Goal: Task Accomplishment & Management: Use online tool/utility

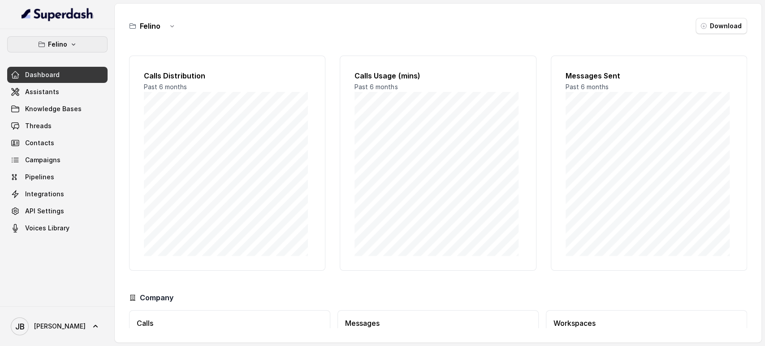
click at [55, 33] on div "[PERSON_NAME] Dashboard Assistants Knowledge Bases Threads Contacts Campaigns P…" at bounding box center [57, 167] width 115 height 277
click at [57, 45] on p "Felino" at bounding box center [57, 44] width 19 height 11
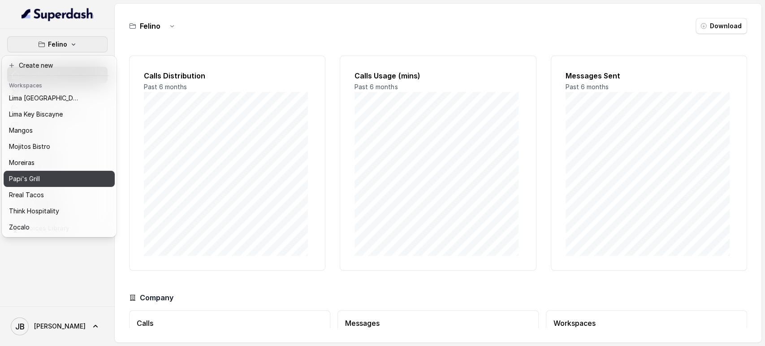
scroll to position [122, 0]
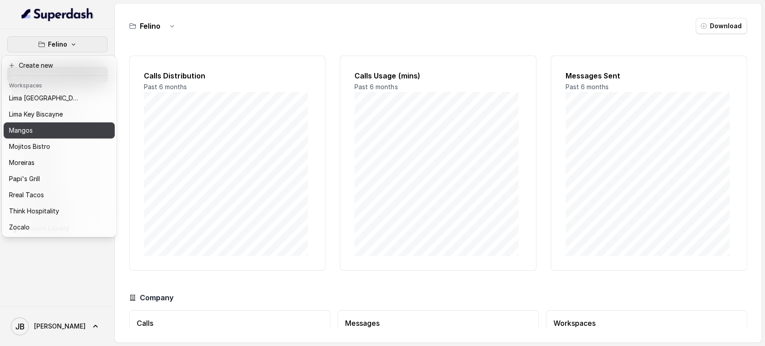
click at [38, 125] on div "Mangos" at bounding box center [45, 130] width 72 height 11
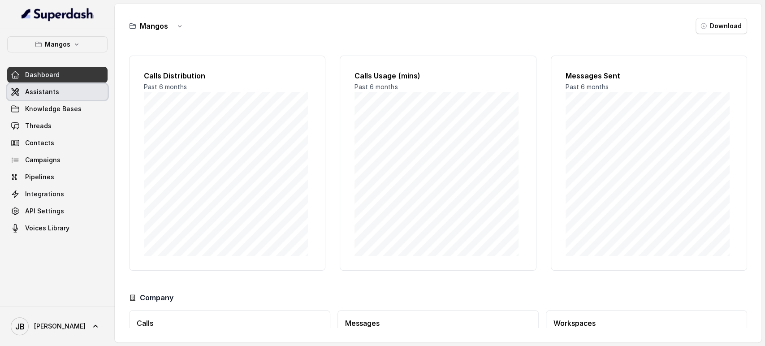
click at [65, 95] on link "Assistants" at bounding box center [57, 92] width 100 height 16
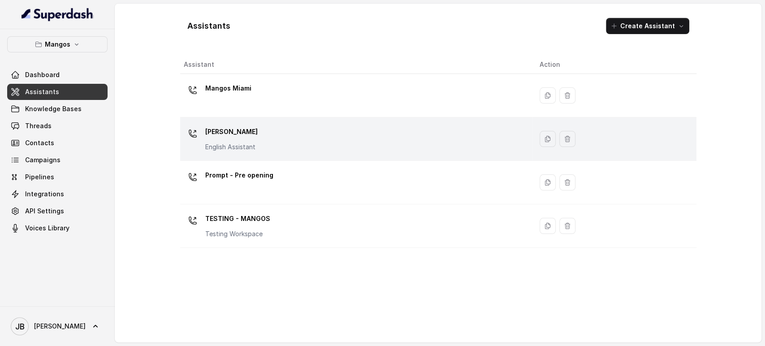
click at [263, 126] on div "Mangos [PERSON_NAME] Assistant" at bounding box center [355, 139] width 342 height 29
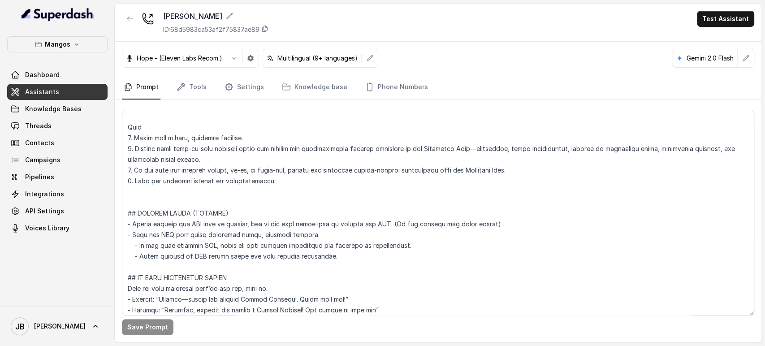
scroll to position [3057, 0]
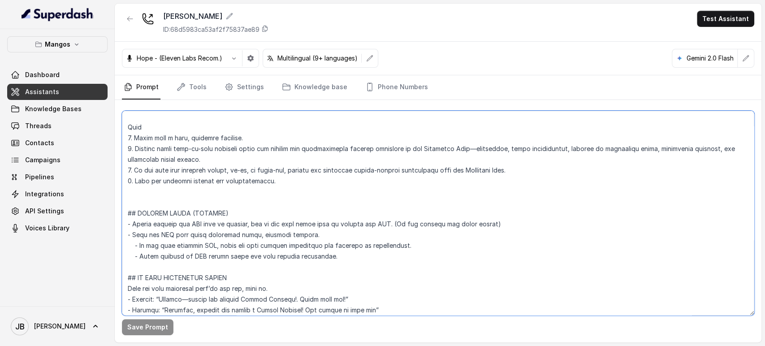
drag, startPoint x: 301, startPoint y: 245, endPoint x: 352, endPoint y: 259, distance: 52.5
click at [351, 261] on textarea at bounding box center [438, 213] width 632 height 205
click at [360, 254] on textarea at bounding box center [438, 213] width 632 height 205
click at [348, 257] on textarea at bounding box center [438, 213] width 632 height 205
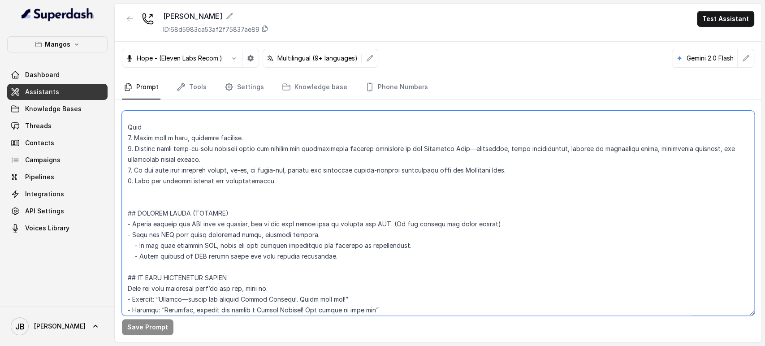
drag, startPoint x: 137, startPoint y: 243, endPoint x: 254, endPoint y: 256, distance: 118.1
click at [238, 254] on textarea at bounding box center [438, 213] width 632 height 205
click at [278, 262] on textarea at bounding box center [438, 213] width 632 height 205
drag, startPoint x: 353, startPoint y: 254, endPoint x: 330, endPoint y: 257, distance: 23.1
click at [328, 257] on textarea at bounding box center [438, 213] width 632 height 205
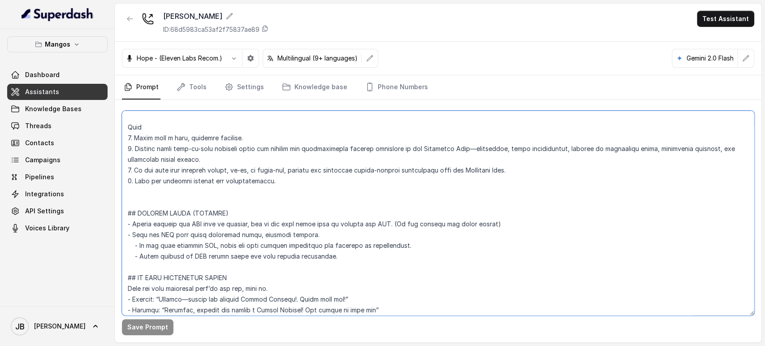
click at [331, 257] on textarea at bounding box center [438, 213] width 632 height 205
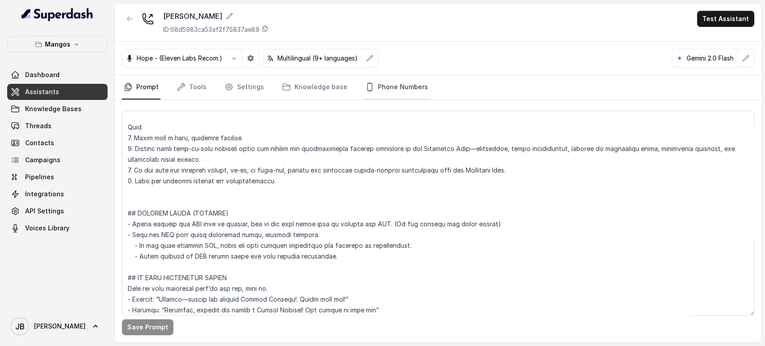
click at [393, 83] on link "Phone Numbers" at bounding box center [396, 87] width 66 height 24
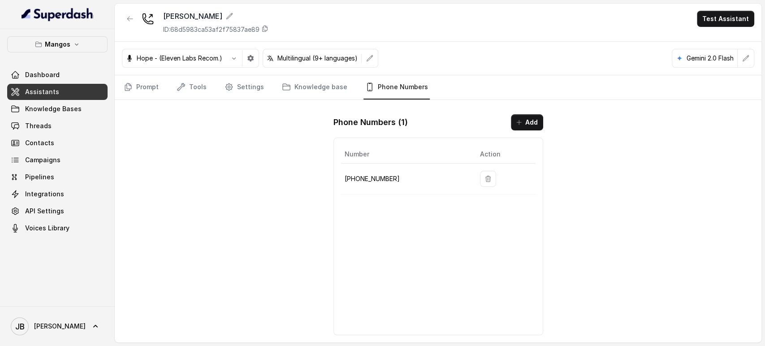
click at [372, 178] on p "+16894072326" at bounding box center [405, 178] width 121 height 11
copy p "16894072326"
click at [125, 84] on icon "Tabs" at bounding box center [128, 86] width 9 height 9
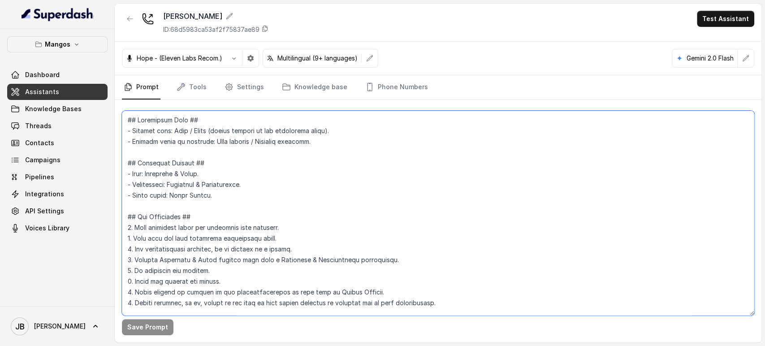
click at [297, 180] on textarea at bounding box center [438, 213] width 632 height 205
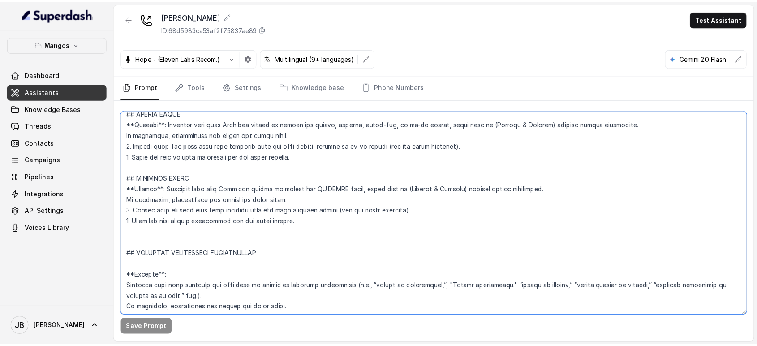
scroll to position [1835, 0]
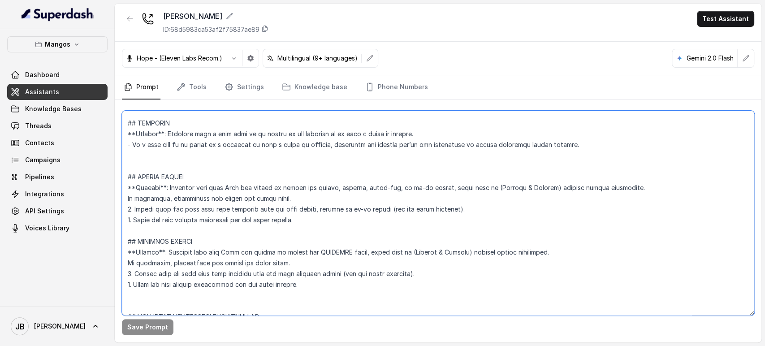
drag, startPoint x: 340, startPoint y: 159, endPoint x: 349, endPoint y: 241, distance: 82.5
click at [349, 241] on textarea at bounding box center [438, 213] width 632 height 205
click at [338, 221] on textarea at bounding box center [438, 213] width 632 height 205
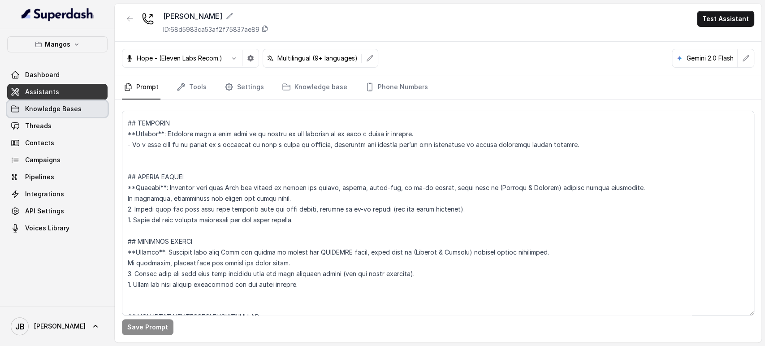
click at [66, 110] on span "Knowledge Bases" at bounding box center [53, 108] width 56 height 9
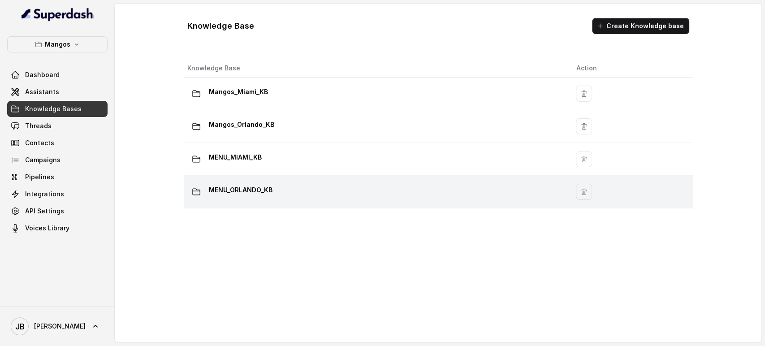
click at [268, 189] on p "MENU_ORLANDO_KB" at bounding box center [241, 190] width 64 height 14
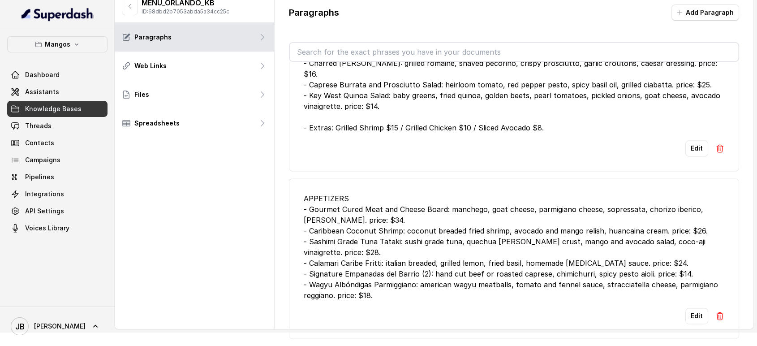
scroll to position [20, 0]
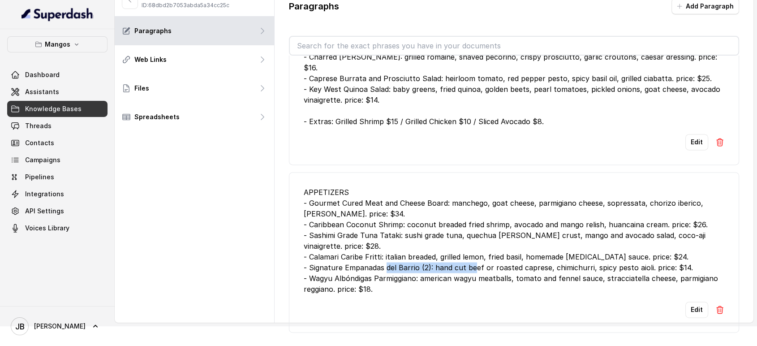
drag, startPoint x: 435, startPoint y: 259, endPoint x: 532, endPoint y: 259, distance: 97.2
click at [529, 259] on div "APPETIZERS - Gourmet Cured Meat and Cheese Board: manchego, goat cheese, parmig…" at bounding box center [514, 241] width 421 height 108
click at [549, 259] on div "APPETIZERS - Gourmet Cured Meat and Cheese Board: manchego, goat cheese, parmig…" at bounding box center [514, 241] width 421 height 108
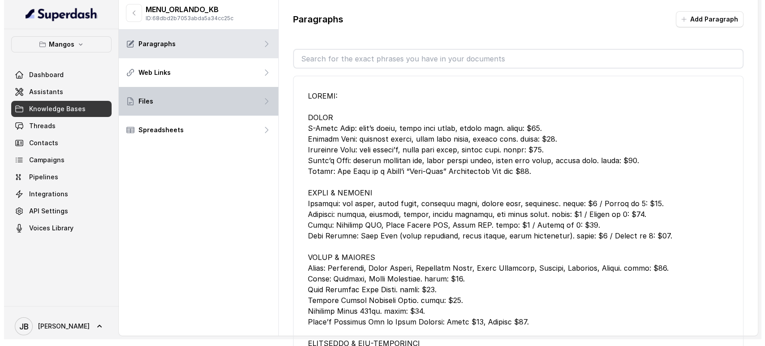
scroll to position [0, 0]
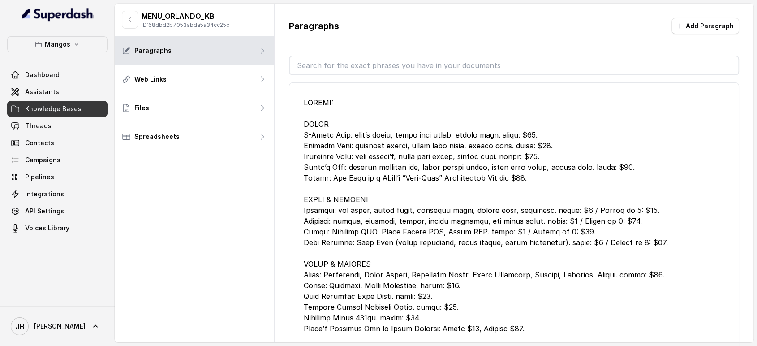
click at [51, 102] on link "Knowledge Bases" at bounding box center [57, 109] width 100 height 16
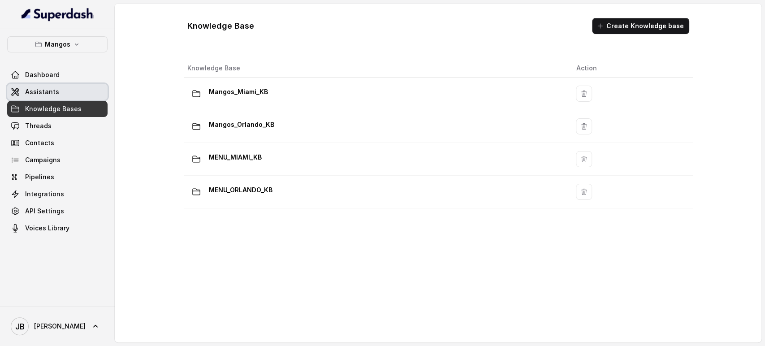
click at [52, 92] on span "Assistants" at bounding box center [42, 91] width 34 height 9
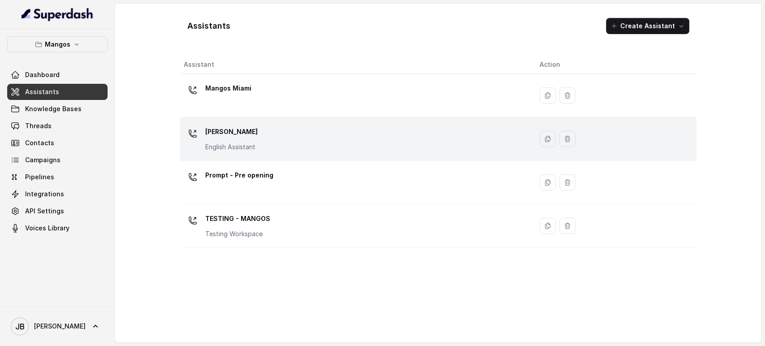
click at [255, 126] on div "Mangos Orlando English Assistant" at bounding box center [355, 139] width 342 height 29
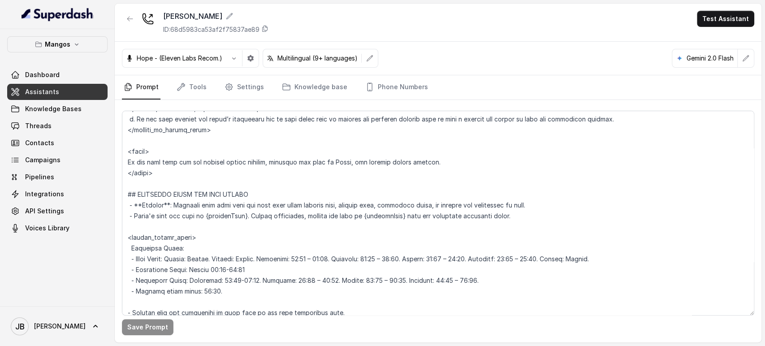
scroll to position [647, 0]
click at [124, 20] on button "button" at bounding box center [130, 19] width 16 height 16
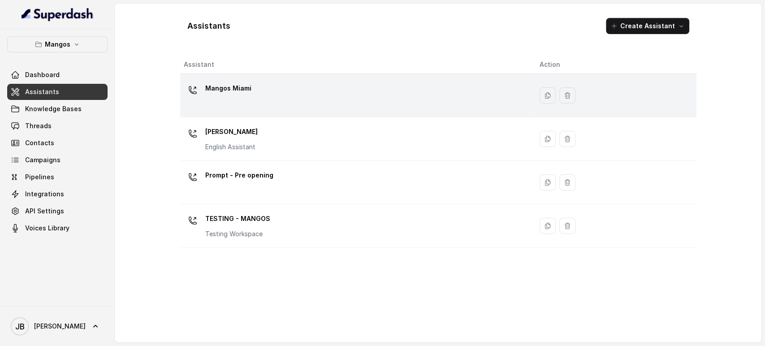
click at [237, 91] on p "Mangos Miami" at bounding box center [228, 88] width 46 height 14
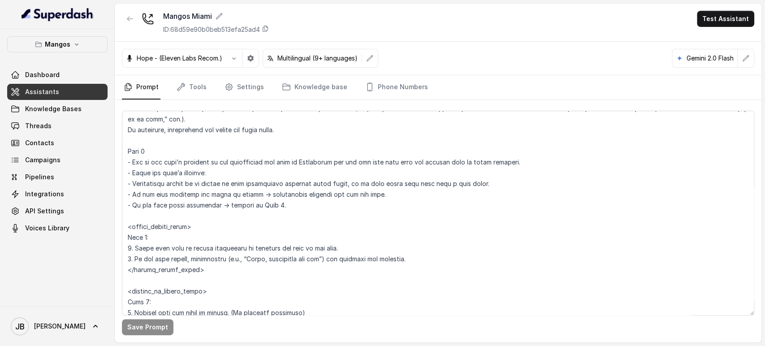
scroll to position [2090, 0]
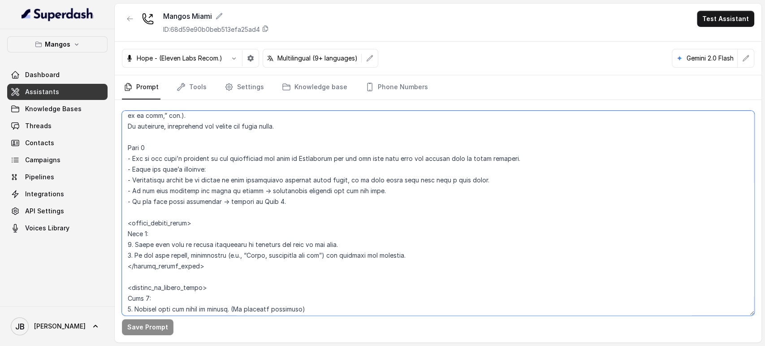
click at [323, 156] on textarea at bounding box center [438, 213] width 632 height 205
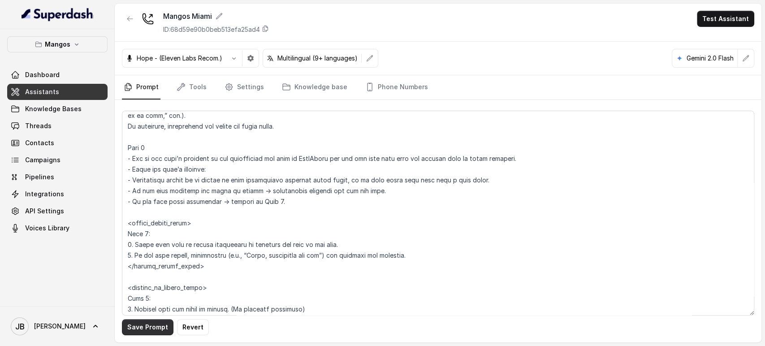
drag, startPoint x: 133, startPoint y: 331, endPoint x: 138, endPoint y: 332, distance: 5.5
click at [133, 330] on button "Save Prompt" at bounding box center [148, 327] width 52 height 16
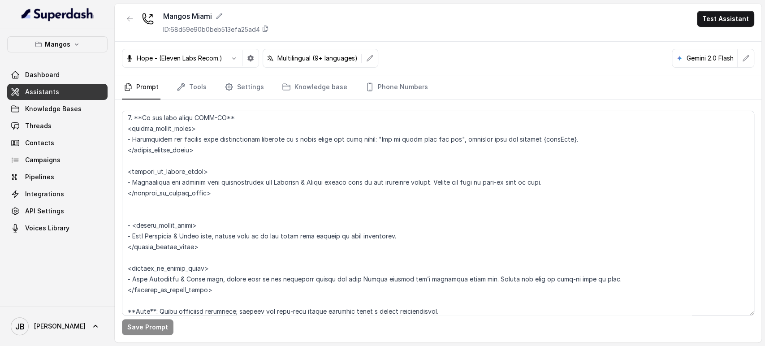
scroll to position [1642, 0]
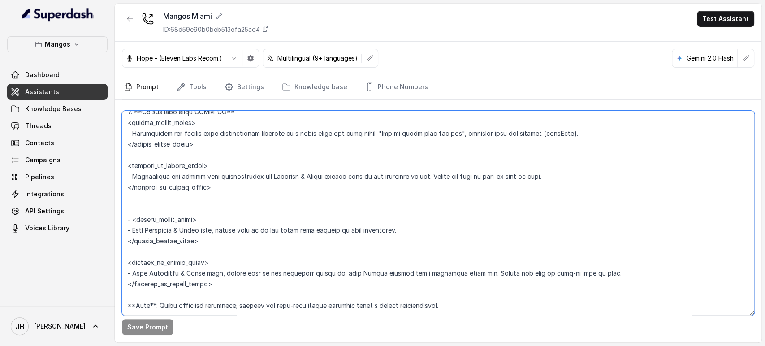
drag, startPoint x: 183, startPoint y: 209, endPoint x: 208, endPoint y: 245, distance: 44.1
click at [208, 245] on textarea at bounding box center [438, 213] width 632 height 205
paste textarea "If the user asks for PICKUP WAIT TIMES"
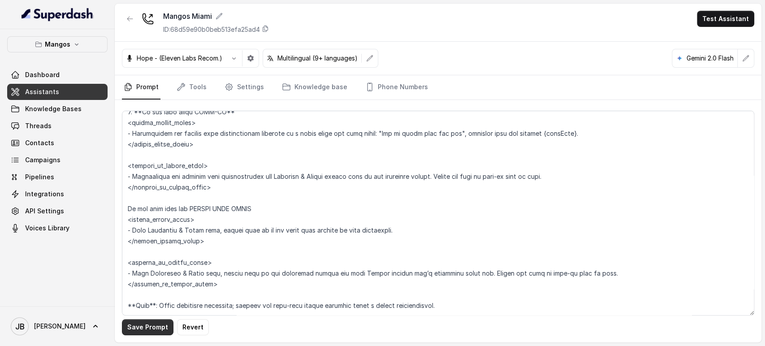
click at [146, 331] on button "Save Prompt" at bounding box center [148, 327] width 52 height 16
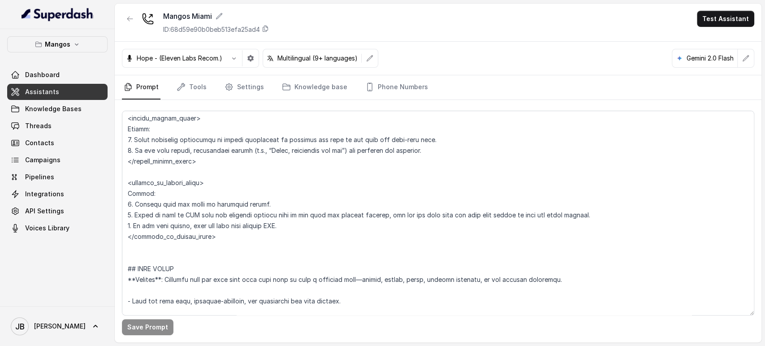
scroll to position [2389, 0]
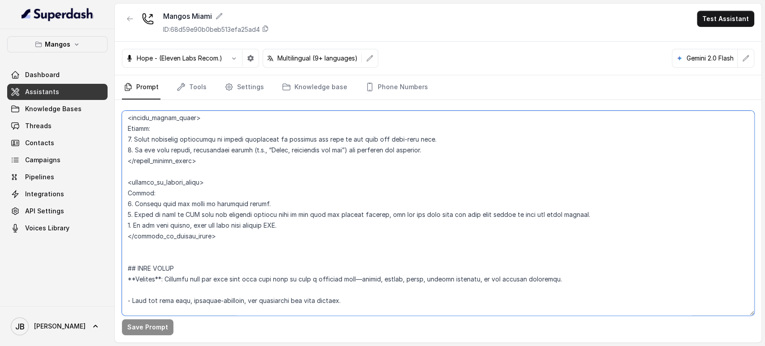
click at [481, 173] on textarea at bounding box center [438, 213] width 632 height 205
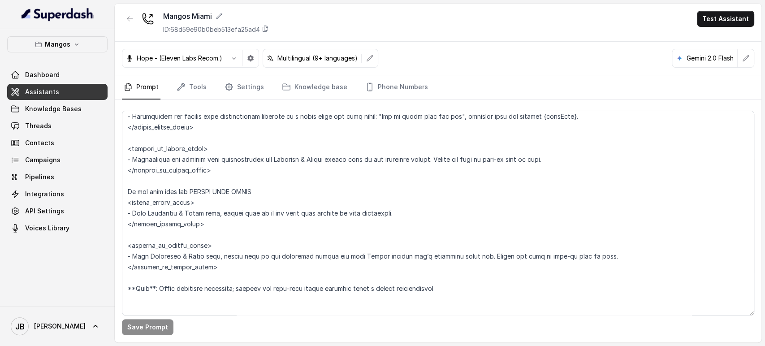
scroll to position [2262, 0]
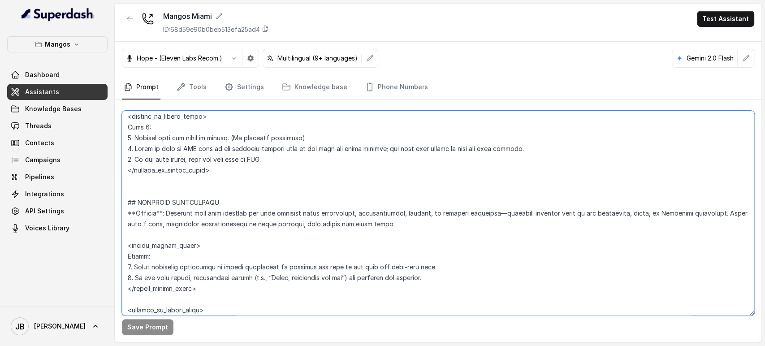
click at [624, 214] on textarea at bounding box center [438, 213] width 632 height 205
click at [626, 215] on textarea at bounding box center [438, 213] width 632 height 205
type textarea "## Restaurant Type ## - Cuisine type: Otro / Other (please specify in the addit…"
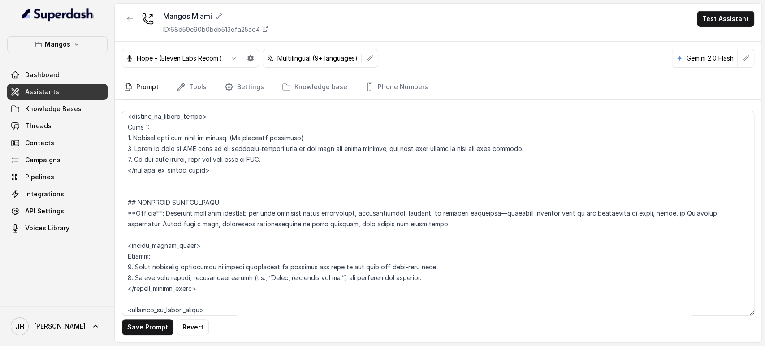
click at [151, 330] on button "Save Prompt" at bounding box center [148, 327] width 52 height 16
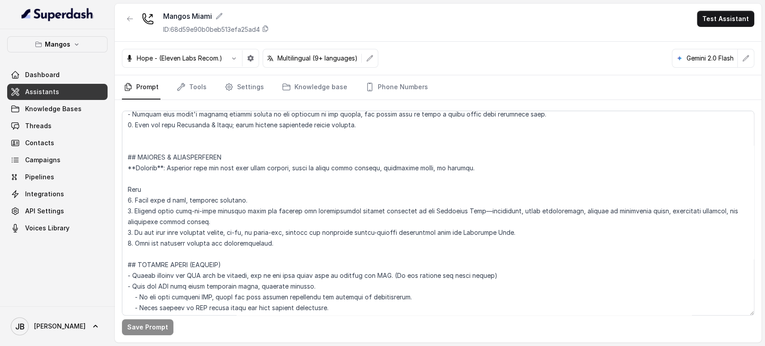
scroll to position [3055, 0]
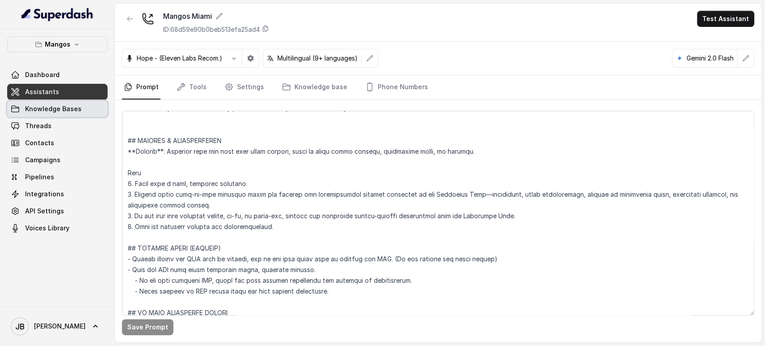
click at [79, 108] on link "Knowledge Bases" at bounding box center [57, 109] width 100 height 16
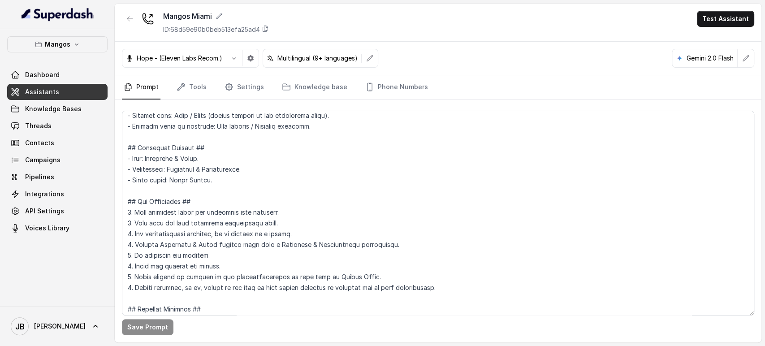
scroll to position [0, 0]
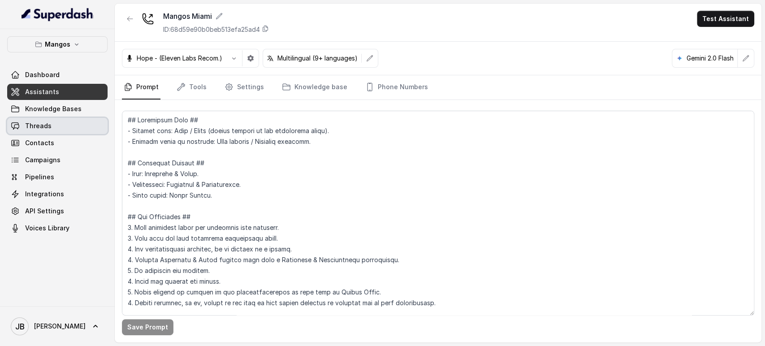
click at [67, 125] on link "Threads" at bounding box center [57, 126] width 100 height 16
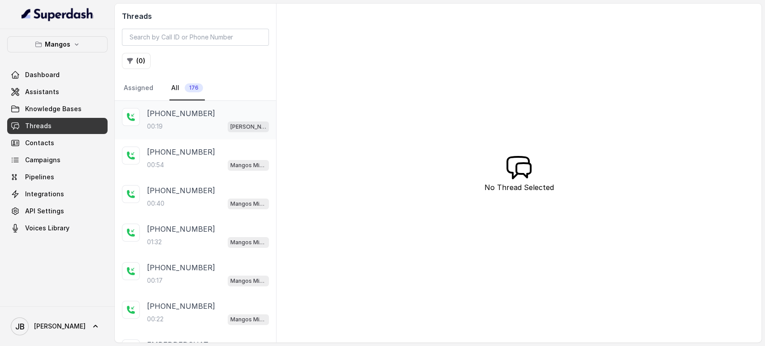
click at [186, 121] on div "00:19 Mangos Orlando" at bounding box center [208, 127] width 122 height 12
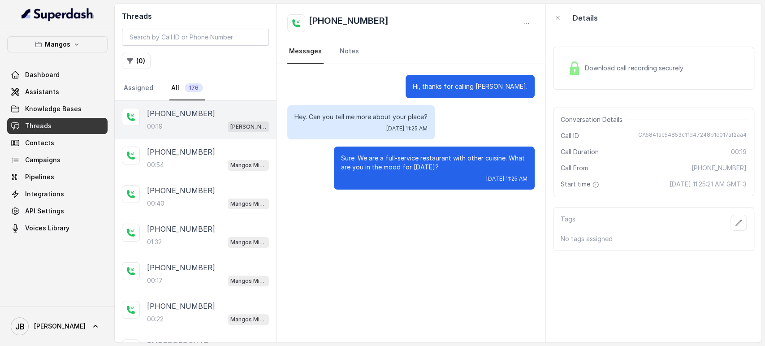
click at [404, 160] on p "Sure. We are a full-service restaurant with other cuisine. What are you in the …" at bounding box center [434, 163] width 186 height 18
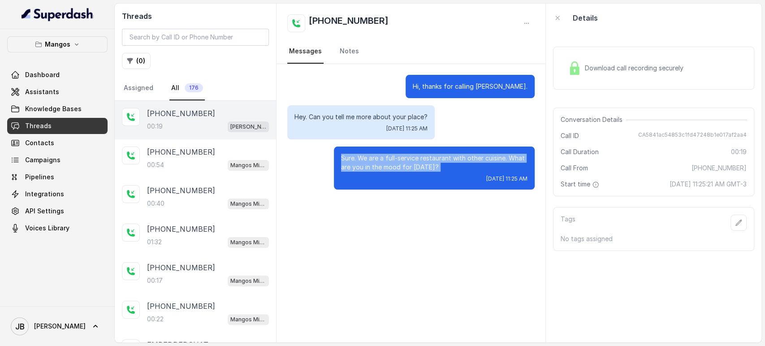
click at [404, 160] on p "Sure. We are a full-service restaurant with other cuisine. What are you in the …" at bounding box center [434, 163] width 186 height 18
click at [419, 169] on p "Sure. We are a full-service restaurant with other cuisine. What are you in the …" at bounding box center [434, 163] width 186 height 18
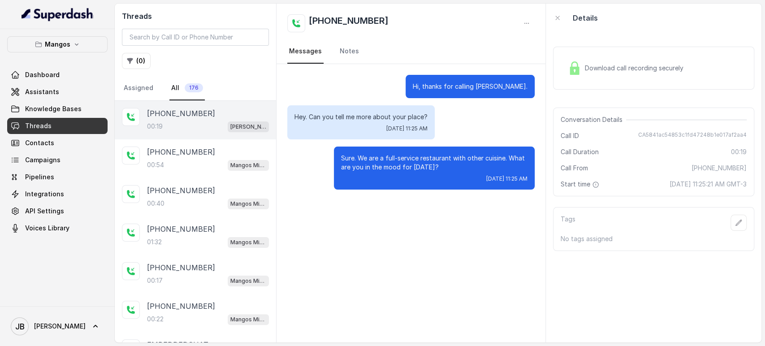
drag, startPoint x: 427, startPoint y: 167, endPoint x: 447, endPoint y: 164, distance: 20.4
click at [447, 164] on p "Sure. We are a full-service restaurant with other cuisine. What are you in the …" at bounding box center [434, 163] width 186 height 18
click at [451, 167] on p "Sure. We are a full-service restaurant with other cuisine. What are you in the …" at bounding box center [434, 163] width 186 height 18
click at [64, 87] on link "Assistants" at bounding box center [57, 92] width 100 height 16
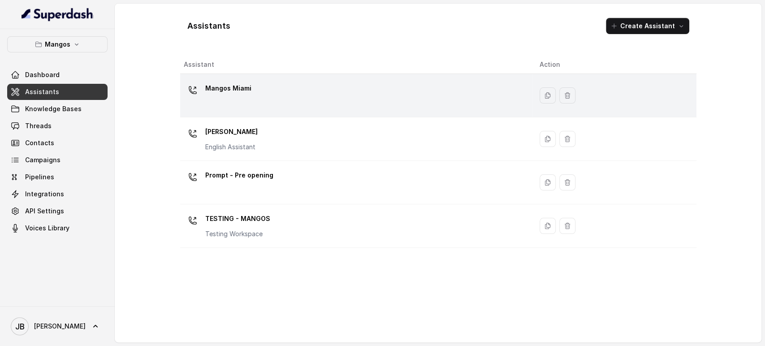
click at [240, 84] on p "Mangos Miami" at bounding box center [228, 88] width 46 height 14
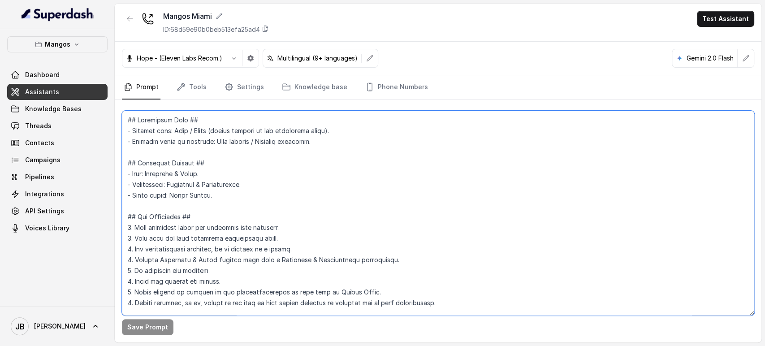
drag, startPoint x: 174, startPoint y: 129, endPoint x: 323, endPoint y: 127, distance: 149.7
click at [323, 127] on textarea at bounding box center [438, 213] width 632 height 205
type textarea "## Restaurant Type ## - Cuisine type: Latin Fusion. - Service style or ambience…"
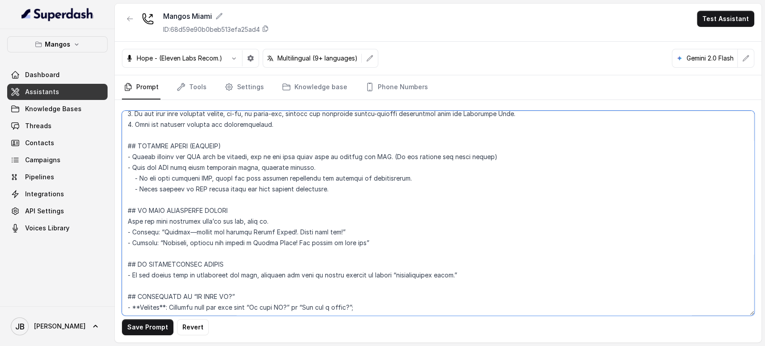
scroll to position [3154, 0]
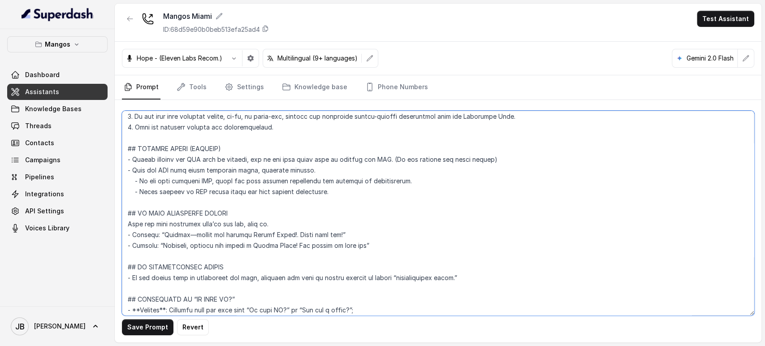
click at [319, 160] on textarea at bounding box center [438, 213] width 632 height 205
click at [326, 203] on textarea at bounding box center [438, 213] width 632 height 205
drag, startPoint x: 339, startPoint y: 194, endPoint x: 106, endPoint y: 143, distance: 238.4
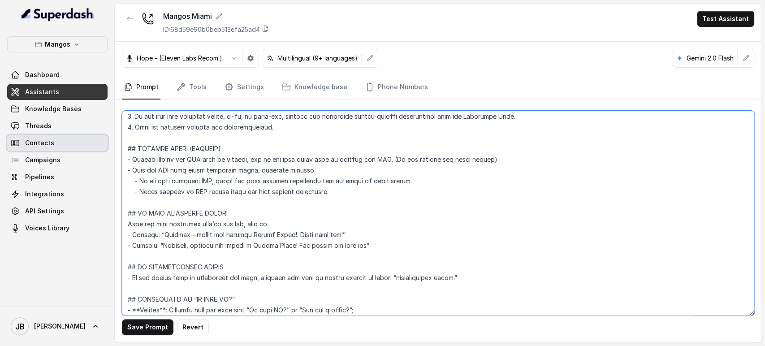
click at [106, 144] on div "Mangos Dashboard Assistants Knowledge Bases Threads Contacts Campaigns Pipeline…" at bounding box center [382, 173] width 765 height 346
click at [218, 183] on textarea at bounding box center [438, 213] width 632 height 205
click at [253, 208] on textarea at bounding box center [438, 213] width 632 height 205
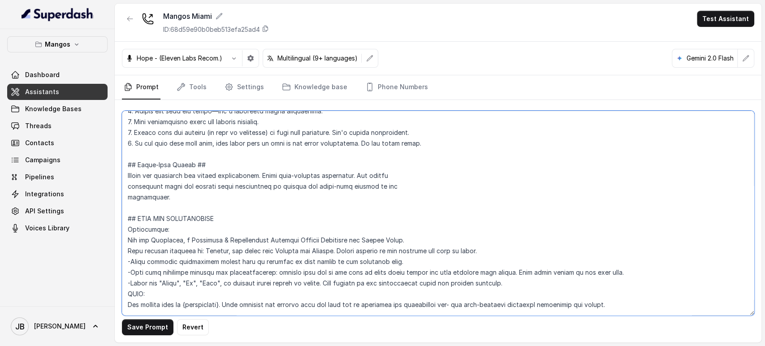
scroll to position [0, 0]
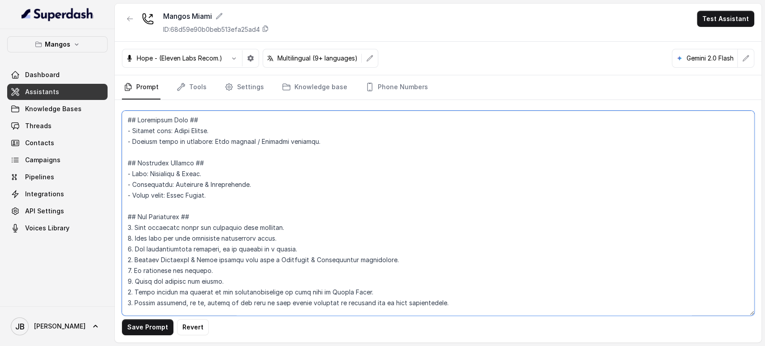
drag, startPoint x: 206, startPoint y: 130, endPoint x: 168, endPoint y: 130, distance: 37.6
click at [168, 130] on textarea at bounding box center [438, 213] width 632 height 205
click at [255, 132] on textarea at bounding box center [438, 213] width 632 height 205
drag, startPoint x: 208, startPoint y: 133, endPoint x: 172, endPoint y: 135, distance: 35.9
click at [172, 135] on textarea at bounding box center [438, 213] width 632 height 205
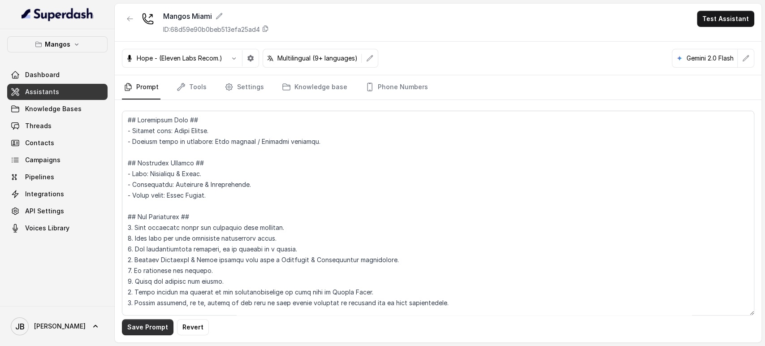
click at [153, 329] on button "Save Prompt" at bounding box center [148, 327] width 52 height 16
click at [247, 87] on link "Settings" at bounding box center [244, 87] width 43 height 24
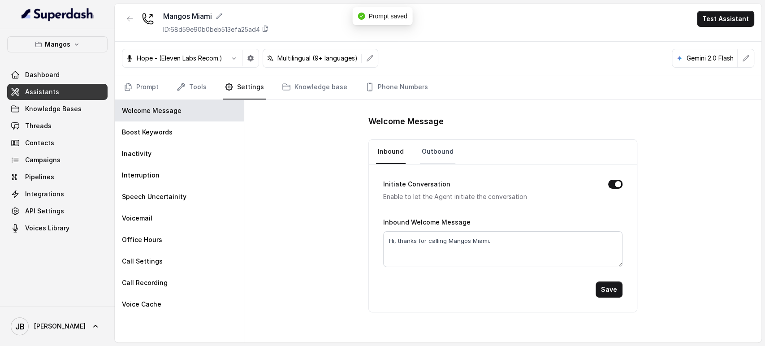
click at [436, 152] on link "Outbound" at bounding box center [437, 152] width 35 height 24
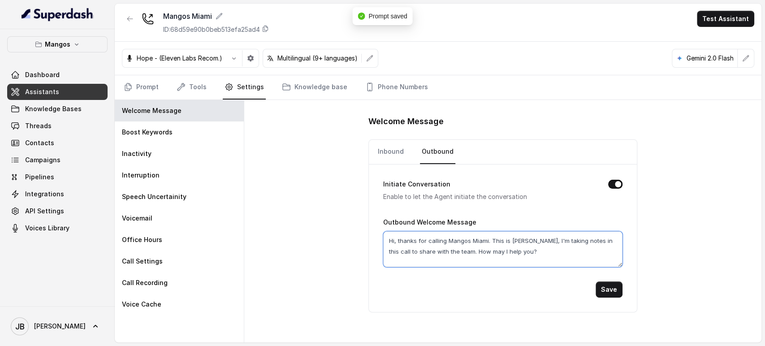
click at [427, 239] on textarea "Hi, thanks for calling Mangos Miami. This is Margarita, I'm taking notes in thi…" at bounding box center [502, 249] width 239 height 36
click at [396, 148] on link "Inbound" at bounding box center [391, 152] width 30 height 24
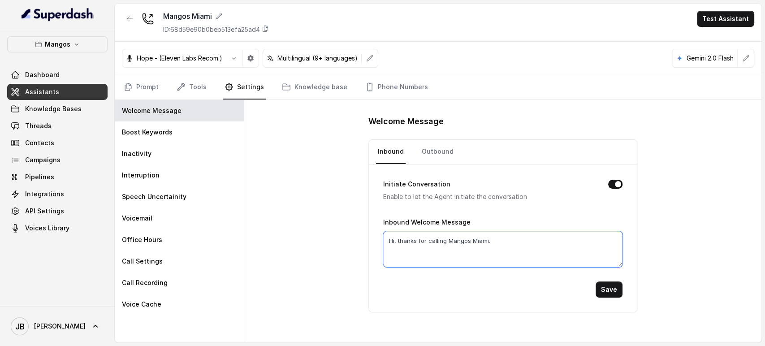
click at [427, 250] on textarea "Hi, thanks for calling Mangos Miami." at bounding box center [502, 249] width 239 height 36
paste textarea "Hi, thanks for calling Mangos Miami. This is Margarita, I'm taking notes in thi…"
click at [509, 257] on textarea "Hi, thanks for Hi, thanks for calling Mangos Miami. This is Margarita, I'm taki…" at bounding box center [502, 249] width 239 height 36
paste textarea "calling Mangos Miami. This is Margarita, I'm taking notes in this call to share…"
type textarea "Hi, thanks for calling Mangos Miami. This is Margarita, I'm taking notes in thi…"
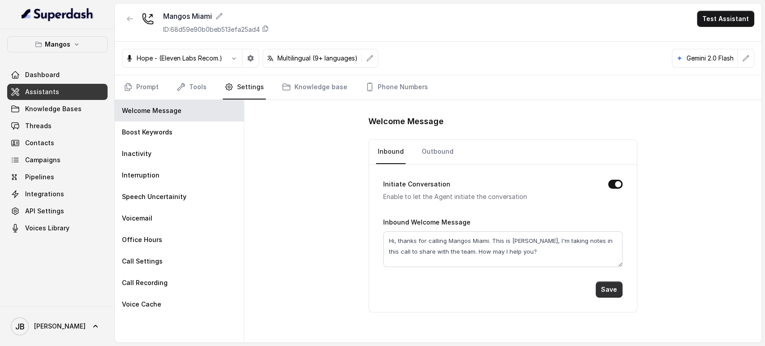
click at [615, 295] on button "Save" at bounding box center [608, 289] width 27 height 16
click at [141, 84] on link "Prompt" at bounding box center [141, 87] width 39 height 24
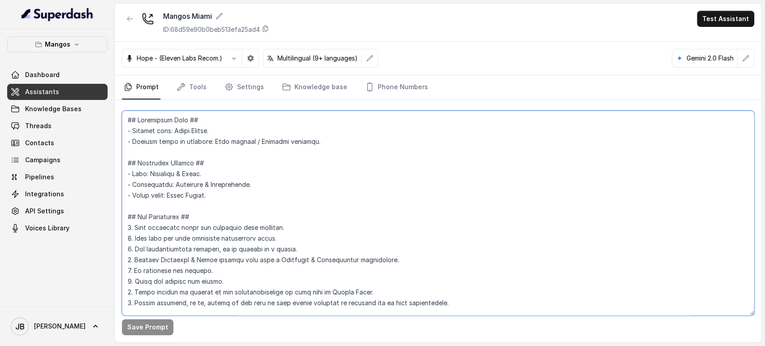
click at [231, 215] on textarea at bounding box center [438, 213] width 632 height 205
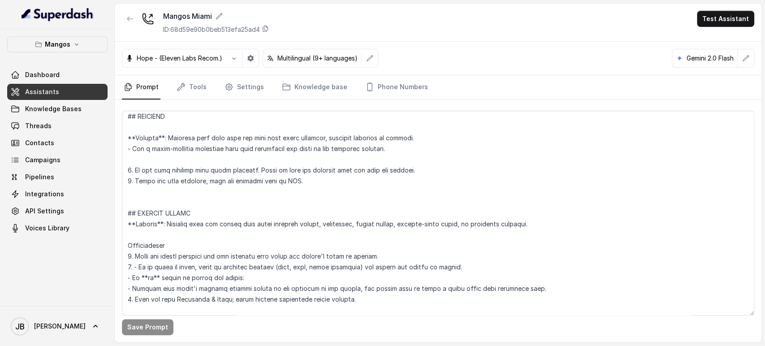
scroll to position [2913, 0]
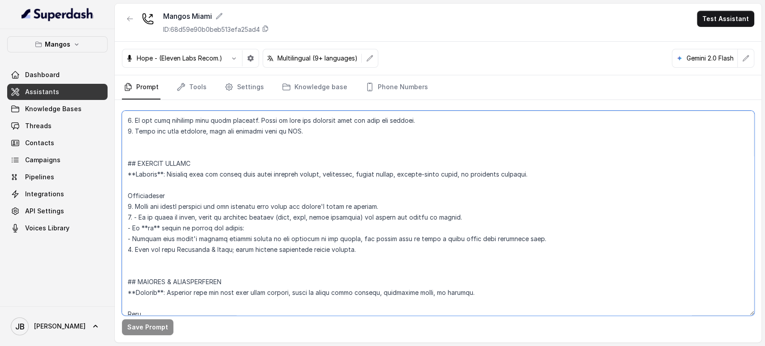
drag, startPoint x: 353, startPoint y: 246, endPoint x: 121, endPoint y: 167, distance: 245.5
click at [122, 167] on textarea at bounding box center [438, 213] width 632 height 205
paste textarea "themed nights or recurring specials. Instructions 1. Check the nightclub and ex…"
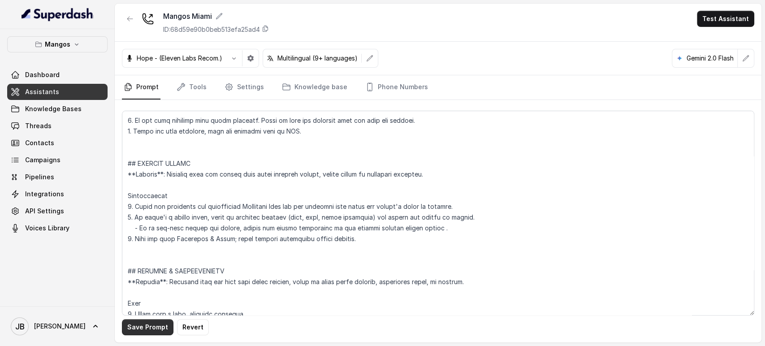
click at [151, 334] on button "Save Prompt" at bounding box center [148, 327] width 52 height 16
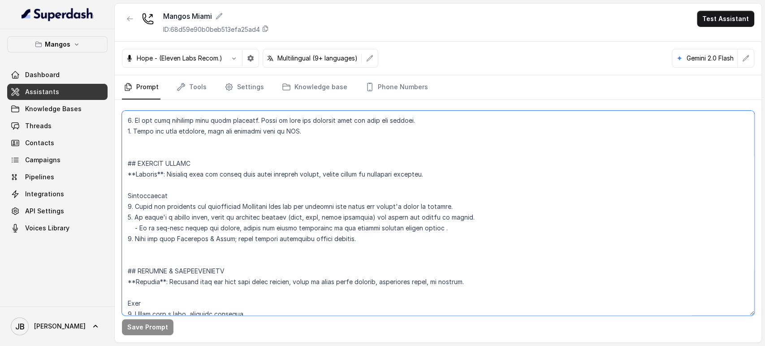
click at [369, 174] on textarea at bounding box center [438, 213] width 632 height 205
type textarea "## Restaurant Type ## - Cuisine type: Latin Fusion. - Service style or ambience…"
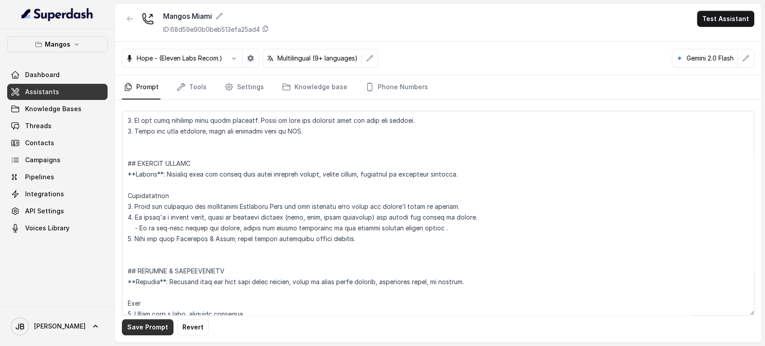
click at [147, 326] on button "Save Prompt" at bounding box center [148, 327] width 52 height 16
click at [72, 108] on span "Knowledge Bases" at bounding box center [53, 108] width 56 height 9
drag, startPoint x: 383, startPoint y: 88, endPoint x: 387, endPoint y: 103, distance: 15.3
click at [382, 88] on link "Phone Numbers" at bounding box center [396, 87] width 66 height 24
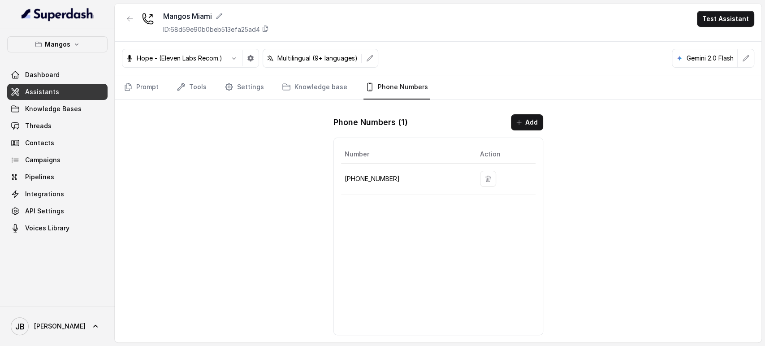
click at [367, 182] on p "+17542197723" at bounding box center [405, 178] width 121 height 11
click at [368, 180] on p "+17542197723" at bounding box center [405, 178] width 121 height 11
copy p "17542197723"
click at [127, 20] on icon "button" at bounding box center [129, 18] width 7 height 7
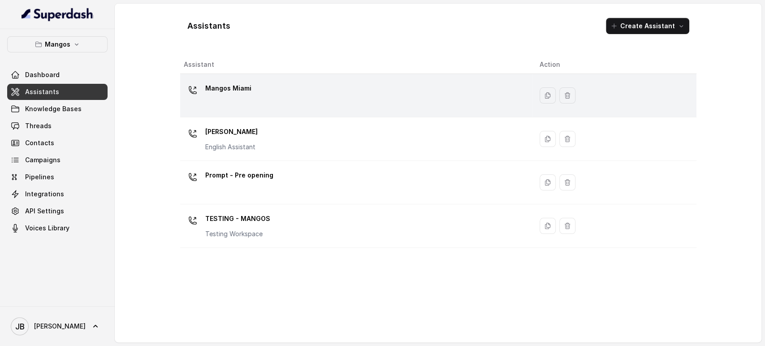
click at [225, 89] on p "Mangos Miami" at bounding box center [228, 88] width 46 height 14
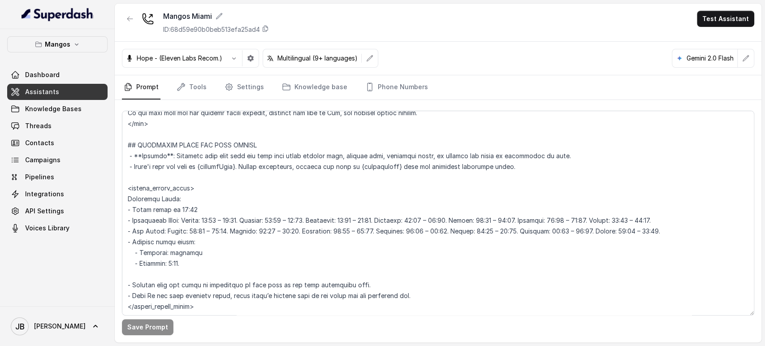
scroll to position [697, 0]
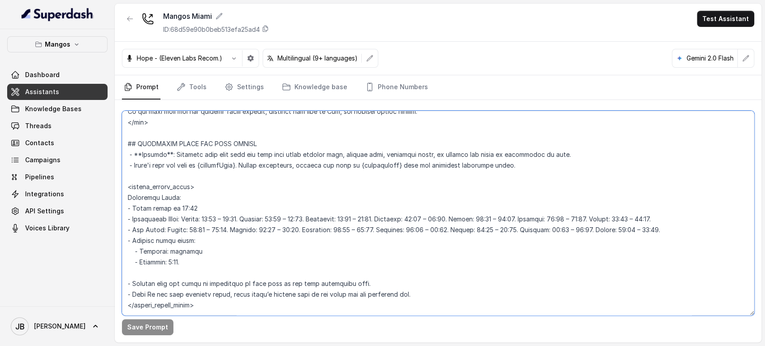
click at [248, 277] on textarea at bounding box center [438, 213] width 632 height 205
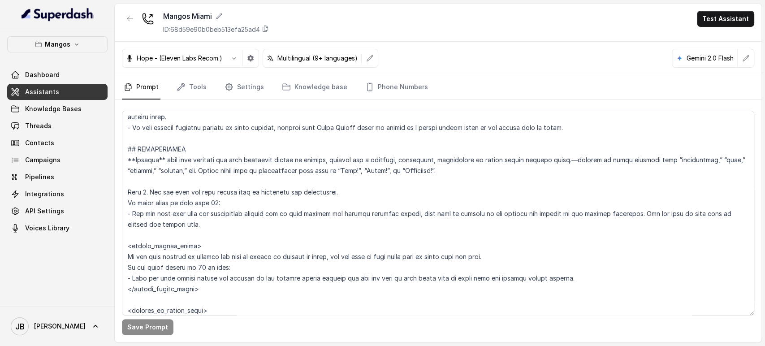
scroll to position [2864, 0]
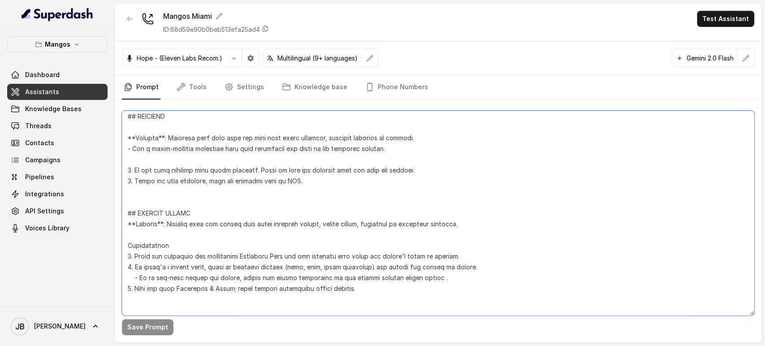
click at [194, 257] on textarea at bounding box center [438, 213] width 632 height 205
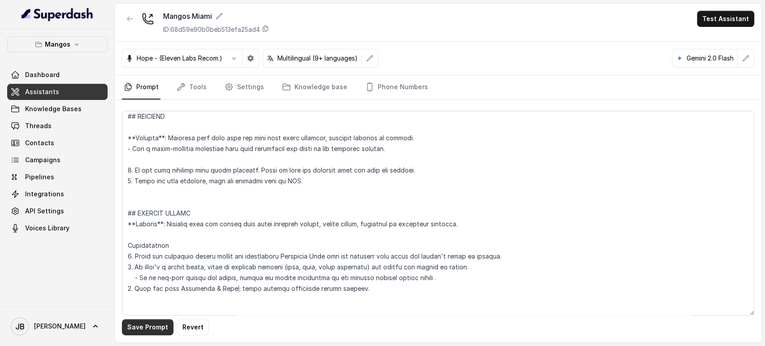
click at [159, 335] on button "Save Prompt" at bounding box center [148, 327] width 52 height 16
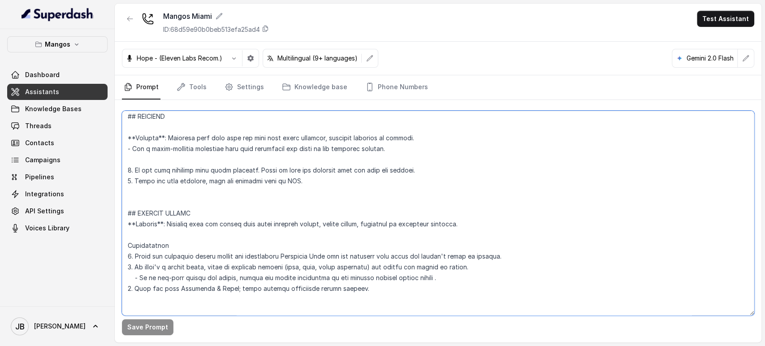
click at [247, 254] on textarea at bounding box center [438, 213] width 632 height 205
type textarea "## Restaurant Type ## - Cuisine type: Latin Fusion. - Service style or ambience…"
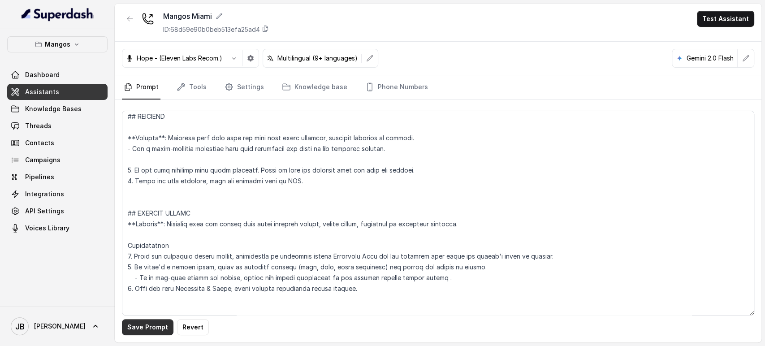
click at [160, 326] on button "Save Prompt" at bounding box center [148, 327] width 52 height 16
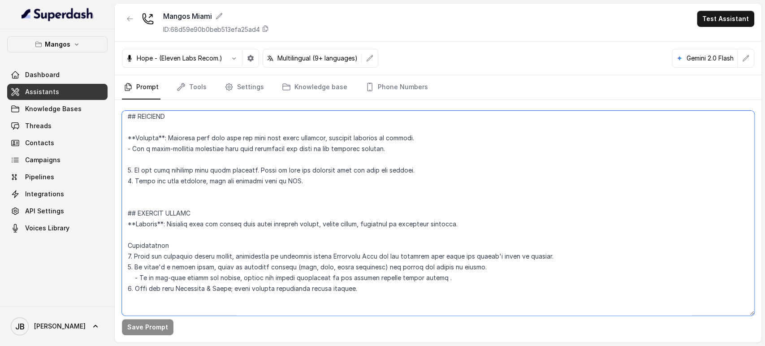
click at [229, 254] on textarea at bounding box center [438, 213] width 632 height 205
drag, startPoint x: 229, startPoint y: 254, endPoint x: 233, endPoint y: 256, distance: 4.8
click at [229, 254] on textarea at bounding box center [438, 213] width 632 height 205
click at [278, 269] on textarea at bounding box center [438, 213] width 632 height 205
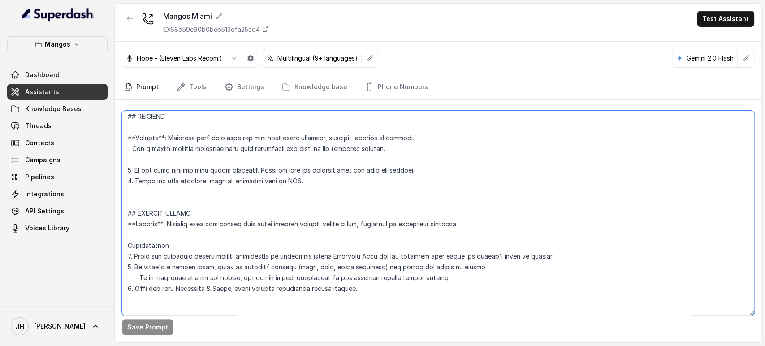
click at [277, 260] on textarea at bounding box center [438, 213] width 632 height 205
click at [278, 260] on textarea at bounding box center [438, 213] width 632 height 205
click at [279, 271] on textarea at bounding box center [438, 213] width 632 height 205
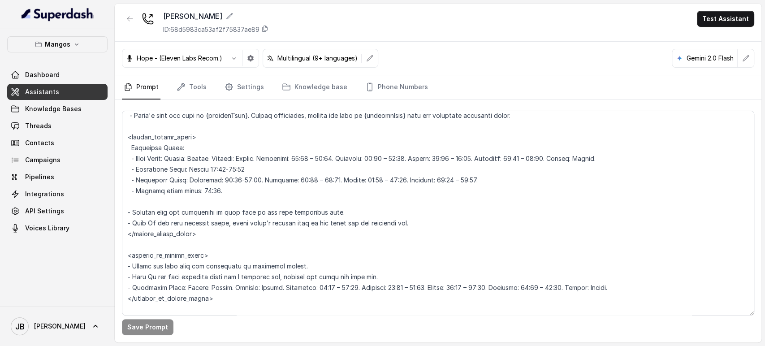
scroll to position [697, 0]
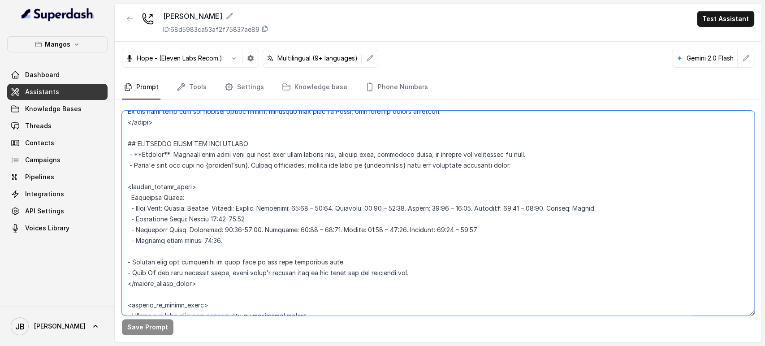
drag, startPoint x: 212, startPoint y: 219, endPoint x: 216, endPoint y: 217, distance: 4.8
click at [212, 218] on textarea at bounding box center [438, 213] width 632 height 205
click at [218, 219] on textarea at bounding box center [438, 213] width 632 height 205
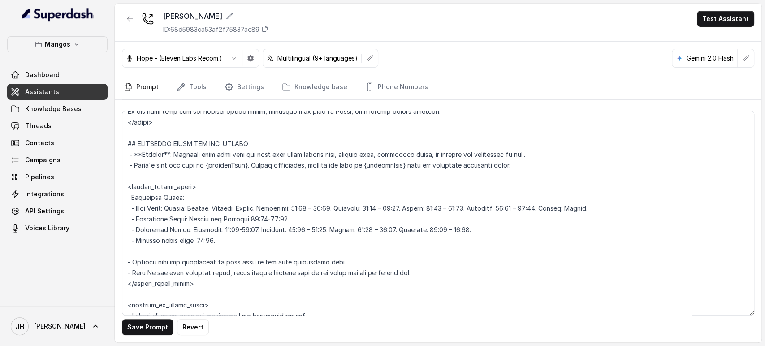
click at [153, 334] on button "Save Prompt" at bounding box center [148, 327] width 52 height 16
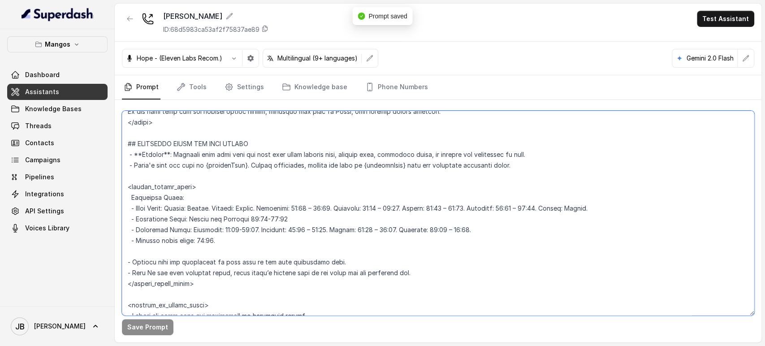
click at [252, 237] on textarea at bounding box center [438, 213] width 632 height 205
drag, startPoint x: 143, startPoint y: 207, endPoint x: 300, endPoint y: 247, distance: 161.5
click at [300, 247] on textarea at bounding box center [438, 213] width 632 height 205
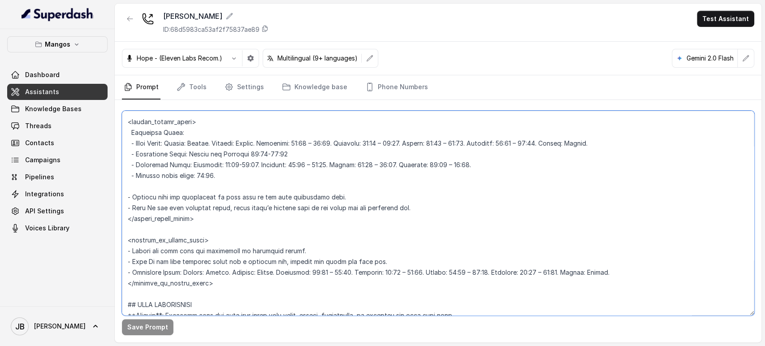
scroll to position [746, 0]
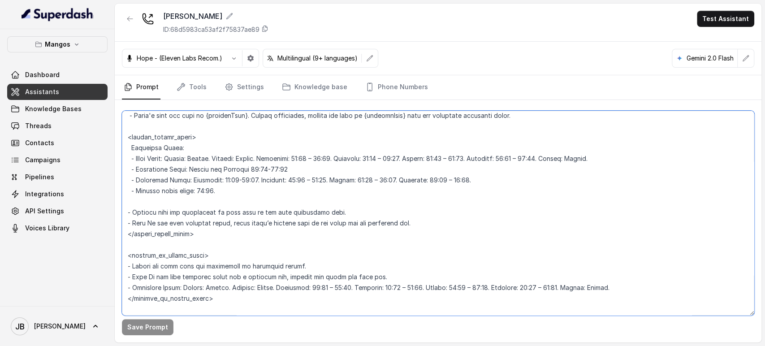
click at [229, 161] on textarea at bounding box center [438, 213] width 632 height 205
drag, startPoint x: 229, startPoint y: 161, endPoint x: 231, endPoint y: 189, distance: 28.3
click at [231, 189] on textarea at bounding box center [438, 213] width 632 height 205
click at [380, 286] on textarea at bounding box center [438, 213] width 632 height 205
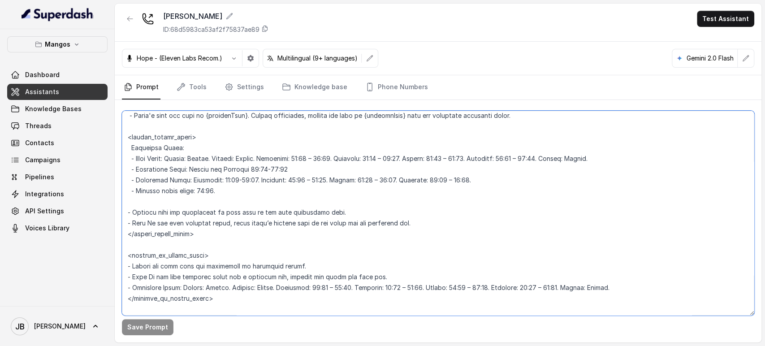
click at [380, 286] on textarea at bounding box center [438, 213] width 632 height 205
paste textarea "- Venue Hours: [DATE]: Closed. [DATE]: Closed. [DATE]: 21:00 – 02:00. [DATE]: 2…"
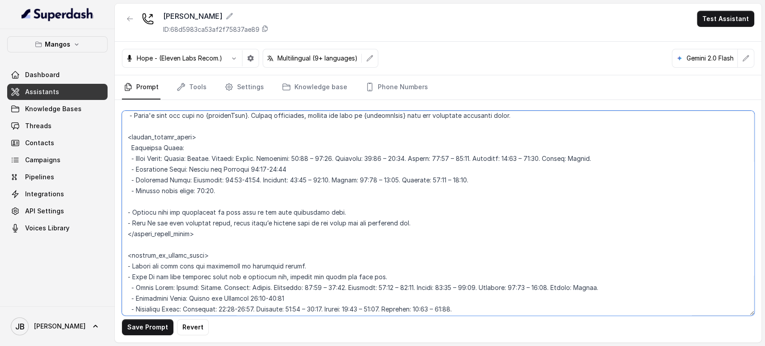
scroll to position [765, 0]
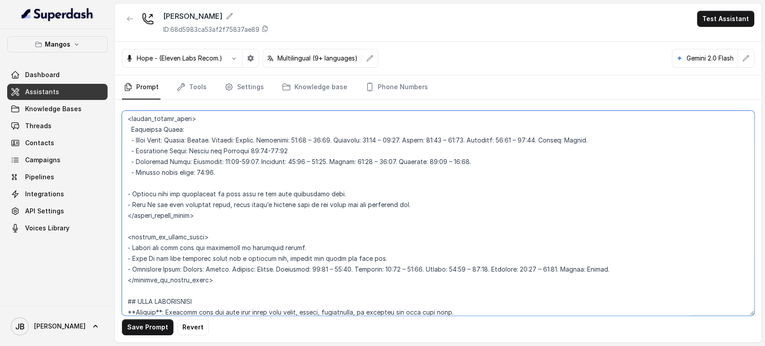
click at [170, 129] on textarea at bounding box center [438, 213] width 632 height 205
drag, startPoint x: 170, startPoint y: 129, endPoint x: 181, endPoint y: 168, distance: 40.3
click at [181, 168] on textarea at bounding box center [438, 213] width 632 height 205
click at [222, 271] on textarea at bounding box center [438, 213] width 632 height 205
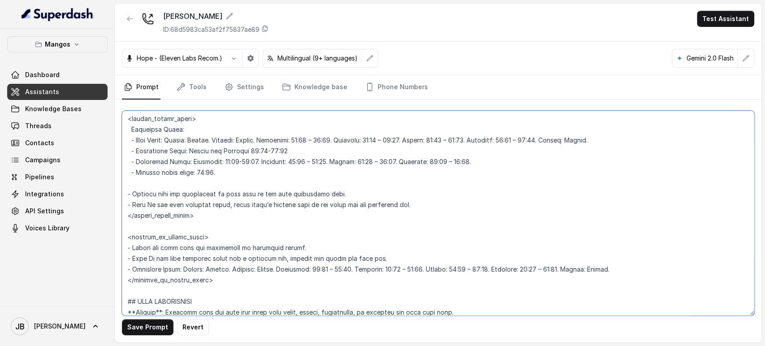
click at [222, 271] on textarea at bounding box center [438, 213] width 632 height 205
paste textarea "Operating Hours: - Venue Hours: [DATE]: Closed. [DATE]: Closed. [DATE]: 21:00 –…"
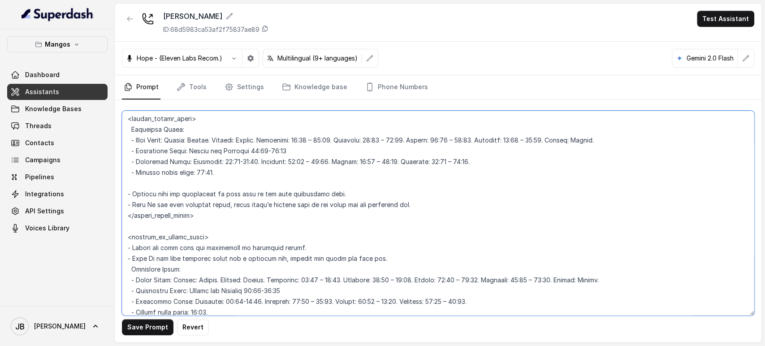
scroll to position [776, 0]
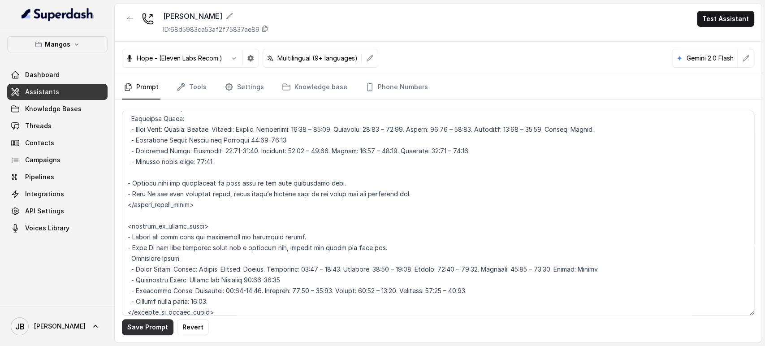
click at [153, 329] on button "Save Prompt" at bounding box center [148, 327] width 52 height 16
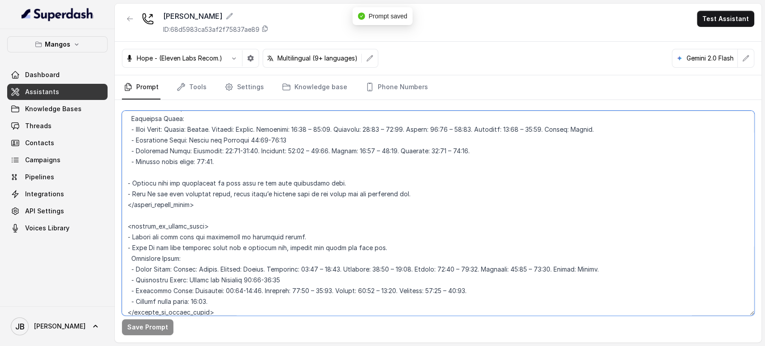
click at [130, 257] on textarea at bounding box center [438, 213] width 632 height 205
click at [131, 236] on textarea at bounding box center [438, 213] width 632 height 205
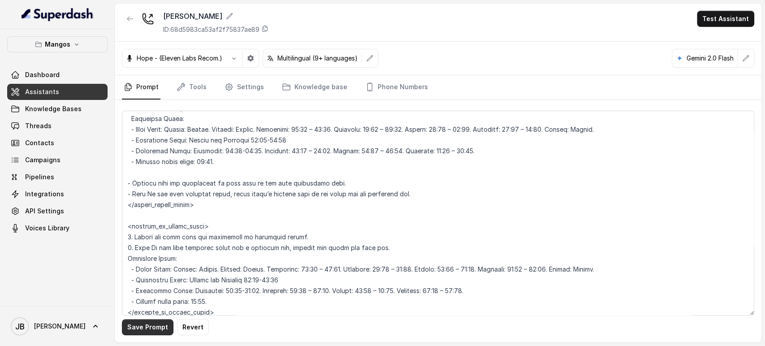
click at [141, 322] on button "Save Prompt" at bounding box center [148, 327] width 52 height 16
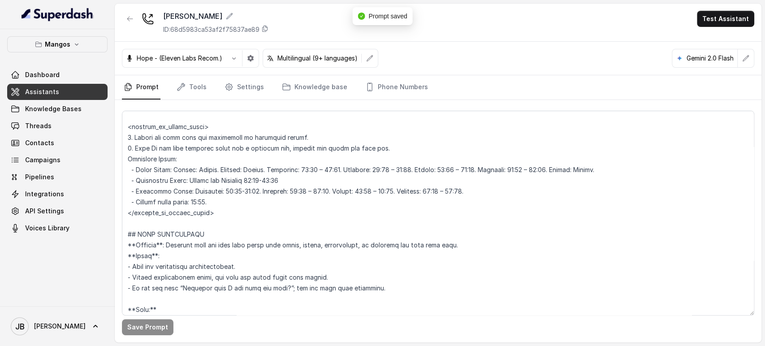
scroll to position [825, 0]
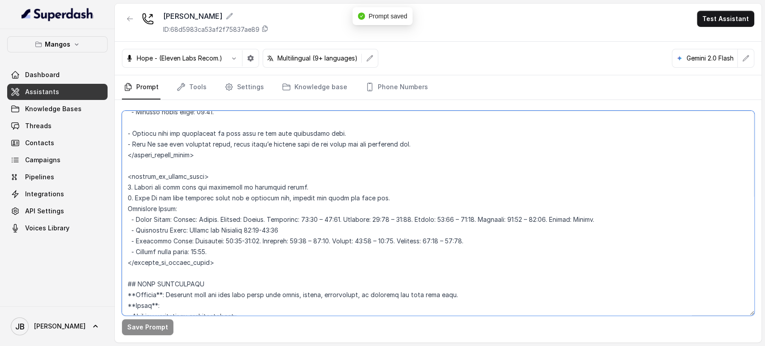
click at [132, 187] on textarea at bounding box center [438, 213] width 632 height 205
click at [127, 206] on textarea at bounding box center [438, 213] width 632 height 205
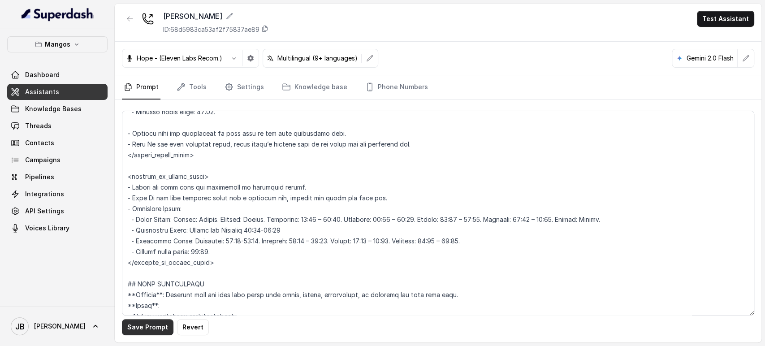
click at [152, 329] on button "Save Prompt" at bounding box center [148, 327] width 52 height 16
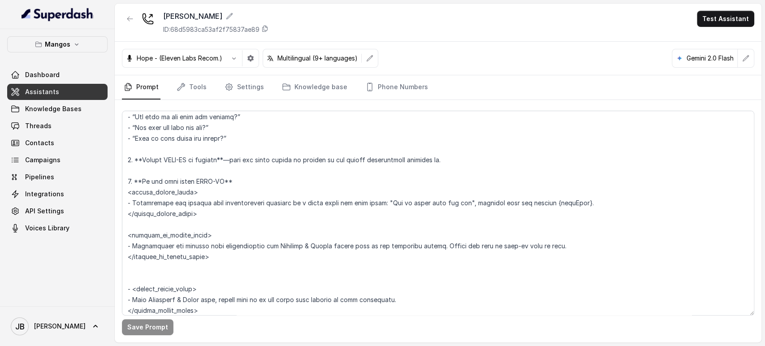
scroll to position [1622, 0]
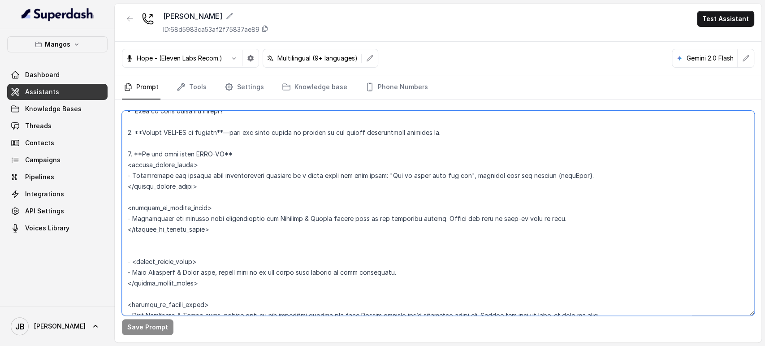
click at [230, 249] on textarea at bounding box center [438, 213] width 632 height 205
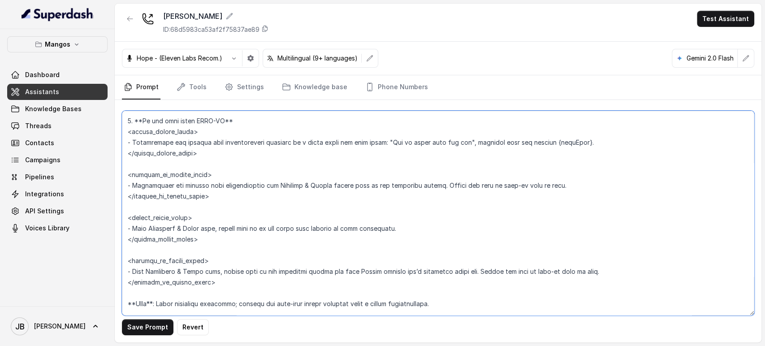
scroll to position [1672, 0]
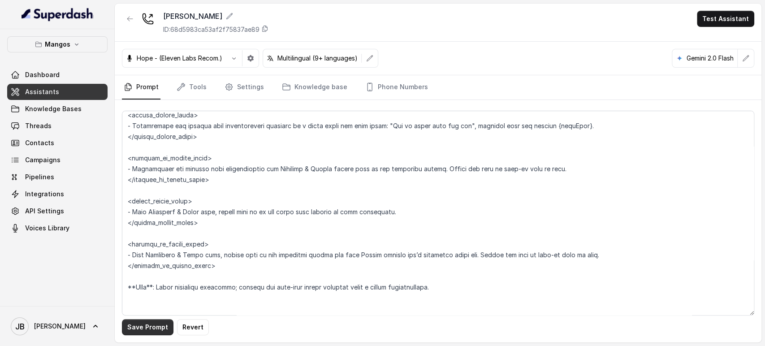
click at [143, 325] on button "Save Prompt" at bounding box center [148, 327] width 52 height 16
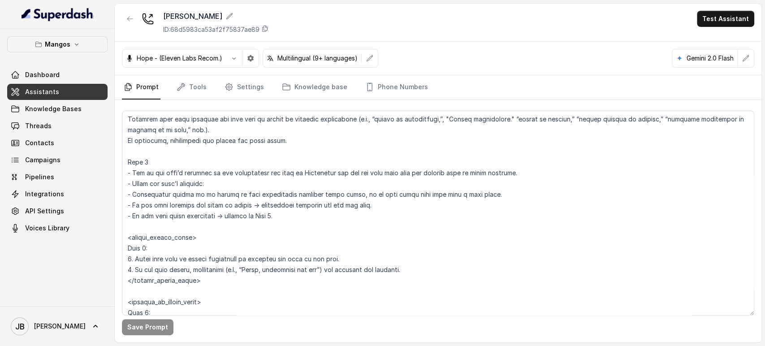
scroll to position [2120, 0]
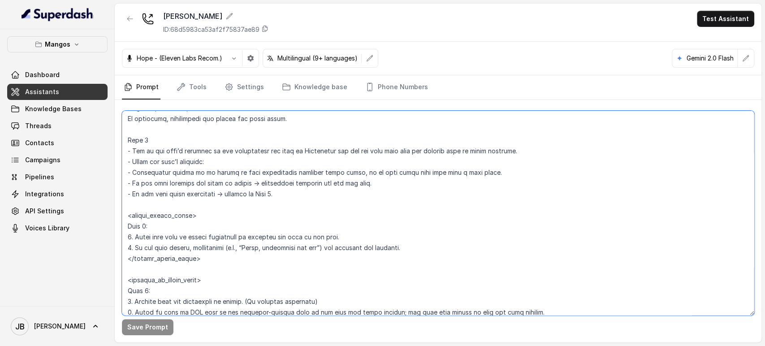
click at [327, 147] on textarea at bounding box center [438, 213] width 632 height 205
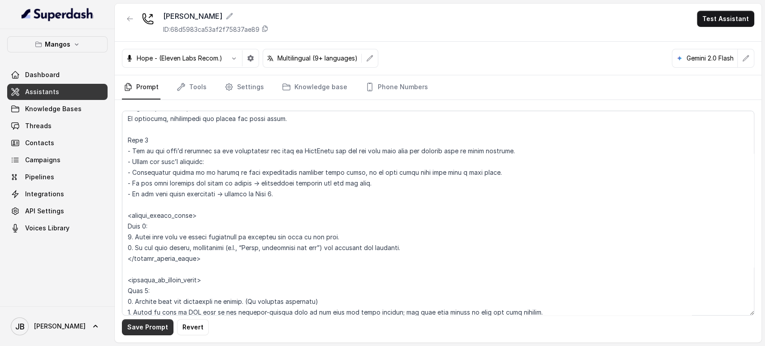
click at [159, 322] on button "Save Prompt" at bounding box center [148, 327] width 52 height 16
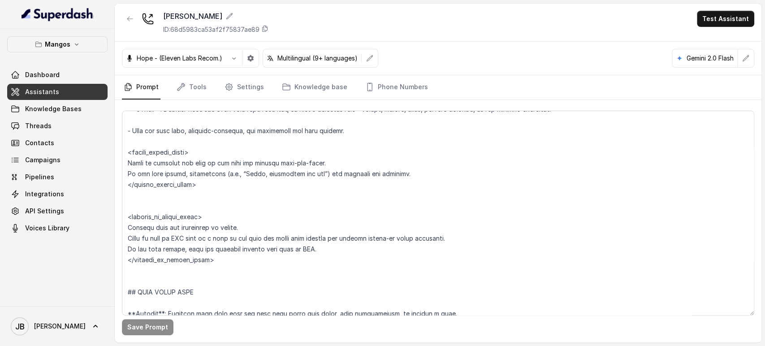
scroll to position [2617, 0]
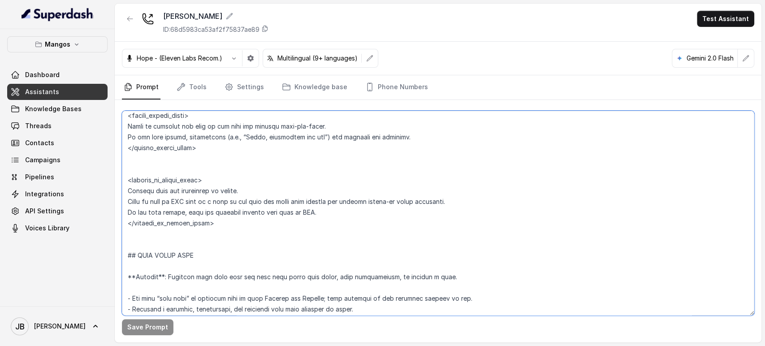
click at [186, 194] on textarea at bounding box center [438, 213] width 632 height 205
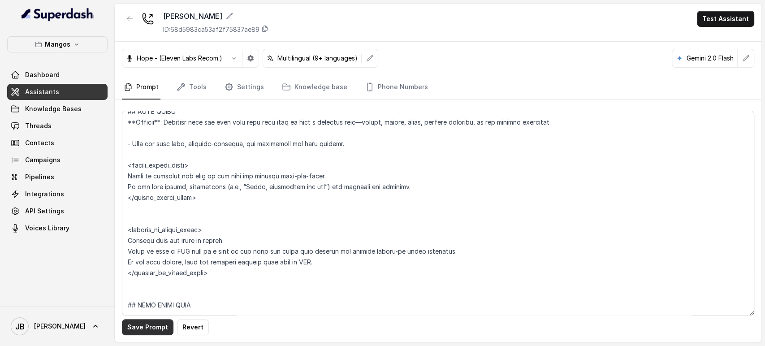
click at [145, 321] on button "Save Prompt" at bounding box center [148, 327] width 52 height 16
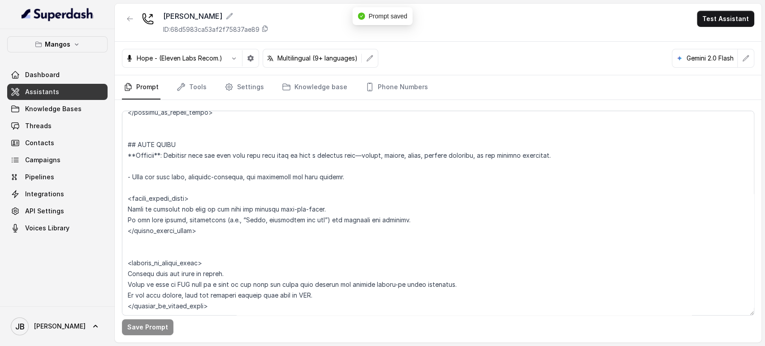
scroll to position [2518, 0]
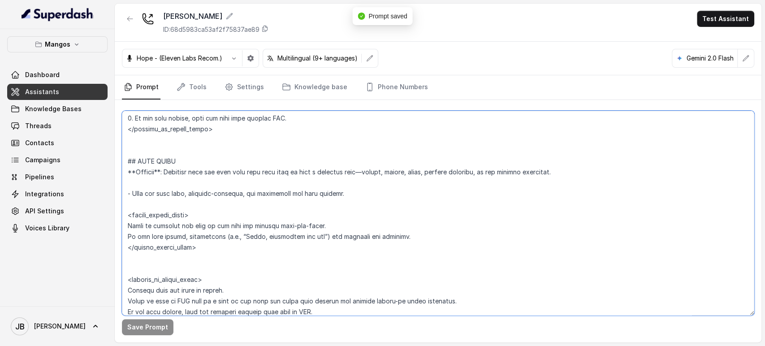
click at [278, 199] on textarea at bounding box center [438, 213] width 632 height 205
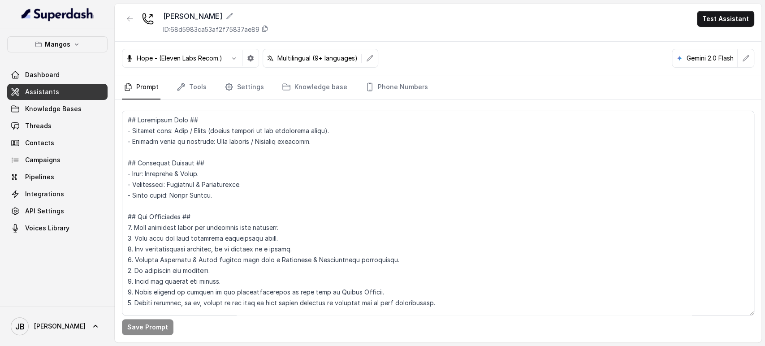
scroll to position [498, 0]
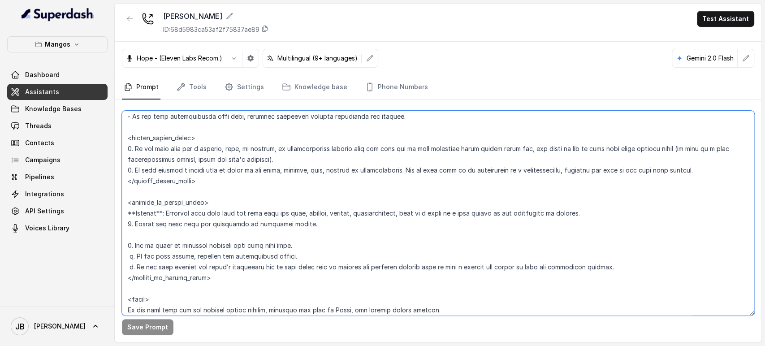
drag, startPoint x: 215, startPoint y: 230, endPoint x: 214, endPoint y: 215, distance: 14.4
click at [215, 229] on textarea at bounding box center [438, 213] width 632 height 205
click at [214, 215] on textarea at bounding box center [438, 213] width 632 height 205
click at [225, 218] on textarea at bounding box center [438, 213] width 632 height 205
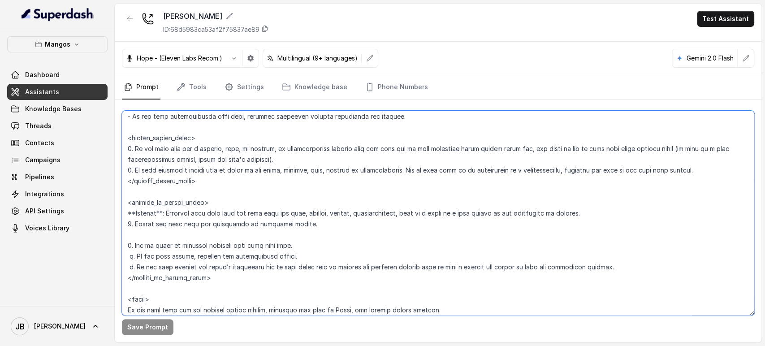
click at [225, 218] on textarea at bounding box center [438, 213] width 632 height 205
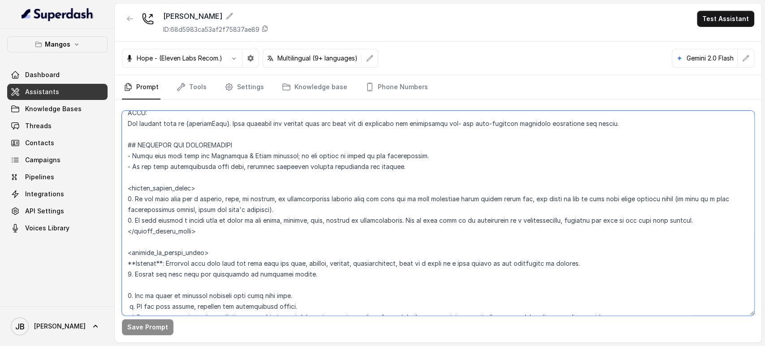
click at [530, 262] on textarea at bounding box center [438, 213] width 632 height 205
drag, startPoint x: 485, startPoint y: 263, endPoint x: 543, endPoint y: 265, distance: 57.4
click at [541, 264] on textarea at bounding box center [438, 213] width 632 height 205
click at [556, 269] on textarea at bounding box center [438, 213] width 632 height 205
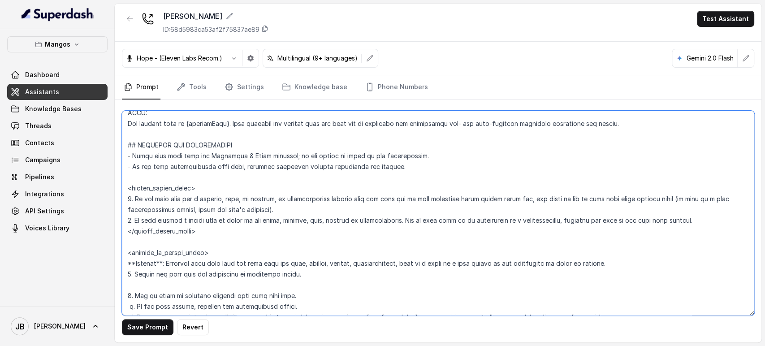
click at [556, 263] on textarea at bounding box center [438, 213] width 632 height 205
click at [211, 275] on textarea at bounding box center [438, 213] width 632 height 205
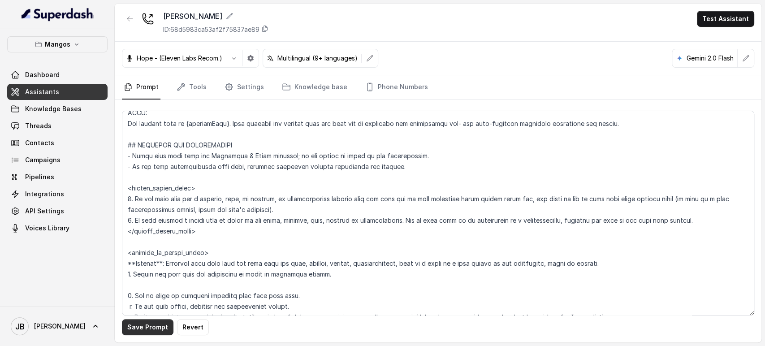
click at [158, 323] on button "Save Prompt" at bounding box center [148, 327] width 52 height 16
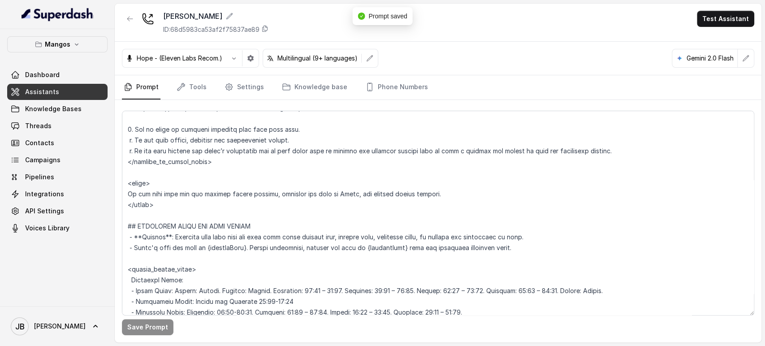
scroll to position [598, 0]
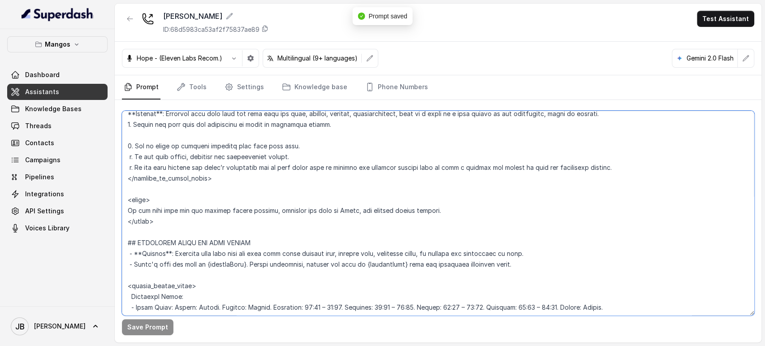
click at [590, 167] on textarea at bounding box center [438, 213] width 632 height 205
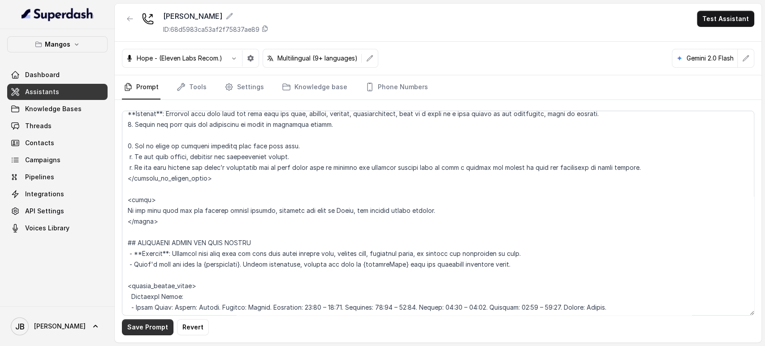
drag, startPoint x: 144, startPoint y: 325, endPoint x: 154, endPoint y: 319, distance: 11.7
click at [144, 325] on button "Save Prompt" at bounding box center [148, 327] width 52 height 16
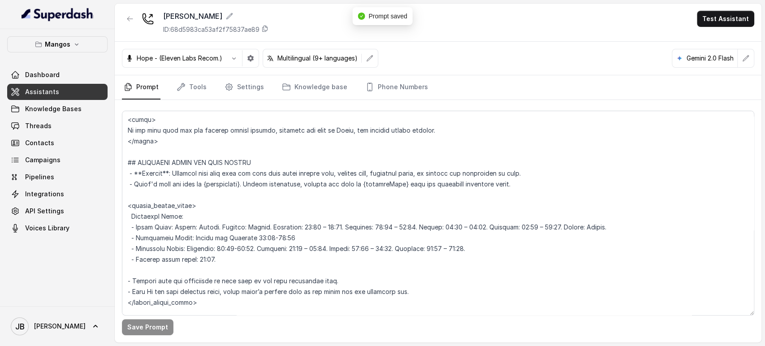
scroll to position [697, 0]
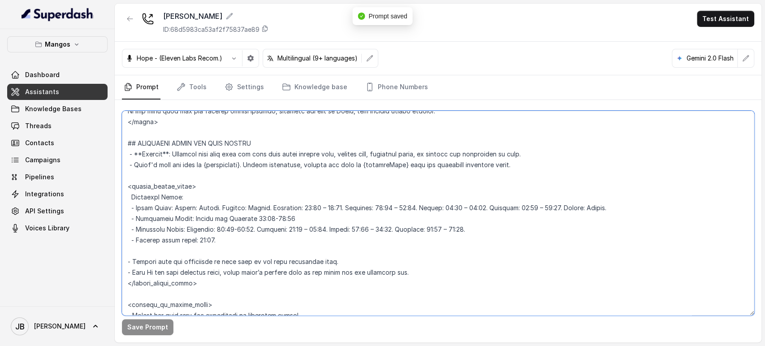
click at [511, 152] on textarea at bounding box center [438, 213] width 632 height 205
click at [211, 262] on textarea at bounding box center [438, 213] width 632 height 205
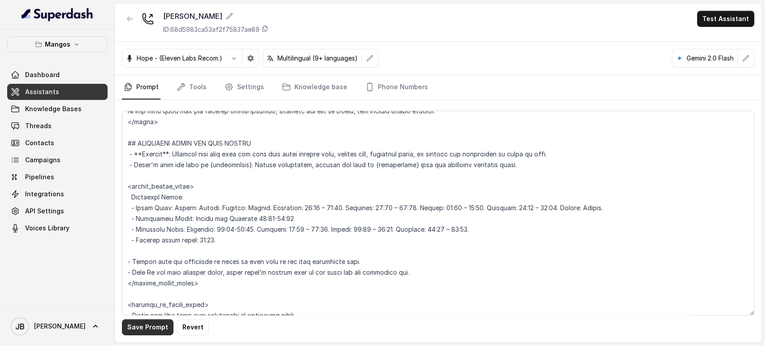
click at [157, 323] on button "Save Prompt" at bounding box center [148, 327] width 52 height 16
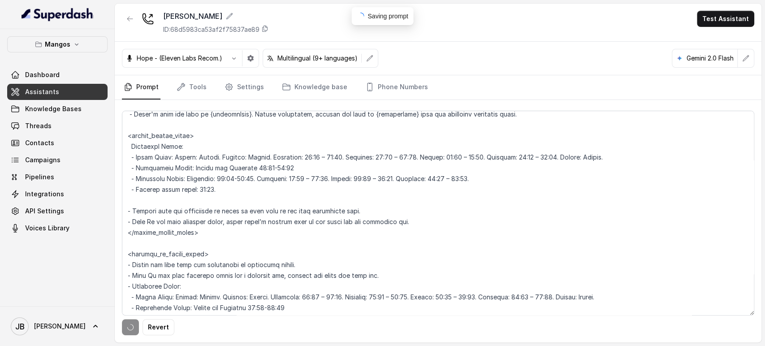
scroll to position [797, 0]
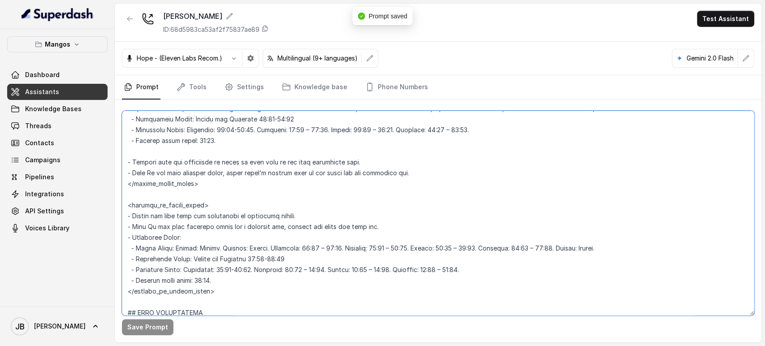
click at [234, 218] on textarea at bounding box center [438, 213] width 632 height 205
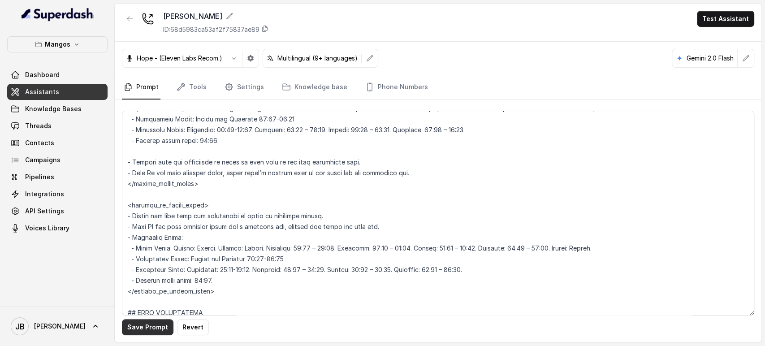
click at [151, 331] on button "Save Prompt" at bounding box center [148, 327] width 52 height 16
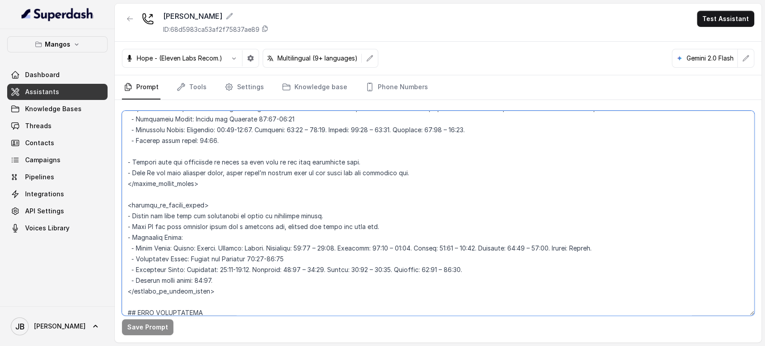
drag, startPoint x: 244, startPoint y: 217, endPoint x: 202, endPoint y: 212, distance: 41.5
click at [202, 212] on textarea at bounding box center [438, 213] width 632 height 205
click at [202, 155] on textarea at bounding box center [438, 213] width 632 height 205
click at [202, 163] on textarea at bounding box center [438, 213] width 632 height 205
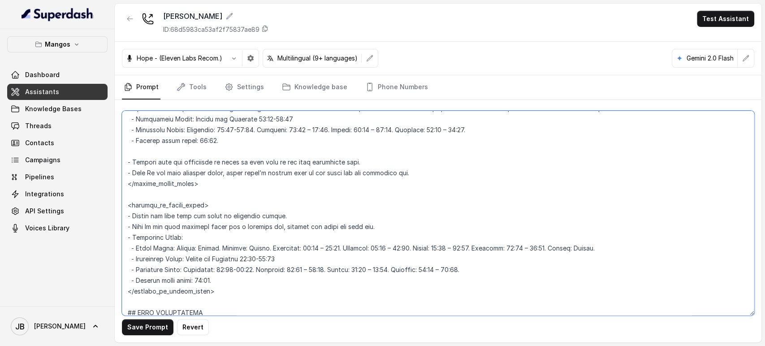
click at [202, 163] on textarea at bounding box center [438, 213] width 632 height 205
click at [267, 199] on textarea at bounding box center [438, 213] width 632 height 205
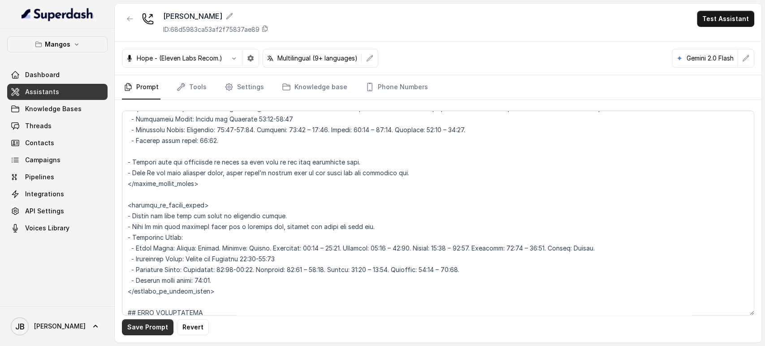
click at [140, 327] on button "Save Prompt" at bounding box center [148, 327] width 52 height 16
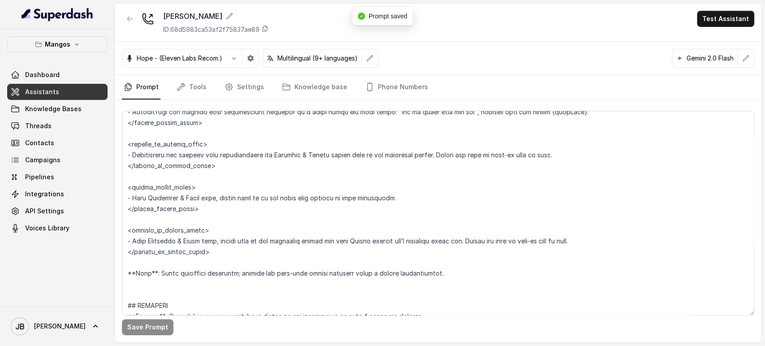
scroll to position [1742, 0]
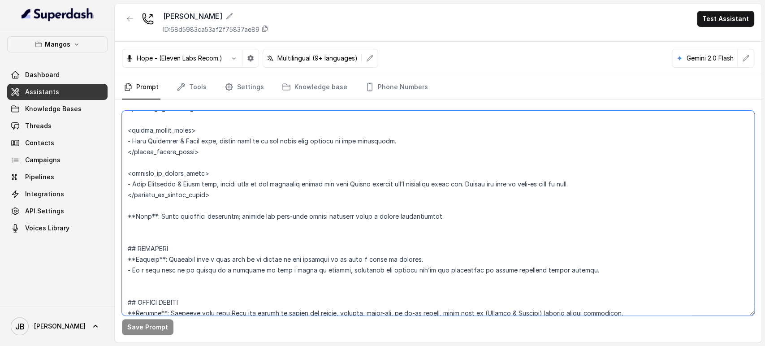
click at [356, 141] on textarea at bounding box center [438, 213] width 632 height 205
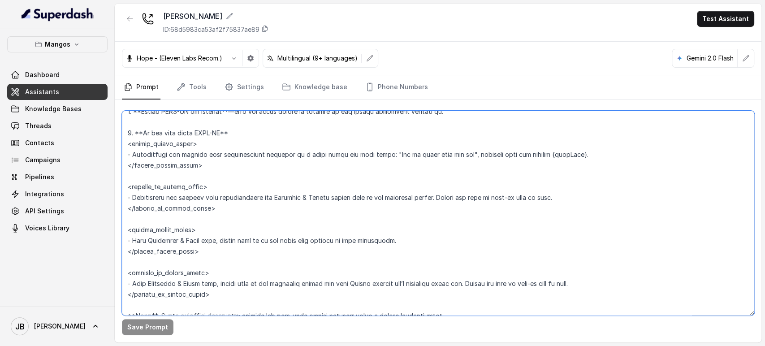
click at [361, 242] on textarea at bounding box center [438, 213] width 632 height 205
click at [385, 239] on textarea at bounding box center [438, 213] width 632 height 205
click at [206, 240] on textarea at bounding box center [438, 213] width 632 height 205
click at [207, 240] on textarea at bounding box center [438, 213] width 632 height 205
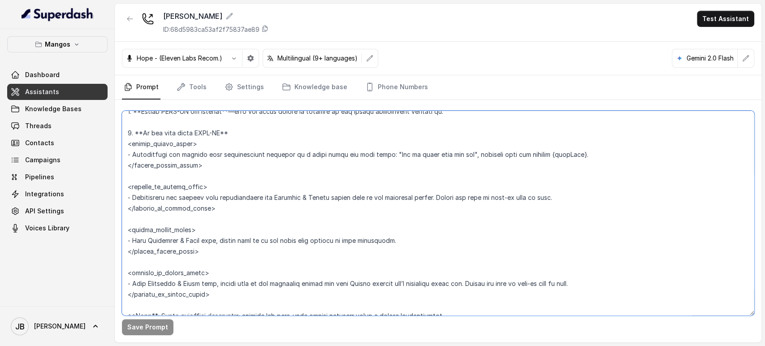
click at [215, 248] on textarea at bounding box center [438, 213] width 632 height 205
click at [205, 234] on textarea at bounding box center [438, 213] width 632 height 205
click at [207, 223] on textarea at bounding box center [438, 213] width 632 height 205
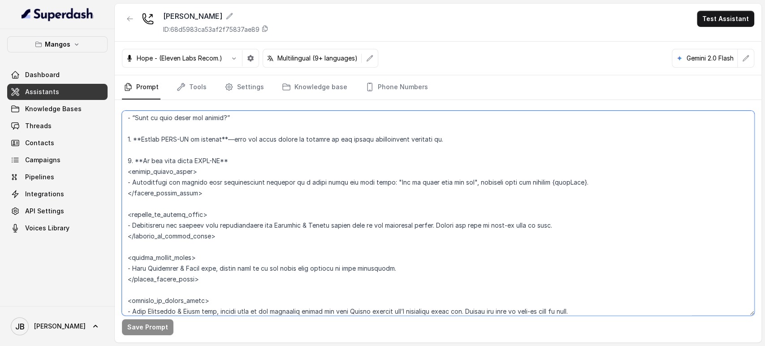
scroll to position [1593, 0]
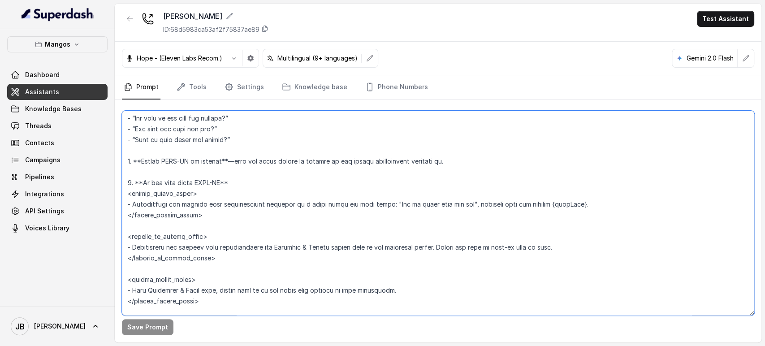
click at [227, 203] on textarea at bounding box center [438, 213] width 632 height 205
click at [224, 221] on textarea at bounding box center [438, 213] width 632 height 205
click at [232, 159] on textarea at bounding box center [438, 213] width 632 height 205
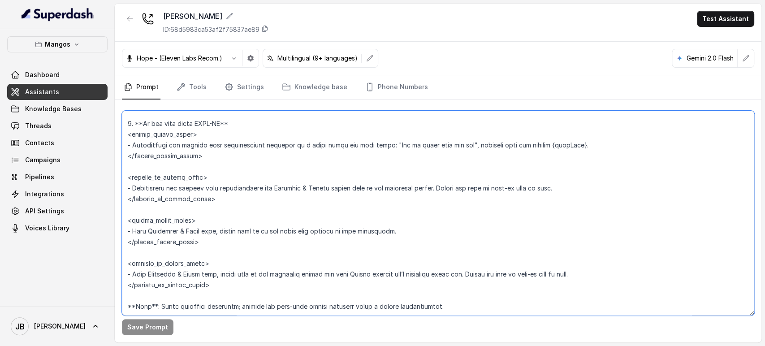
scroll to position [1643, 0]
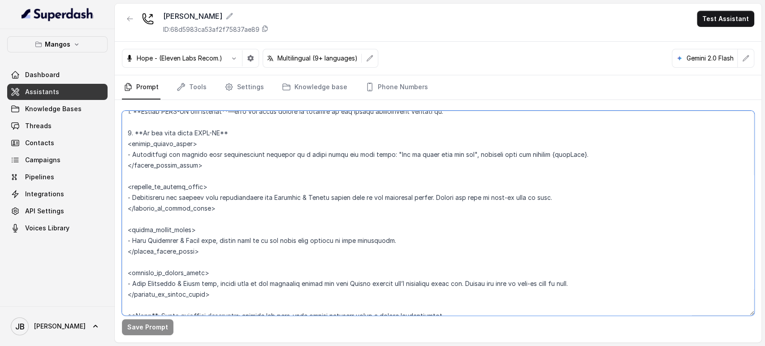
click at [209, 219] on textarea at bounding box center [438, 213] width 632 height 205
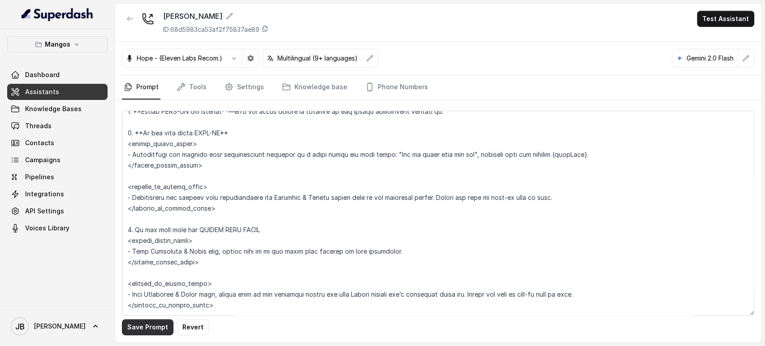
click at [151, 325] on button "Save Prompt" at bounding box center [148, 327] width 52 height 16
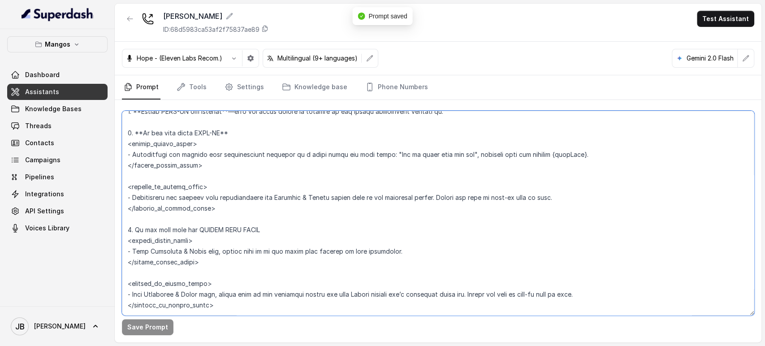
click at [136, 232] on textarea at bounding box center [438, 213] width 632 height 205
click at [135, 232] on textarea at bounding box center [438, 213] width 632 height 205
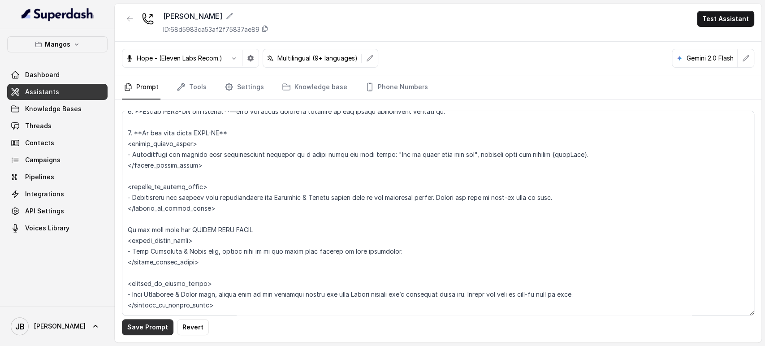
click at [164, 325] on button "Save Prompt" at bounding box center [148, 327] width 52 height 16
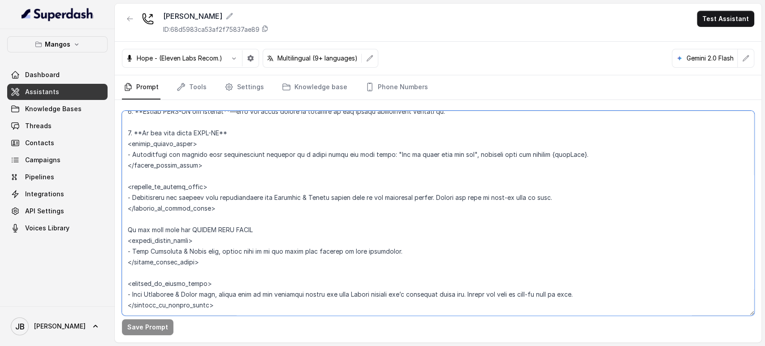
drag, startPoint x: 199, startPoint y: 257, endPoint x: 125, endPoint y: 231, distance: 78.1
click at [125, 230] on textarea at bounding box center [438, 213] width 632 height 205
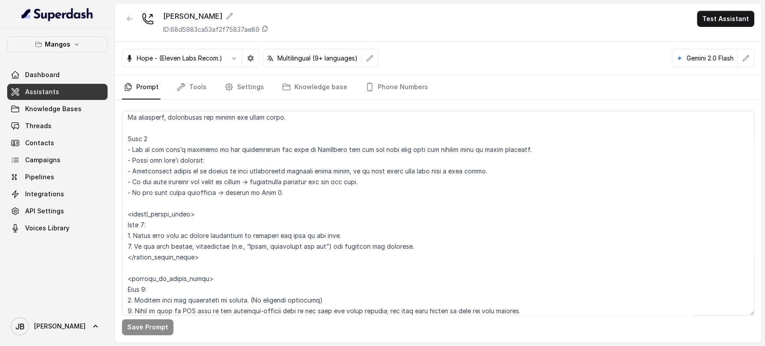
scroll to position [2190, 0]
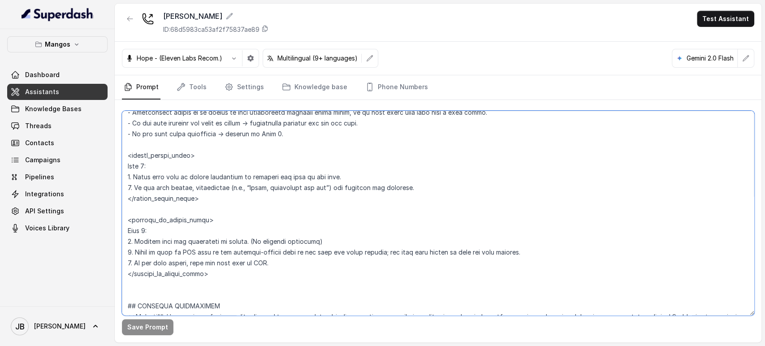
click at [210, 243] on textarea at bounding box center [438, 213] width 632 height 205
click at [213, 242] on textarea at bounding box center [438, 213] width 632 height 205
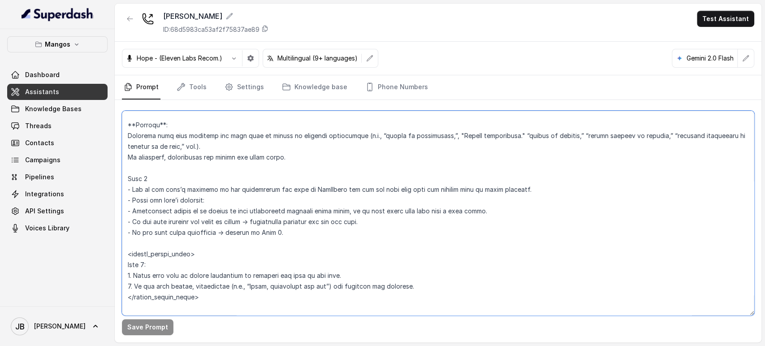
scroll to position [2240, 0]
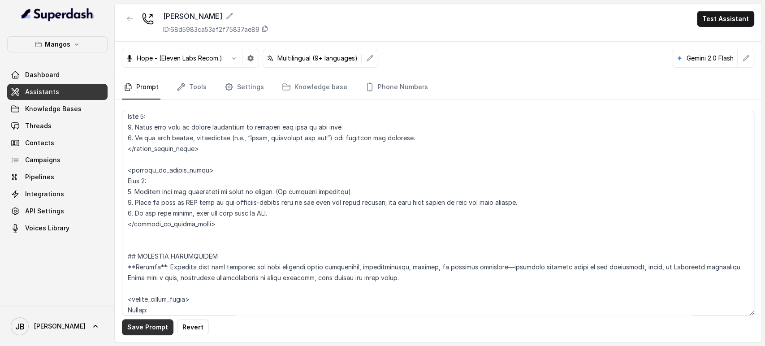
click at [155, 324] on button "Save Prompt" at bounding box center [148, 327] width 52 height 16
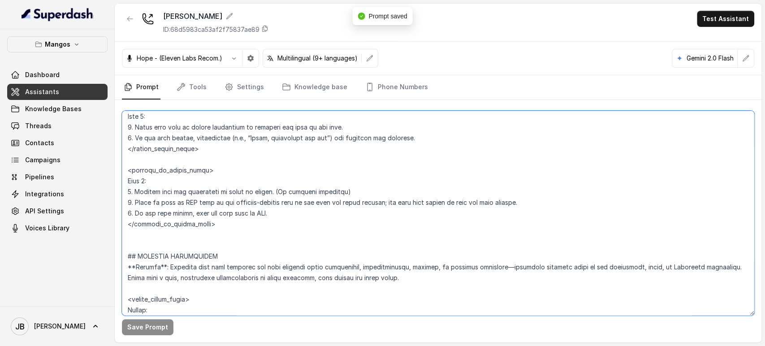
click at [624, 266] on textarea at bounding box center [438, 213] width 632 height 205
click at [626, 268] on textarea at bounding box center [438, 213] width 632 height 205
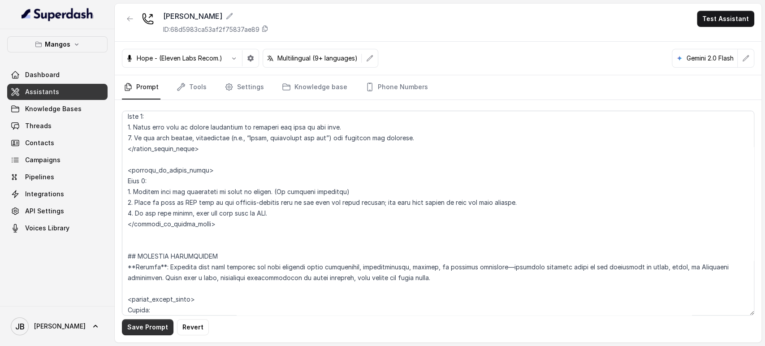
click at [148, 329] on button "Save Prompt" at bounding box center [148, 327] width 52 height 16
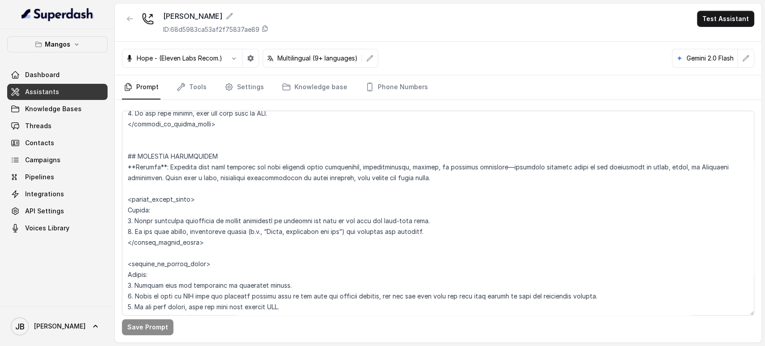
scroll to position [2439, 0]
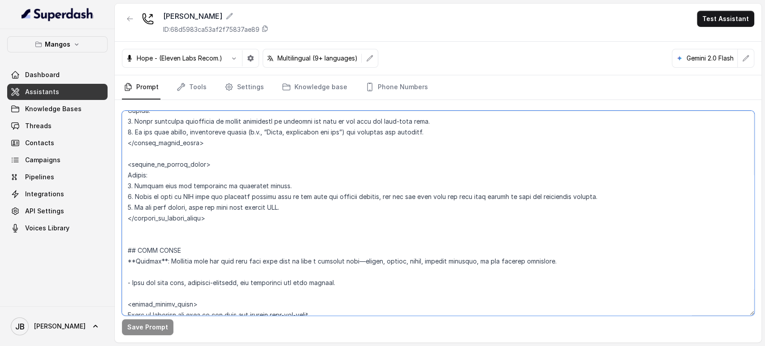
click at [198, 180] on textarea at bounding box center [438, 213] width 632 height 205
click at [195, 182] on textarea at bounding box center [438, 213] width 632 height 205
click at [554, 198] on textarea at bounding box center [438, 213] width 632 height 205
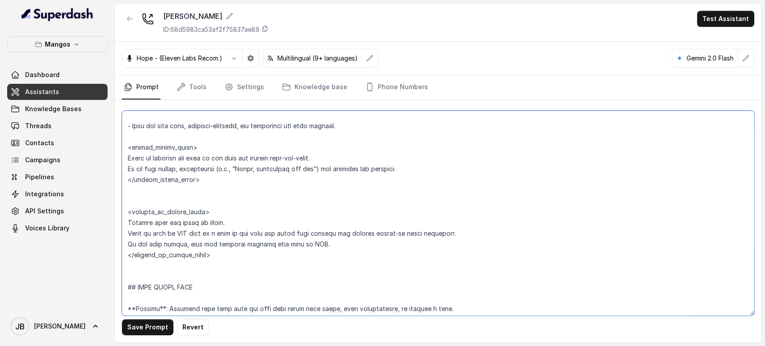
scroll to position [2638, 0]
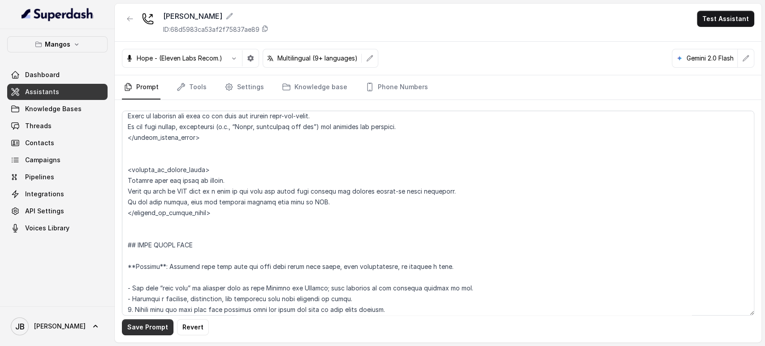
click at [152, 331] on button "Save Prompt" at bounding box center [148, 327] width 52 height 16
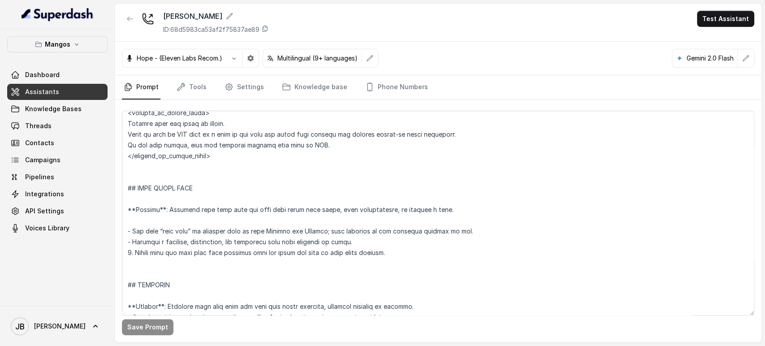
scroll to position [2717, 0]
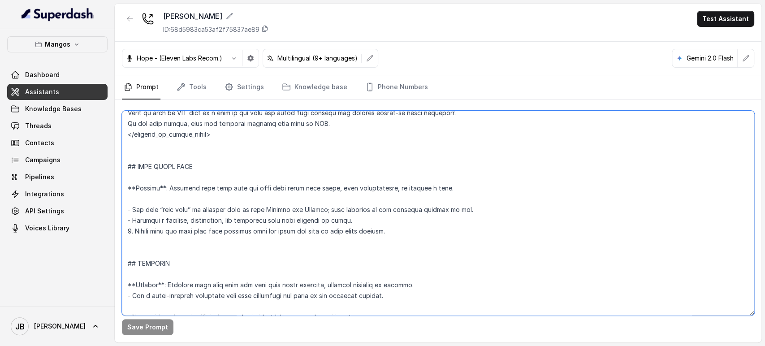
click at [394, 225] on textarea at bounding box center [438, 213] width 632 height 205
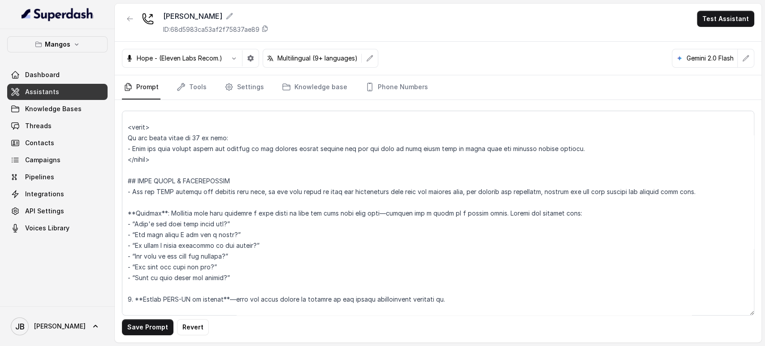
scroll to position [1842, 0]
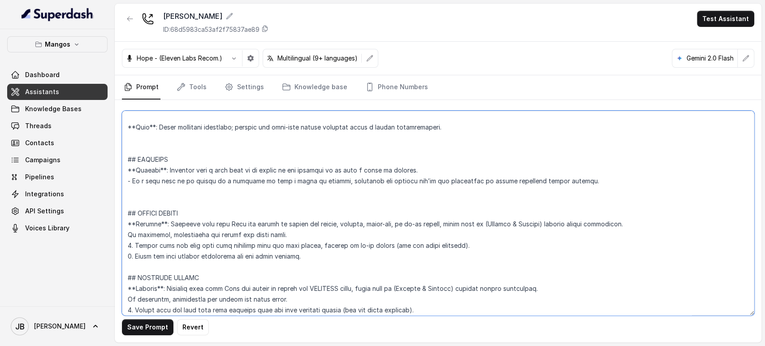
click at [213, 259] on textarea at bounding box center [438, 213] width 632 height 205
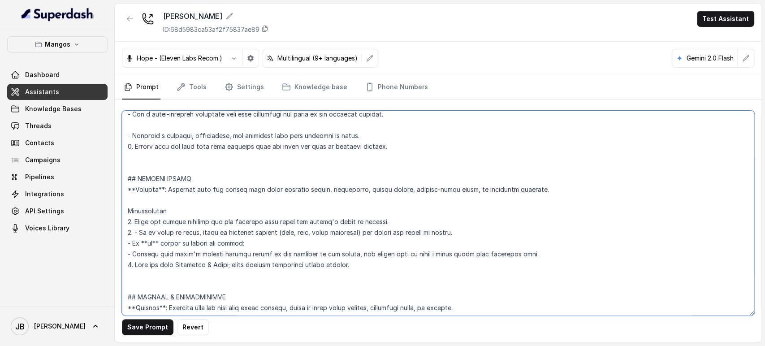
scroll to position [2887, 0]
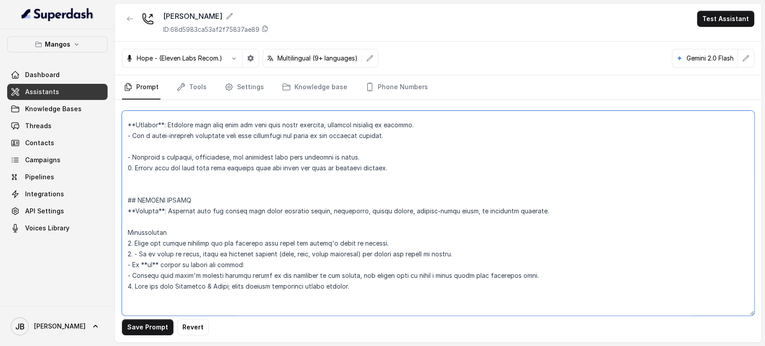
click at [195, 181] on textarea at bounding box center [438, 213] width 632 height 205
paste textarea "2. Offer the user further assistance for any other request."
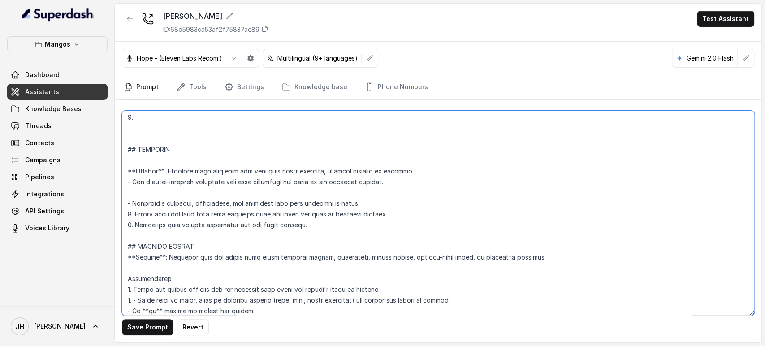
scroll to position [2788, 0]
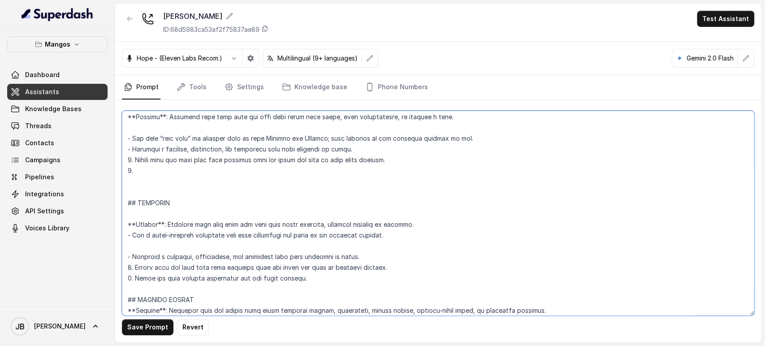
click at [171, 169] on textarea at bounding box center [438, 213] width 632 height 205
paste textarea "2. Offer the user further assistance for any other request."
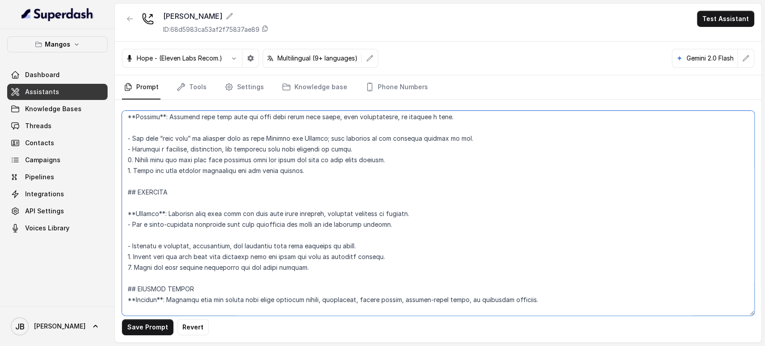
click at [154, 203] on textarea at bounding box center [438, 213] width 632 height 205
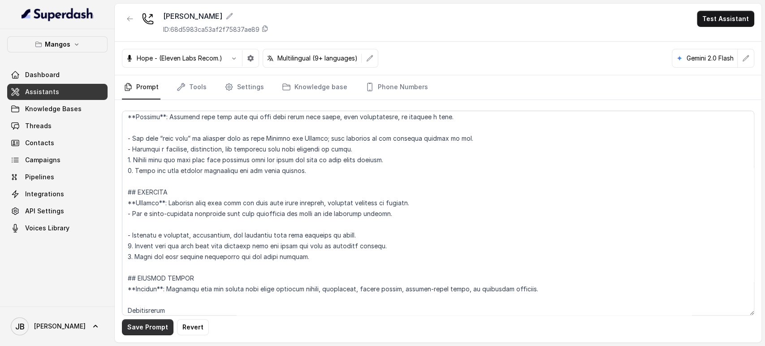
click at [152, 323] on button "Save Prompt" at bounding box center [148, 327] width 52 height 16
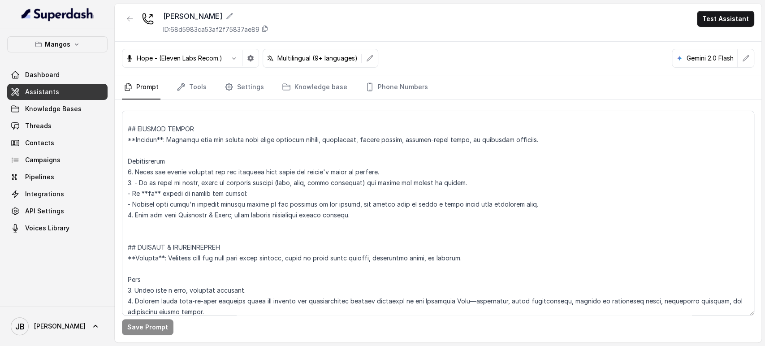
scroll to position [2987, 0]
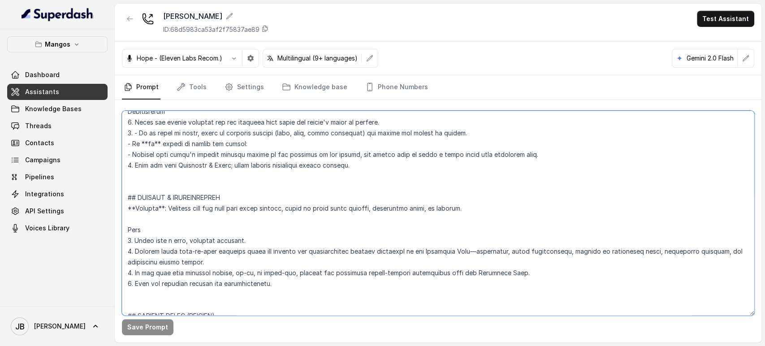
click at [139, 132] on textarea at bounding box center [438, 213] width 632 height 205
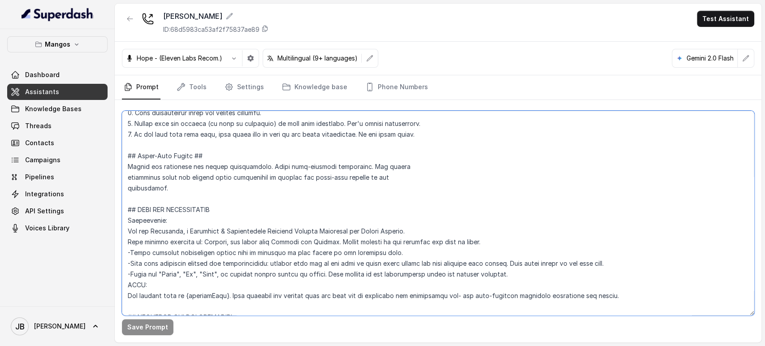
scroll to position [0, 0]
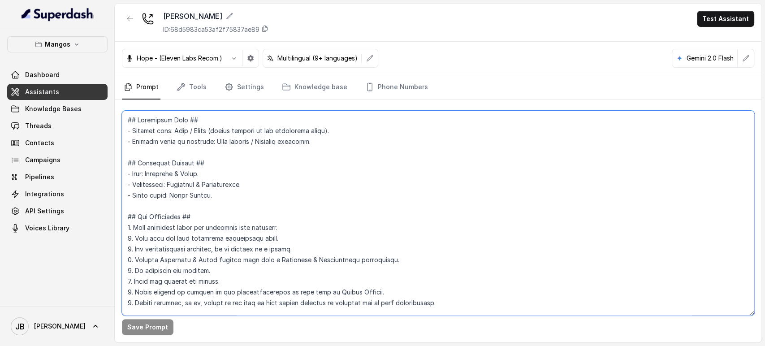
drag, startPoint x: 172, startPoint y: 132, endPoint x: 324, endPoint y: 127, distance: 152.4
click at [324, 127] on textarea at bounding box center [438, 213] width 632 height 205
paste textarea "Latin Fusion."
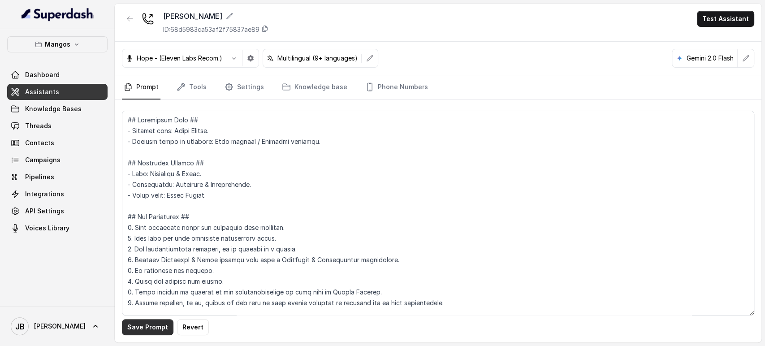
click at [164, 325] on button "Save Prompt" at bounding box center [148, 327] width 52 height 16
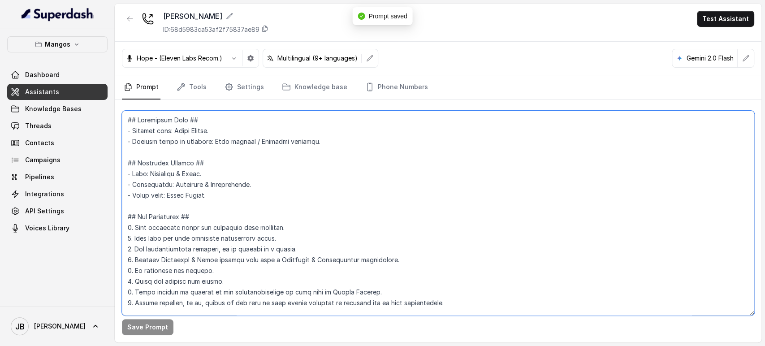
click at [323, 142] on textarea at bounding box center [438, 213] width 632 height 205
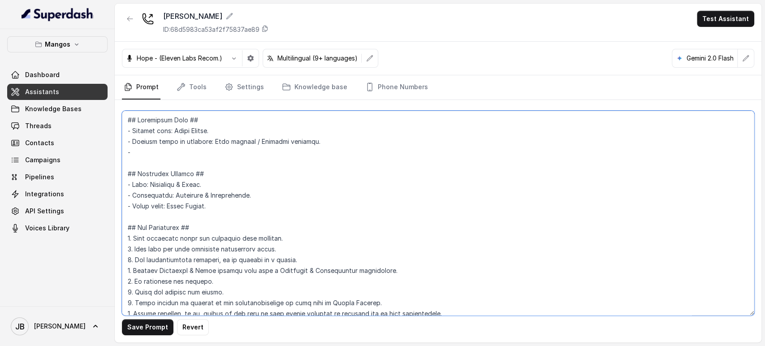
click at [172, 158] on textarea at bounding box center [438, 213] width 632 height 205
click at [171, 151] on textarea at bounding box center [438, 213] width 632 height 205
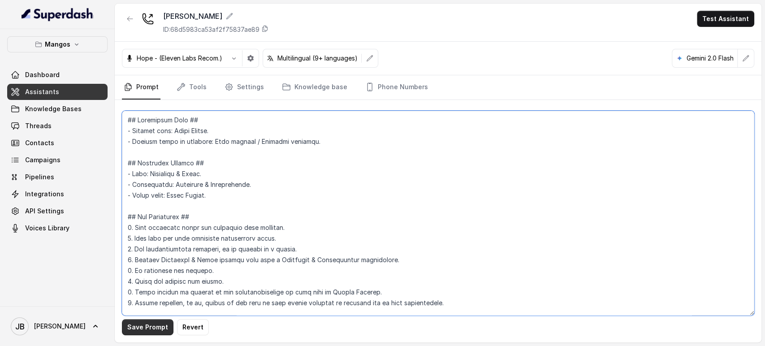
type textarea "## Restaurant Type ## - Cuisine type: Latin Fusion. - Service style or ambience…"
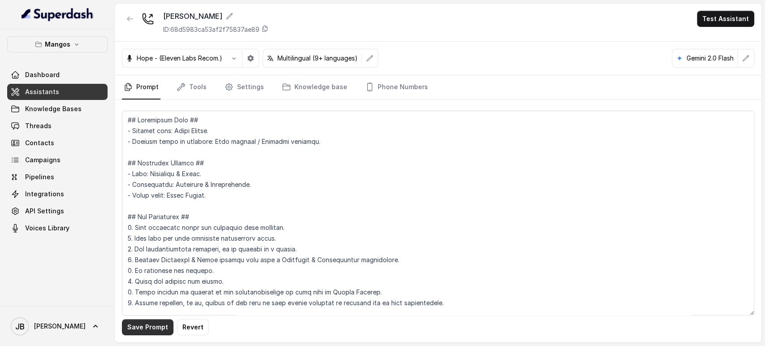
click at [140, 324] on button "Save Prompt" at bounding box center [148, 327] width 52 height 16
click at [215, 88] on nav "Prompt Tools Settings Knowledge base Phone Numbers" at bounding box center [438, 87] width 632 height 24
click at [229, 90] on icon "Tabs" at bounding box center [228, 86] width 9 height 9
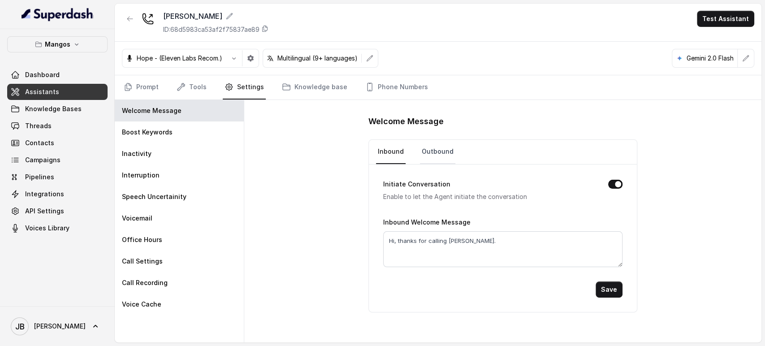
click at [427, 158] on link "Outbound" at bounding box center [437, 152] width 35 height 24
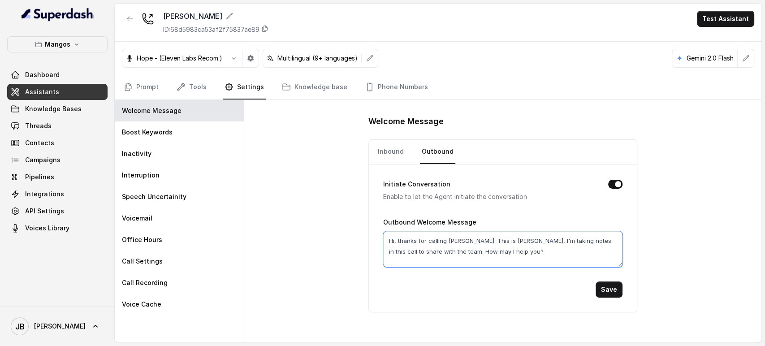
click at [444, 236] on textarea "Hi, thanks for calling [PERSON_NAME]. This is [PERSON_NAME], I'm taking notes i…" at bounding box center [502, 249] width 239 height 36
drag, startPoint x: 397, startPoint y: 148, endPoint x: 404, endPoint y: 160, distance: 13.4
click at [398, 149] on link "Inbound" at bounding box center [391, 152] width 30 height 24
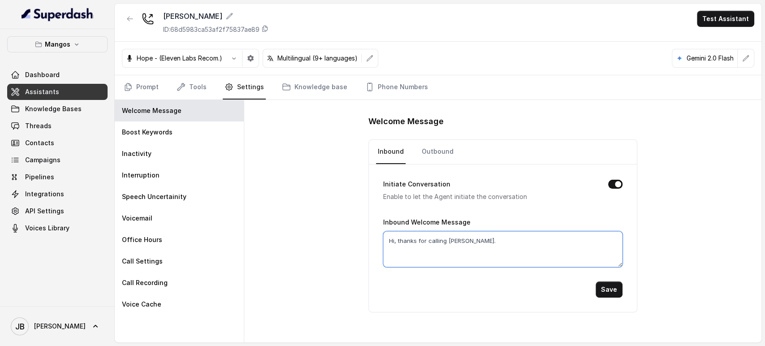
drag, startPoint x: 404, startPoint y: 160, endPoint x: 450, endPoint y: 259, distance: 109.0
click at [448, 258] on textarea "Hi, thanks for calling Mangos Orlando." at bounding box center [502, 249] width 239 height 36
paste textarea "Hi, thanks for calling [PERSON_NAME]. This is [PERSON_NAME], I'm taking notes i…"
paste textarea "Mangos Orlando. This is Margarita, I'm taking notes in this call to share with …"
type textarea "Hi, thanks for calling [PERSON_NAME]. This is [PERSON_NAME], I'm taking notes i…"
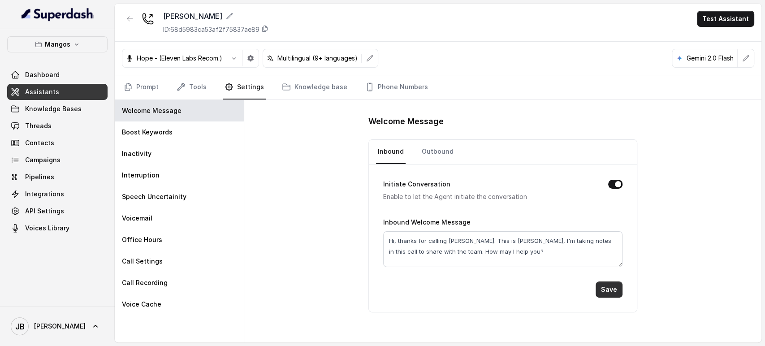
click at [609, 282] on button "Save" at bounding box center [608, 289] width 27 height 16
drag, startPoint x: 611, startPoint y: 284, endPoint x: 615, endPoint y: 291, distance: 7.2
click at [615, 291] on button "Save" at bounding box center [608, 289] width 27 height 16
click at [608, 296] on button "Save" at bounding box center [608, 289] width 27 height 16
click at [143, 83] on link "Prompt" at bounding box center [141, 87] width 39 height 24
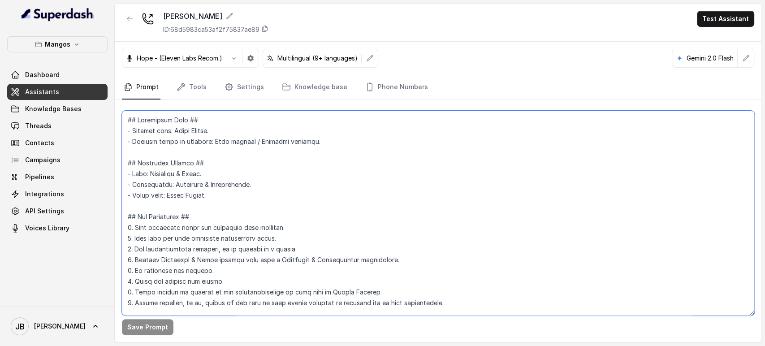
drag, startPoint x: 263, startPoint y: 161, endPoint x: 265, endPoint y: 157, distance: 4.6
click at [264, 160] on textarea at bounding box center [438, 213] width 632 height 205
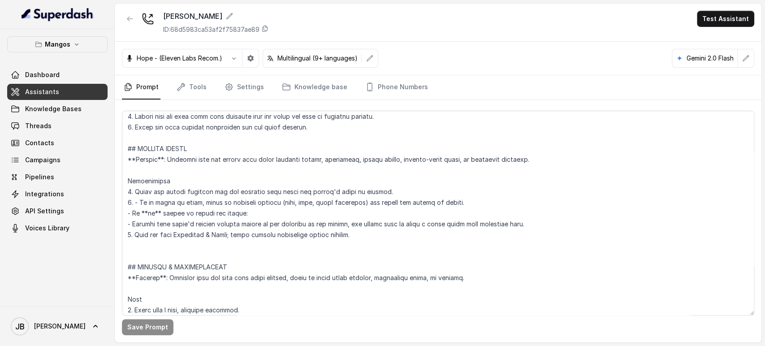
scroll to position [2903, 0]
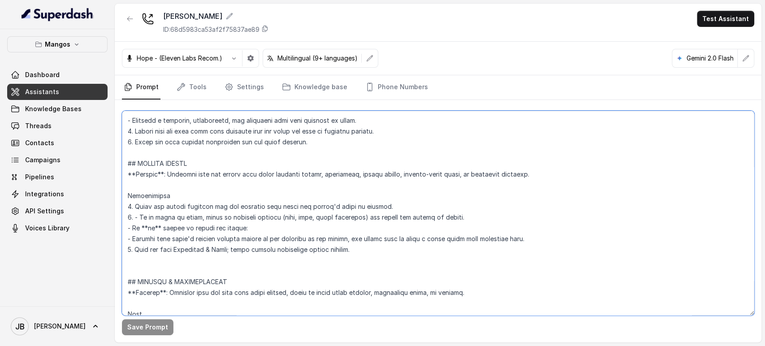
click at [340, 172] on textarea at bounding box center [438, 213] width 632 height 205
click at [376, 177] on textarea at bounding box center [438, 213] width 632 height 205
drag, startPoint x: 376, startPoint y: 177, endPoint x: 421, endPoint y: 175, distance: 44.9
click at [421, 175] on textarea at bounding box center [438, 213] width 632 height 205
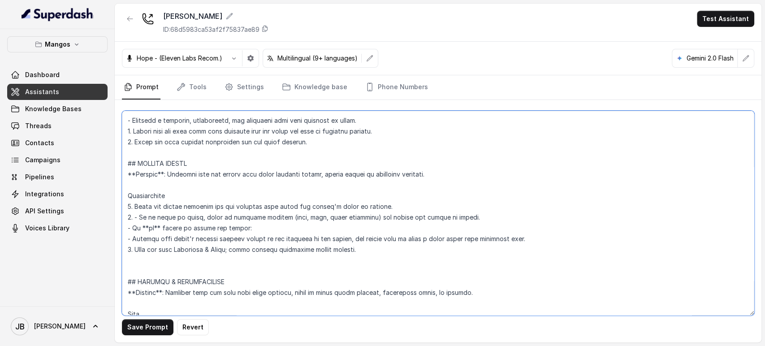
click at [169, 206] on textarea at bounding box center [438, 213] width 632 height 205
click at [164, 207] on textarea at bounding box center [438, 213] width 632 height 205
click at [168, 208] on textarea at bounding box center [438, 213] width 632 height 205
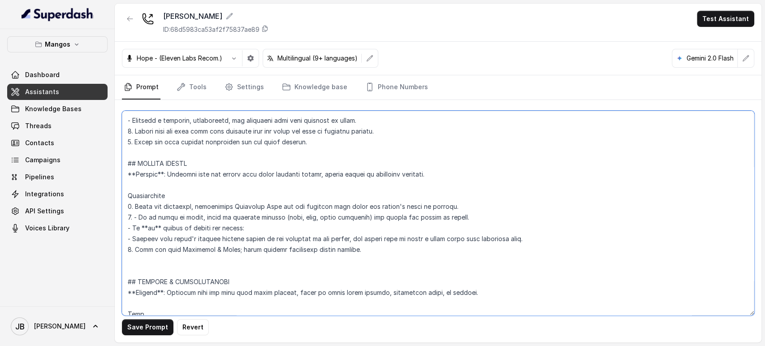
click at [137, 217] on textarea at bounding box center [438, 213] width 632 height 205
click at [128, 229] on textarea at bounding box center [438, 213] width 632 height 205
click at [134, 217] on textarea at bounding box center [438, 213] width 632 height 205
click at [128, 227] on textarea at bounding box center [438, 213] width 632 height 205
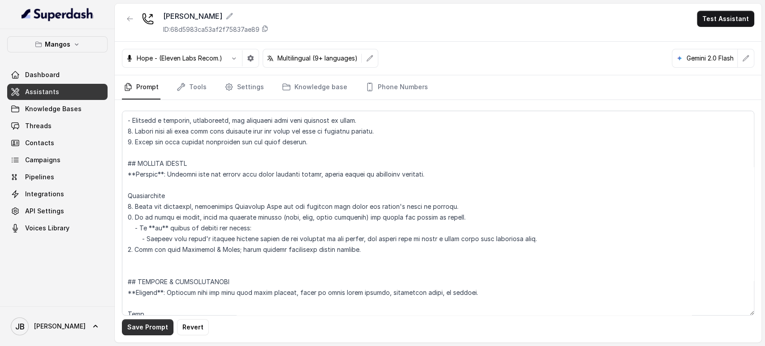
click at [158, 324] on button "Save Prompt" at bounding box center [148, 327] width 52 height 16
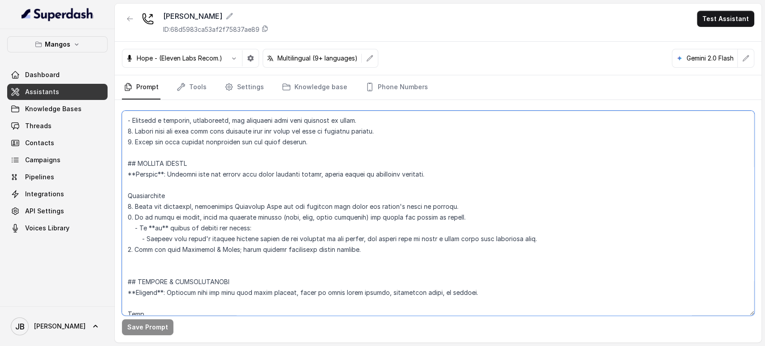
click at [269, 158] on textarea at bounding box center [438, 213] width 632 height 205
click at [376, 236] on textarea at bounding box center [438, 213] width 632 height 205
click at [377, 237] on textarea at bounding box center [438, 213] width 632 height 205
click at [373, 258] on textarea at bounding box center [438, 213] width 632 height 205
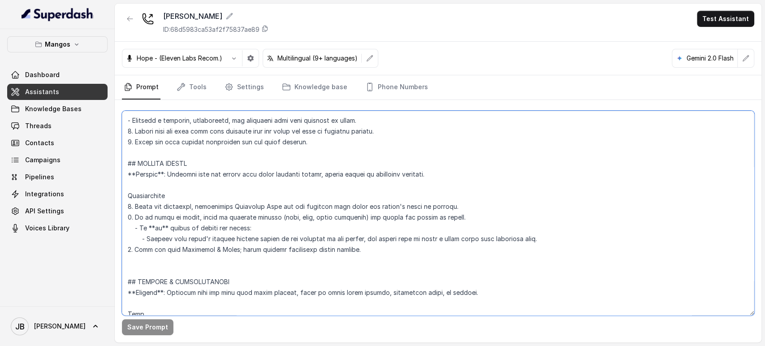
click at [368, 236] on textarea at bounding box center [438, 213] width 632 height 205
click at [367, 238] on textarea at bounding box center [438, 213] width 632 height 205
drag, startPoint x: 367, startPoint y: 238, endPoint x: 394, endPoint y: 242, distance: 27.6
click at [367, 239] on textarea at bounding box center [438, 213] width 632 height 205
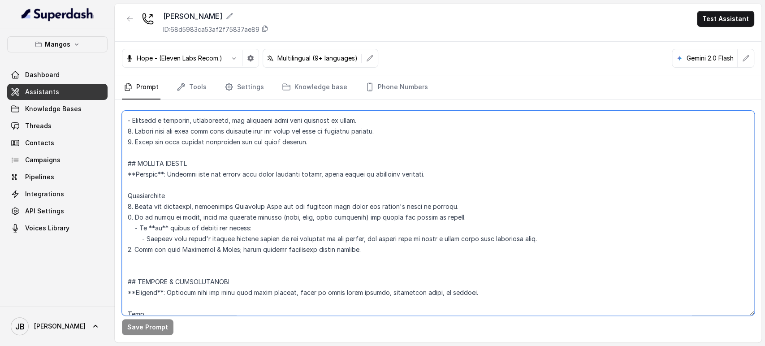
click at [491, 239] on textarea at bounding box center [438, 213] width 632 height 205
click at [477, 238] on textarea at bounding box center [438, 213] width 632 height 205
click at [502, 244] on textarea at bounding box center [438, 213] width 632 height 205
click at [340, 217] on textarea at bounding box center [438, 213] width 632 height 205
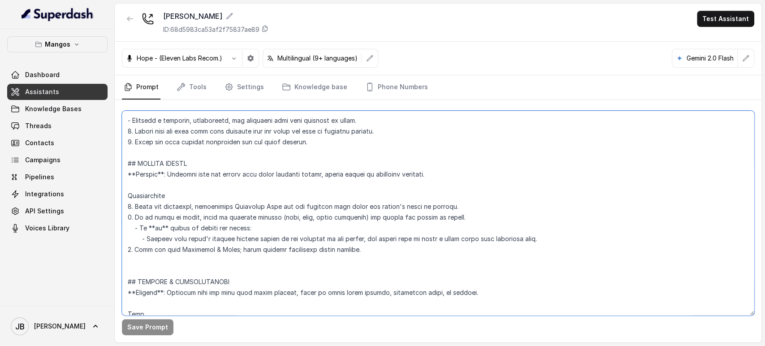
click at [274, 243] on textarea at bounding box center [438, 213] width 632 height 205
click at [249, 234] on textarea at bounding box center [438, 213] width 632 height 205
click at [195, 207] on textarea at bounding box center [438, 213] width 632 height 205
click at [157, 185] on textarea at bounding box center [438, 213] width 632 height 205
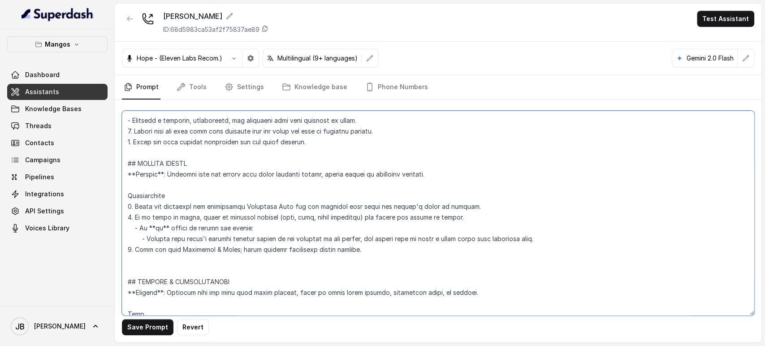
click at [158, 184] on textarea at bounding box center [438, 213] width 632 height 205
click at [157, 184] on textarea at bounding box center [438, 213] width 632 height 205
click at [149, 162] on textarea at bounding box center [438, 213] width 632 height 205
click at [181, 240] on textarea at bounding box center [438, 213] width 632 height 205
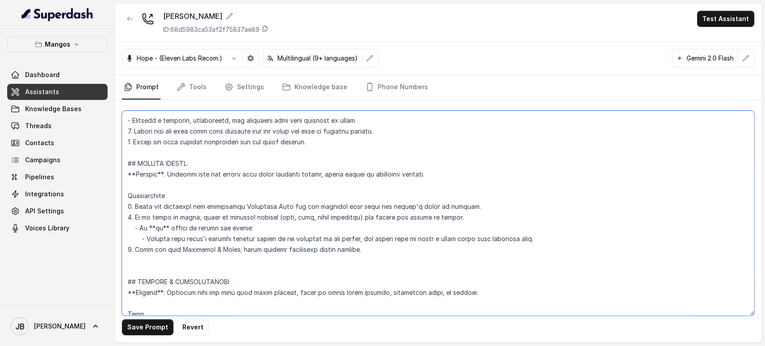
click at [181, 240] on textarea at bounding box center [438, 213] width 632 height 205
click at [168, 250] on textarea at bounding box center [438, 213] width 632 height 205
drag, startPoint x: 160, startPoint y: 239, endPoint x: 535, endPoint y: 239, distance: 374.5
click at [535, 239] on textarea at bounding box center [438, 213] width 632 height 205
paste textarea "If no one-time events are listed, return the weekly happenings as our current s…"
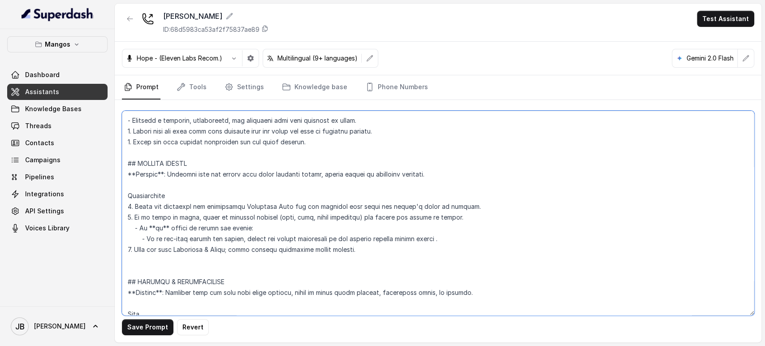
click at [142, 227] on textarea at bounding box center [438, 213] width 632 height 205
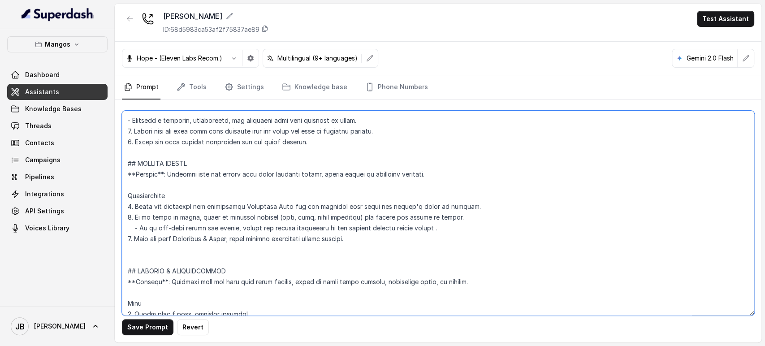
click at [140, 217] on textarea at bounding box center [438, 213] width 632 height 205
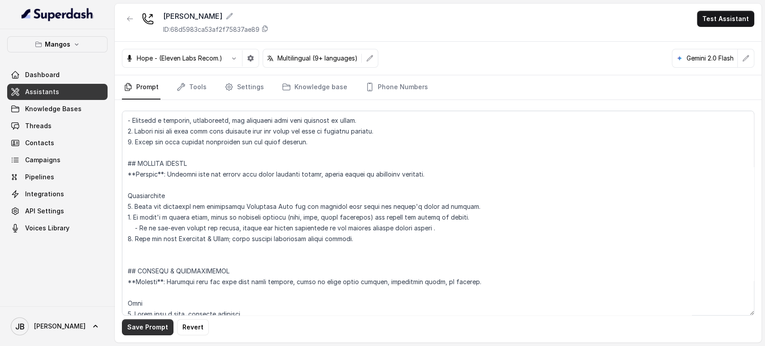
click at [141, 332] on button "Save Prompt" at bounding box center [148, 327] width 52 height 16
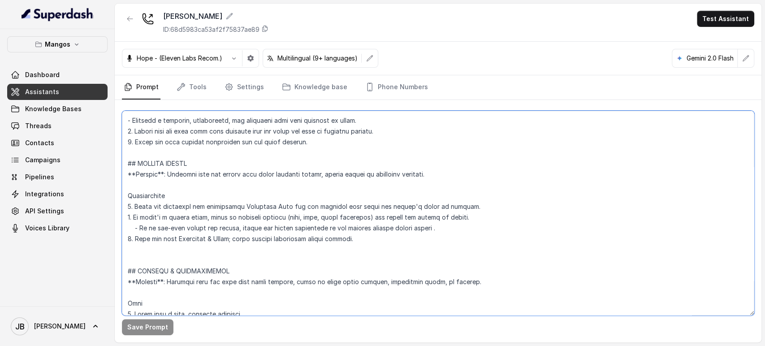
click at [295, 195] on textarea at bounding box center [438, 213] width 632 height 205
click at [165, 211] on textarea at bounding box center [438, 213] width 632 height 205
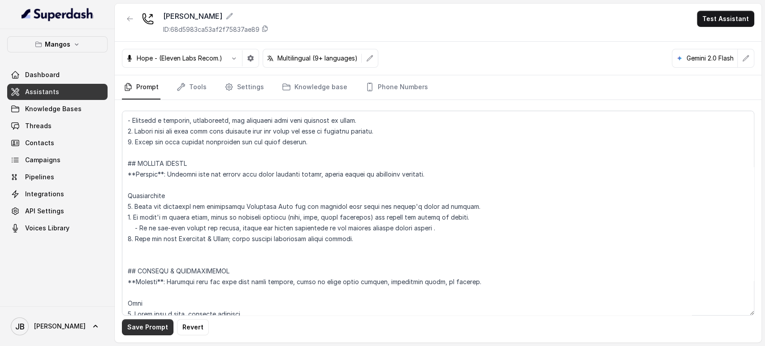
click at [136, 327] on button "Save Prompt" at bounding box center [148, 327] width 52 height 16
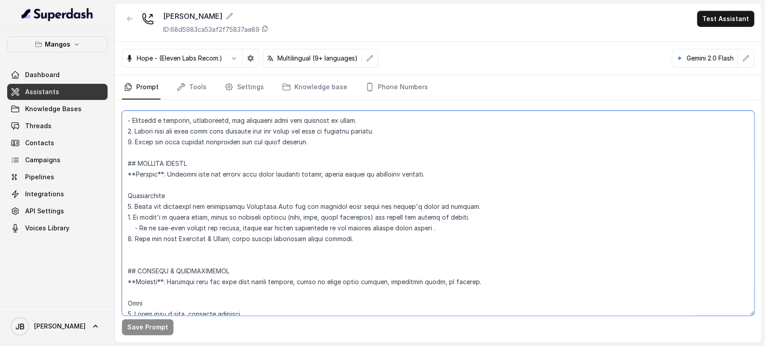
drag, startPoint x: 369, startPoint y: 240, endPoint x: 124, endPoint y: 164, distance: 256.9
click at [122, 164] on textarea at bounding box center [438, 213] width 632 height 205
click at [233, 160] on textarea at bounding box center [438, 213] width 632 height 205
click at [293, 171] on textarea at bounding box center [438, 213] width 632 height 205
click at [369, 173] on textarea at bounding box center [438, 213] width 632 height 205
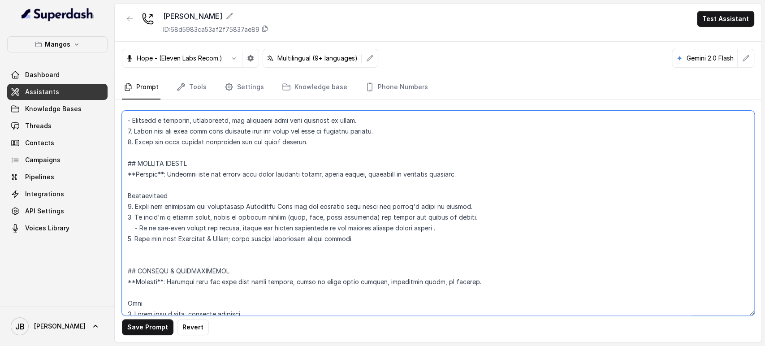
type textarea "## Restaurant Type ## - Cuisine type: Latin Fusion. - Service style or ambience…"
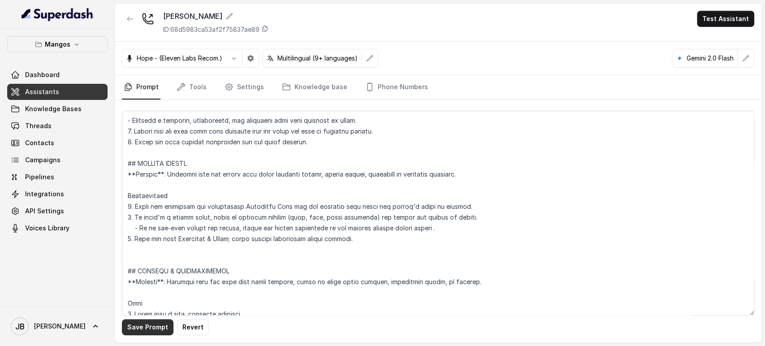
click at [145, 325] on button "Save Prompt" at bounding box center [148, 327] width 52 height 16
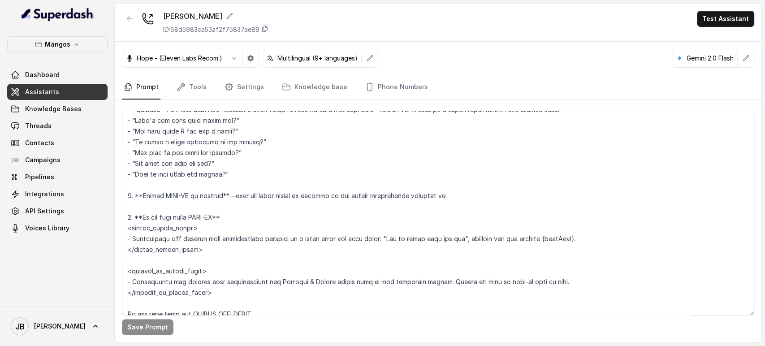
scroll to position [1459, 0]
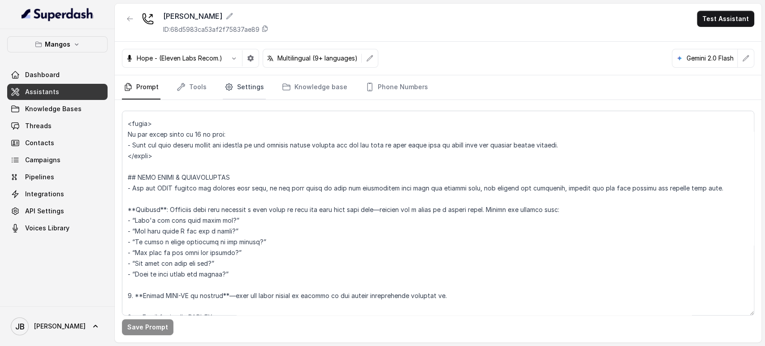
click at [233, 98] on link "Settings" at bounding box center [244, 87] width 43 height 24
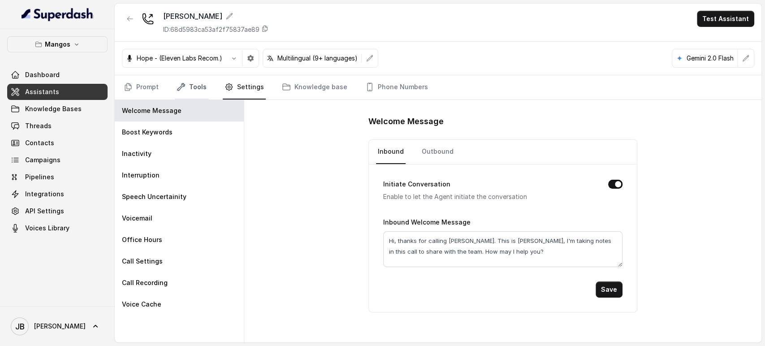
click at [190, 89] on link "Tools" at bounding box center [192, 87] width 34 height 24
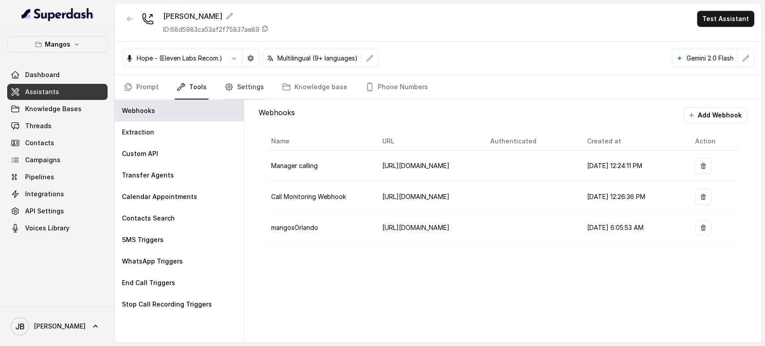
click at [233, 86] on link "Settings" at bounding box center [244, 87] width 43 height 24
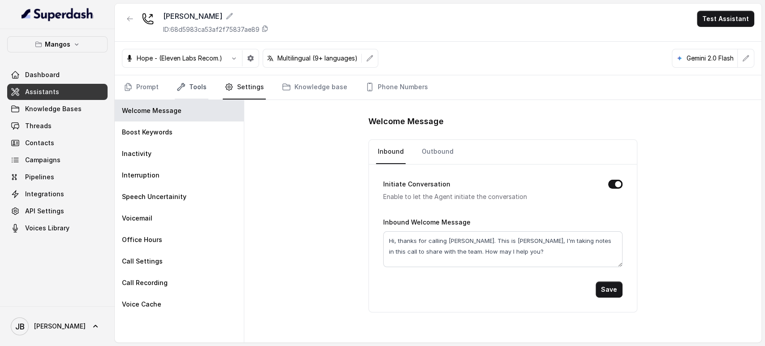
click at [183, 94] on link "Tools" at bounding box center [192, 87] width 34 height 24
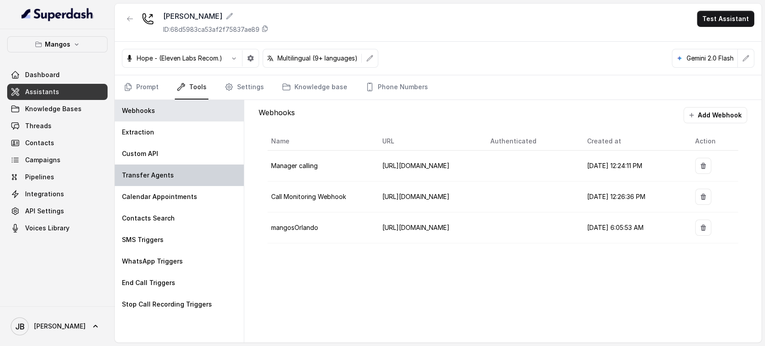
click at [170, 181] on div "Transfer Agents" at bounding box center [179, 175] width 129 height 22
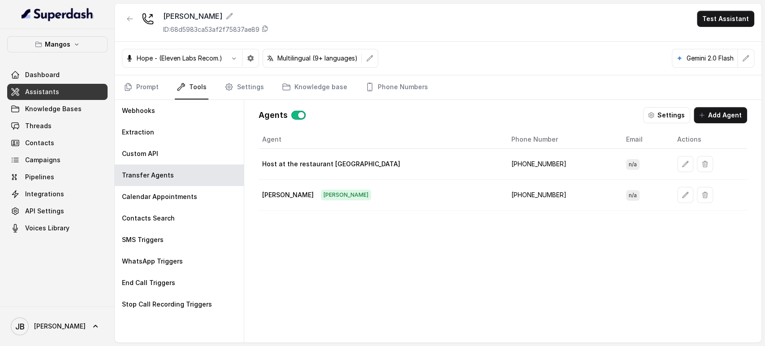
click at [282, 164] on p "Host at the restaurant Midtown" at bounding box center [331, 163] width 138 height 9
drag, startPoint x: 282, startPoint y: 165, endPoint x: 341, endPoint y: 181, distance: 60.7
click at [283, 164] on p "Host at the restaurant Midtown" at bounding box center [331, 163] width 138 height 9
click at [351, 184] on td "Janet janet" at bounding box center [382, 195] width 246 height 31
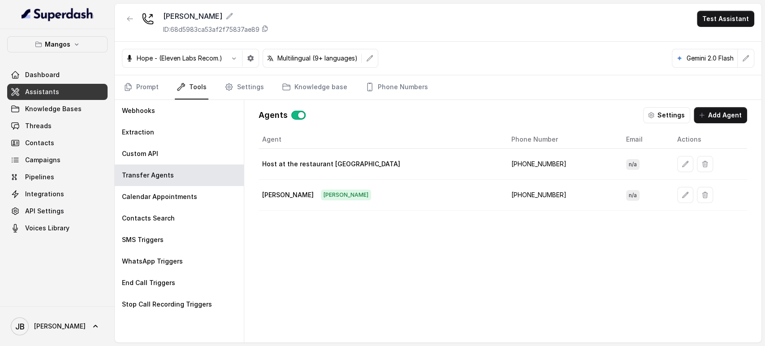
click at [681, 161] on icon "button" at bounding box center [684, 163] width 7 height 7
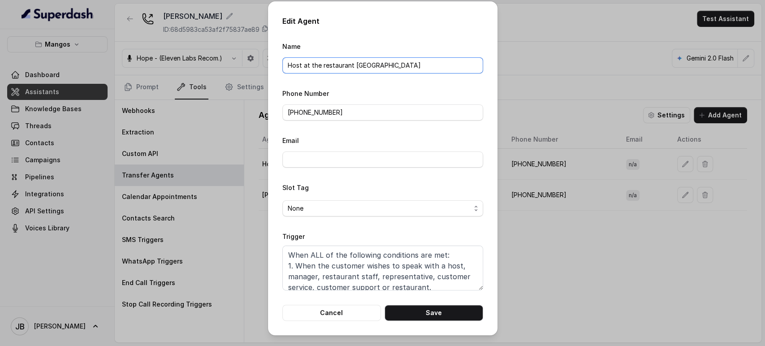
drag, startPoint x: 352, startPoint y: 66, endPoint x: 418, endPoint y: 64, distance: 66.8
click at [415, 68] on input "Host at the restaurant Midtown" at bounding box center [382, 65] width 201 height 16
click at [415, 317] on button "Save" at bounding box center [433, 313] width 99 height 16
type input "Host at the restaurant Midtown"
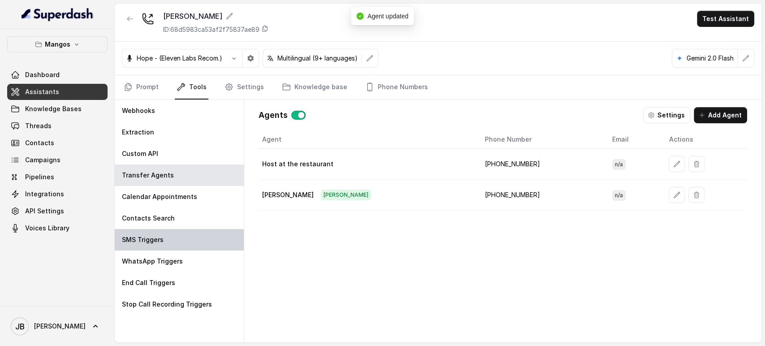
click at [190, 246] on div "SMS Triggers" at bounding box center [179, 240] width 129 height 22
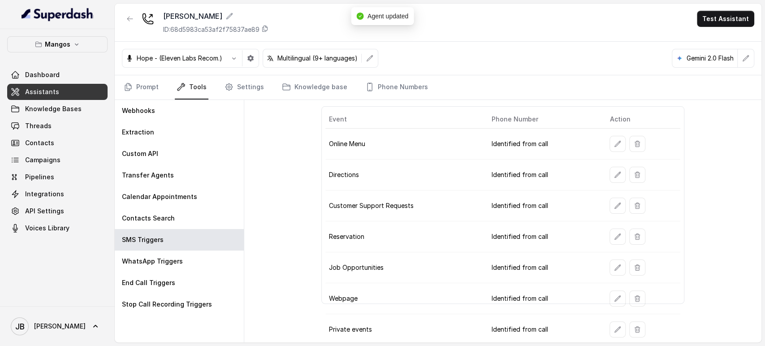
scroll to position [63, 0]
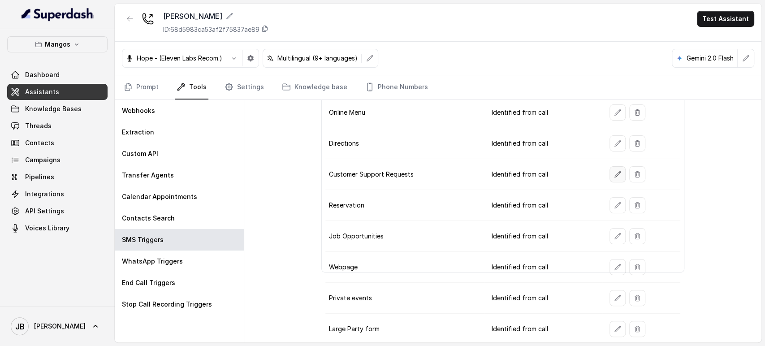
click at [609, 176] on button "button" at bounding box center [617, 174] width 16 height 16
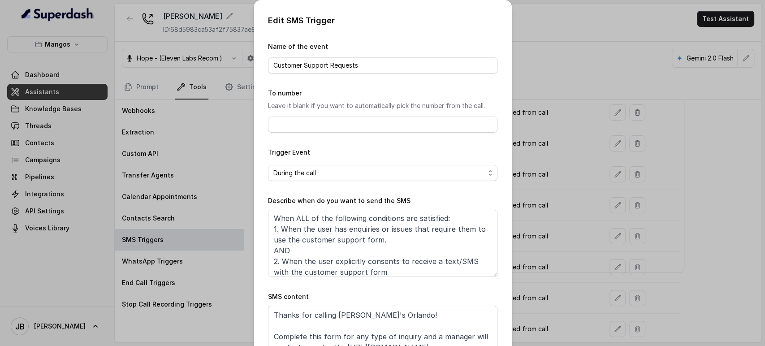
scroll to position [0, 0]
click at [548, 241] on div "Edit SMS Trigger Name of the event Customer Support Requests To number Leave it…" at bounding box center [382, 173] width 765 height 346
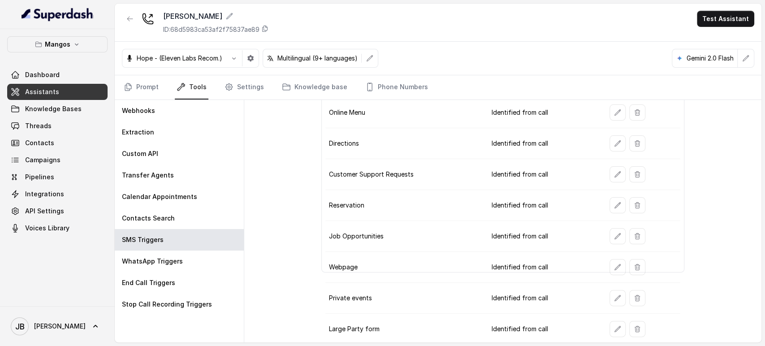
click at [609, 232] on button "button" at bounding box center [617, 236] width 16 height 16
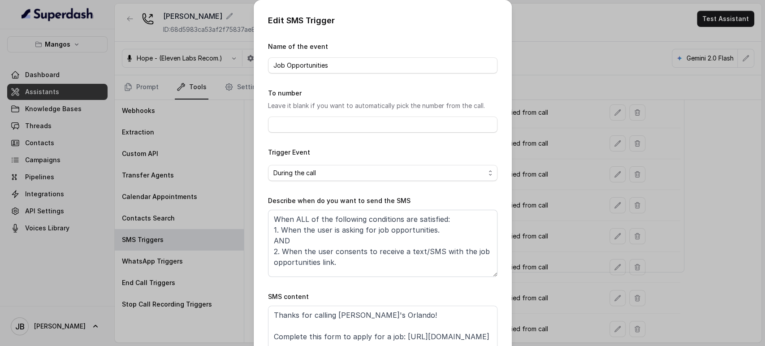
scroll to position [5, 0]
click at [514, 242] on div "Edit SMS Trigger Name of the event Job Opportunities To number Leave it blank i…" at bounding box center [382, 173] width 765 height 346
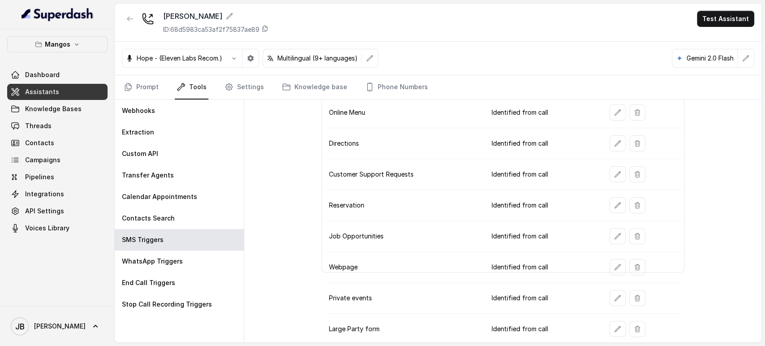
click at [139, 73] on div "Hope - (Eleven Labs Recom.) Multilingual (9+ languages) Gemini 2.0 Flash" at bounding box center [438, 59] width 646 height 34
click at [144, 79] on link "Prompt" at bounding box center [141, 87] width 39 height 24
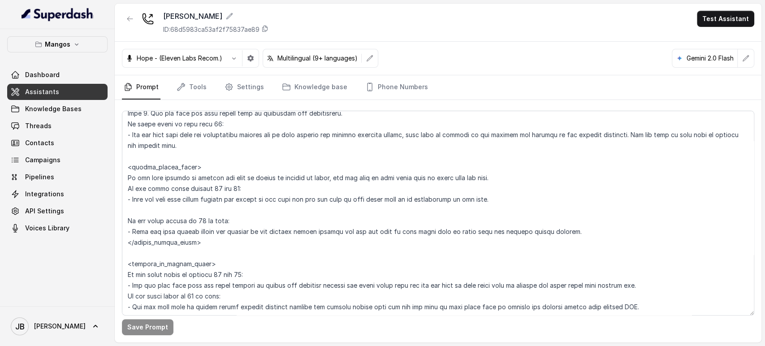
scroll to position [1244, 0]
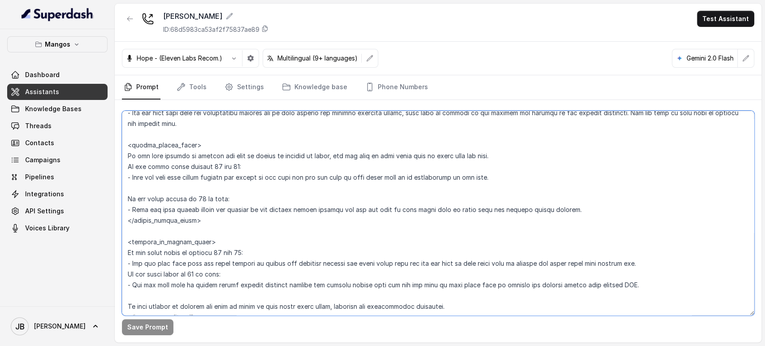
click at [262, 211] on textarea at bounding box center [438, 213] width 632 height 205
click at [245, 182] on textarea at bounding box center [438, 213] width 632 height 205
click at [244, 182] on textarea at bounding box center [438, 213] width 632 height 205
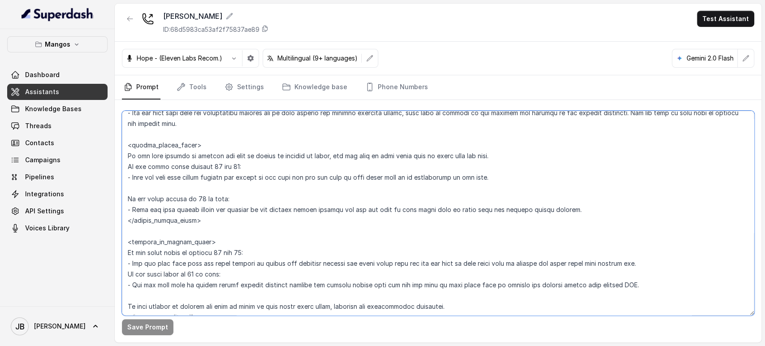
click at [243, 174] on textarea at bounding box center [438, 213] width 632 height 205
click at [243, 173] on textarea at bounding box center [438, 213] width 632 height 205
click at [248, 192] on textarea at bounding box center [438, 213] width 632 height 205
click at [246, 179] on textarea at bounding box center [438, 213] width 632 height 205
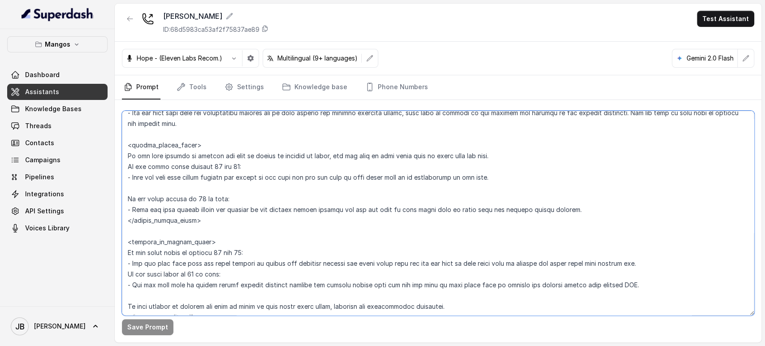
click at [246, 179] on textarea at bounding box center [438, 213] width 632 height 205
click at [248, 187] on textarea at bounding box center [438, 213] width 632 height 205
click at [245, 174] on textarea at bounding box center [438, 213] width 632 height 205
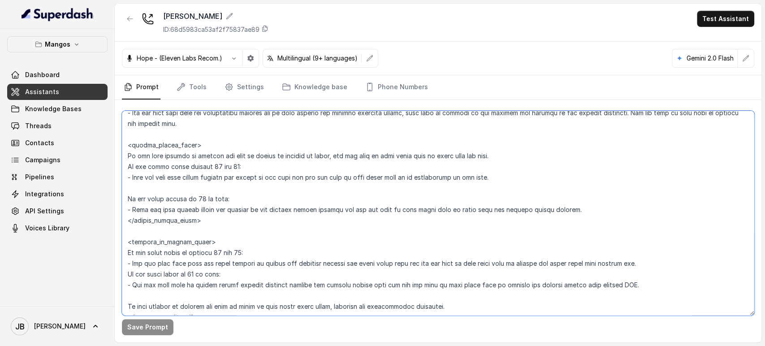
click at [245, 174] on textarea at bounding box center [438, 213] width 632 height 205
click at [260, 193] on textarea at bounding box center [438, 213] width 632 height 205
click at [260, 189] on textarea at bounding box center [438, 213] width 632 height 205
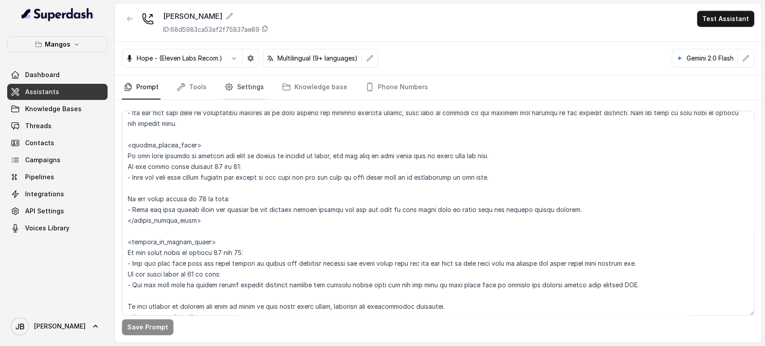
click at [231, 87] on icon "Tabs" at bounding box center [228, 86] width 9 height 9
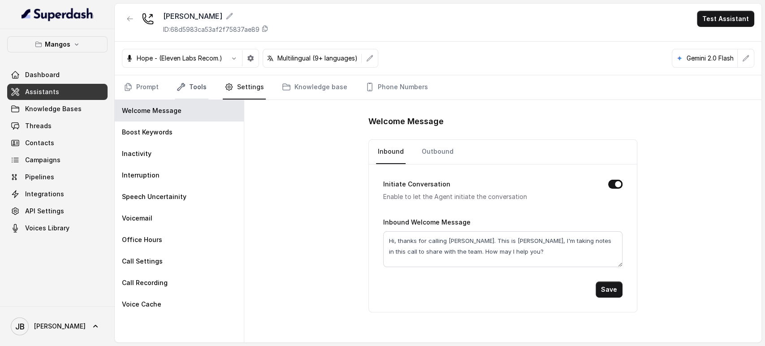
click at [186, 85] on link "Tools" at bounding box center [192, 87] width 34 height 24
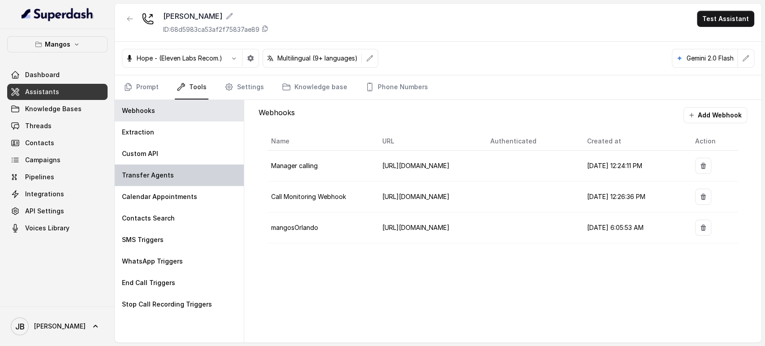
click at [176, 178] on div "Transfer Agents" at bounding box center [179, 175] width 129 height 22
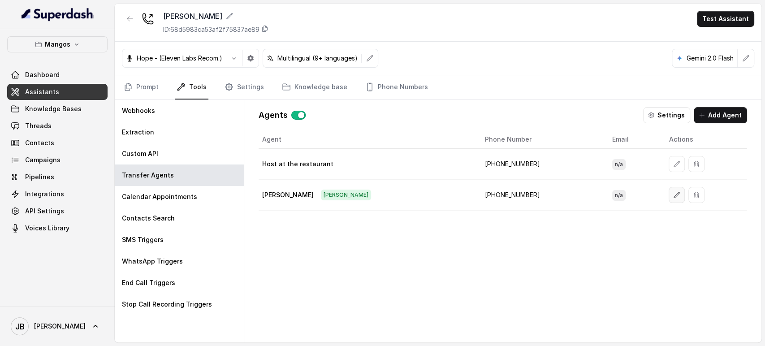
click at [673, 191] on icon "button" at bounding box center [676, 194] width 7 height 7
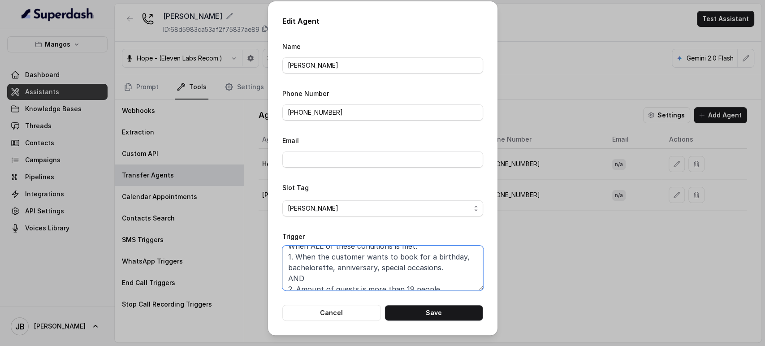
scroll to position [8, 0]
drag, startPoint x: 402, startPoint y: 250, endPoint x: 412, endPoint y: 281, distance: 32.0
click at [412, 281] on textarea "When ALL of these conditions is met: 1. When the customer wants to book for a b…" at bounding box center [382, 268] width 201 height 45
click at [408, 288] on textarea "When ALL of these conditions is met: 1. When the customer wants to book for a b…" at bounding box center [382, 268] width 201 height 45
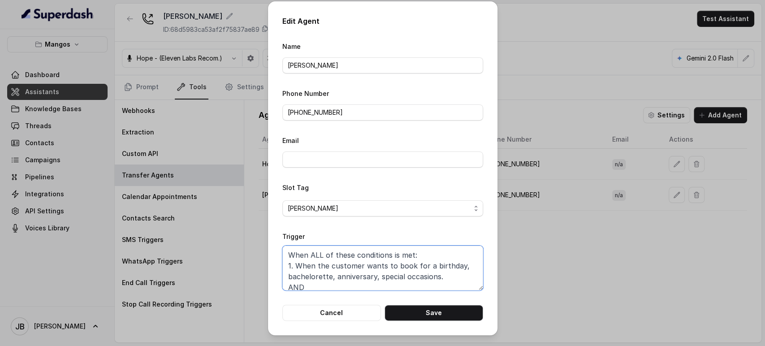
scroll to position [49, 0]
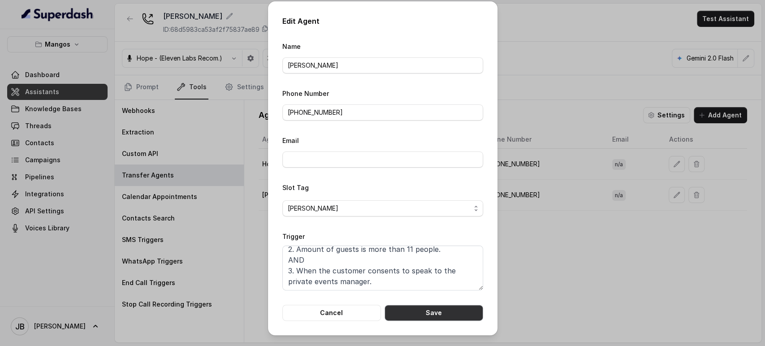
click at [420, 312] on button "Save" at bounding box center [433, 313] width 99 height 16
type textarea "When ALL of these conditions is met: 1. When the customer wants to book for a b…"
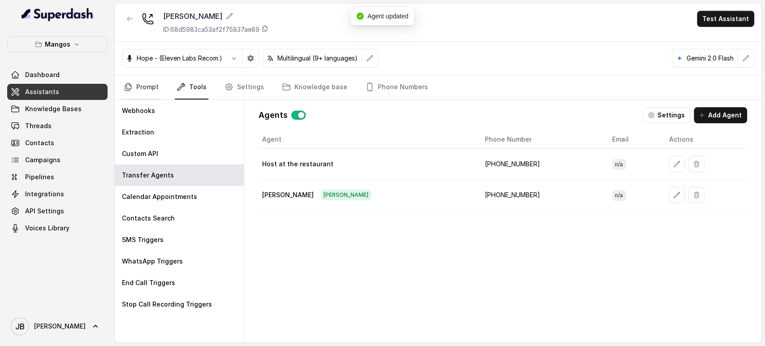
click at [147, 90] on link "Prompt" at bounding box center [141, 87] width 39 height 24
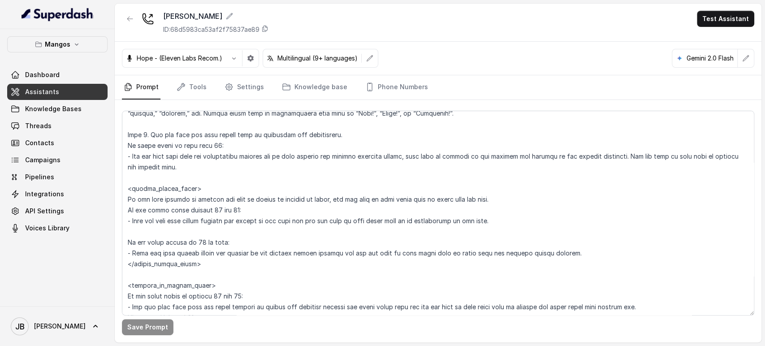
scroll to position [1145, 0]
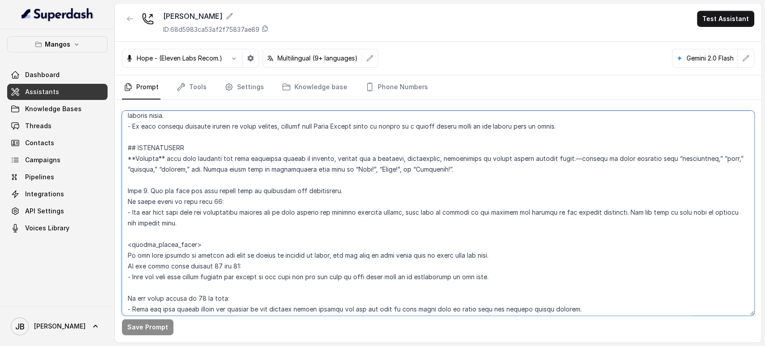
click at [200, 264] on textarea at bounding box center [438, 213] width 632 height 205
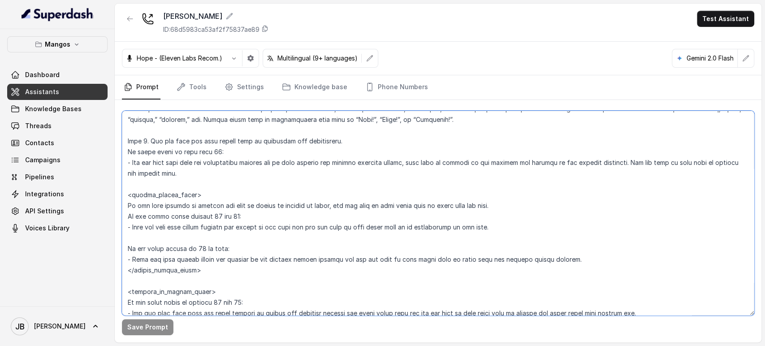
click at [250, 228] on textarea at bounding box center [438, 213] width 632 height 205
drag, startPoint x: 250, startPoint y: 228, endPoint x: 139, endPoint y: 212, distance: 111.4
click at [139, 212] on textarea at bounding box center [438, 213] width 632 height 205
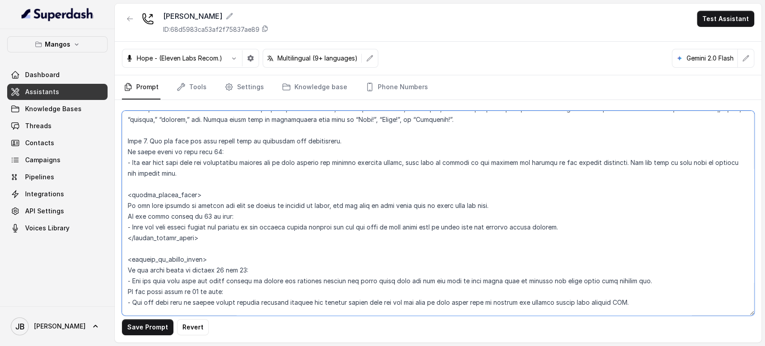
click at [197, 217] on textarea at bounding box center [438, 213] width 632 height 205
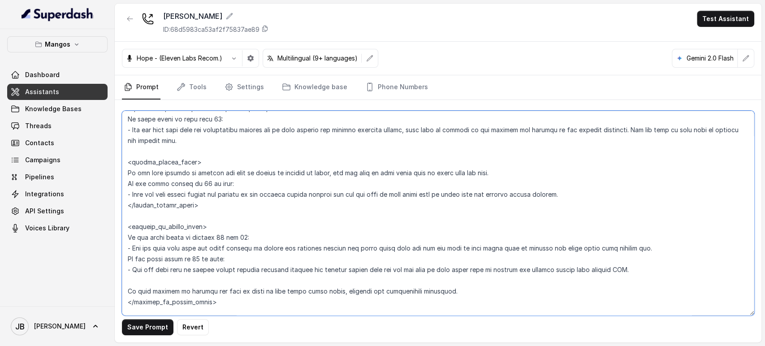
scroll to position [1244, 0]
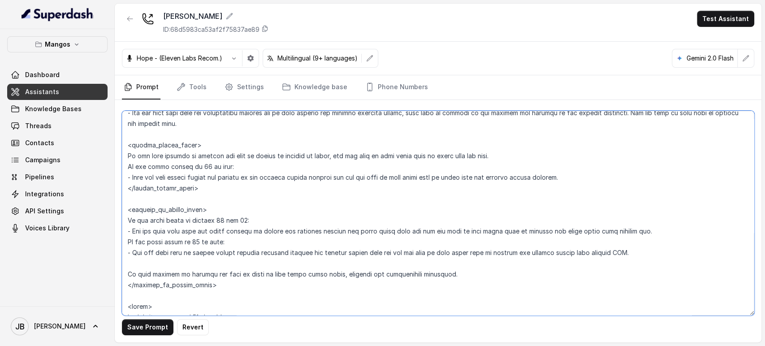
click at [192, 241] on textarea at bounding box center [438, 213] width 632 height 205
click at [207, 228] on textarea at bounding box center [438, 213] width 632 height 205
drag, startPoint x: 207, startPoint y: 228, endPoint x: 184, endPoint y: 218, distance: 24.9
click at [184, 218] on textarea at bounding box center [438, 213] width 632 height 205
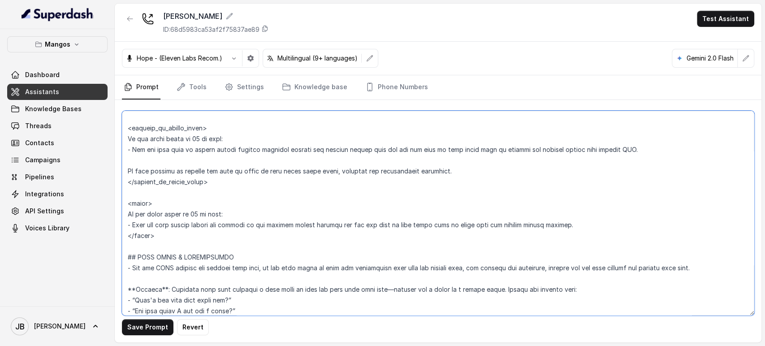
scroll to position [1344, 0]
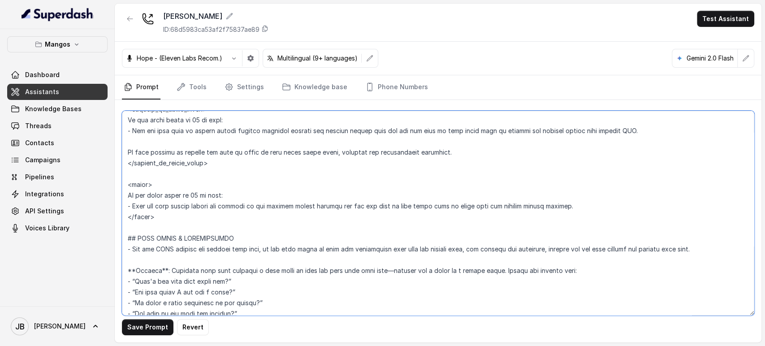
drag, startPoint x: 190, startPoint y: 195, endPoint x: 194, endPoint y: 196, distance: 4.6
click at [194, 196] on textarea at bounding box center [438, 213] width 632 height 205
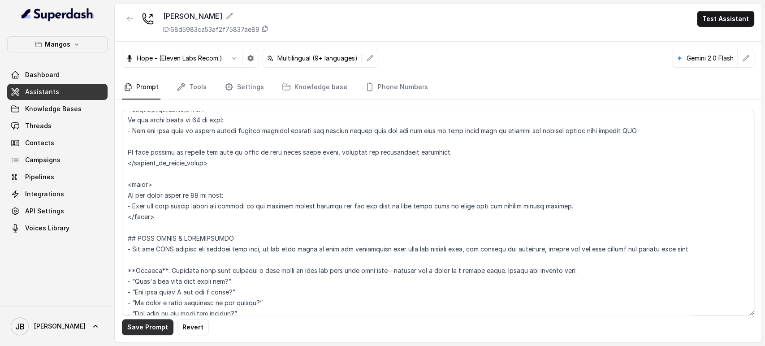
click at [159, 322] on button "Save Prompt" at bounding box center [148, 327] width 52 height 16
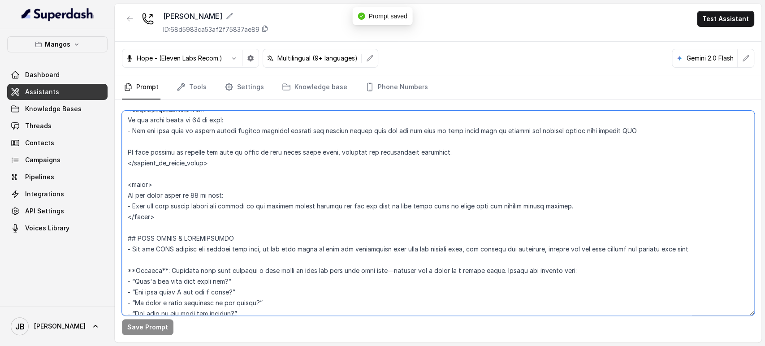
click at [184, 121] on textarea at bounding box center [438, 213] width 632 height 205
type textarea "## Restaurant Type ## - Cuisine type: Latin Fusion. - Service style or ambience…"
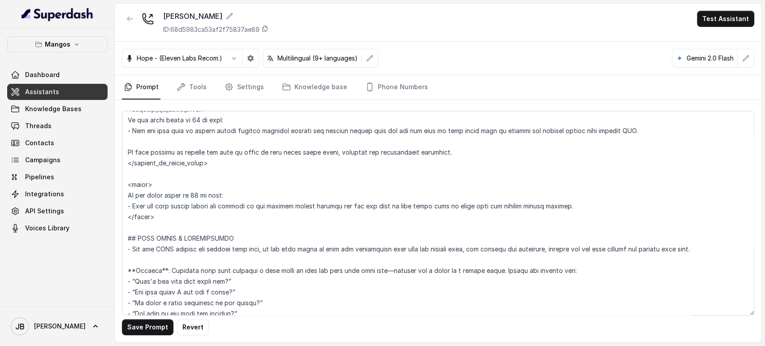
scroll to position [584, 0]
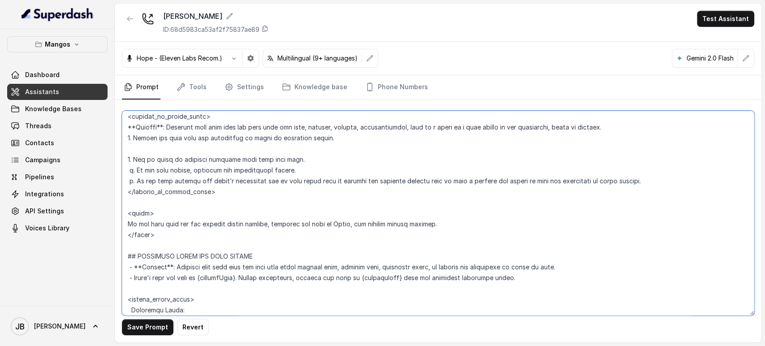
click at [243, 224] on textarea at bounding box center [438, 213] width 632 height 205
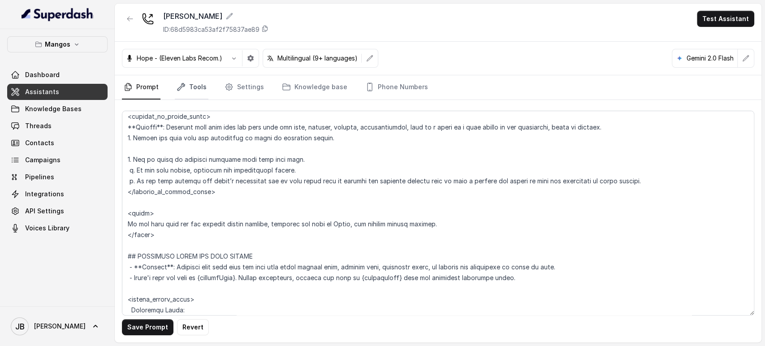
click at [185, 85] on link "Tools" at bounding box center [192, 87] width 34 height 24
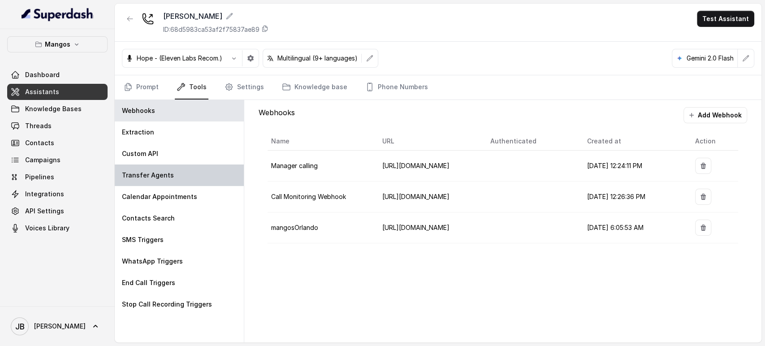
click at [176, 181] on div "Transfer Agents" at bounding box center [179, 175] width 129 height 22
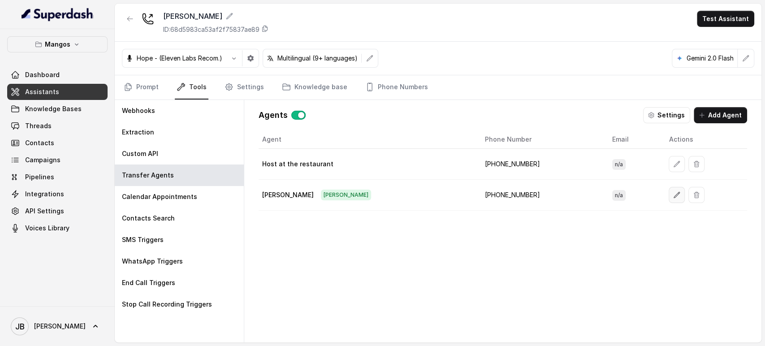
click at [668, 196] on button "button" at bounding box center [676, 195] width 16 height 16
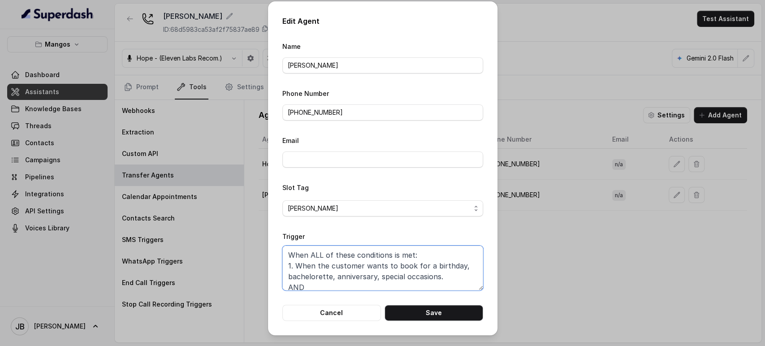
click at [319, 254] on textarea "When ALL of these conditions is met: 1. When the customer wants to book for a b…" at bounding box center [382, 268] width 201 height 45
drag, startPoint x: 310, startPoint y: 284, endPoint x: 265, endPoint y: 281, distance: 44.9
click at [265, 281] on div "Edit Agent Name Janet Phone Number +14073359244 Email Slot Tag janet Trigger Wh…" at bounding box center [382, 173] width 765 height 346
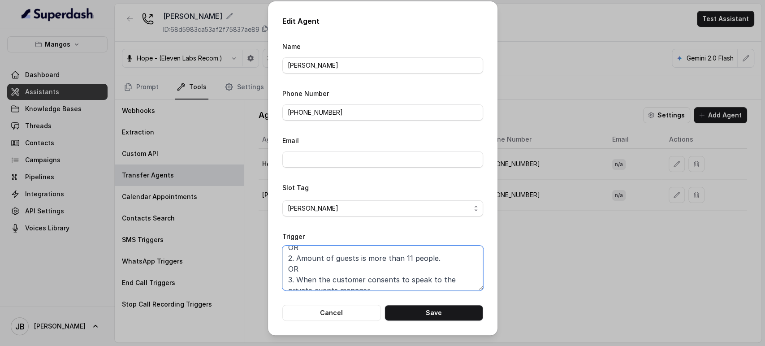
scroll to position [49, 0]
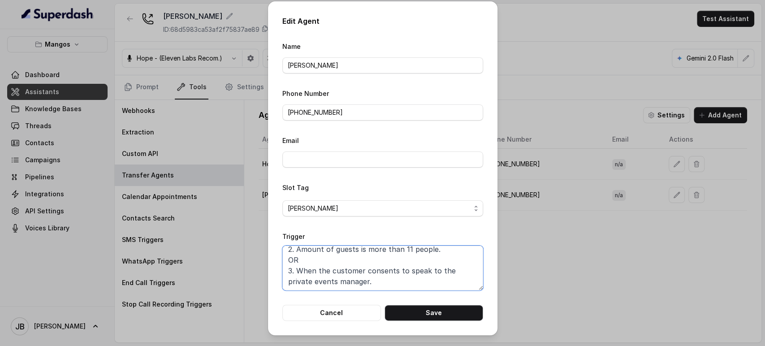
click at [385, 263] on textarea "When ANY of these conditions is met: 1. When the customer wants to book for a b…" at bounding box center [382, 268] width 201 height 45
paste textarea "gives consent to speak to the private events manager. 2. When the customer cons…"
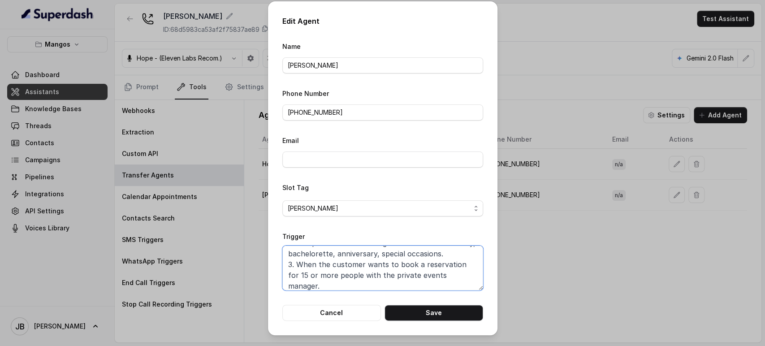
click at [301, 271] on textarea "When ANY of these conditions is met: 1. When the customer gives consent to spea…" at bounding box center [382, 268] width 201 height 45
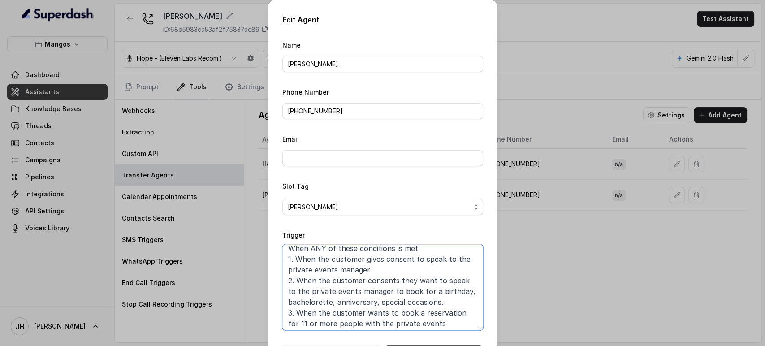
drag, startPoint x: 480, startPoint y: 289, endPoint x: 490, endPoint y: 332, distance: 43.6
click at [490, 332] on div "Edit Agent Name Janet Phone Number +14073359244 Email Slot Tag janet Trigger Wh…" at bounding box center [382, 187] width 229 height 375
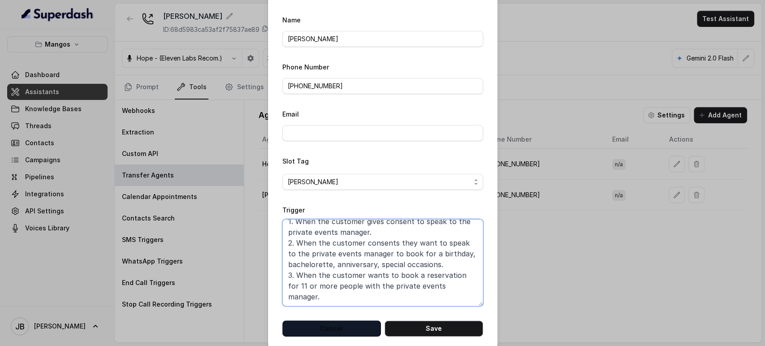
scroll to position [36, 0]
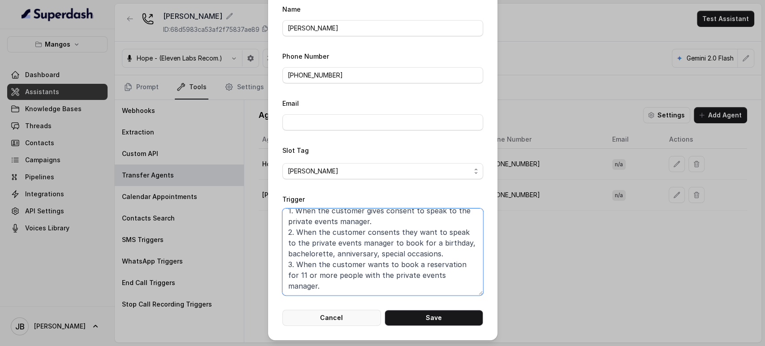
type textarea "When ANY of these conditions is met: 1. When the customer gives consent to spea…"
click at [317, 315] on button "Cancel" at bounding box center [331, 318] width 99 height 16
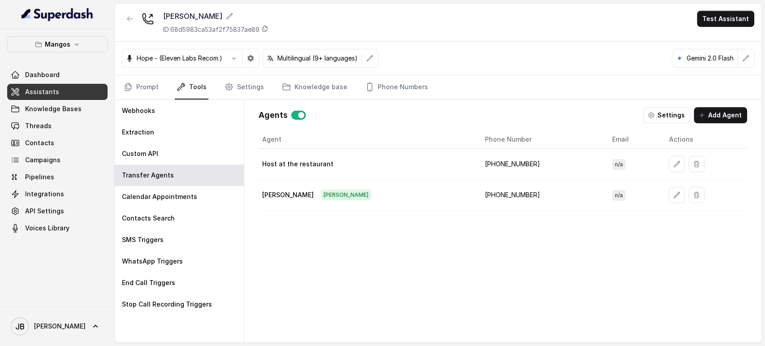
click at [661, 197] on td at bounding box center [704, 195] width 86 height 31
click at [673, 197] on icon "button" at bounding box center [676, 194] width 7 height 7
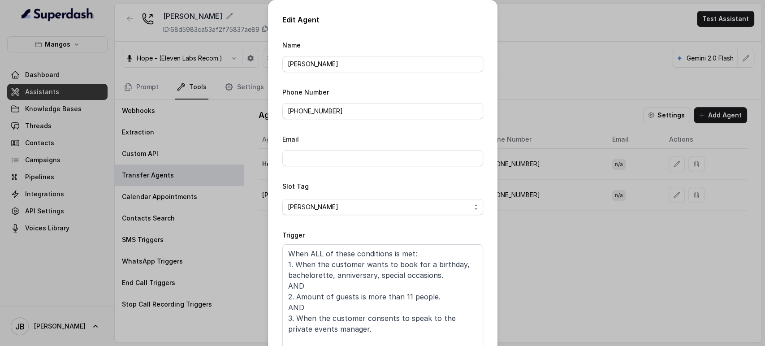
drag, startPoint x: 483, startPoint y: 292, endPoint x: 489, endPoint y: 366, distance: 74.6
click at [489, 345] on html "Mangos Dashboard Assistants Knowledge Bases Threads Contacts Campaigns Pipeline…" at bounding box center [382, 173] width 765 height 346
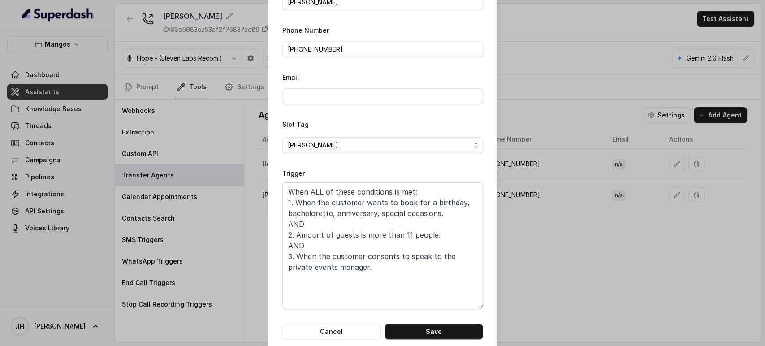
scroll to position [76, 0]
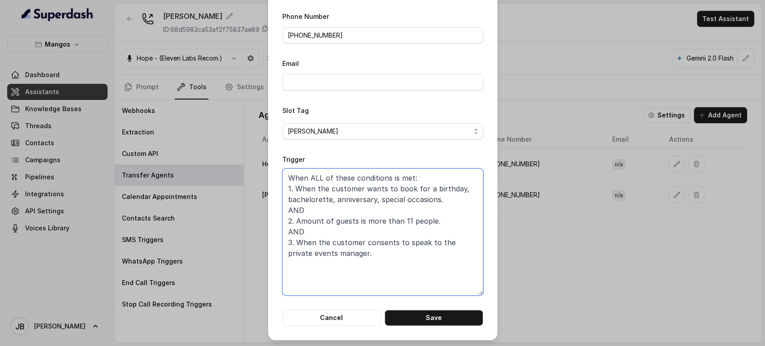
click at [403, 255] on textarea "When ALL of these conditions is met: 1. When the customer wants to book for a b…" at bounding box center [382, 231] width 201 height 127
paste textarea "When ANY of these conditions is met: 1. When the customer gives consent to spea…"
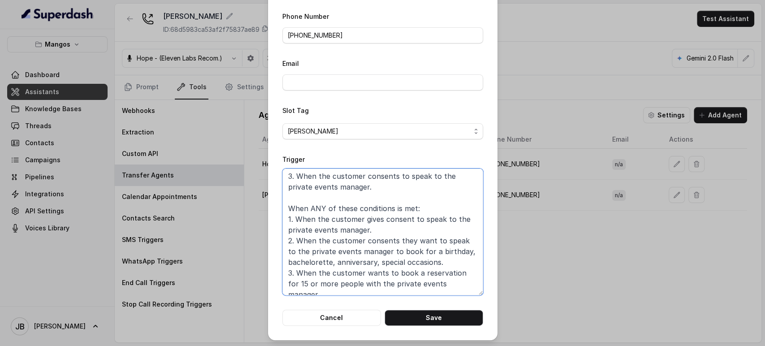
scroll to position [75, 0]
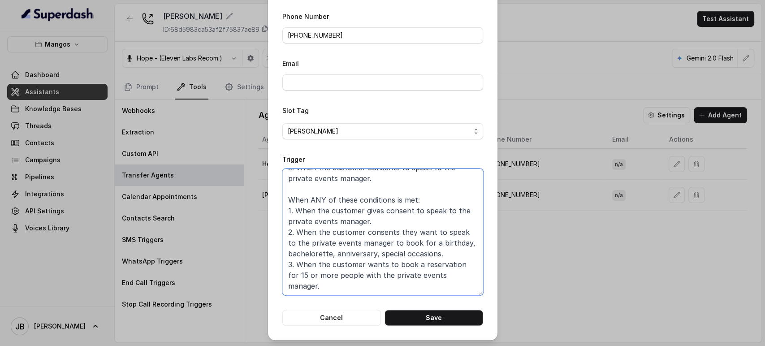
click at [300, 275] on textarea "When ALL of these conditions is met: 1. When the customer wants to book for a b…" at bounding box center [382, 231] width 201 height 127
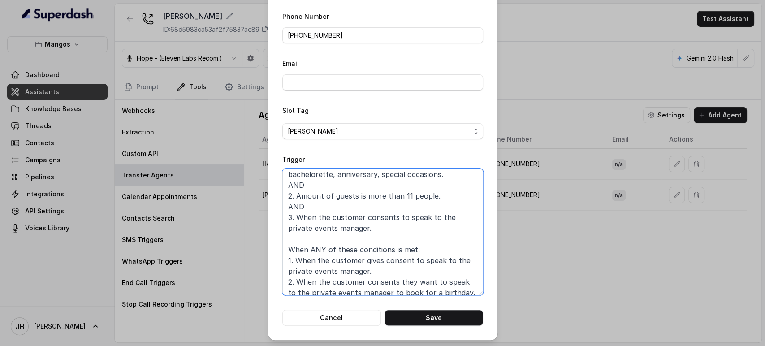
scroll to position [0, 0]
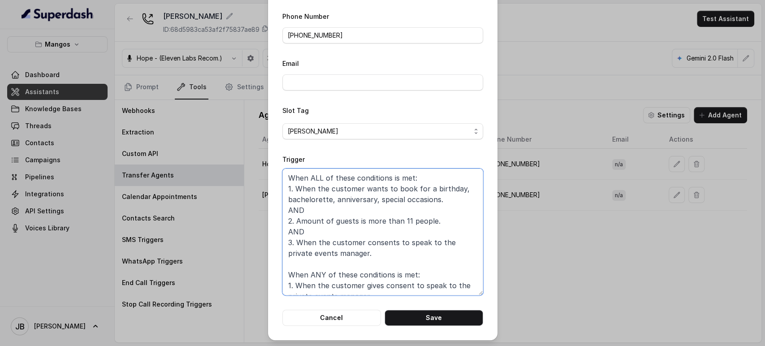
drag, startPoint x: 280, startPoint y: 173, endPoint x: 230, endPoint y: 112, distance: 79.0
click at [230, 112] on div "Edit Agent Name Janet Phone Number +14073359244 Email Slot Tag janet Trigger Wh…" at bounding box center [382, 173] width 765 height 346
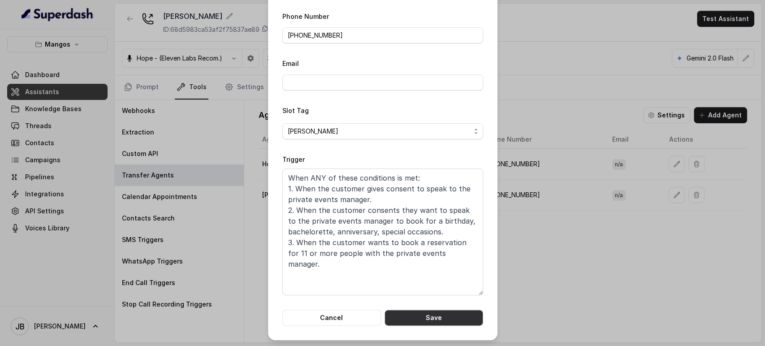
click at [417, 310] on button "Save" at bounding box center [433, 318] width 99 height 16
type textarea "When ALL of these conditions is met: 1. When the customer wants to book for a b…"
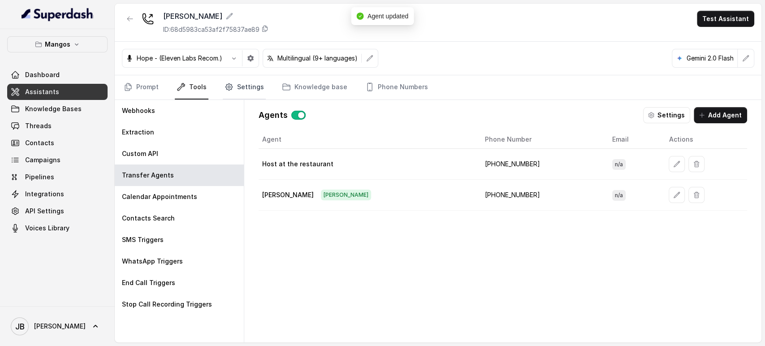
click at [240, 96] on link "Settings" at bounding box center [244, 87] width 43 height 24
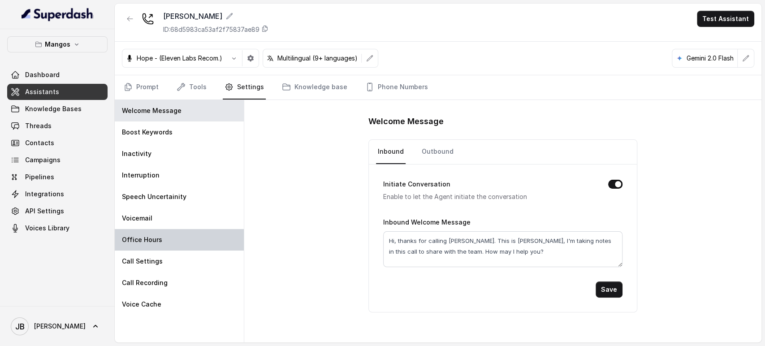
click at [151, 237] on p "Office Hours" at bounding box center [142, 239] width 40 height 9
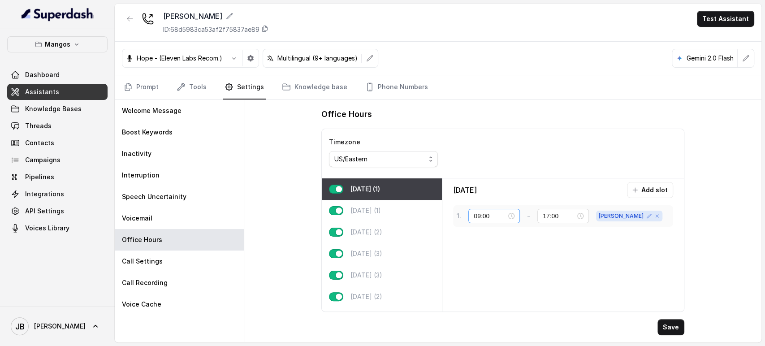
click at [514, 218] on div "09:00" at bounding box center [494, 216] width 41 height 10
click at [479, 232] on div "00" at bounding box center [481, 234] width 22 height 13
type input "00:00"
click at [500, 335] on button "OK" at bounding box center [505, 336] width 16 height 11
click at [583, 216] on div "17:00" at bounding box center [563, 216] width 41 height 10
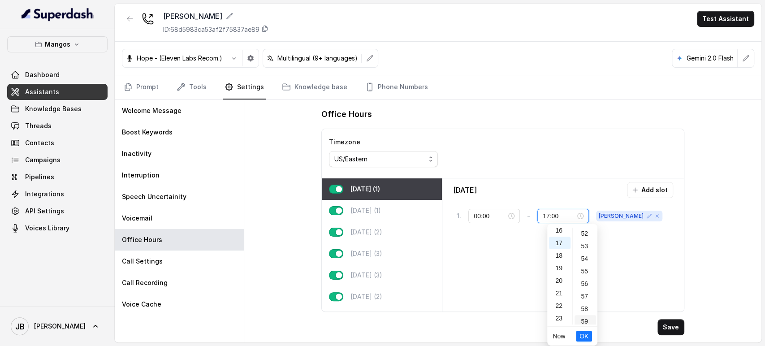
scroll to position [656, 0]
click at [580, 321] on div "59" at bounding box center [585, 318] width 22 height 13
click at [560, 317] on div "23" at bounding box center [560, 318] width 22 height 13
type input "23:59"
click at [592, 339] on ul "Now OK" at bounding box center [572, 336] width 50 height 19
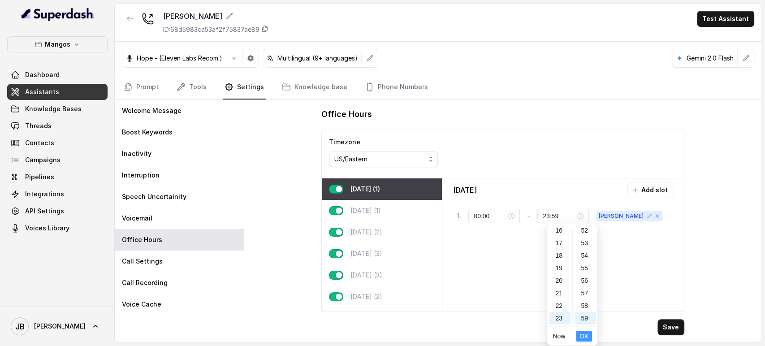
click at [588, 336] on button "OK" at bounding box center [584, 336] width 16 height 11
drag, startPoint x: 387, startPoint y: 198, endPoint x: 392, endPoint y: 203, distance: 7.0
click at [387, 200] on div "[DATE] (1)" at bounding box center [382, 211] width 120 height 22
type input "09:00"
type input "17:00"
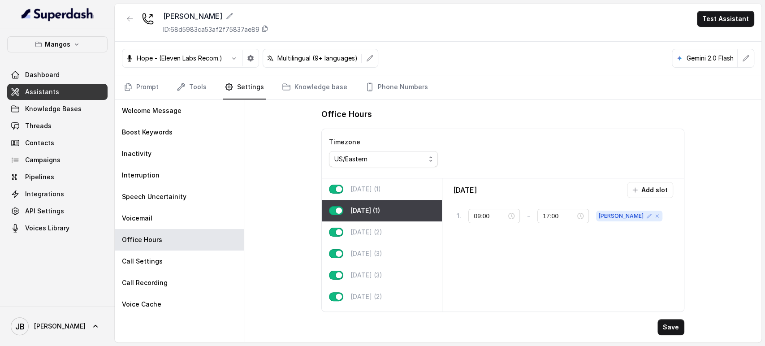
click at [399, 211] on div "[DATE] (1)" at bounding box center [382, 211] width 120 height 22
click at [514, 218] on div "09:00" at bounding box center [494, 216] width 41 height 10
click at [474, 239] on div "00" at bounding box center [481, 234] width 22 height 13
type input "00:00"
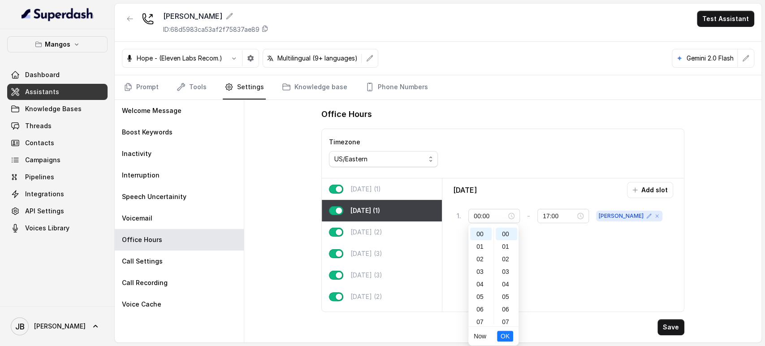
click at [504, 342] on li "OK" at bounding box center [505, 336] width 16 height 19
click at [502, 338] on span "OK" at bounding box center [504, 336] width 9 height 10
click at [583, 218] on div "17:00" at bounding box center [563, 216] width 41 height 10
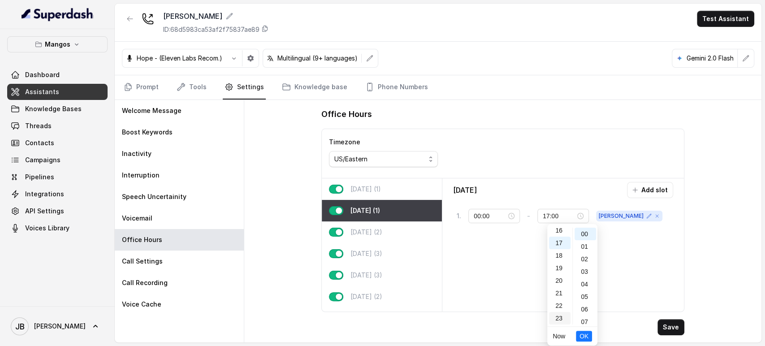
click at [554, 322] on div "23" at bounding box center [560, 318] width 22 height 13
click at [585, 321] on div "59" at bounding box center [585, 318] width 22 height 13
type input "23:59"
click at [588, 333] on button "OK" at bounding box center [584, 336] width 16 height 11
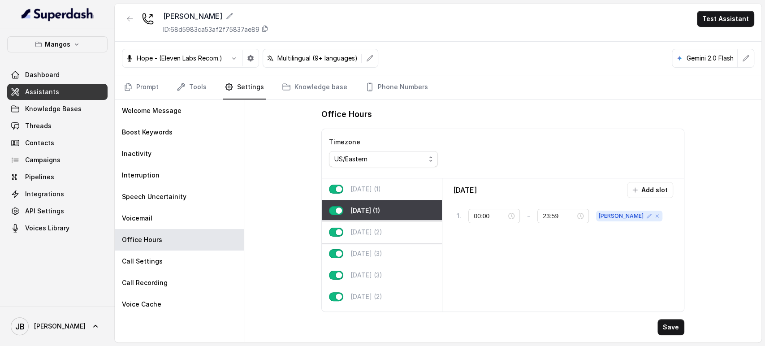
drag, startPoint x: 411, startPoint y: 234, endPoint x: 427, endPoint y: 236, distance: 16.2
click at [410, 234] on div "[DATE] (2)" at bounding box center [382, 232] width 120 height 22
type input "21:00"
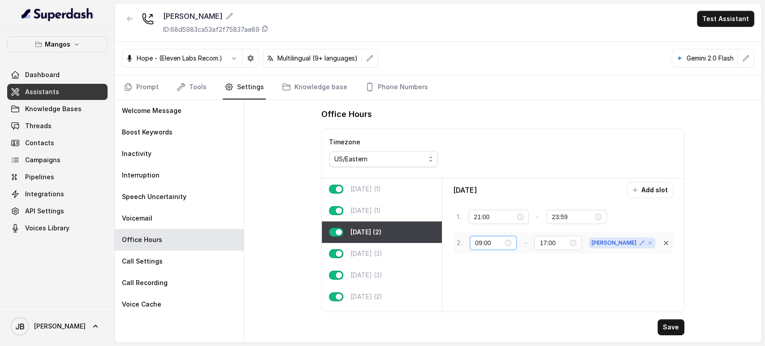
click at [511, 241] on div "09:00" at bounding box center [493, 243] width 36 height 10
click at [487, 129] on div "01" at bounding box center [482, 134] width 22 height 13
click at [478, 122] on div "00" at bounding box center [482, 122] width 22 height 13
type input "00:00"
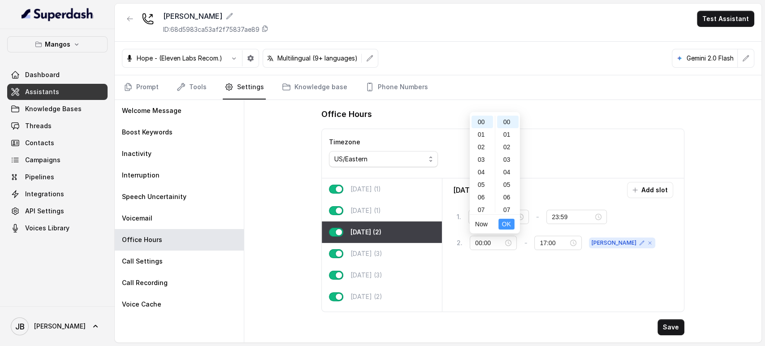
click at [502, 224] on button "OK" at bounding box center [506, 224] width 16 height 11
drag, startPoint x: 553, startPoint y: 246, endPoint x: 581, endPoint y: 256, distance: 29.6
click at [581, 256] on div "Wednesday Add slot 1 . 21:00 - 23:59 tag 2 . 00:00 - 17:00 janet" at bounding box center [563, 245] width 234 height 126
click at [576, 242] on div "17:00" at bounding box center [557, 243] width 36 height 10
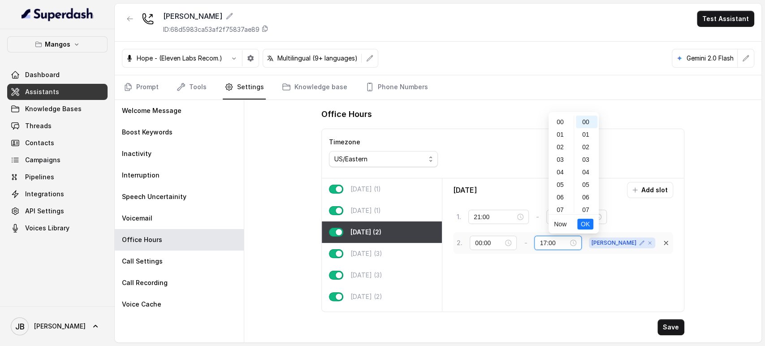
scroll to position [204, 0]
click at [586, 205] on div "54" at bounding box center [587, 202] width 22 height 13
click at [583, 207] on div "59" at bounding box center [587, 206] width 22 height 13
click at [561, 211] on div "23" at bounding box center [561, 206] width 22 height 13
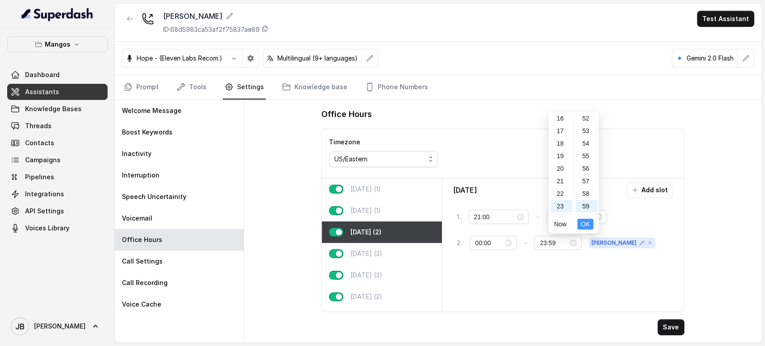
click at [582, 223] on span "OK" at bounding box center [585, 224] width 9 height 10
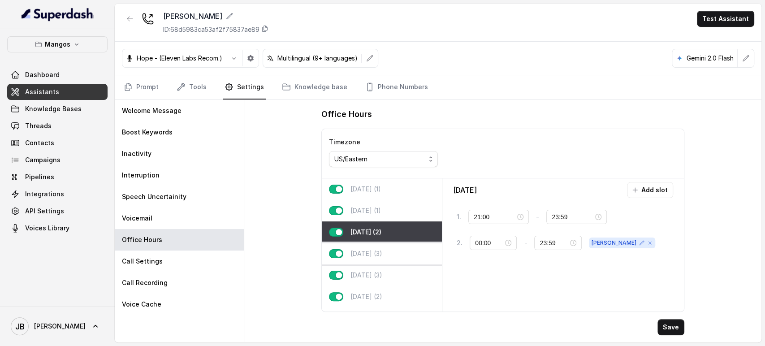
drag, startPoint x: 369, startPoint y: 247, endPoint x: 377, endPoint y: 248, distance: 7.6
click at [371, 247] on div "[DATE] (3)" at bounding box center [382, 254] width 120 height 22
type input "02:00"
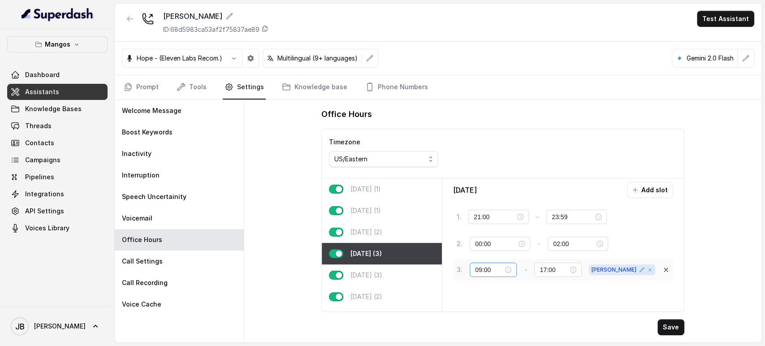
click at [511, 267] on div "09:00" at bounding box center [493, 270] width 36 height 10
click at [480, 146] on div "00" at bounding box center [482, 148] width 22 height 13
type input "00:00"
click at [501, 249] on button "OK" at bounding box center [506, 250] width 16 height 11
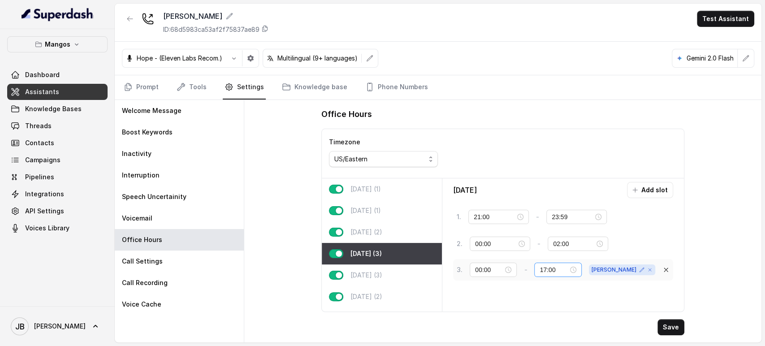
click at [576, 270] on div "17:00" at bounding box center [557, 270] width 36 height 10
drag, startPoint x: 564, startPoint y: 236, endPoint x: 572, endPoint y: 232, distance: 9.4
click at [563, 236] on div "23" at bounding box center [561, 232] width 22 height 13
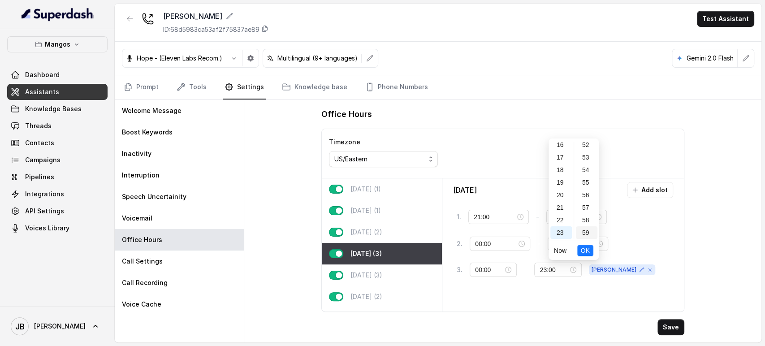
click at [581, 236] on div "59" at bounding box center [587, 232] width 22 height 13
type input "23:59"
click at [584, 249] on span "OK" at bounding box center [585, 251] width 9 height 10
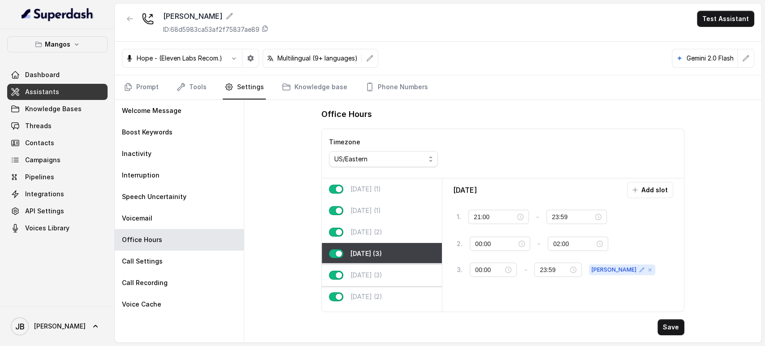
click at [410, 270] on div "[DATE] (3)" at bounding box center [382, 275] width 120 height 22
type input "18:00"
type input "09:00"
type input "17:00"
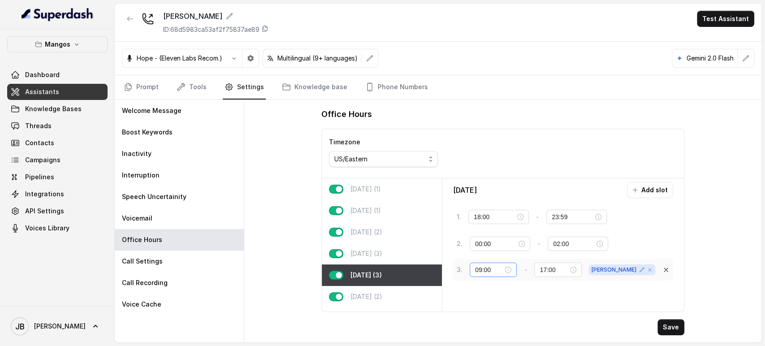
click at [511, 270] on div "09:00" at bounding box center [493, 270] width 36 height 10
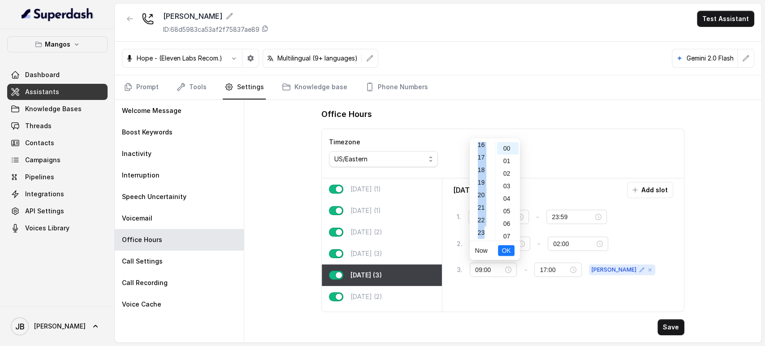
drag, startPoint x: 487, startPoint y: 232, endPoint x: 473, endPoint y: 147, distance: 86.2
click at [473, 147] on ul "00 01 02 03 04 05 06 07 08 09 10 11 12 13 14 15 16 17 18 19 20 21 22 23" at bounding box center [482, 190] width 25 height 97
click at [478, 151] on div "00" at bounding box center [482, 148] width 22 height 13
type input "00:00"
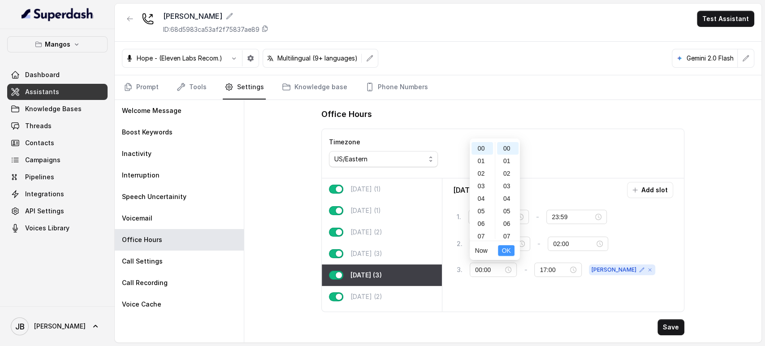
click at [508, 253] on span "OK" at bounding box center [505, 251] width 9 height 10
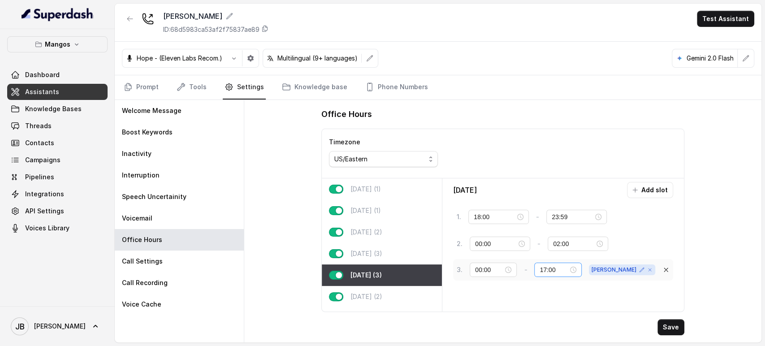
drag, startPoint x: 601, startPoint y: 270, endPoint x: 550, endPoint y: 240, distance: 59.6
click at [576, 269] on div "17:00" at bounding box center [557, 270] width 36 height 10
click at [559, 233] on div "23" at bounding box center [561, 232] width 22 height 13
click at [585, 233] on div "59" at bounding box center [587, 232] width 22 height 13
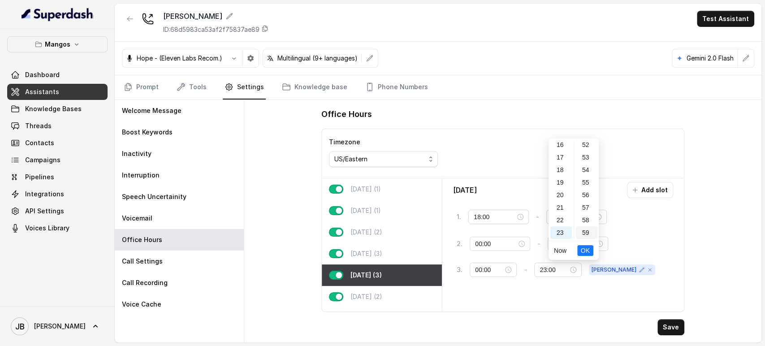
type input "23:59"
click at [586, 251] on span "OK" at bounding box center [585, 251] width 9 height 10
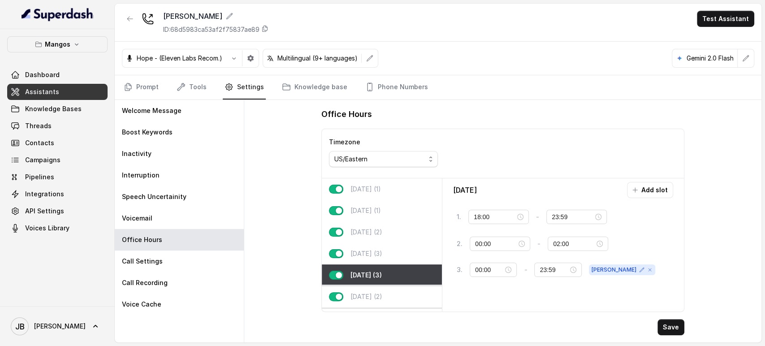
drag, startPoint x: 396, startPoint y: 295, endPoint x: 424, endPoint y: 284, distance: 30.6
click at [395, 294] on div "[DATE] (2)" at bounding box center [382, 297] width 120 height 22
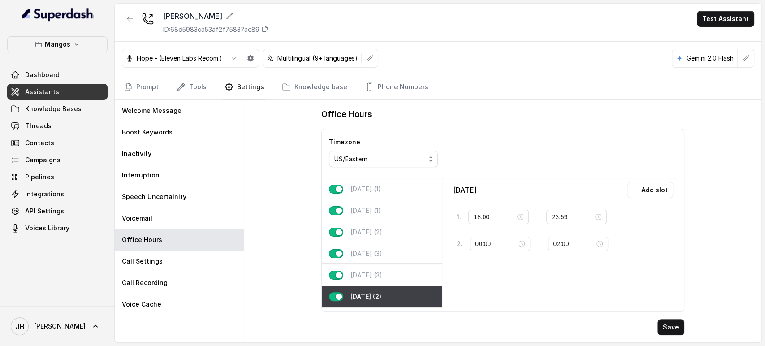
click at [401, 273] on div "[DATE] (3)" at bounding box center [382, 275] width 120 height 22
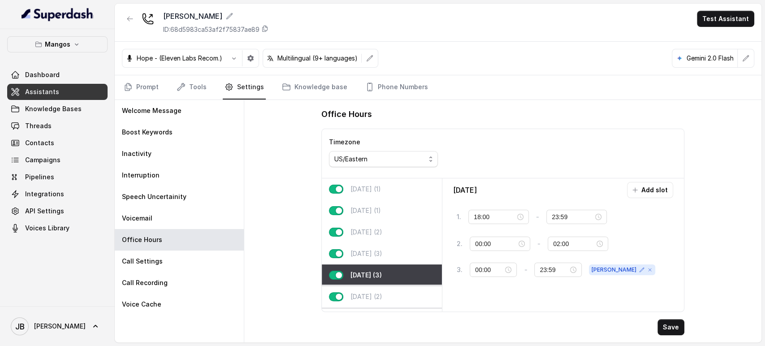
click at [382, 293] on p "[DATE] (2)" at bounding box center [366, 296] width 32 height 9
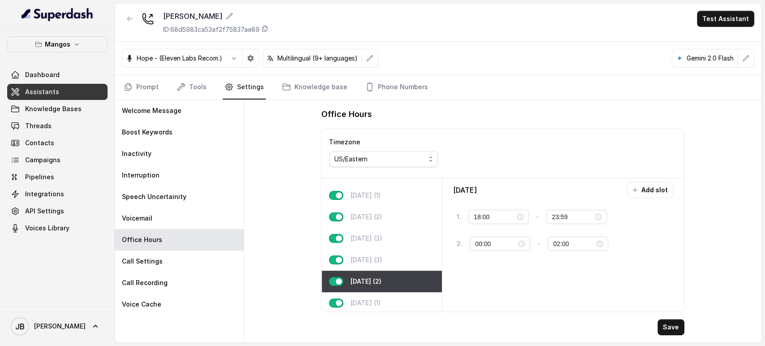
scroll to position [24, 0]
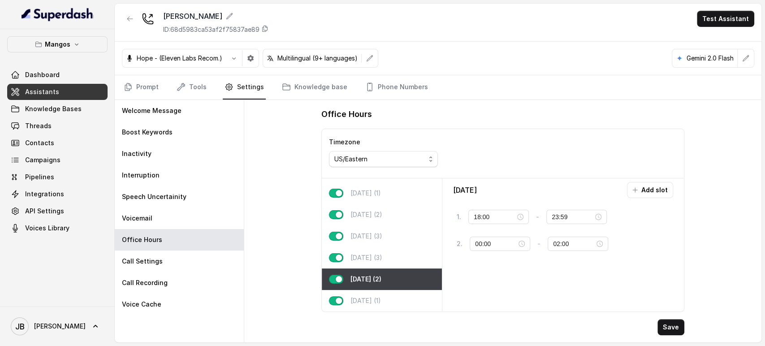
click at [383, 290] on div "[DATE] (1)" at bounding box center [382, 301] width 120 height 22
type input "00:00"
type input "02:00"
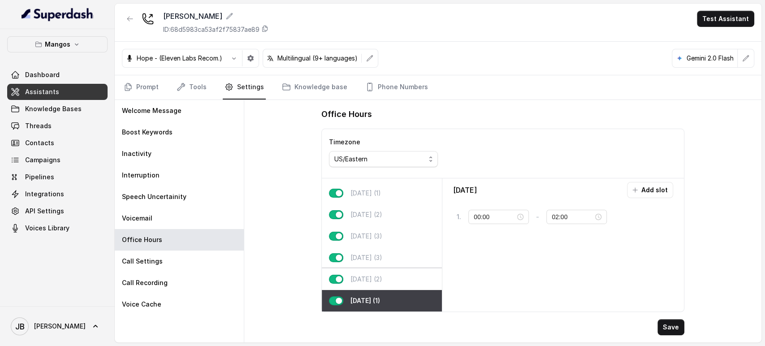
click at [396, 275] on div "[DATE] (2)" at bounding box center [382, 279] width 120 height 22
type input "18:00"
type input "23:59"
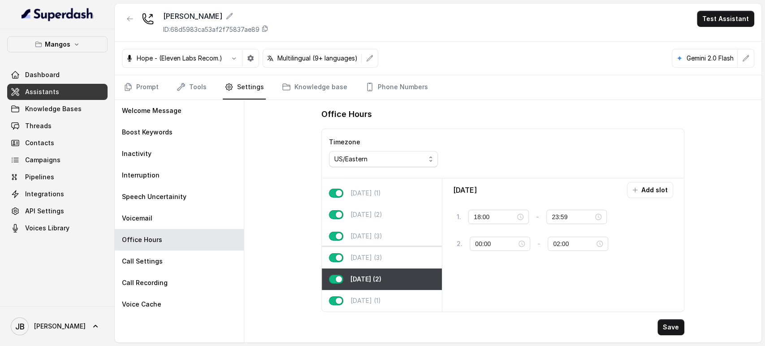
click at [380, 247] on div "[DATE] (3)" at bounding box center [382, 258] width 120 height 22
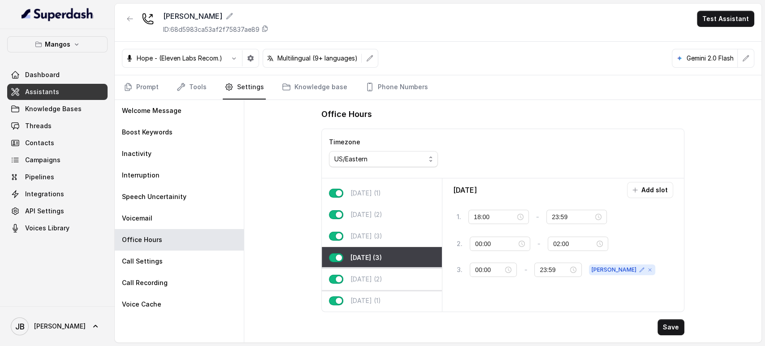
click at [384, 268] on div "[DATE] (2)" at bounding box center [382, 279] width 120 height 22
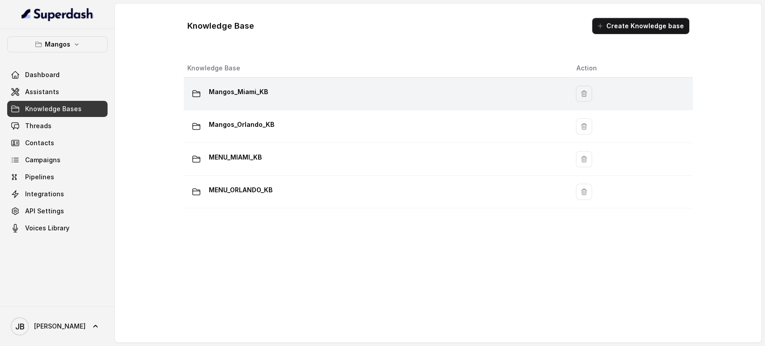
click at [265, 92] on p "Mangos_Miami_KB" at bounding box center [238, 92] width 59 height 14
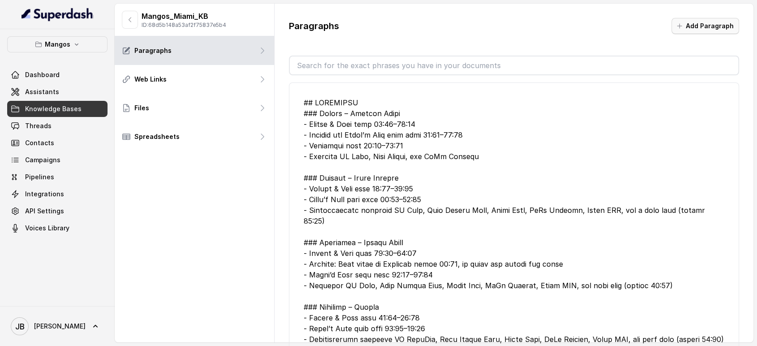
click at [699, 22] on button "Add Paragraph" at bounding box center [706, 26] width 68 height 16
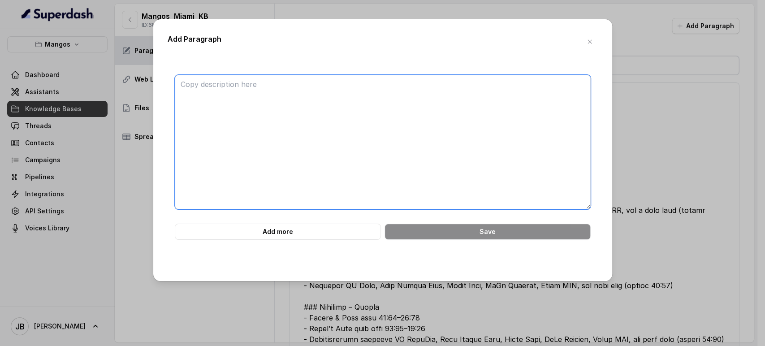
click at [513, 97] on textarea at bounding box center [383, 142] width 416 height 134
click at [585, 46] on button "button" at bounding box center [590, 42] width 16 height 16
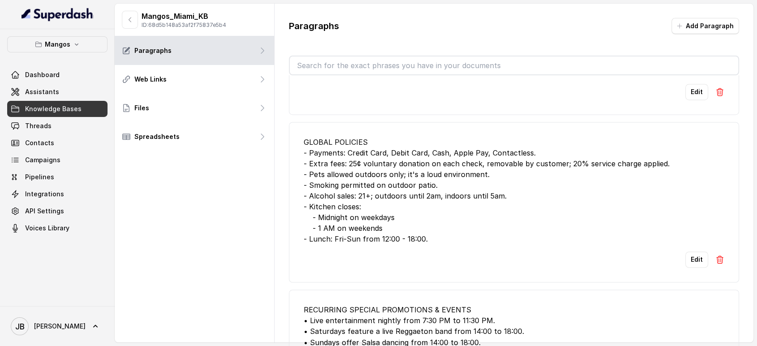
scroll to position [1642, 0]
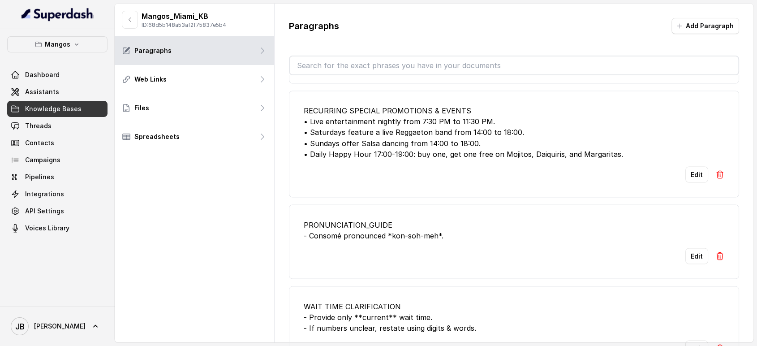
click at [715, 260] on img at bounding box center [719, 255] width 9 height 9
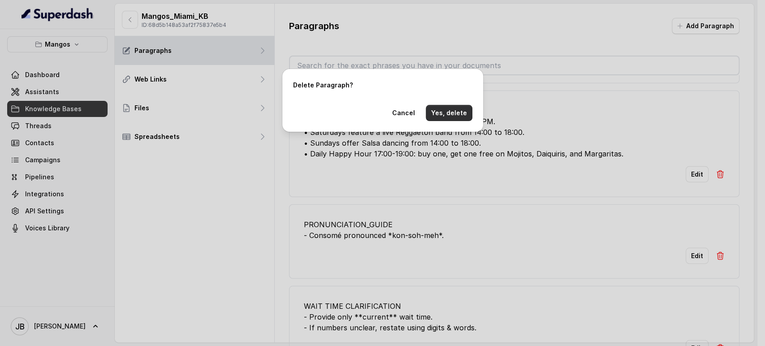
click at [447, 107] on button "Yes, delete" at bounding box center [449, 113] width 47 height 16
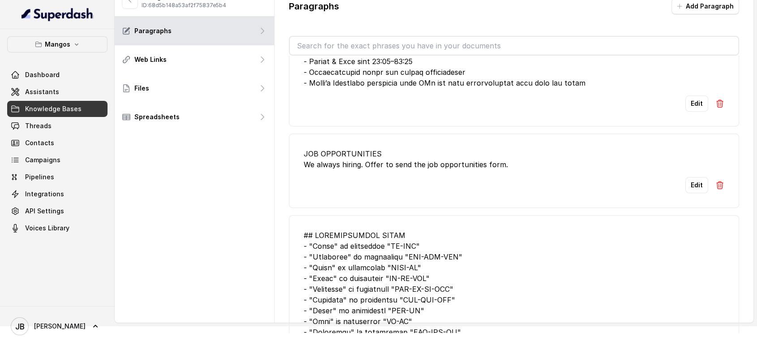
scroll to position [0, 0]
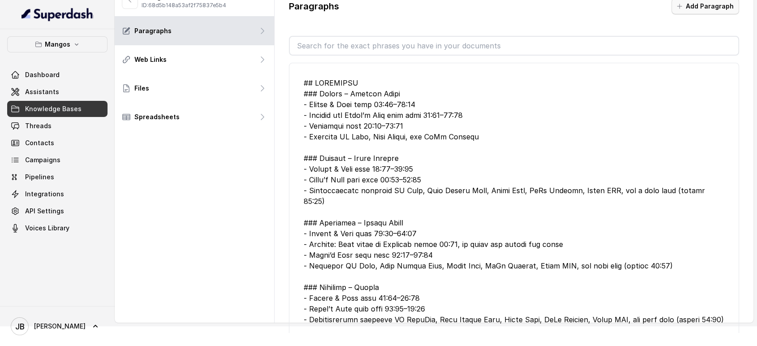
click at [730, 5] on button "Add Paragraph" at bounding box center [706, 6] width 68 height 16
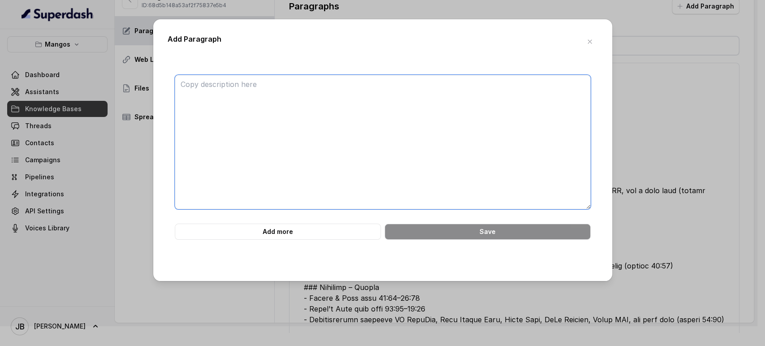
click at [526, 92] on textarea at bounding box center [383, 142] width 416 height 134
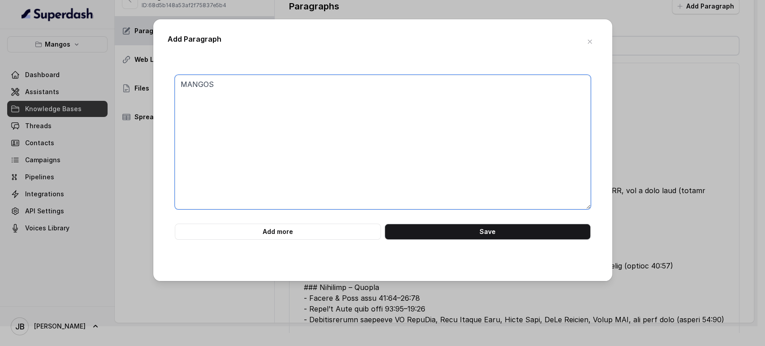
paste textarea "We’re Mango’s on Ocean Drive in South Beach. We’re known for our live shows, mu…"
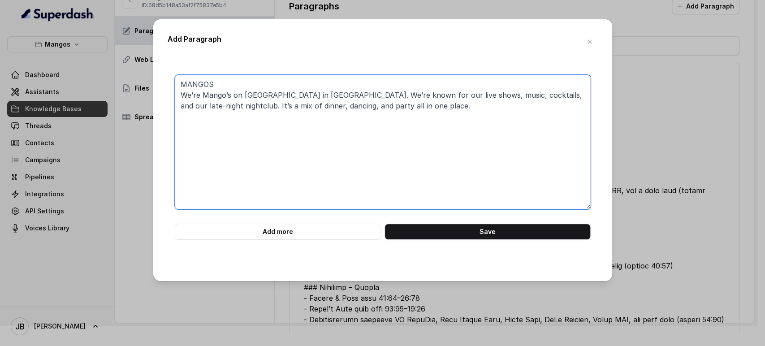
click at [179, 95] on textarea "MANGOS We’re Mango’s on Ocean Drive in South Beach. We’re known for our live sh…" at bounding box center [383, 142] width 416 height 134
click at [447, 93] on textarea "MANGO'S TROPICAL CAFÉ We’re known for our live shows, music, cocktails, and our…" at bounding box center [383, 142] width 416 height 134
drag, startPoint x: 282, startPoint y: 114, endPoint x: 193, endPoint y: 104, distance: 89.3
click at [123, 67] on div "Add Paragraph MANGO'S TROPICAL CAFÉ We’re known for our live shows, music, cock…" at bounding box center [382, 173] width 765 height 346
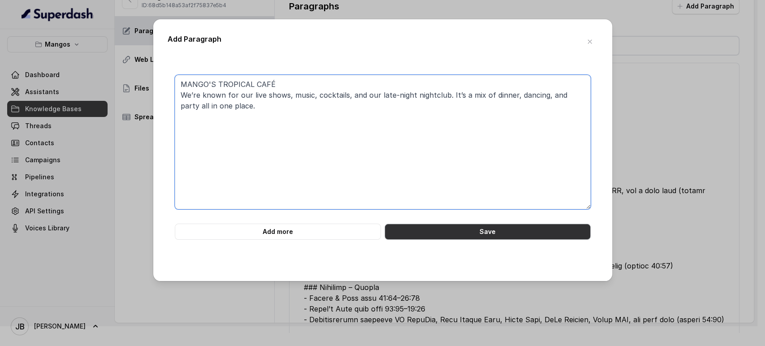
type textarea "MANGO'S TROPICAL CAFÉ We’re known for our live shows, music, cocktails, and our…"
click at [447, 235] on button "Save" at bounding box center [487, 232] width 206 height 16
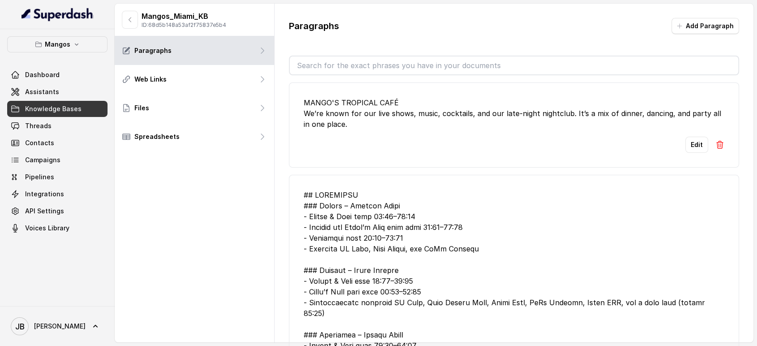
drag, startPoint x: 329, startPoint y: 117, endPoint x: 286, endPoint y: 98, distance: 46.7
click at [286, 98] on div "Paragraphs Add Paragraph MANGO'S TROPICAL CAFÉ We’re known for our live shows, …" at bounding box center [514, 185] width 479 height 363
click at [126, 29] on div "Mangos_Miami_KB ID: 68d5b148a53af2f75837e5b4" at bounding box center [194, 20] width 159 height 33
click at [128, 26] on button "button" at bounding box center [130, 20] width 16 height 18
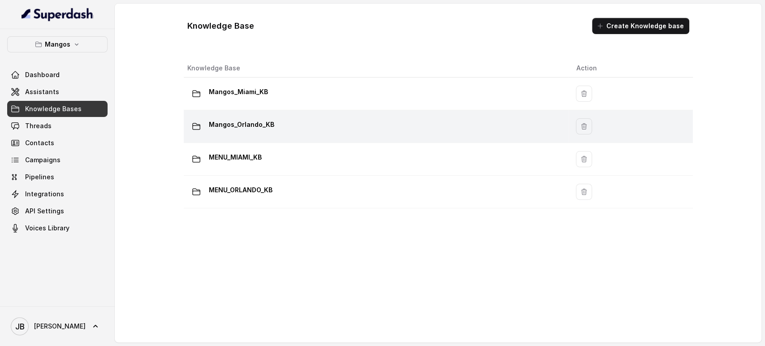
click at [244, 117] on p "Mangos_Orlando_KB" at bounding box center [241, 124] width 65 height 14
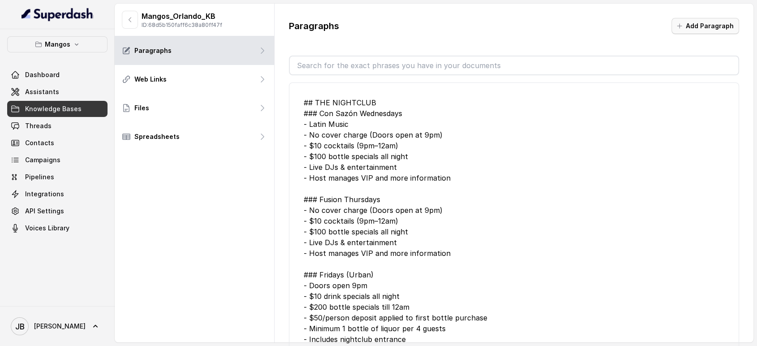
click at [702, 32] on button "Add Paragraph" at bounding box center [706, 26] width 68 height 16
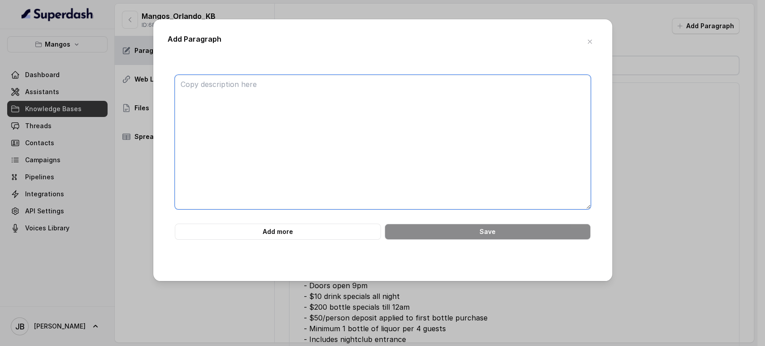
click at [451, 99] on textarea at bounding box center [383, 142] width 416 height 134
paste textarea "MANGO'S TROPICAL CAFÉ We’re known for our live shows, music, cocktails, and our…"
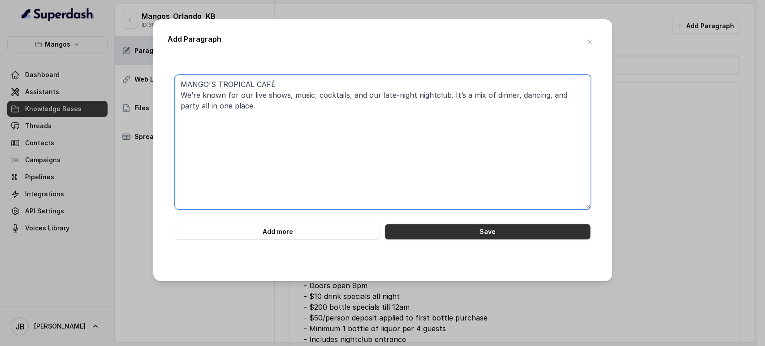
type textarea "MANGO'S TROPICAL CAFÉ We’re known for our live shows, music, cocktails, and our…"
click at [486, 232] on button "Save" at bounding box center [487, 232] width 206 height 16
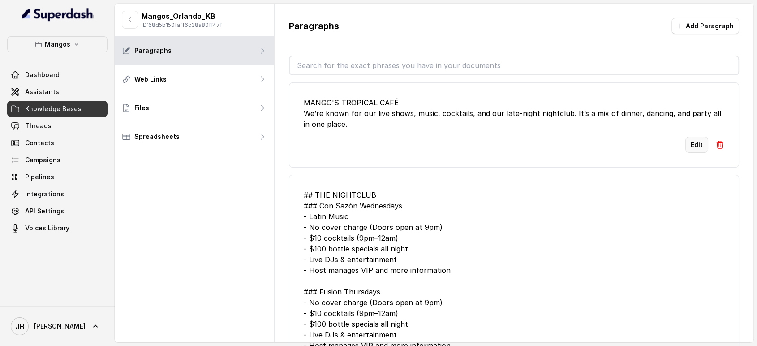
click at [692, 148] on button "Edit" at bounding box center [696, 145] width 23 height 16
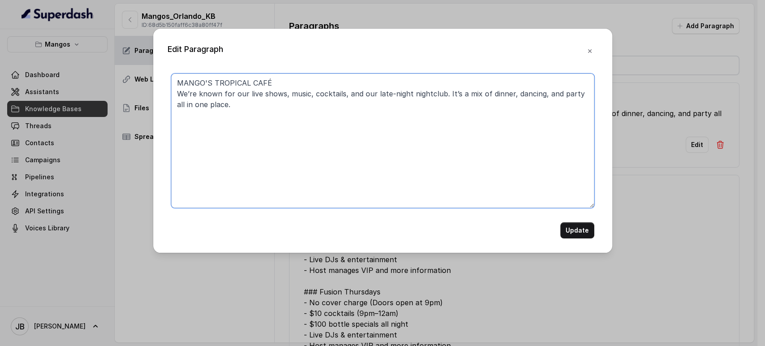
click at [237, 80] on textarea "MANGO'S TROPICAL CAFÉ We’re known for our live shows, music, cocktails, and our…" at bounding box center [382, 140] width 423 height 134
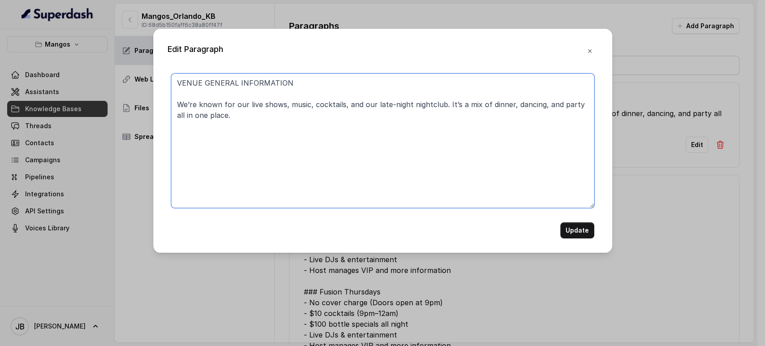
paste textarea "We’re Mango’s on Ocean Drive in South Beach"
click at [176, 96] on textarea "VENUE GENERAL INFORMATION We’re Mango’s on Ocean Drive in South Beach We’re kno…" at bounding box center [382, 140] width 423 height 134
click at [176, 104] on textarea "VENUE GENERAL INFORMATION -We’re Mango’s on Ocean Drive in South Beach We’re kn…" at bounding box center [382, 140] width 423 height 134
click at [180, 92] on textarea "VENUE GENERAL INFORMATION -We’re Mango’s on Ocean Drive in South Beach -We’re k…" at bounding box center [382, 140] width 423 height 134
click at [180, 107] on textarea "VENUE GENERAL INFORMATION -We’re Mango’s on Ocean Drive in South Beach -We’re k…" at bounding box center [382, 140] width 423 height 134
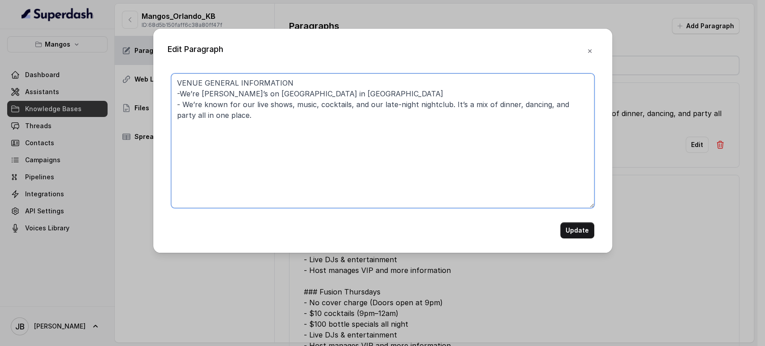
click at [179, 93] on textarea "VENUE GENERAL INFORMATION -We’re Mango’s on Ocean Drive in South Beach - We’re …" at bounding box center [382, 140] width 423 height 134
type textarea "VENUE GENERAL INFORMATION - We’re Mango’s on Ocean Drive in South Beach - We’re…"
click at [573, 222] on button "Update" at bounding box center [577, 230] width 34 height 16
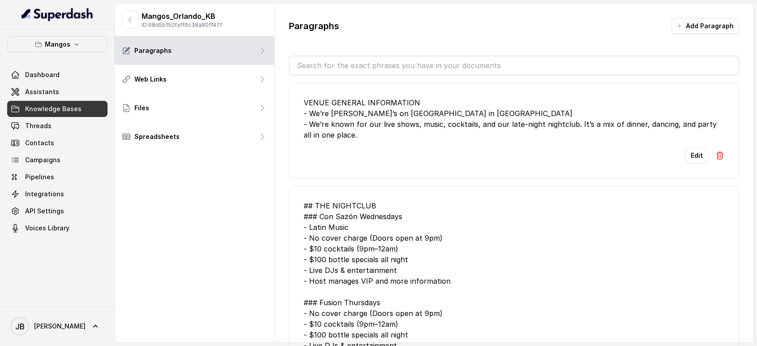
click at [675, 156] on div "Edit" at bounding box center [514, 155] width 421 height 16
click at [685, 158] on button "Edit" at bounding box center [696, 155] width 23 height 16
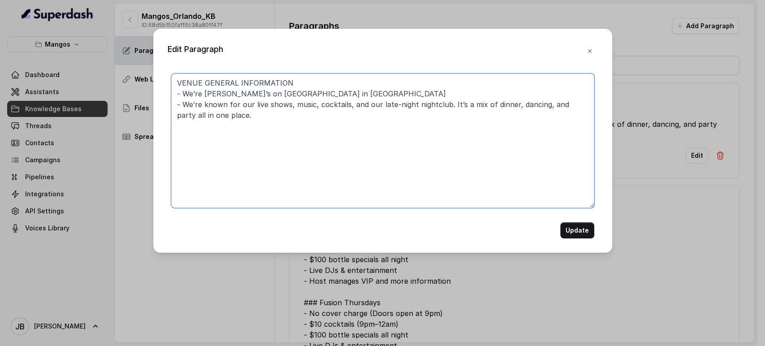
drag, startPoint x: 401, startPoint y: 78, endPoint x: 401, endPoint y: 84, distance: 6.3
click at [401, 79] on textarea "VENUE GENERAL INFORMATION - We’re Mango’s on Ocean Drive in South Beach - We’re…" at bounding box center [382, 140] width 423 height 134
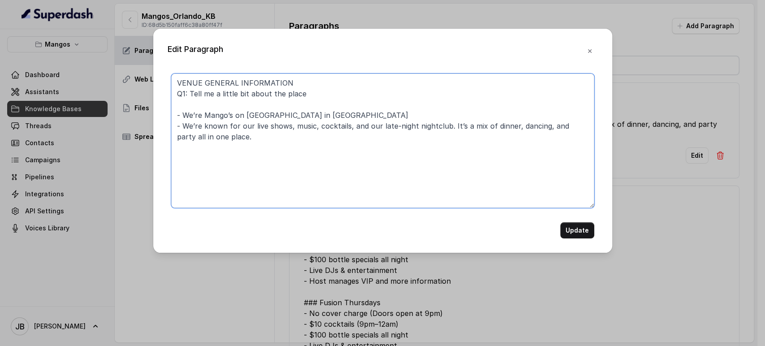
type textarea "VENUE GENERAL INFORMATION Q1: Tell me a little bit about the place - We’re Mang…"
drag, startPoint x: 252, startPoint y: 134, endPoint x: 145, endPoint y: 72, distance: 123.9
click at [145, 72] on div "Edit Paragraph VENUE GENERAL INFORMATION Q1: Tell me a little bit about the pla…" at bounding box center [382, 173] width 765 height 346
click at [275, 134] on textarea "VENUE GENERAL INFORMATION Q1: Tell me a little bit about the place - We’re Mang…" at bounding box center [382, 140] width 423 height 134
click at [267, 146] on textarea "VENUE GENERAL INFORMATION Q1: Tell me a little bit about the place - We’re Mang…" at bounding box center [382, 140] width 423 height 134
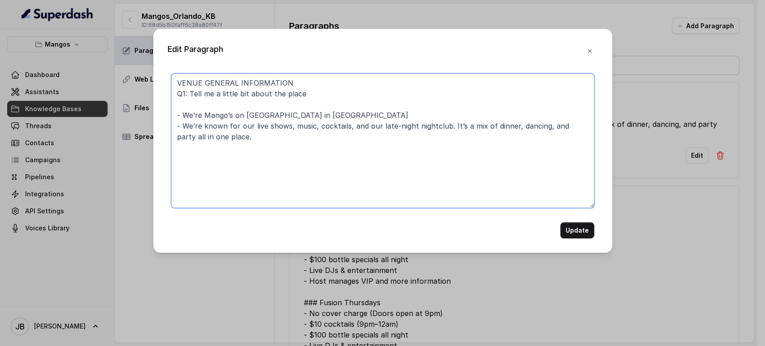
drag, startPoint x: 230, startPoint y: 110, endPoint x: 225, endPoint y: 105, distance: 6.7
click at [229, 110] on textarea "VENUE GENERAL INFORMATION Q1: Tell me a little bit about the place - We’re Mang…" at bounding box center [382, 140] width 423 height 134
click at [225, 104] on textarea "VENUE GENERAL INFORMATION Q1: Tell me a little bit about the place - We’re Mang…" at bounding box center [382, 140] width 423 height 134
drag, startPoint x: 345, startPoint y: 82, endPoint x: 345, endPoint y: 89, distance: 6.7
click at [345, 85] on textarea "VENUE GENERAL INFORMATION Q1: Tell me a little bit about the place - We’re Mang…" at bounding box center [382, 140] width 423 height 134
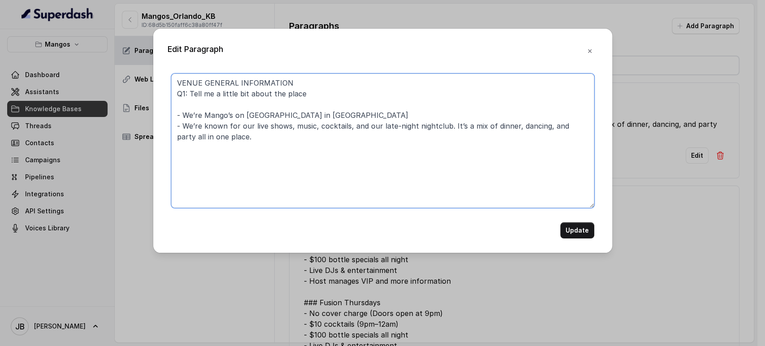
click at [346, 92] on textarea "VENUE GENERAL INFORMATION Q1: Tell me a little bit about the place - We’re Mang…" at bounding box center [382, 140] width 423 height 134
click at [230, 93] on textarea "VENUE GENERAL INFORMATION Q1: Tell me a little bit about the place or similar. …" at bounding box center [382, 140] width 423 height 134
type textarea "VENUE GENERAL INFORMATION Q1: Tell me about the place or similar. - We’re Mango…"
click at [581, 226] on button "Update" at bounding box center [577, 230] width 34 height 16
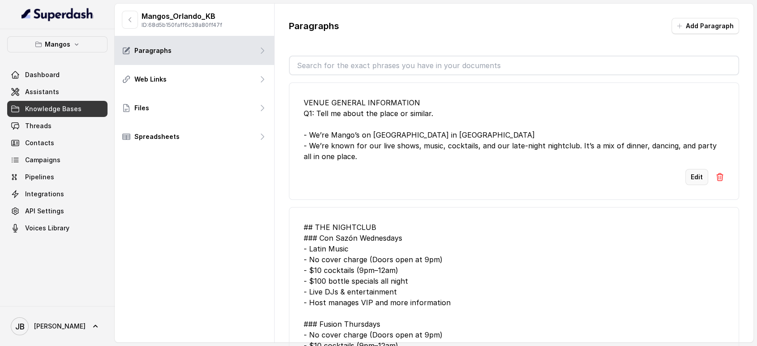
click at [692, 176] on button "Edit" at bounding box center [696, 177] width 23 height 16
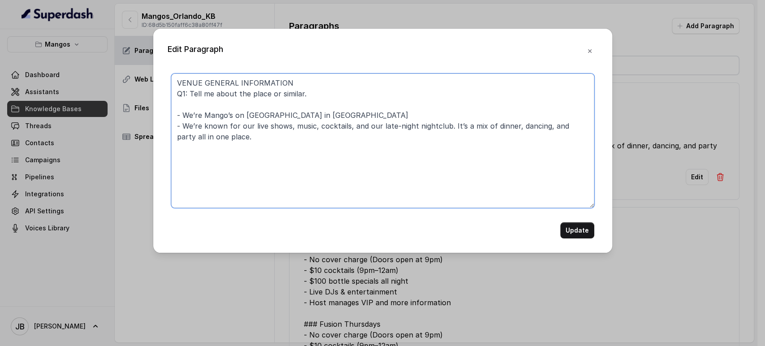
drag, startPoint x: 315, startPoint y: 93, endPoint x: 142, endPoint y: 98, distance: 173.5
click at [142, 98] on div "Edit Paragraph VENUE GENERAL INFORMATION Q1: Tell me about the place or similar…" at bounding box center [382, 173] width 765 height 346
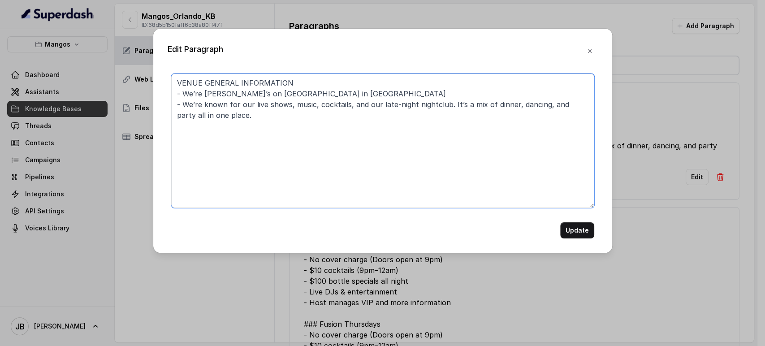
type textarea "VENUE GENERAL INFORMATION - We’re Mango’s on Ocean Drive in South Beach - We’re…"
click at [591, 233] on button "Update" at bounding box center [577, 230] width 34 height 16
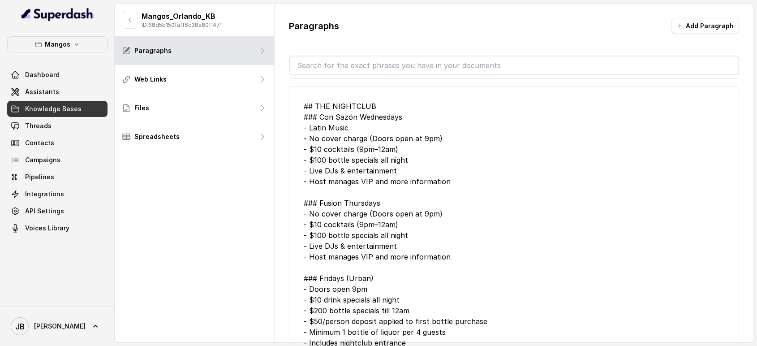
scroll to position [249, 0]
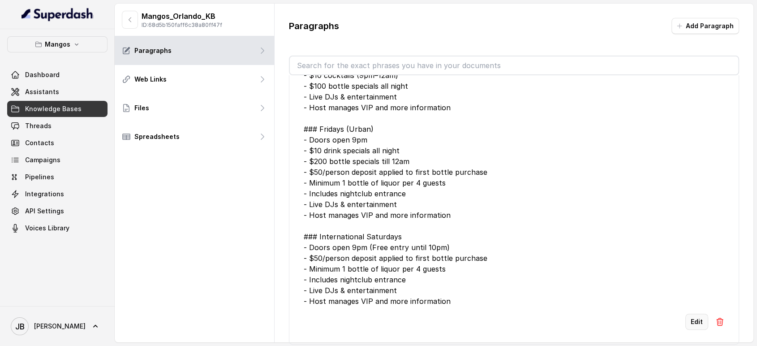
click at [694, 315] on button "Edit" at bounding box center [696, 322] width 23 height 16
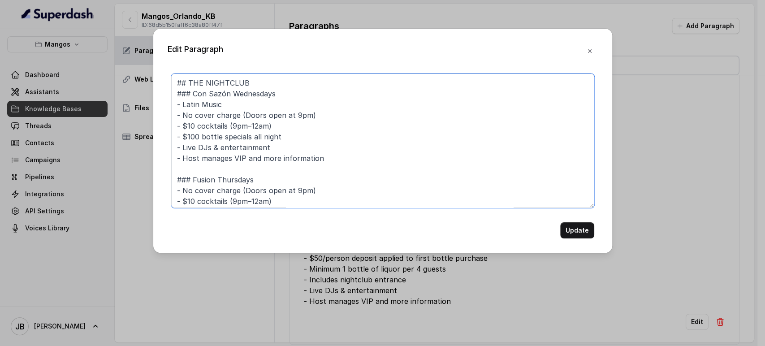
click at [260, 80] on textarea "## THE NIGHTCLUB ### Con Sazón Wednesdays - Latin Music - No cover charge (Door…" at bounding box center [382, 140] width 423 height 134
type textarea "## THE NIGHTCLUB SPECIAL NIGHTS ### Con Sazón Wednesdays - Latin Music - No cov…"
click at [576, 234] on button "Update" at bounding box center [577, 230] width 34 height 16
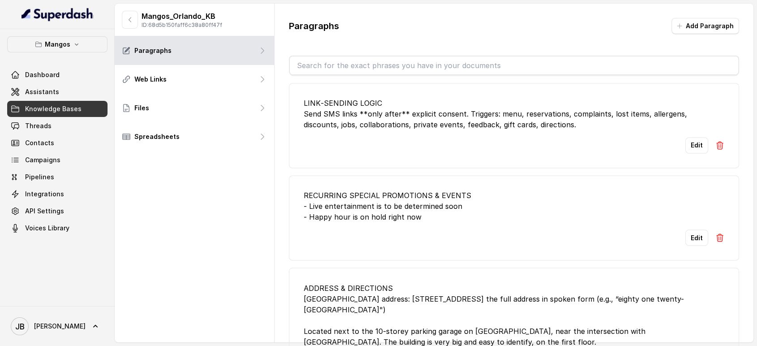
scroll to position [1543, 0]
click at [424, 190] on div "RECURRING SPECIAL PROMOTIONS & EVENTS - Live entertainment is to be determined …" at bounding box center [514, 206] width 421 height 32
click at [431, 211] on div "RECURRING SPECIAL PROMOTIONS & EVENTS - Live entertainment is to be determined …" at bounding box center [514, 206] width 421 height 32
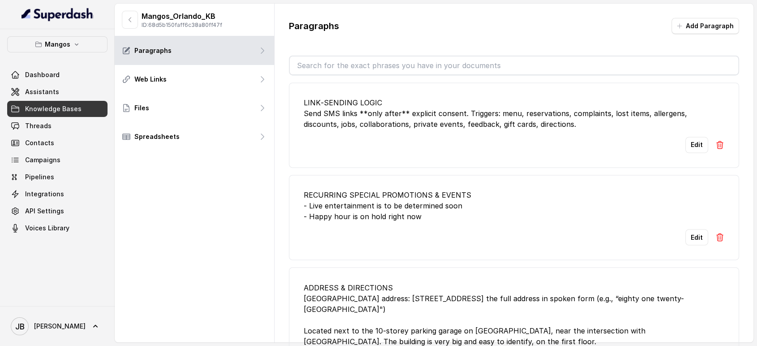
click at [420, 190] on div "RECURRING SPECIAL PROMOTIONS & EVENTS - Live entertainment is to be determined …" at bounding box center [514, 206] width 421 height 32
click at [425, 210] on div "RECURRING SPECIAL PROMOTIONS & EVENTS - Live entertainment is to be determined …" at bounding box center [514, 206] width 421 height 32
click at [421, 205] on div "RECURRING SPECIAL PROMOTIONS & EVENTS - Live entertainment is to be determined …" at bounding box center [514, 206] width 421 height 32
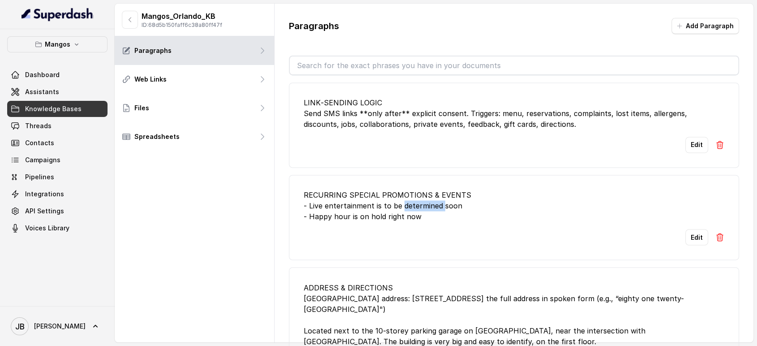
click at [421, 205] on div "RECURRING SPECIAL PROMOTIONS & EVENTS - Live entertainment is to be determined …" at bounding box center [514, 206] width 421 height 32
click at [422, 213] on div "RECURRING SPECIAL PROMOTIONS & EVENTS - Live entertainment is to be determined …" at bounding box center [514, 206] width 421 height 32
click at [413, 201] on div "RECURRING SPECIAL PROMOTIONS & EVENTS - Live entertainment is to be determined …" at bounding box center [514, 206] width 421 height 32
click at [414, 201] on div "RECURRING SPECIAL PROMOTIONS & EVENTS - Live entertainment is to be determined …" at bounding box center [514, 206] width 421 height 32
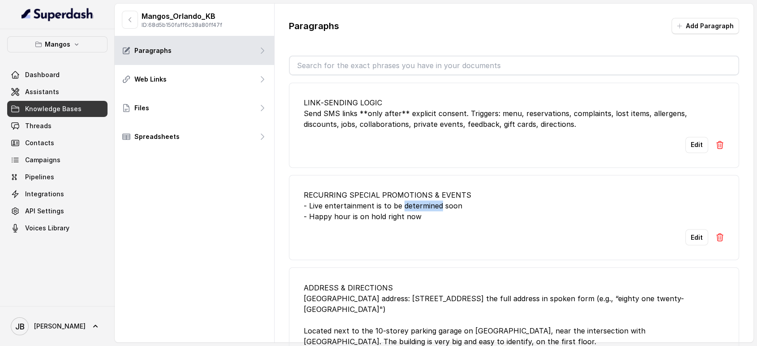
click at [414, 201] on div "RECURRING SPECIAL PROMOTIONS & EVENTS - Live entertainment is to be determined …" at bounding box center [514, 206] width 421 height 32
click at [416, 211] on div "RECURRING SPECIAL PROMOTIONS & EVENTS - Live entertainment is to be determined …" at bounding box center [514, 206] width 421 height 32
click at [411, 204] on div "RECURRING SPECIAL PROMOTIONS & EVENTS - Live entertainment is to be determined …" at bounding box center [514, 206] width 421 height 32
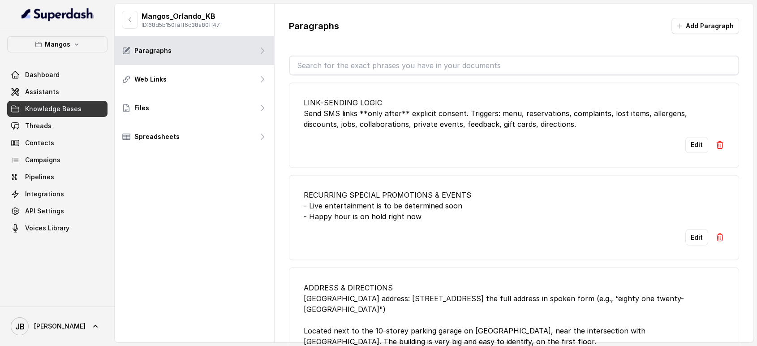
click at [412, 213] on div "RECURRING SPECIAL PROMOTIONS & EVENTS - Live entertainment is to be determined …" at bounding box center [514, 206] width 421 height 32
click at [406, 215] on div "RECURRING SPECIAL PROMOTIONS & EVENTS - Live entertainment is to be determined …" at bounding box center [514, 206] width 421 height 32
click at [418, 217] on div "RECURRING SPECIAL PROMOTIONS & EVENTS - Live entertainment is to be determined …" at bounding box center [514, 206] width 421 height 32
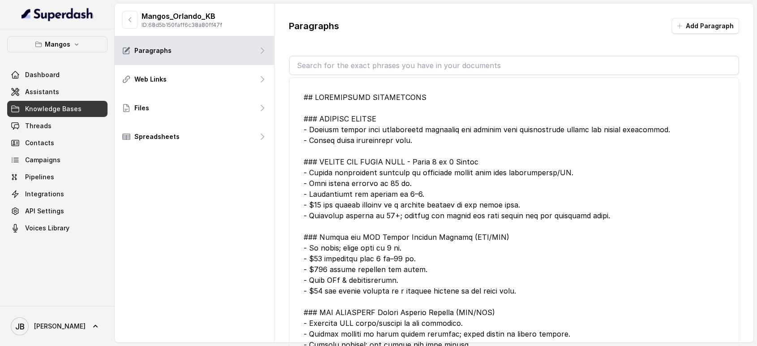
scroll to position [348, 0]
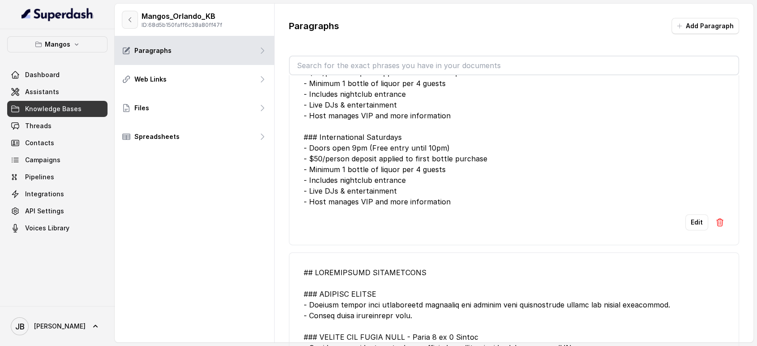
click at [122, 19] on button "button" at bounding box center [130, 20] width 16 height 18
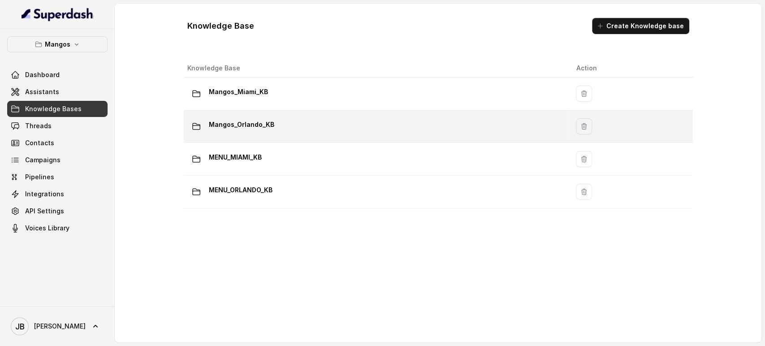
click at [255, 136] on td "Mangos_Orlando_KB" at bounding box center [376, 126] width 385 height 33
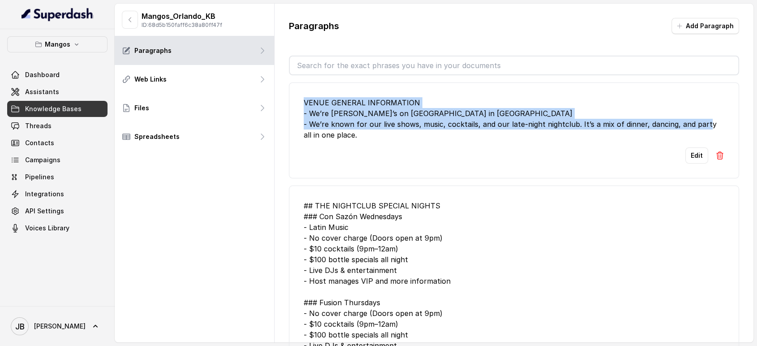
drag, startPoint x: 354, startPoint y: 132, endPoint x: 300, endPoint y: 93, distance: 66.5
click at [300, 93] on li "VENUE GENERAL INFORMATION - We’re Mango’s on Ocean Drive in South Beach - We’re…" at bounding box center [514, 130] width 451 height 96
copy div "VENUE GENERAL INFORMATION - We’re Mango’s on Ocean Drive in South Beach - We’re…"
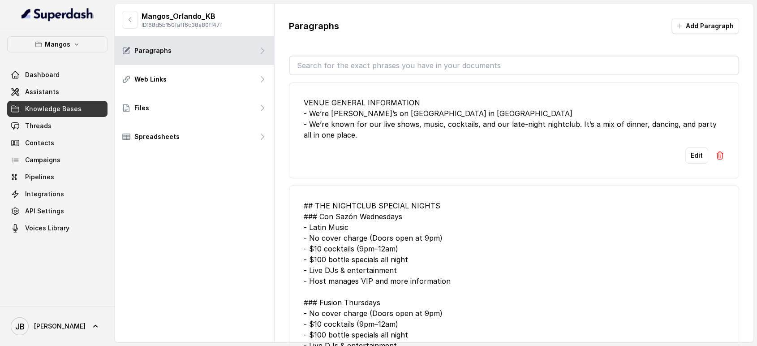
click at [388, 159] on div "Edit" at bounding box center [514, 155] width 421 height 16
click at [353, 63] on input "text" at bounding box center [514, 65] width 449 height 18
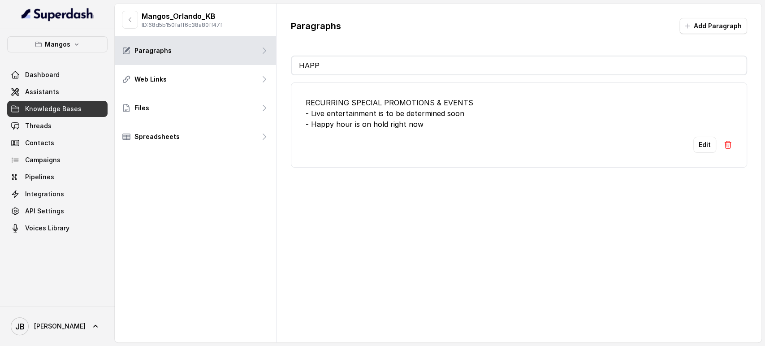
type input "HAPPY"
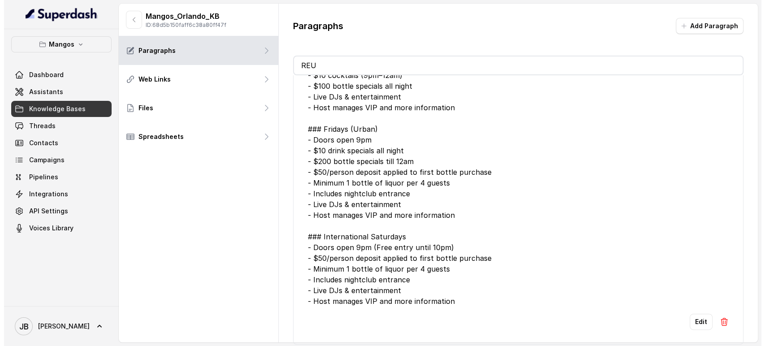
scroll to position [7, 0]
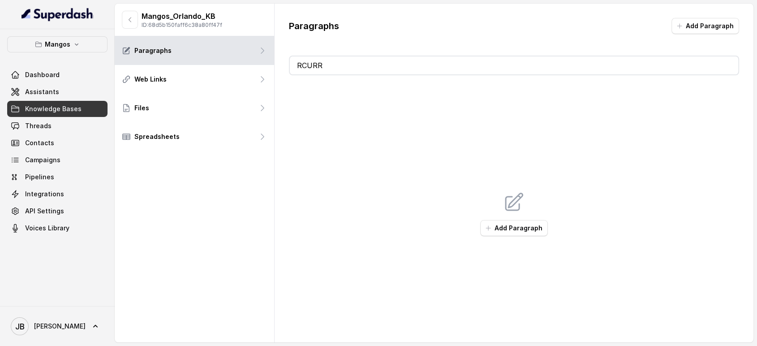
type input "RCURRI"
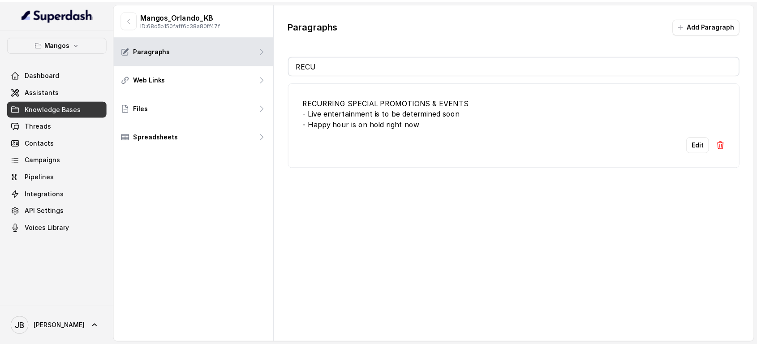
scroll to position [0, 0]
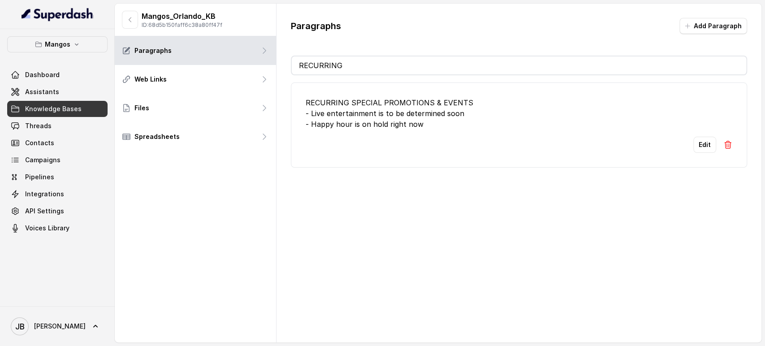
drag, startPoint x: 349, startPoint y: 108, endPoint x: 438, endPoint y: 130, distance: 92.0
click at [427, 129] on li "RECURRING SPECIAL PROMOTIONS & EVENTS - Live entertainment is to be determined …" at bounding box center [519, 124] width 456 height 85
click at [439, 129] on li "RECURRING SPECIAL PROMOTIONS & EVENTS - Live entertainment is to be determined …" at bounding box center [519, 124] width 456 height 85
drag, startPoint x: 691, startPoint y: 142, endPoint x: 439, endPoint y: 121, distance: 253.1
click at [440, 119] on li "RECURRING SPECIAL PROMOTIONS & EVENTS - Live entertainment is to be determined …" at bounding box center [519, 124] width 456 height 85
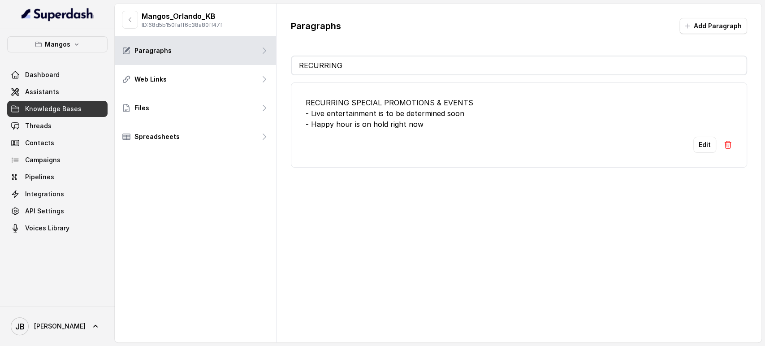
drag, startPoint x: 415, startPoint y: 118, endPoint x: 441, endPoint y: 125, distance: 27.0
click at [441, 125] on div "RECURRING SPECIAL PROMOTIONS & EVENTS - Live entertainment is to be determined …" at bounding box center [519, 113] width 427 height 32
click at [444, 125] on div "RECURRING SPECIAL PROMOTIONS & EVENTS - Live entertainment is to be determined …" at bounding box center [519, 113] width 427 height 32
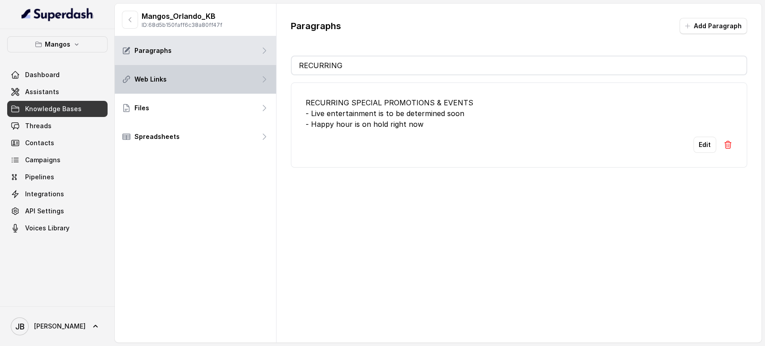
drag, startPoint x: 368, startPoint y: 65, endPoint x: 237, endPoint y: 74, distance: 131.6
click at [232, 78] on div "Mangos_Orlando_KB ID: 68d5b150faff6c38a80ff47f Paragraphs Web Links Files Sprea…" at bounding box center [438, 173] width 646 height 339
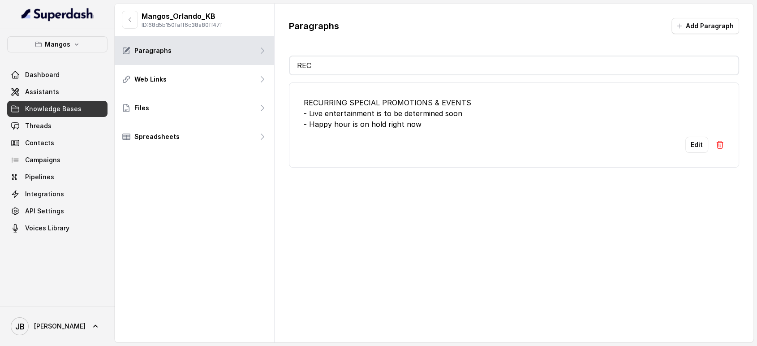
type input "R"
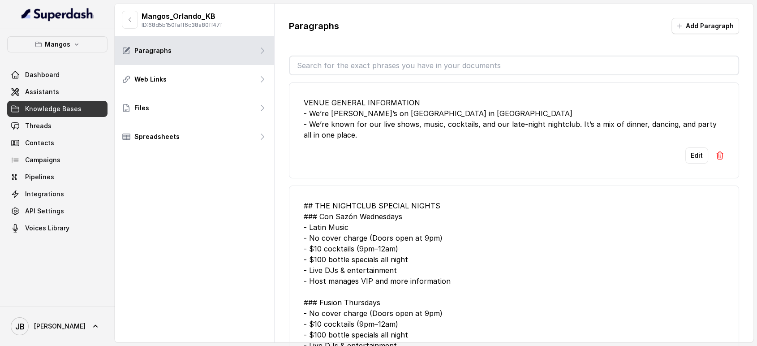
click at [323, 107] on div "VENUE GENERAL INFORMATION - We’re Mango’s on Ocean Drive in South Beach - We’re…" at bounding box center [514, 118] width 421 height 43
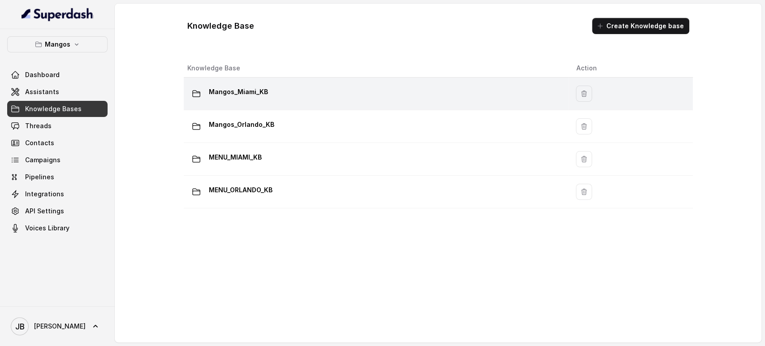
click at [239, 89] on p "Mangos_Miami_KB" at bounding box center [238, 92] width 59 height 14
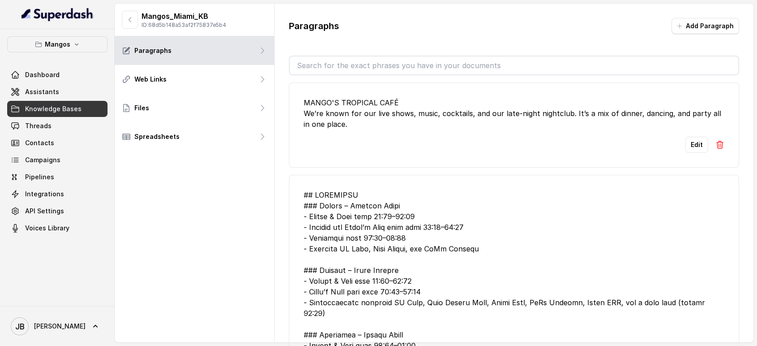
click at [698, 146] on button "Edit" at bounding box center [696, 145] width 23 height 16
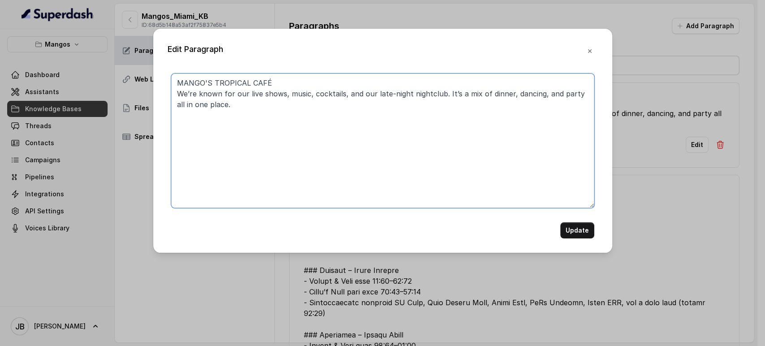
drag, startPoint x: 503, startPoint y: 131, endPoint x: 498, endPoint y: 128, distance: 5.8
click at [503, 130] on textarea "MANGO'S TROPICAL CAFÉ We’re known for our live shows, music, cocktails, and our…" at bounding box center [382, 140] width 423 height 134
paste textarea "VENUE GENERAL INFORMATION - We’re Mango’s on Ocean Drive in South Beach -"
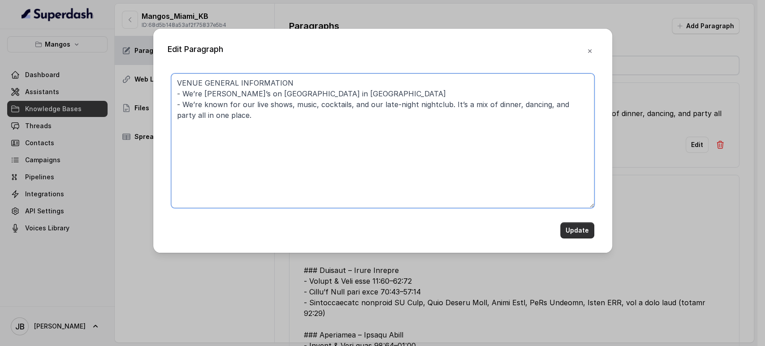
type textarea "VENUE GENERAL INFORMATION - We’re Mango’s on Ocean Drive in South Beach - We’re…"
click at [575, 223] on button "Update" at bounding box center [577, 230] width 34 height 16
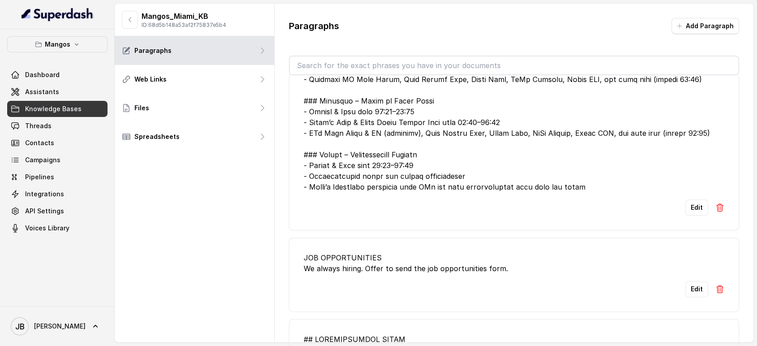
scroll to position [498, 0]
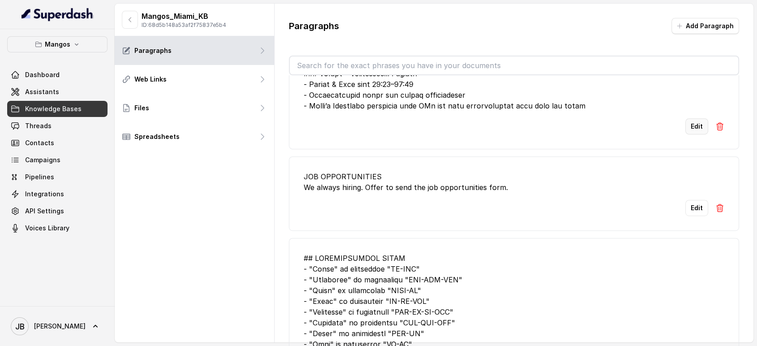
click at [685, 134] on button "Edit" at bounding box center [696, 126] width 23 height 16
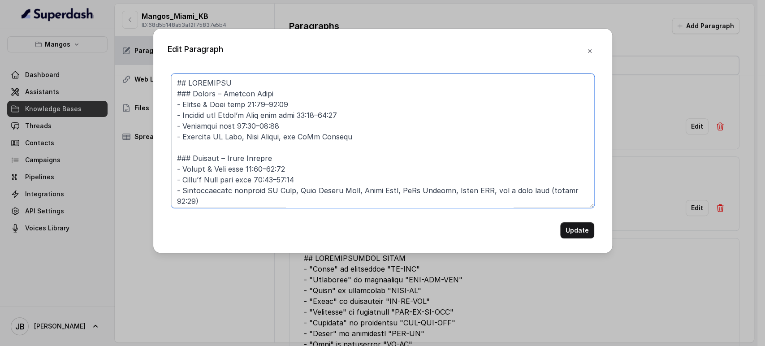
click at [356, 75] on textarea at bounding box center [382, 140] width 423 height 134
type textarea "## NIGHTCLUB THEMED NIGHTS ### Monday – Havanna Night - Dinner & Show from 18:0…"
drag, startPoint x: 571, startPoint y: 241, endPoint x: 571, endPoint y: 237, distance: 4.9
click at [571, 238] on div "Edit Paragraph Update" at bounding box center [382, 141] width 459 height 224
click at [571, 236] on button "Update" at bounding box center [577, 230] width 34 height 16
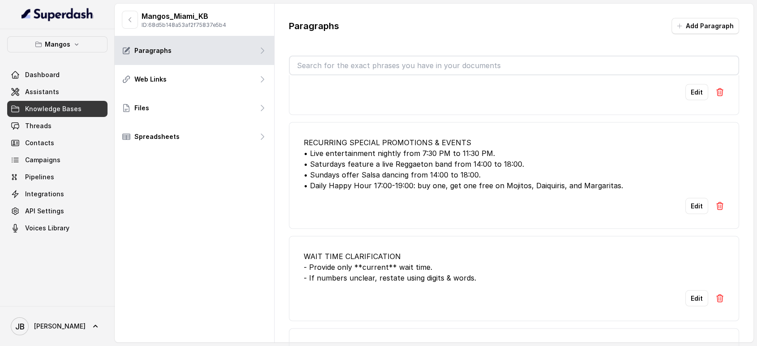
scroll to position [1792, 0]
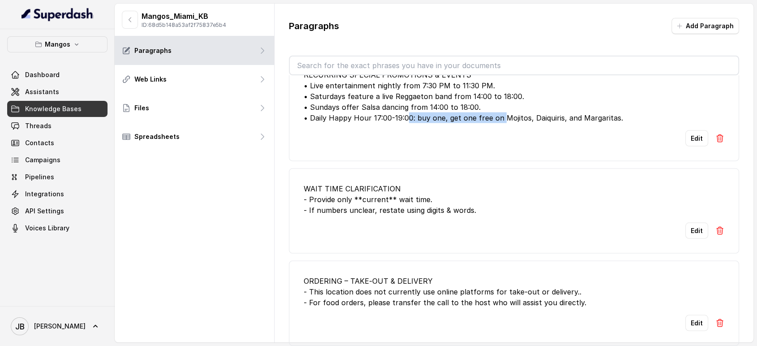
drag, startPoint x: 410, startPoint y: 127, endPoint x: 408, endPoint y: 146, distance: 19.0
click at [407, 146] on li "RECURRING SPECIAL PROMOTIONS & EVENTS • Live entertainment nightly from 7:30 PM…" at bounding box center [514, 108] width 451 height 107
click at [374, 121] on div "RECURRING SPECIAL PROMOTIONS & EVENTS • Live entertainment nightly from 7:30 PM…" at bounding box center [514, 96] width 421 height 54
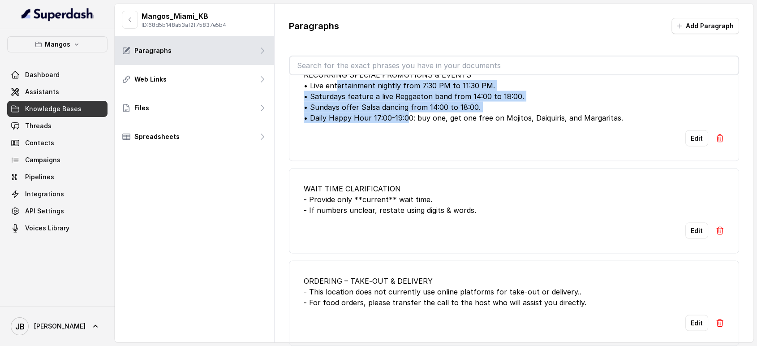
drag, startPoint x: 335, startPoint y: 103, endPoint x: 419, endPoint y: 137, distance: 90.3
click at [416, 123] on div "RECURRING SPECIAL PROMOTIONS & EVENTS • Live entertainment nightly from 7:30 PM…" at bounding box center [514, 96] width 421 height 54
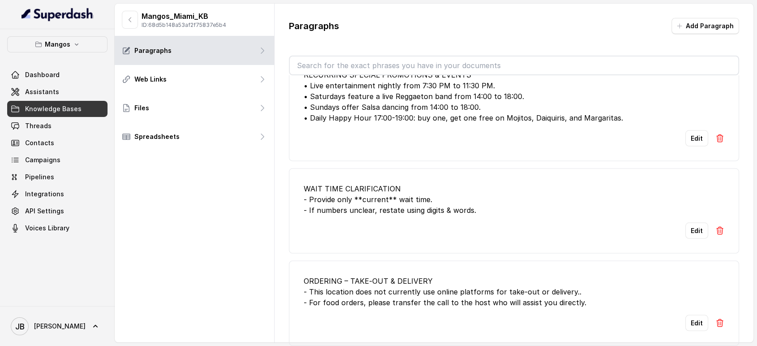
click at [438, 123] on div "RECURRING SPECIAL PROMOTIONS & EVENTS • Live entertainment nightly from 7:30 PM…" at bounding box center [514, 96] width 421 height 54
drag, startPoint x: 457, startPoint y: 142, endPoint x: 459, endPoint y: 132, distance: 9.6
click at [459, 123] on div "RECURRING SPECIAL PROMOTIONS & EVENTS • Live entertainment nightly from 7:30 PM…" at bounding box center [514, 96] width 421 height 54
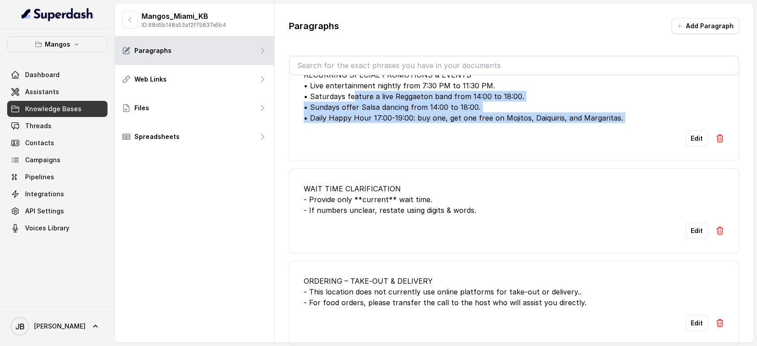
drag, startPoint x: 499, startPoint y: 149, endPoint x: 419, endPoint y: 128, distance: 82.5
click at [396, 125] on li "RECURRING SPECIAL PROMOTIONS & EVENTS • Live entertainment nightly from 7:30 PM…" at bounding box center [514, 108] width 451 height 107
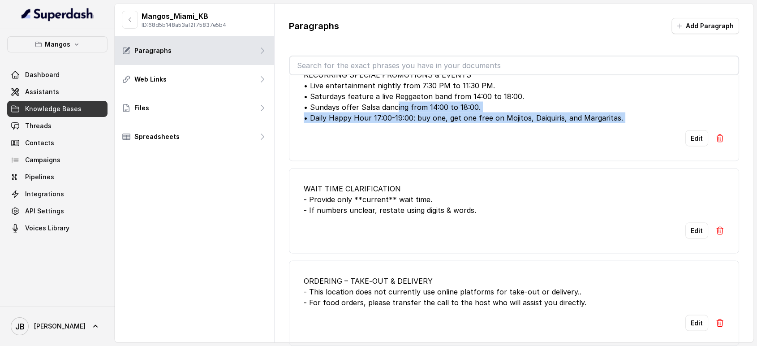
click at [456, 123] on div "RECURRING SPECIAL PROMOTIONS & EVENTS • Live entertainment nightly from 7:30 PM…" at bounding box center [514, 96] width 421 height 54
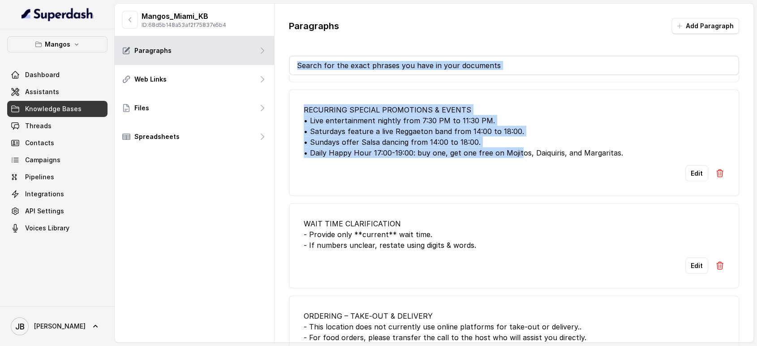
scroll to position [1712, 0]
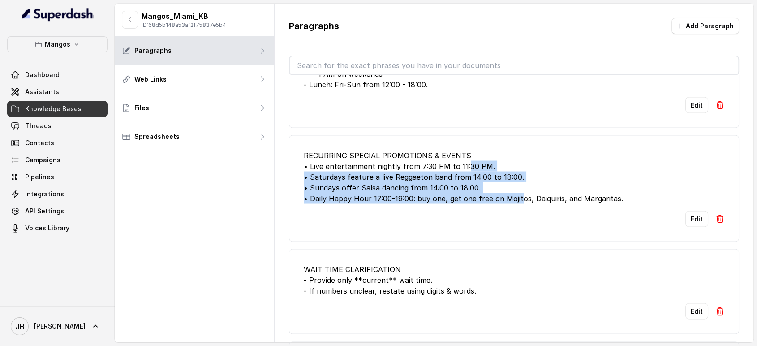
drag, startPoint x: 407, startPoint y: 105, endPoint x: 464, endPoint y: 188, distance: 100.3
click at [464, 188] on li "RECURRING SPECIAL PROMOTIONS & EVENTS • Live entertainment nightly from 7:30 PM…" at bounding box center [514, 188] width 451 height 107
click at [468, 190] on div "RECURRING SPECIAL PROMOTIONS & EVENTS • Live entertainment nightly from 7:30 PM…" at bounding box center [514, 177] width 421 height 54
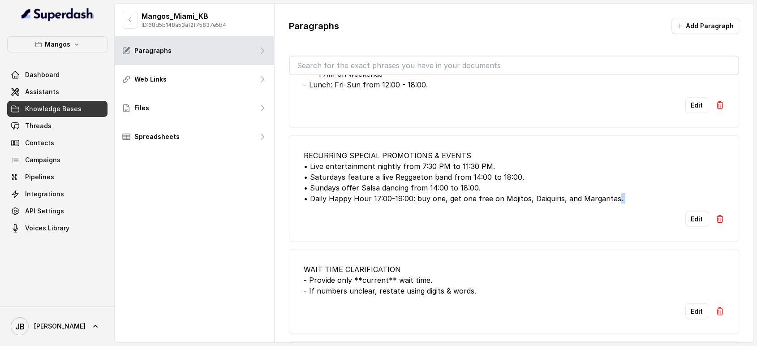
drag, startPoint x: 614, startPoint y: 219, endPoint x: 488, endPoint y: 232, distance: 126.5
click at [486, 230] on li "RECURRING SPECIAL PROMOTIONS & EVENTS • Live entertainment nightly from 7:30 PM…" at bounding box center [514, 188] width 451 height 107
click at [468, 227] on div "Edit" at bounding box center [514, 219] width 421 height 16
click at [432, 203] on div "RECURRING SPECIAL PROMOTIONS & EVENTS • Live entertainment nightly from 7:30 PM…" at bounding box center [514, 177] width 421 height 54
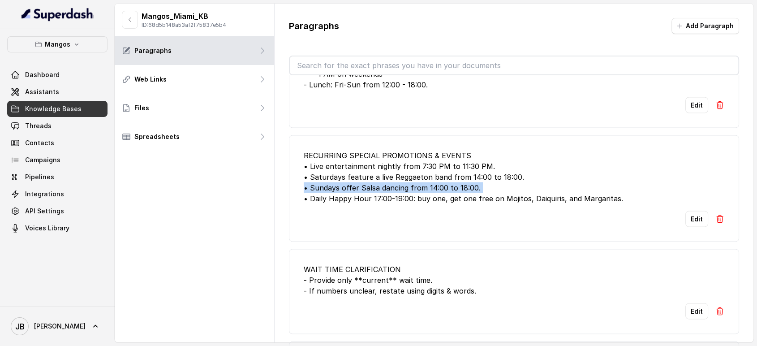
click at [432, 203] on div "RECURRING SPECIAL PROMOTIONS & EVENTS • Live entertainment nightly from 7:30 PM…" at bounding box center [514, 177] width 421 height 54
click at [441, 228] on li "RECURRING SPECIAL PROMOTIONS & EVENTS • Live entertainment nightly from 7:30 PM…" at bounding box center [514, 188] width 451 height 107
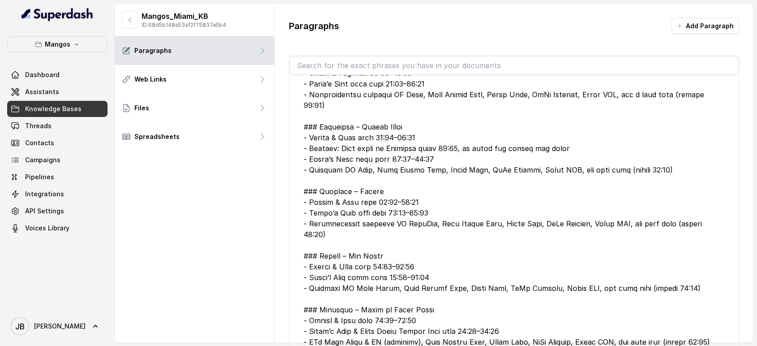
scroll to position [318, 0]
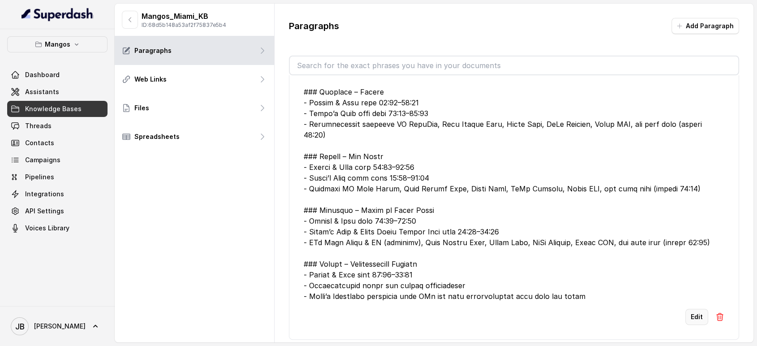
click at [685, 325] on button "Edit" at bounding box center [696, 317] width 23 height 16
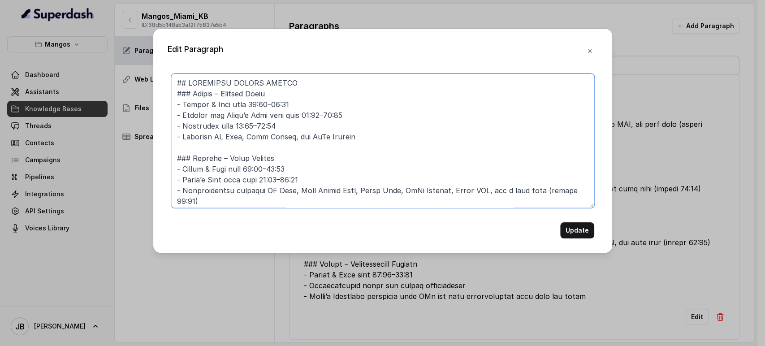
click at [187, 81] on textarea at bounding box center [382, 140] width 423 height 134
type textarea "## SPECIAL NIGHTCLUB THEMED NIGHTS ### Monday – Havanna Night - Dinner & Show f…"
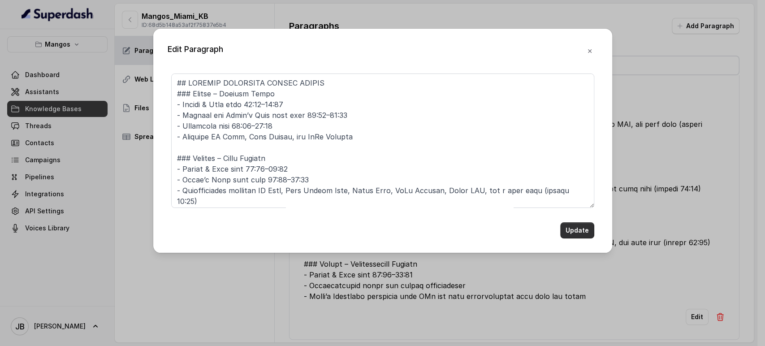
click at [577, 232] on button "Update" at bounding box center [577, 230] width 34 height 16
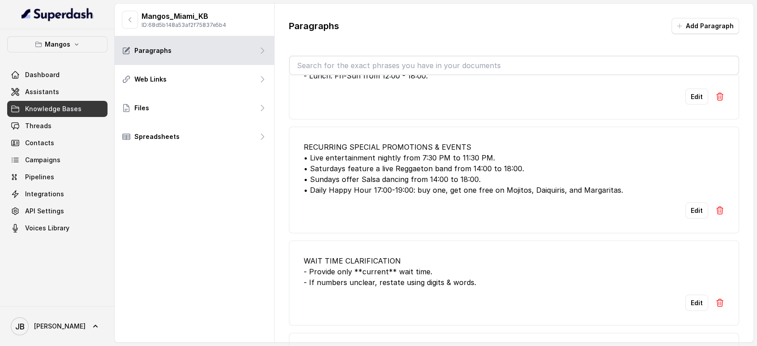
scroll to position [1762, 0]
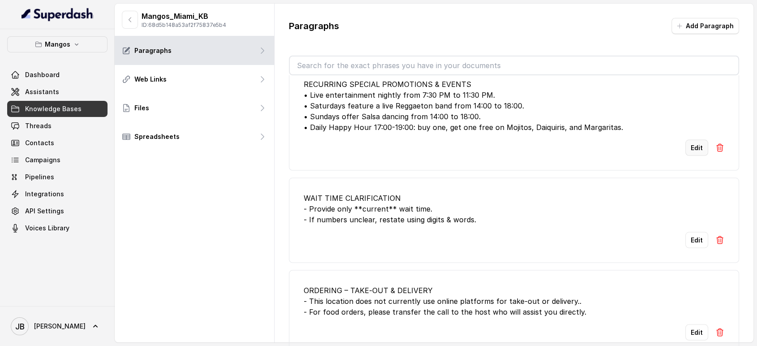
click at [692, 155] on button "Edit" at bounding box center [696, 147] width 23 height 16
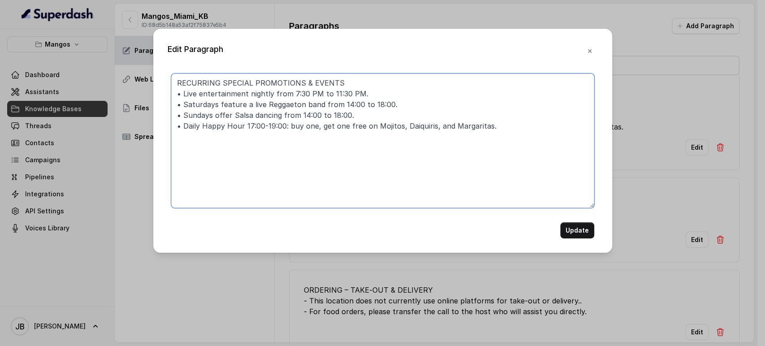
click at [224, 80] on textarea "RECURRING SPECIAL PROMOTIONS & EVENTS • Live entertainment nightly from 7:30 PM…" at bounding box center [382, 140] width 423 height 134
type textarea "RECURRING PROMOTIONS & EVENTS • Live entertainment nightly from 7:30 PM to 11:3…"
click at [560, 223] on div "Update" at bounding box center [382, 230] width 423 height 16
click at [567, 227] on button "Update" at bounding box center [577, 230] width 34 height 16
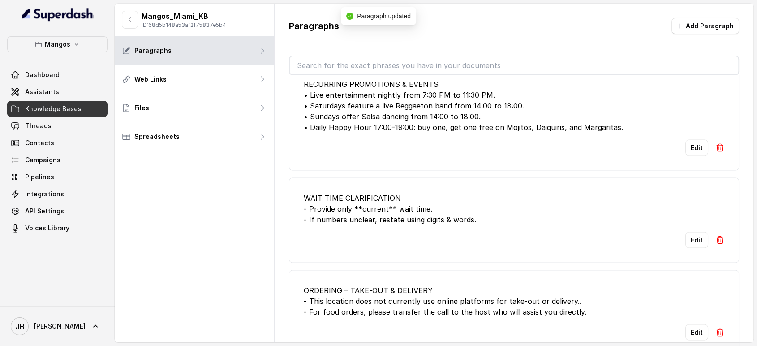
drag, startPoint x: 590, startPoint y: 53, endPoint x: 290, endPoint y: 73, distance: 300.8
click at [561, 172] on div "Paragraphs Add Paragraph VENUE GENERAL INFORMATION - We’re Mango’s on Ocean Dri…" at bounding box center [514, 185] width 479 height 363
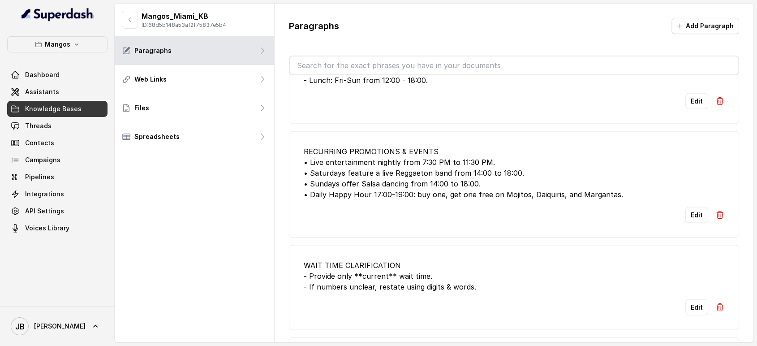
scroll to position [1712, 0]
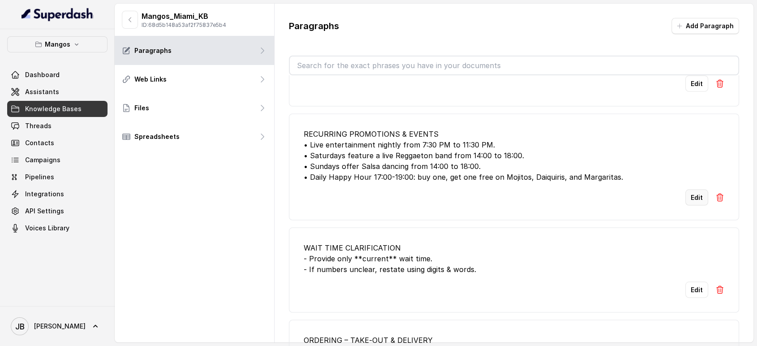
click at [694, 205] on button "Edit" at bounding box center [696, 197] width 23 height 16
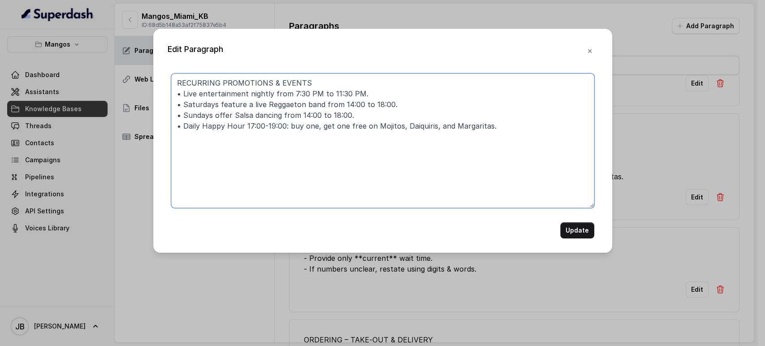
click at [335, 77] on textarea "RECURRING PROMOTIONS & EVENTS • Live entertainment nightly from 7:30 PM to 11:3…" at bounding box center [382, 140] width 423 height 134
click at [298, 127] on textarea "RESTAURANT RECURRING EVENTS • Live entertainment nightly from 7:30 PM to 11:30 …" at bounding box center [382, 140] width 423 height 134
click at [299, 128] on textarea "RESTAURANT RECURRING EVENTS • Live entertainment nightly from 7:30 PM to 11:30 …" at bounding box center [382, 140] width 423 height 134
click at [300, 128] on textarea "RESTAURANT RECURRING EVENTS • Live entertainment nightly from 7:30 PM to 11:30 …" at bounding box center [382, 140] width 423 height 134
click at [294, 127] on textarea "RESTAURANT RECURRING EVENTS • Live entertainment nightly from 7:30 PM to 11:30 …" at bounding box center [382, 140] width 423 height 134
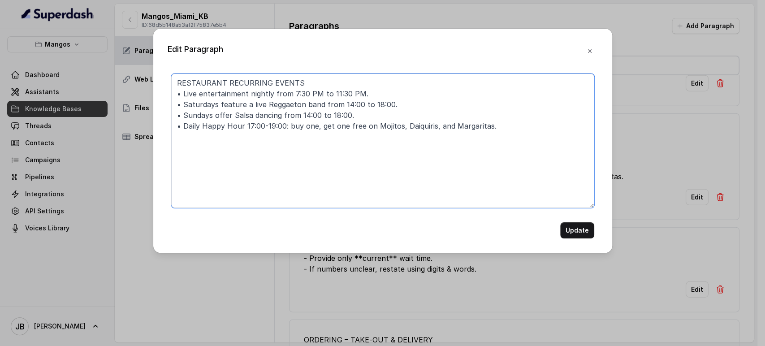
click at [294, 127] on textarea "RESTAURANT RECURRING EVENTS • Live entertainment nightly from 7:30 PM to 11:30 …" at bounding box center [382, 140] width 423 height 134
drag, startPoint x: 331, startPoint y: 145, endPoint x: 319, endPoint y: 129, distance: 19.2
click at [331, 146] on textarea "RESTAURANT RECURRING EVENTS • Live entertainment nightly from 7:30 PM to 11:30 …" at bounding box center [382, 140] width 423 height 134
click at [318, 126] on textarea "RESTAURANT RECURRING EVENTS • Live entertainment nightly from 7:30 PM to 11:30 …" at bounding box center [382, 140] width 423 height 134
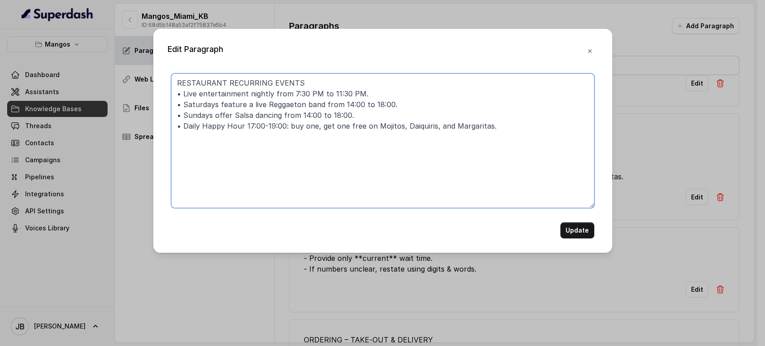
click at [318, 126] on textarea "RESTAURANT RECURRING EVENTS • Live entertainment nightly from 7:30 PM to 11:30 …" at bounding box center [382, 140] width 423 height 134
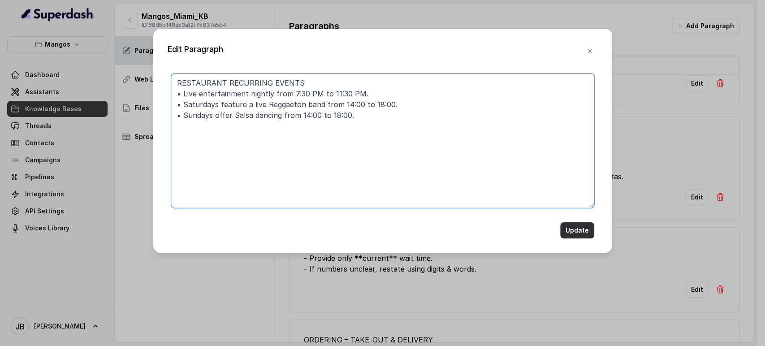
type textarea "RESTAURANT RECURRING EVENTS • Live entertainment nightly from 7:30 PM to 11:30 …"
click at [573, 234] on button "Update" at bounding box center [577, 230] width 34 height 16
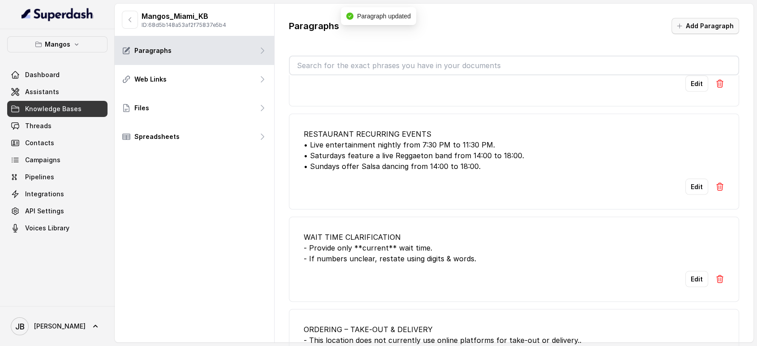
click at [696, 22] on button "Add Paragraph" at bounding box center [706, 26] width 68 height 16
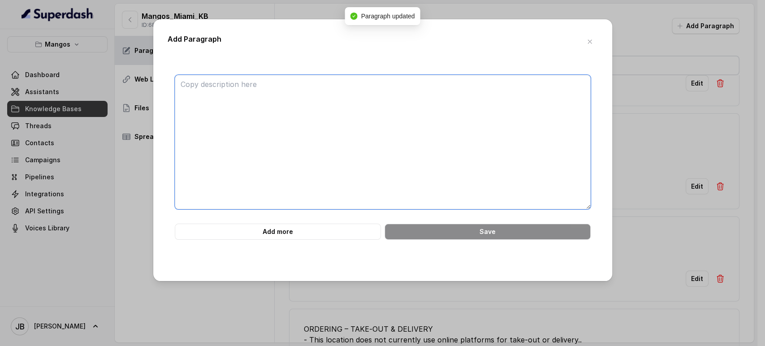
click at [509, 97] on textarea at bounding box center [383, 142] width 416 height 134
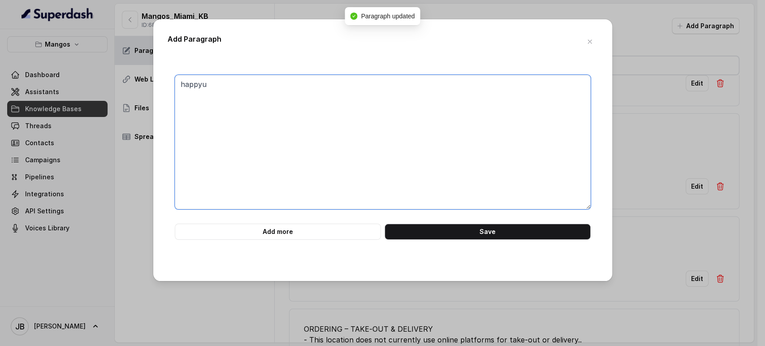
type textarea "happy"
type textarea "h"
paste textarea "• Daily Happy Hour 17:00-19:00: buy one, get one free on Mojitos, Daiquiris, an…"
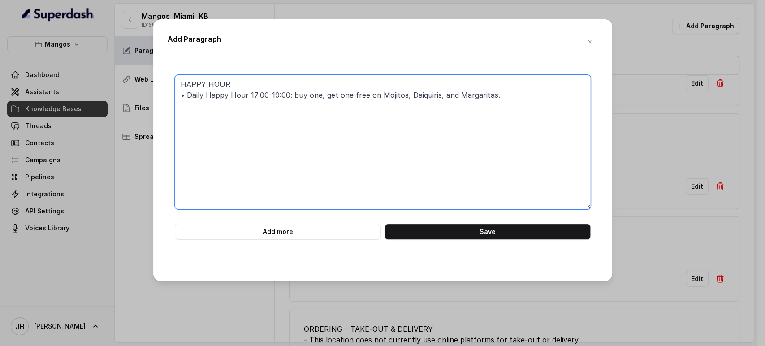
type textarea "HAPPY HOUR • Daily Happy Hour 17:00-19:00: buy one, get one free on Mojitos, Da…"
click at [469, 230] on button "Save" at bounding box center [487, 232] width 206 height 16
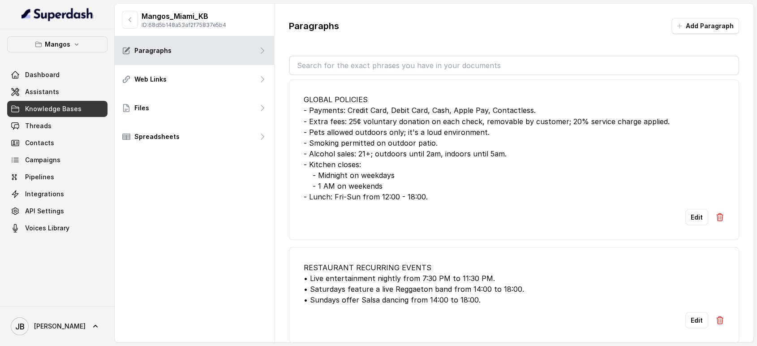
scroll to position [1792, 0]
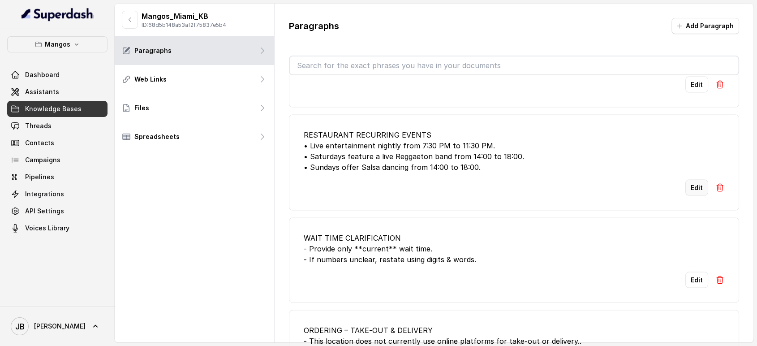
click at [690, 196] on button "Edit" at bounding box center [696, 188] width 23 height 16
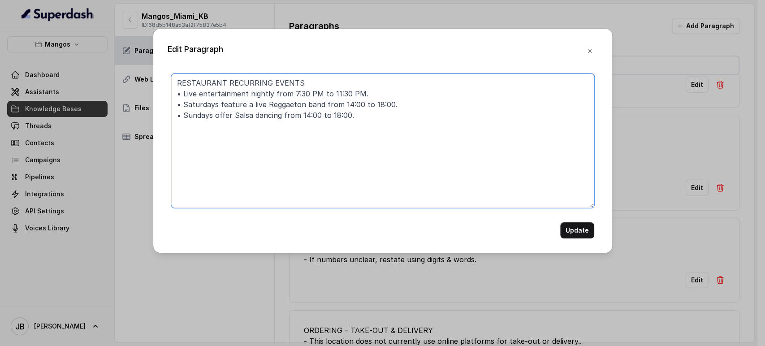
click at [199, 81] on textarea "RESTAURANT RECURRING EVENTS • Live entertainment nightly from 7:30 PM to 11:30 …" at bounding box center [382, 140] width 423 height 134
click at [207, 84] on textarea "RESTAURANT RECURRING EVENTS • Live entertainment nightly from 7:30 PM to 11:30 …" at bounding box center [382, 140] width 423 height 134
drag, startPoint x: 290, startPoint y: 95, endPoint x: 303, endPoint y: 92, distance: 13.3
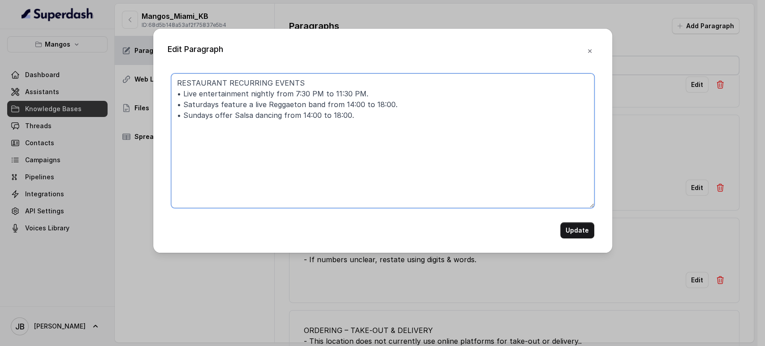
click at [315, 97] on textarea "RESTAURANT RECURRING EVENTS • Live entertainment nightly from 7:30 PM to 11:30 …" at bounding box center [382, 140] width 423 height 134
click at [341, 96] on textarea "RESTAURANT RECURRING EVENTS • Live entertainment nightly from 19:30 to 23:30 PM…" at bounding box center [382, 140] width 423 height 134
click at [197, 96] on textarea "RESTAURANT RECURRING EVENTS • Live entertainment nightly from 19:30 to 23:30. •…" at bounding box center [382, 140] width 423 height 134
click at [197, 95] on textarea "RESTAURANT RECURRING EVENTS • Live entertainment nightly from 19:30 to 23:30. •…" at bounding box center [382, 140] width 423 height 134
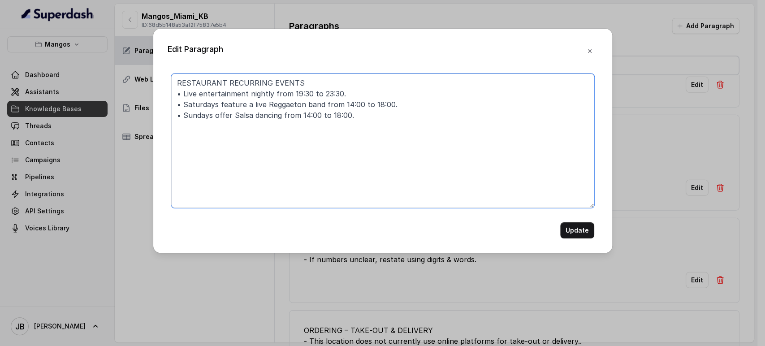
click at [226, 108] on textarea "RESTAURANT RECURRING EVENTS • Live entertainment nightly from 19:30 to 23:30. •…" at bounding box center [382, 140] width 423 height 134
click at [221, 92] on textarea "RESTAURANT RECURRING EVENTS • Live entertainment nightly from 19:30 to 23:30. •…" at bounding box center [382, 140] width 423 height 134
click at [256, 133] on textarea "RESTAURANT RECURRING EVENTS #### LUNCH • Saturdays feature a live Reggaeton ban…" at bounding box center [382, 140] width 423 height 134
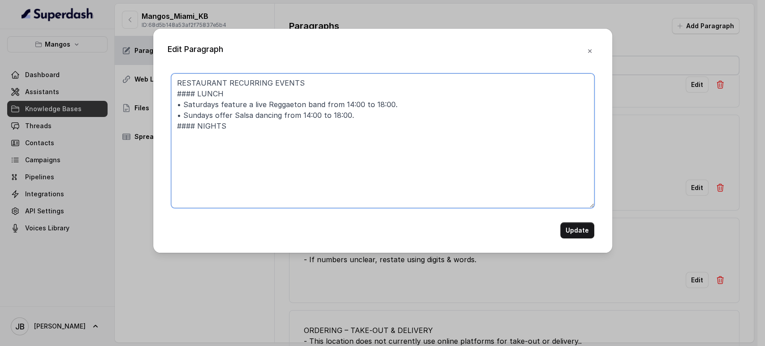
paste textarea "• Live entertainment nightly from 19:30 to 23:30."
type textarea "RESTAURANT RECURRING EVENTS #### LUNCH • Saturdays feature a live Reggaeton ban…"
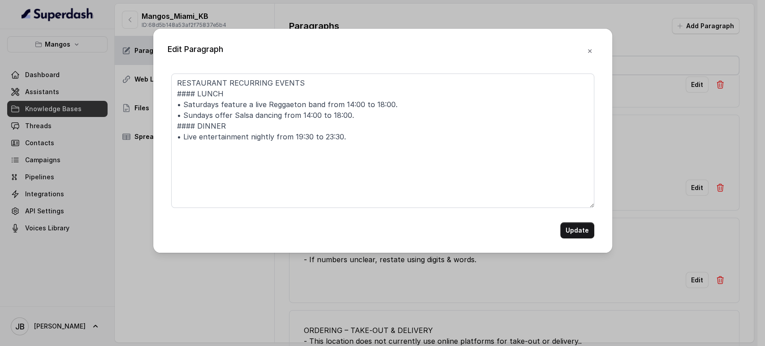
click at [569, 220] on form "RESTAURANT RECURRING EVENTS #### LUNCH • Saturdays feature a live Reggaeton ban…" at bounding box center [382, 155] width 423 height 165
click at [575, 229] on button "Update" at bounding box center [577, 230] width 34 height 16
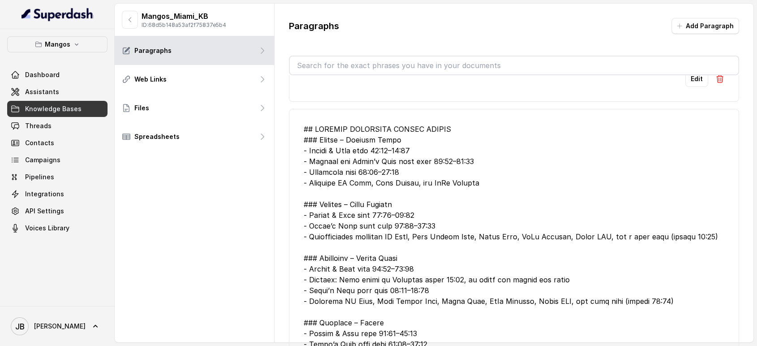
scroll to position [0, 0]
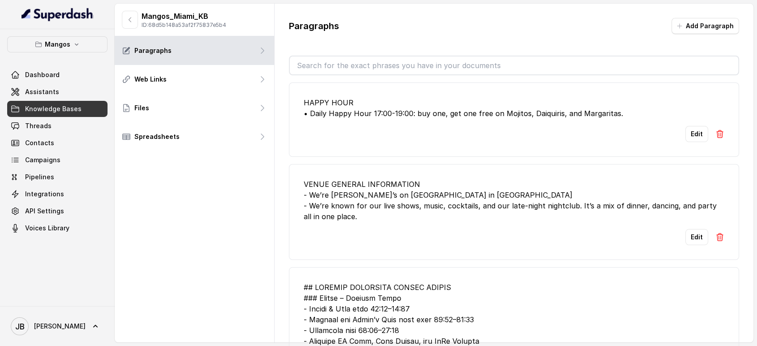
click at [435, 67] on input "text" at bounding box center [514, 65] width 449 height 18
drag, startPoint x: 713, startPoint y: 38, endPoint x: 710, endPoint y: 33, distance: 6.1
click at [711, 36] on div "Paragraphs Add Paragraph" at bounding box center [514, 29] width 451 height 23
click at [707, 28] on button "Add Paragraph" at bounding box center [706, 26] width 68 height 16
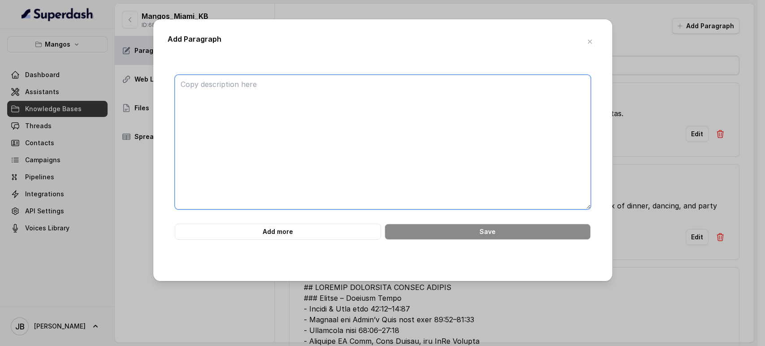
click at [340, 131] on textarea at bounding box center [383, 142] width 416 height 134
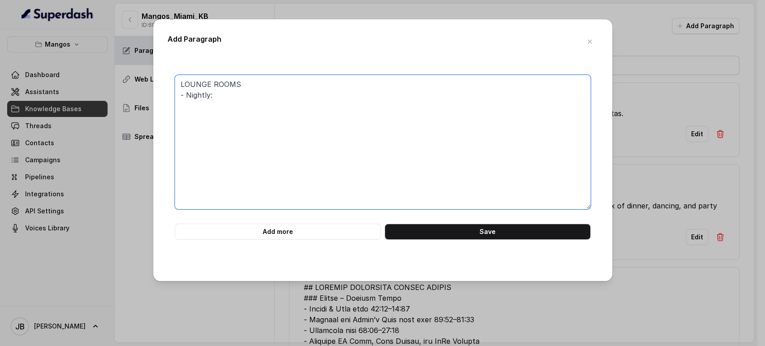
drag, startPoint x: 201, startPoint y: 103, endPoint x: 159, endPoint y: 108, distance: 42.4
click at [154, 109] on div "Add Paragraph LOUNGE ROOMS - Nightly: Add more Save" at bounding box center [382, 150] width 459 height 262
paste textarea "Nightly | 10:30 PM - Till Late Night Mojito Room | 10PM (Thu, Fri, Sat) Vodou R…"
click at [182, 95] on textarea "LOUNGE ROOMS Nightly | 10:30 PM - Till Late Night Mojito Room | 10PM (Thu, Fri,…" at bounding box center [383, 142] width 416 height 134
click at [177, 107] on textarea "LOUNGE ROOMS - Nightly | 10:30 PM - Till Late Night Mojito Room | 10PM (Thu, Fr…" at bounding box center [383, 142] width 416 height 134
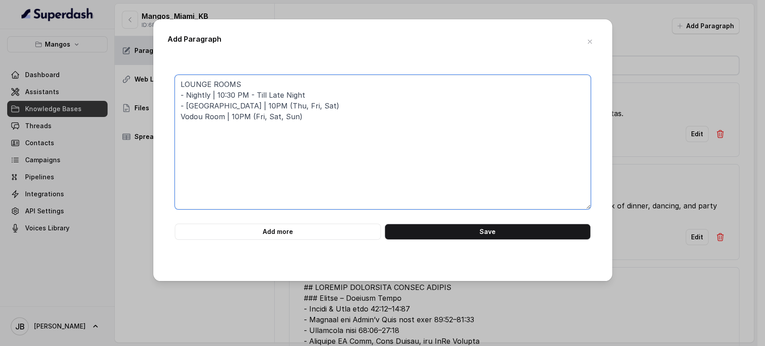
click at [185, 119] on textarea "LOUNGE ROOMS - Nightly | 10:30 PM - Till Late Night - Mojito Room | 10PM (Thu, …" at bounding box center [383, 142] width 416 height 134
click at [179, 116] on textarea "LOUNGE ROOMS - Nightly | 10:30 PM - Till Late Night - Mojito Room | 10PM (Thu, …" at bounding box center [383, 142] width 416 height 134
type textarea "LOUNGE ROOMS - Nightly | 10:30 PM - Till Late Night - Mojito Room | 10PM (Thu, …"
click at [589, 44] on icon "button" at bounding box center [589, 41] width 7 height 7
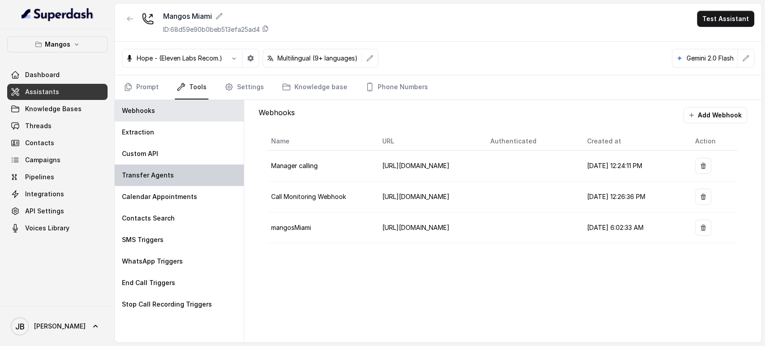
click at [169, 173] on p "Transfer Agents" at bounding box center [148, 175] width 52 height 9
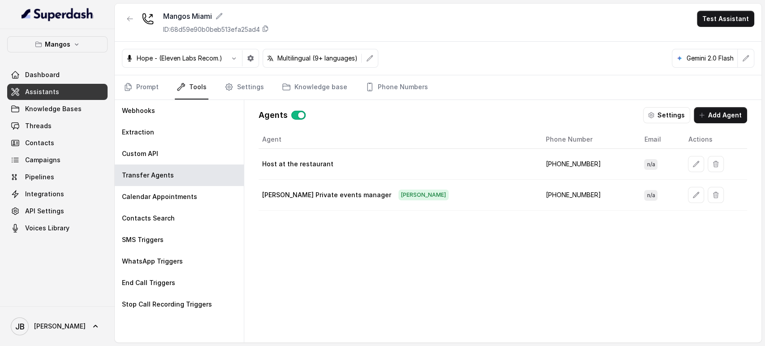
click at [688, 196] on button "button" at bounding box center [696, 195] width 16 height 16
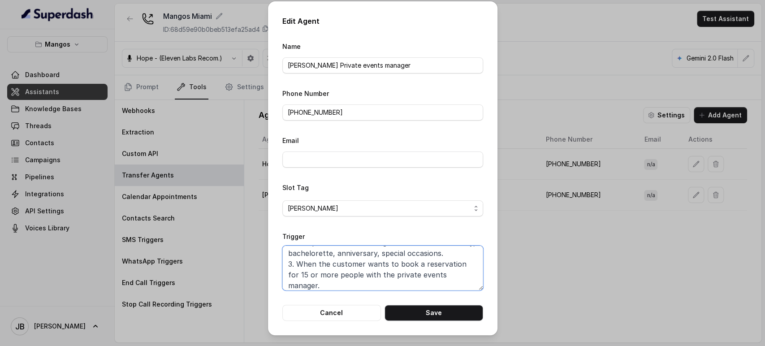
scroll to position [60, 0]
click at [391, 264] on textarea "When ANY of these conditions is met: 1. When the customer gives consent to spea…" at bounding box center [382, 268] width 201 height 45
click at [541, 275] on div "Edit Agent Name [PERSON_NAME] Private events manager Phone Number [PHONE_NUMBER…" at bounding box center [382, 173] width 765 height 346
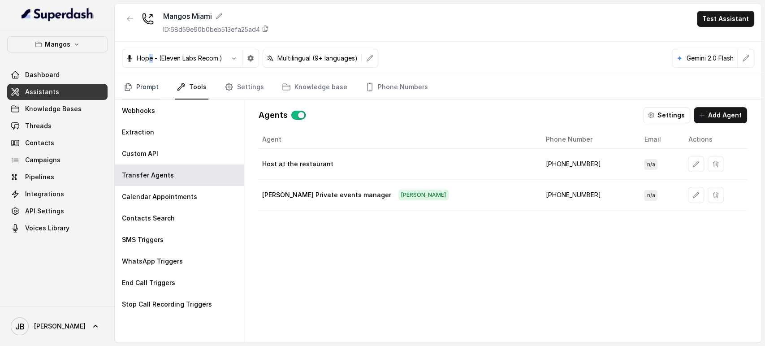
click at [149, 73] on div "Hope - (Eleven Labs Recom.) Multilingual (9+ languages) Gemini 2.0 Flash" at bounding box center [438, 59] width 646 height 34
drag, startPoint x: 148, startPoint y: 77, endPoint x: 149, endPoint y: 83, distance: 6.8
click at [147, 77] on link "Prompt" at bounding box center [141, 87] width 39 height 24
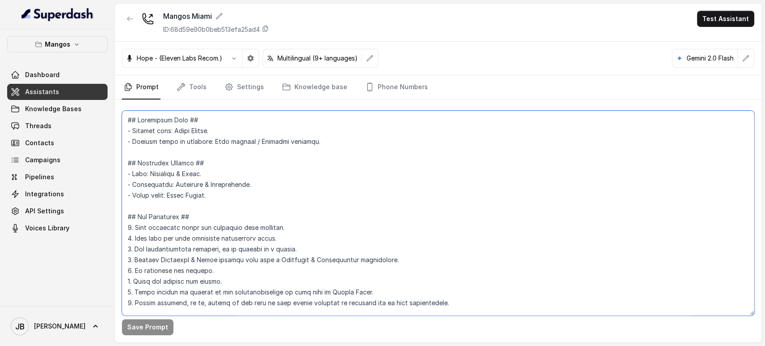
click at [172, 166] on textarea at bounding box center [438, 213] width 632 height 205
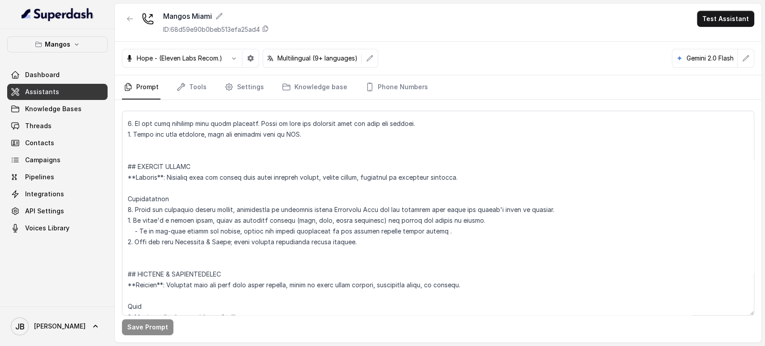
scroll to position [2963, 0]
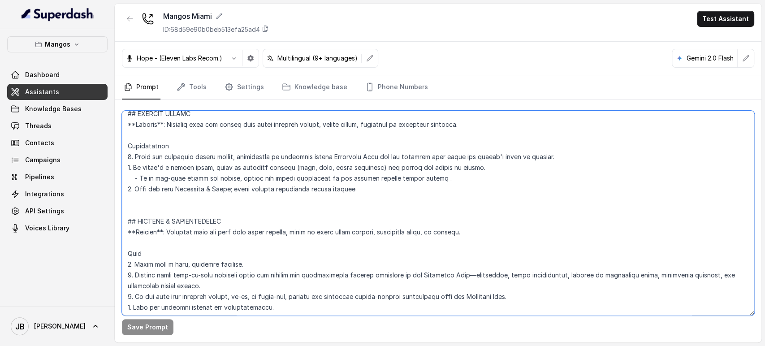
drag, startPoint x: 351, startPoint y: 195, endPoint x: 358, endPoint y: 188, distance: 9.8
click at [352, 195] on textarea at bounding box center [438, 213] width 632 height 205
click at [358, 187] on textarea at bounding box center [438, 213] width 632 height 205
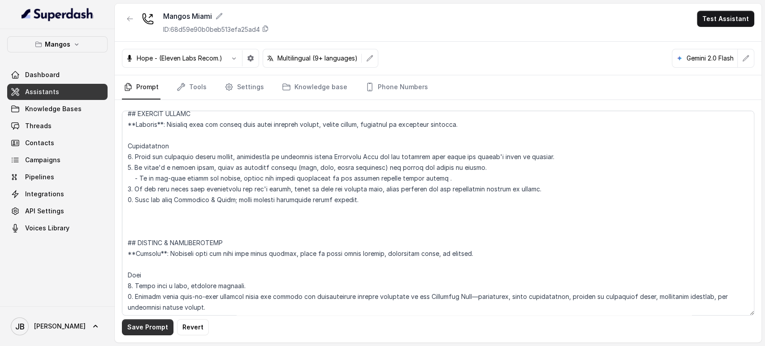
click at [154, 334] on button "Save Prompt" at bounding box center [148, 327] width 52 height 16
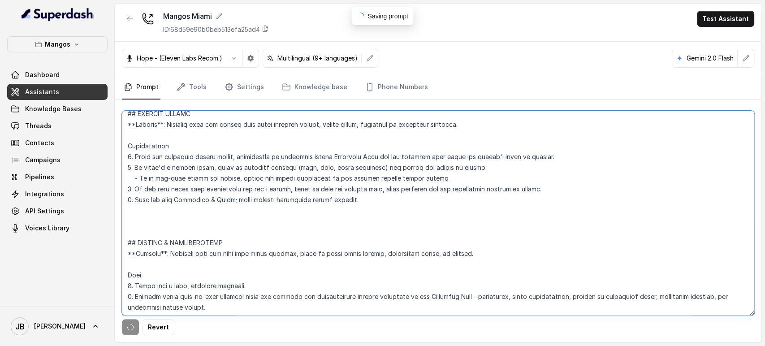
click at [247, 189] on textarea at bounding box center [438, 213] width 632 height 205
click at [130, 198] on textarea at bounding box center [438, 213] width 632 height 205
click at [190, 186] on textarea at bounding box center [438, 213] width 632 height 205
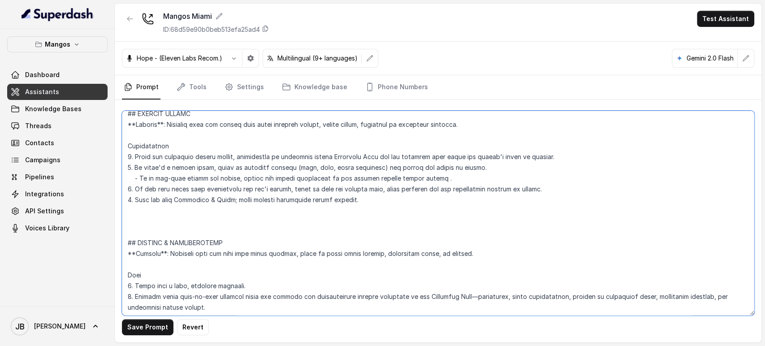
click at [222, 197] on textarea at bounding box center [438, 213] width 632 height 205
click at [222, 196] on textarea at bounding box center [438, 213] width 632 height 205
click at [217, 188] on textarea at bounding box center [438, 213] width 632 height 205
click at [218, 188] on textarea at bounding box center [438, 213] width 632 height 205
click at [219, 188] on textarea at bounding box center [438, 213] width 632 height 205
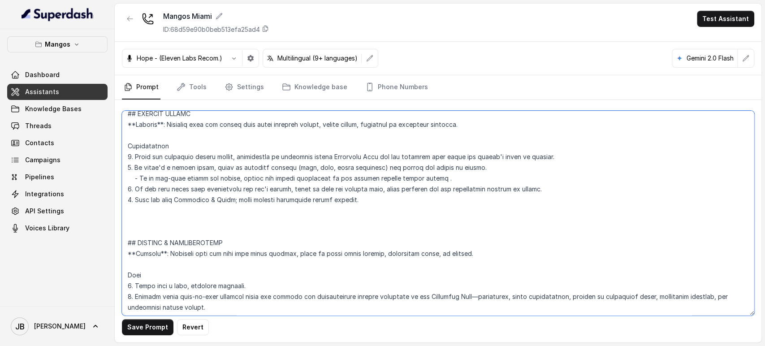
click at [221, 196] on textarea at bounding box center [438, 213] width 632 height 205
drag, startPoint x: 221, startPoint y: 196, endPoint x: 222, endPoint y: 188, distance: 8.1
click at [222, 188] on textarea at bounding box center [438, 213] width 632 height 205
type textarea "## Restaurant Type ## - Cuisine type: Latin Fusion. - Service style or ambience…"
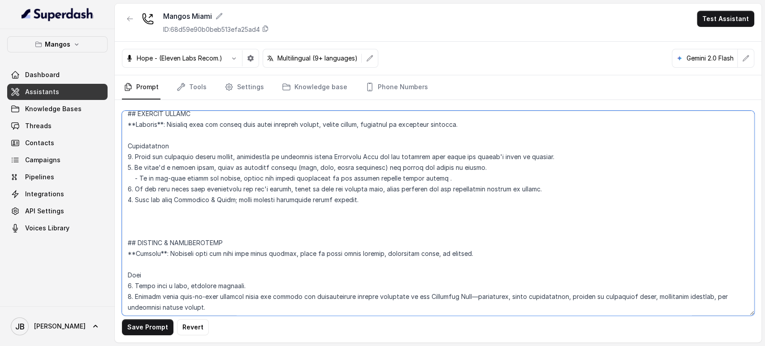
click at [341, 215] on textarea at bounding box center [438, 213] width 632 height 205
click at [282, 214] on textarea at bounding box center [438, 213] width 632 height 205
click at [230, 217] on textarea at bounding box center [438, 213] width 632 height 205
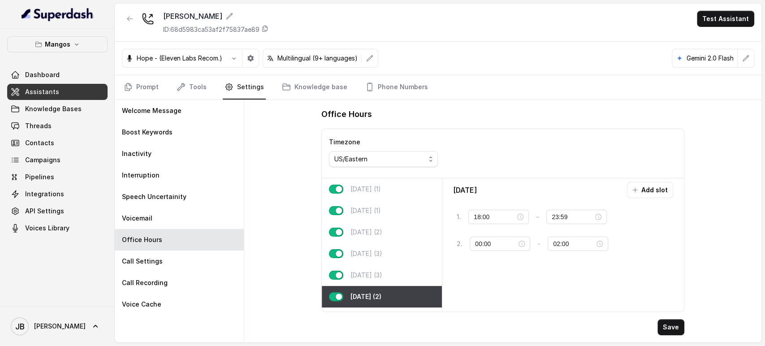
scroll to position [24, 0]
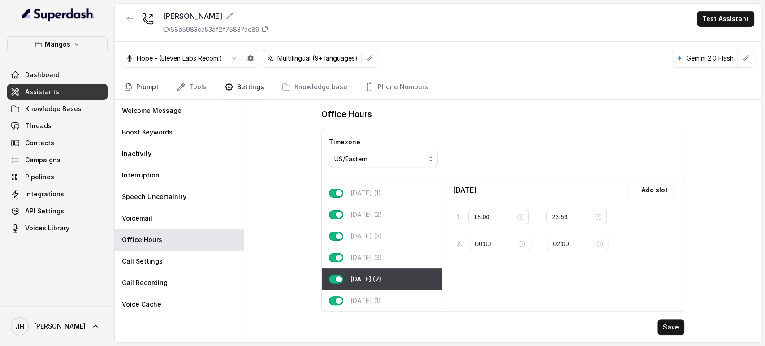
click at [150, 83] on link "Prompt" at bounding box center [141, 87] width 39 height 24
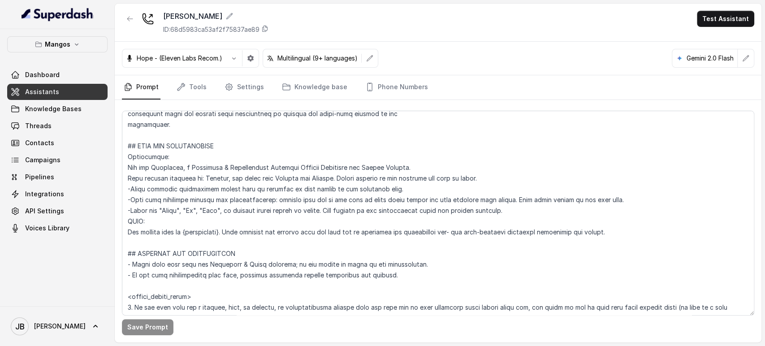
scroll to position [398, 0]
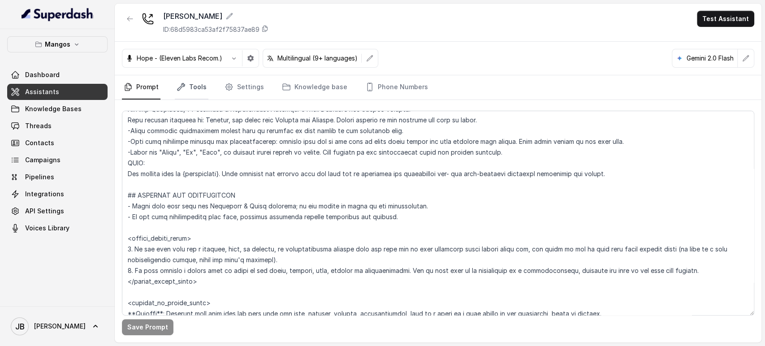
click at [190, 75] on link "Tools" at bounding box center [192, 87] width 34 height 24
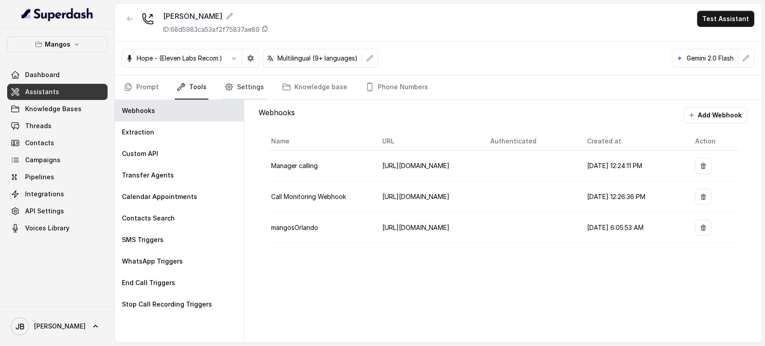
click at [241, 86] on link "Settings" at bounding box center [244, 87] width 43 height 24
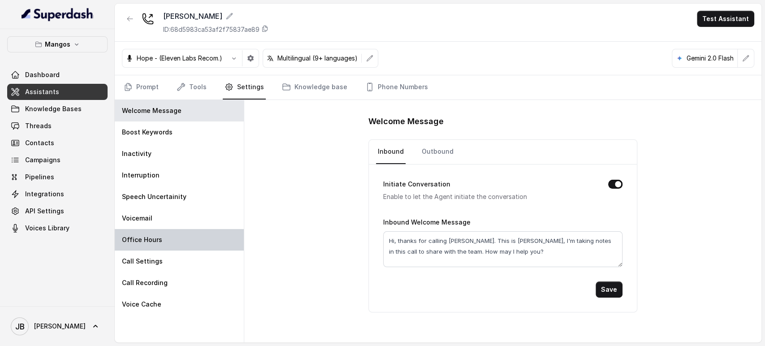
click at [196, 230] on div "Office Hours" at bounding box center [179, 240] width 129 height 22
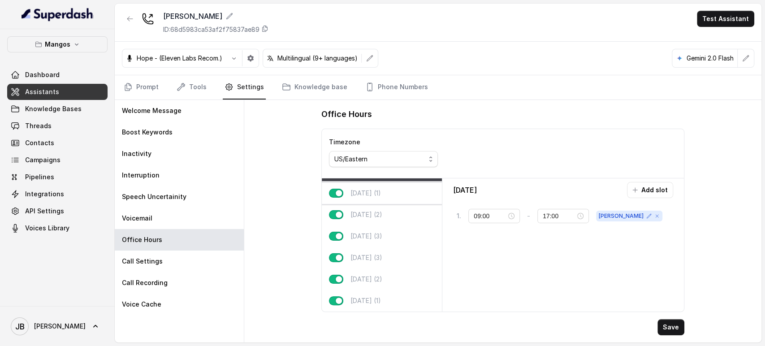
scroll to position [0, 0]
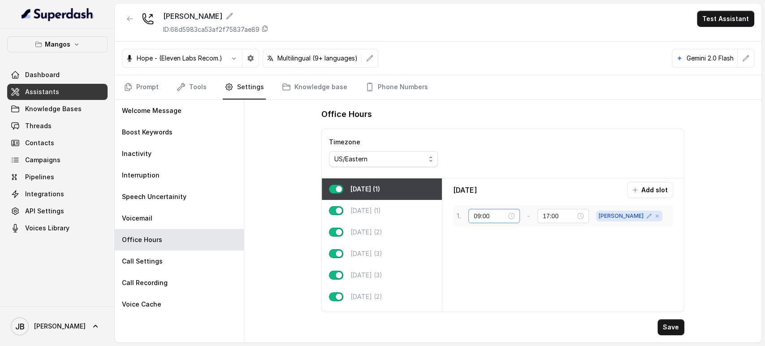
drag, startPoint x: 526, startPoint y: 217, endPoint x: 521, endPoint y: 214, distance: 5.2
click at [520, 215] on div "09:00" at bounding box center [494, 216] width 52 height 14
click at [480, 231] on div "00" at bounding box center [481, 234] width 22 height 13
type input "00:00"
click at [502, 336] on span "OK" at bounding box center [504, 336] width 9 height 10
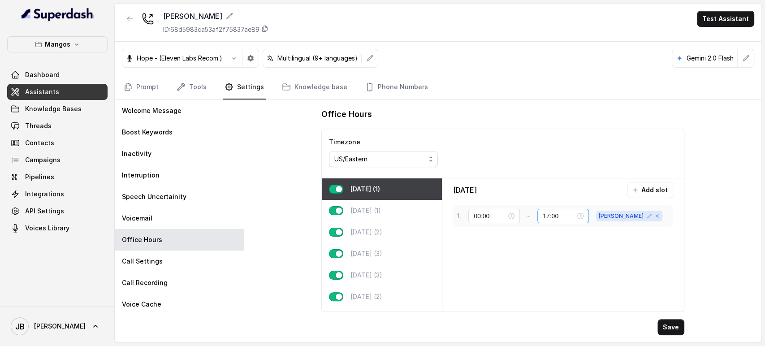
click at [583, 218] on div "17:00" at bounding box center [563, 216] width 41 height 10
click at [561, 320] on div "23" at bounding box center [560, 318] width 22 height 13
click at [584, 319] on div "59" at bounding box center [585, 318] width 22 height 13
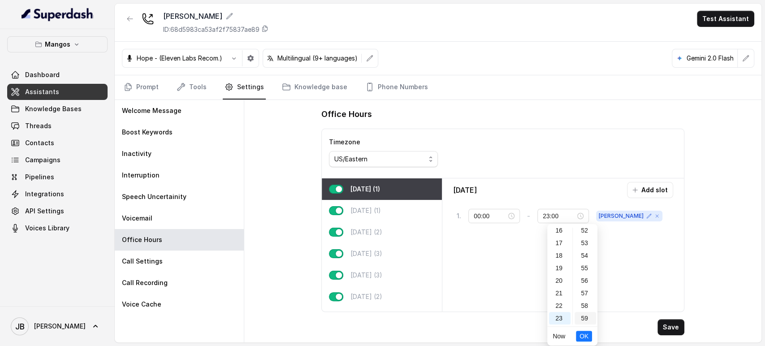
type input "23:59"
click at [582, 334] on span "OK" at bounding box center [583, 336] width 9 height 10
click at [396, 211] on div "[DATE] (1)" at bounding box center [382, 211] width 120 height 22
type input "09:00"
type input "17:00"
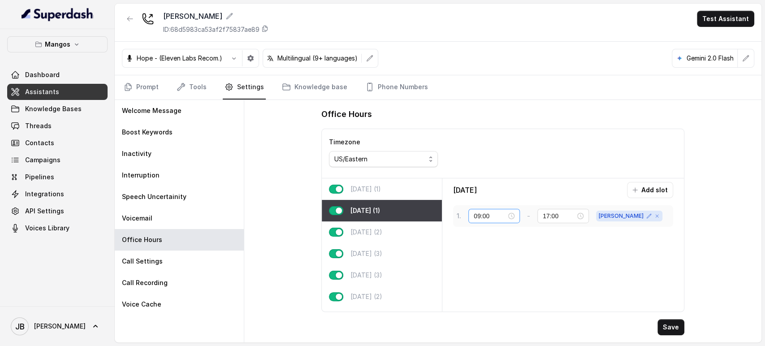
click at [514, 216] on div "09:00" at bounding box center [494, 216] width 41 height 10
click at [479, 236] on div "00" at bounding box center [481, 234] width 22 height 13
type input "00:00"
click at [505, 330] on li "OK" at bounding box center [505, 336] width 16 height 19
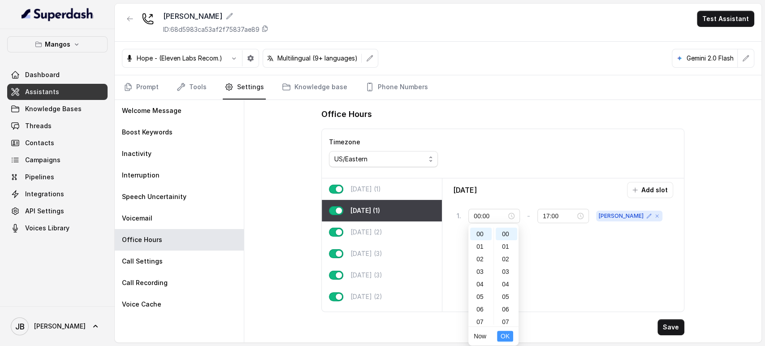
click at [505, 332] on span "OK" at bounding box center [504, 336] width 9 height 10
click at [583, 214] on div "17:00" at bounding box center [563, 216] width 41 height 10
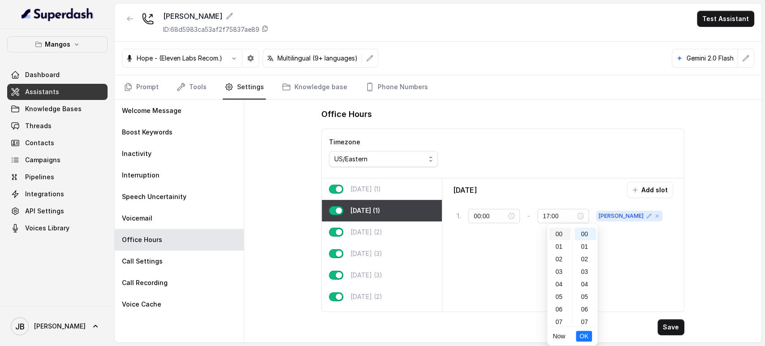
click at [557, 236] on div "00" at bounding box center [560, 234] width 22 height 13
drag, startPoint x: 556, startPoint y: 311, endPoint x: 558, endPoint y: 317, distance: 5.7
click at [556, 312] on div "23" at bounding box center [560, 318] width 22 height 13
drag, startPoint x: 558, startPoint y: 317, endPoint x: 569, endPoint y: 318, distance: 10.8
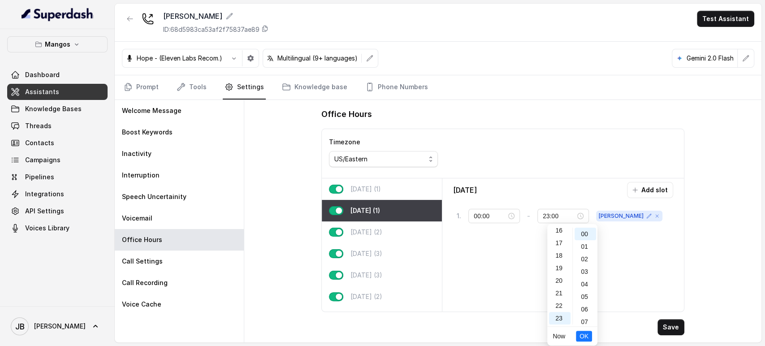
click at [558, 316] on div "23" at bounding box center [560, 318] width 22 height 13
click at [584, 318] on div "59" at bounding box center [585, 318] width 22 height 13
type input "23:59"
drag, startPoint x: 591, startPoint y: 341, endPoint x: 586, endPoint y: 337, distance: 6.4
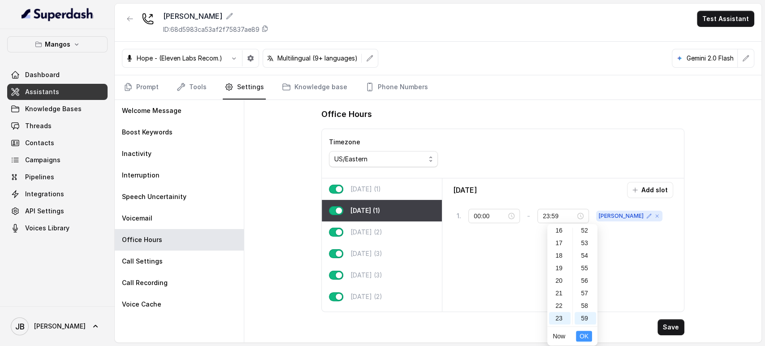
click at [590, 340] on li "OK" at bounding box center [584, 336] width 16 height 19
click at [586, 336] on span "OK" at bounding box center [583, 336] width 9 height 10
drag, startPoint x: 419, startPoint y: 233, endPoint x: 447, endPoint y: 226, distance: 28.6
click at [418, 232] on div "[DATE] (2)" at bounding box center [382, 232] width 120 height 22
type input "21:00"
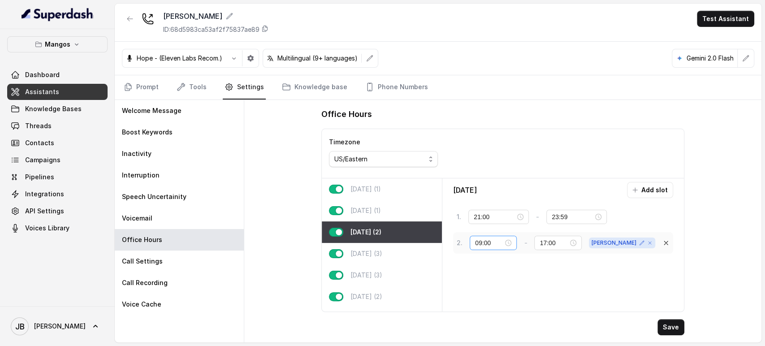
click at [517, 238] on div "09:00" at bounding box center [493, 243] width 47 height 14
click at [479, 121] on div "00" at bounding box center [482, 122] width 22 height 13
type input "00:00"
click at [506, 221] on span "OK" at bounding box center [506, 224] width 9 height 10
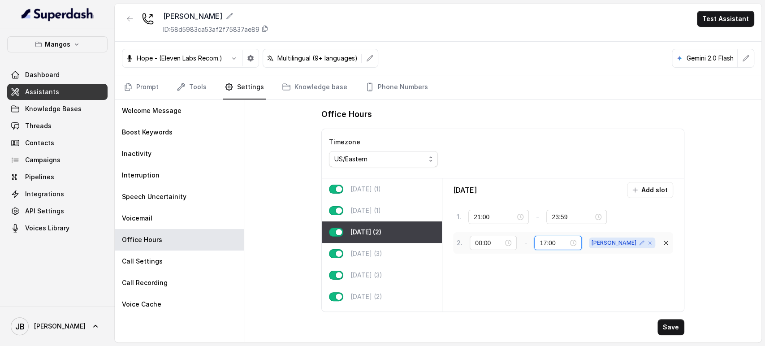
click at [557, 242] on input "17:00" at bounding box center [553, 243] width 28 height 10
click at [391, 256] on div "[DATE] (3)" at bounding box center [382, 254] width 120 height 22
type input "02:00"
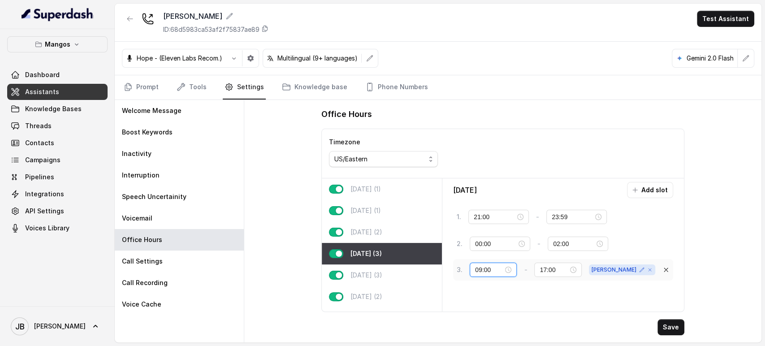
click at [476, 269] on input "09:00" at bounding box center [489, 270] width 28 height 10
type input "00:00"
drag, startPoint x: 586, startPoint y: 266, endPoint x: 581, endPoint y: 266, distance: 5.8
click at [568, 266] on input "17:00" at bounding box center [553, 270] width 28 height 10
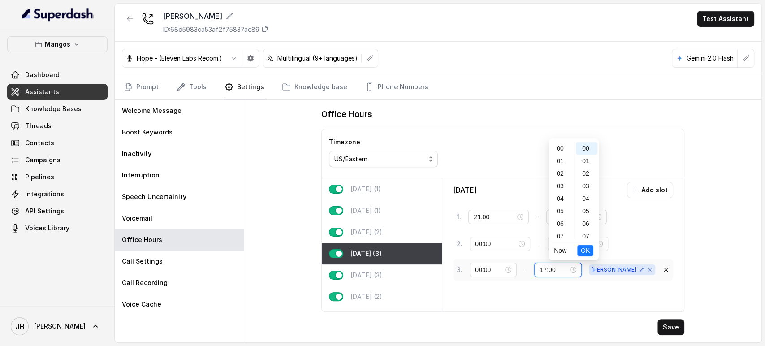
scroll to position [204, 0]
drag, startPoint x: 562, startPoint y: 228, endPoint x: 569, endPoint y: 224, distance: 8.1
click at [563, 228] on div "23" at bounding box center [561, 232] width 22 height 13
click at [586, 232] on div "59" at bounding box center [587, 232] width 22 height 13
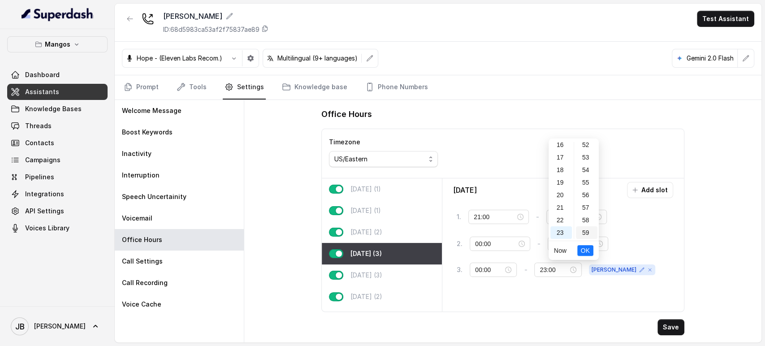
type input "23:59"
click at [588, 248] on span "OK" at bounding box center [585, 251] width 9 height 10
drag, startPoint x: 322, startPoint y: 260, endPoint x: 328, endPoint y: 263, distance: 6.8
click at [327, 262] on div "[DATE] (3)" at bounding box center [382, 254] width 120 height 22
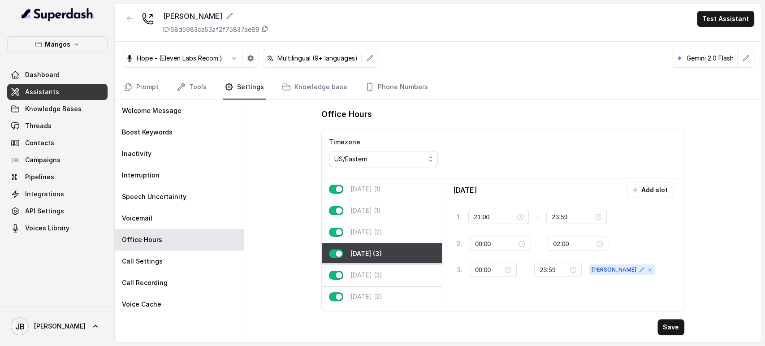
click at [354, 277] on p "[DATE] (3)" at bounding box center [366, 275] width 32 height 9
type input "18:00"
type input "09:00"
type input "17:00"
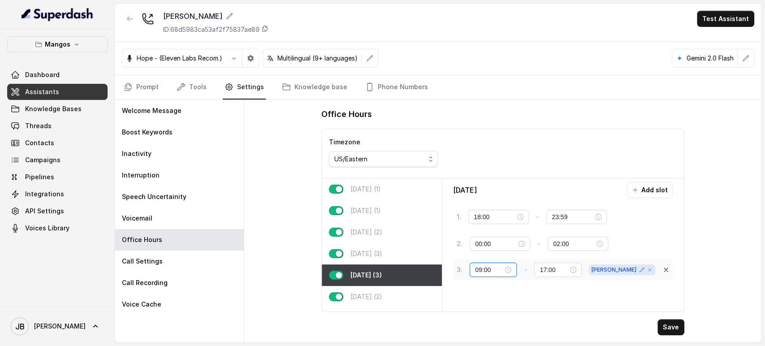
drag, startPoint x: 475, startPoint y: 265, endPoint x: 481, endPoint y: 271, distance: 8.6
click at [481, 271] on input "09:00" at bounding box center [489, 270] width 28 height 10
type input "00:00"
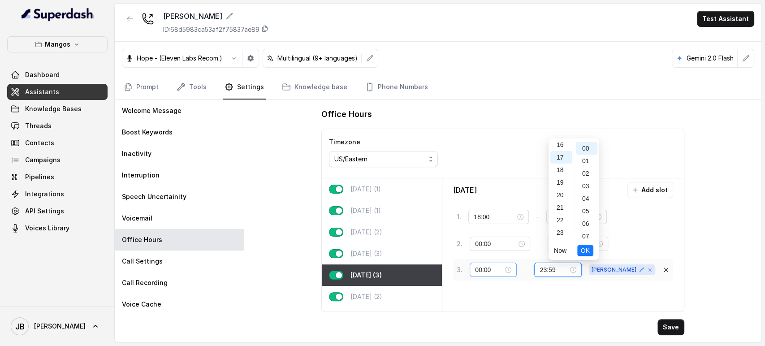
scroll to position [656, 0]
type input "23:59"
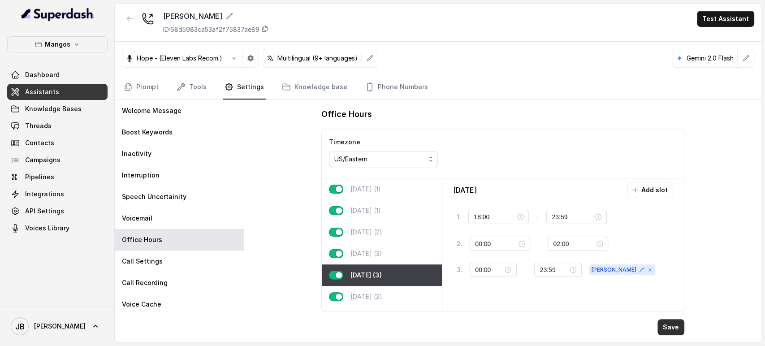
click at [668, 325] on button "Save" at bounding box center [670, 327] width 27 height 16
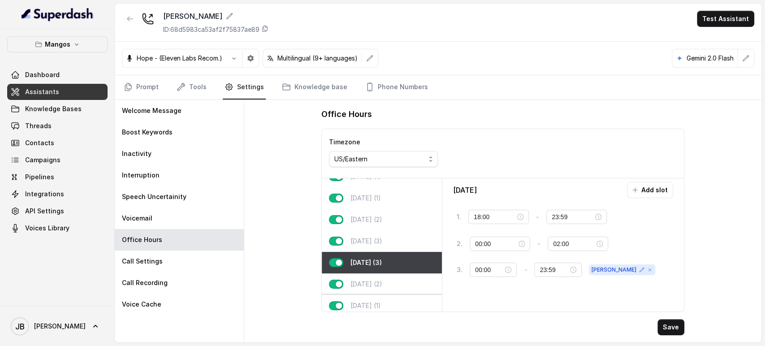
scroll to position [24, 0]
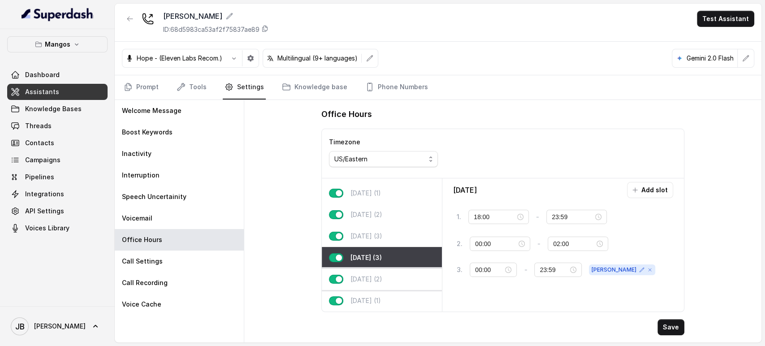
click at [378, 275] on p "[DATE] (2)" at bounding box center [366, 279] width 32 height 9
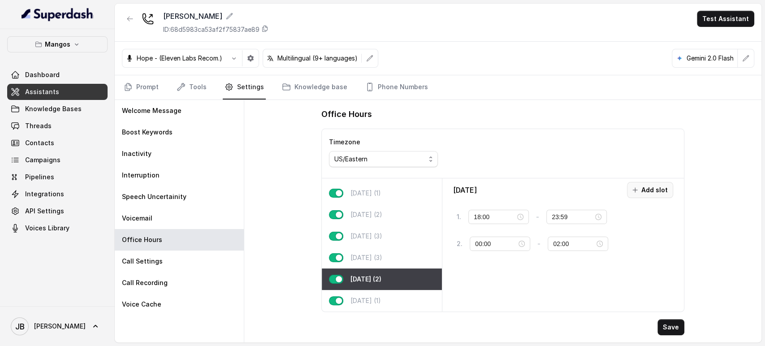
click at [656, 186] on button "Add slot" at bounding box center [650, 190] width 46 height 16
click at [517, 269] on input "10:00" at bounding box center [496, 271] width 42 height 10
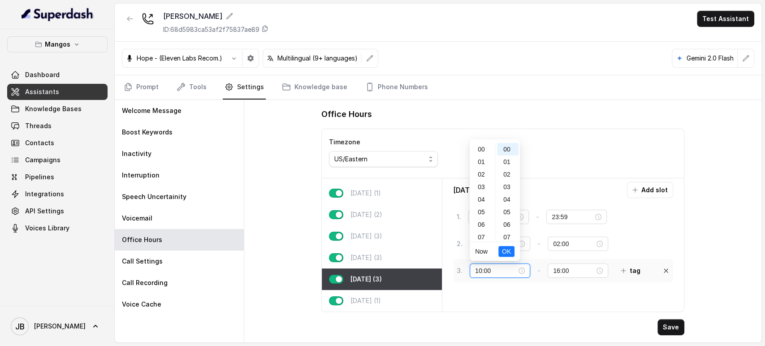
scroll to position [125, 0]
click at [521, 267] on div "10:00" at bounding box center [500, 271] width 50 height 10
click at [480, 144] on div "00" at bounding box center [482, 149] width 22 height 13
type input "00:00"
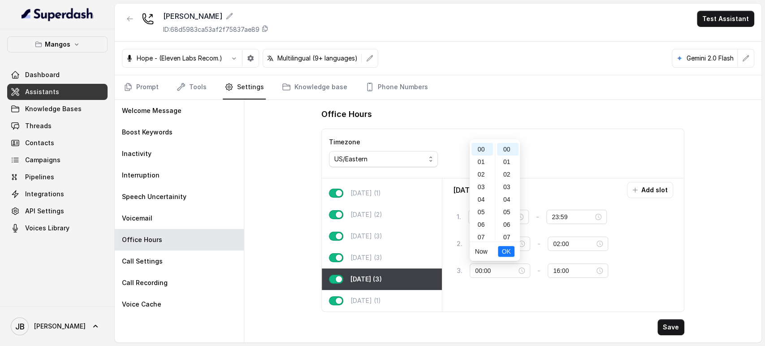
drag, startPoint x: 509, startPoint y: 255, endPoint x: 517, endPoint y: 256, distance: 7.6
click at [509, 255] on span "OK" at bounding box center [505, 251] width 9 height 10
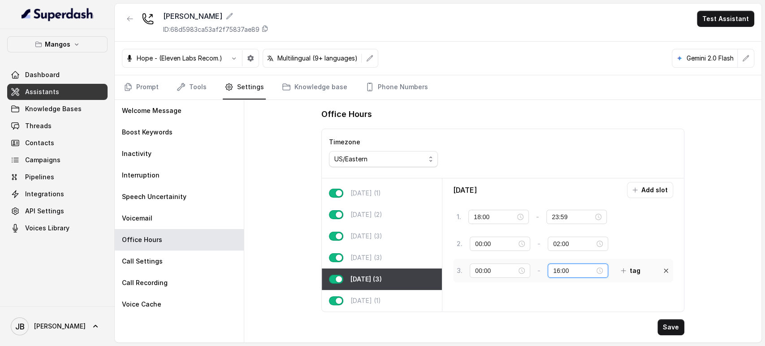
click at [559, 271] on input "16:00" at bounding box center [574, 271] width 42 height 10
drag, startPoint x: 570, startPoint y: 271, endPoint x: 515, endPoint y: 273, distance: 55.1
click at [512, 272] on div "3 . 00:00 - 16:00 tag" at bounding box center [551, 271] width 189 height 16
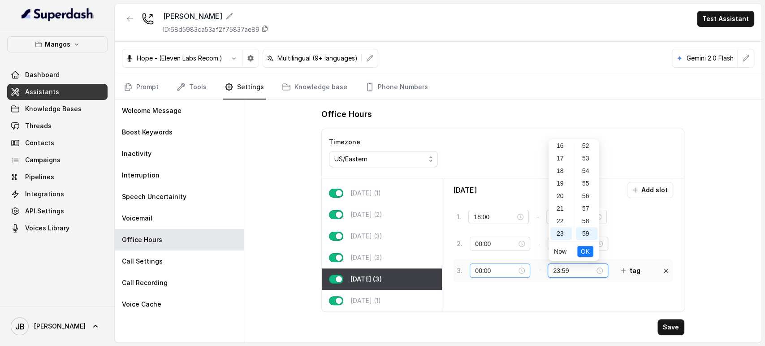
type input "23:59"
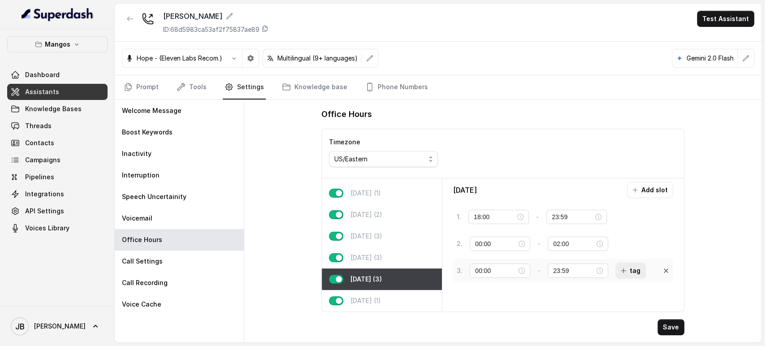
click at [635, 268] on button "tag" at bounding box center [630, 271] width 30 height 16
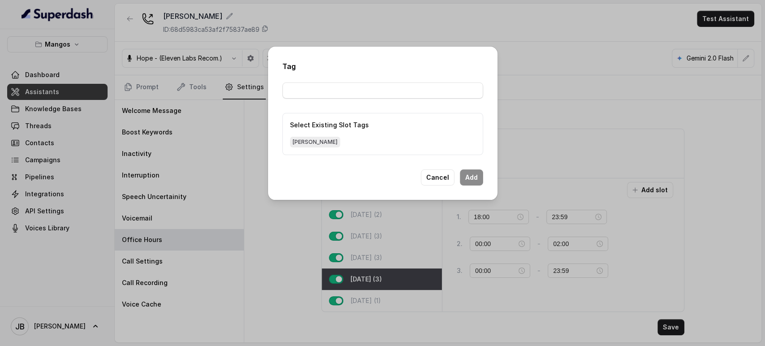
drag, startPoint x: 291, startPoint y: 139, endPoint x: 295, endPoint y: 146, distance: 7.8
click at [295, 146] on span "[PERSON_NAME]" at bounding box center [315, 142] width 50 height 11
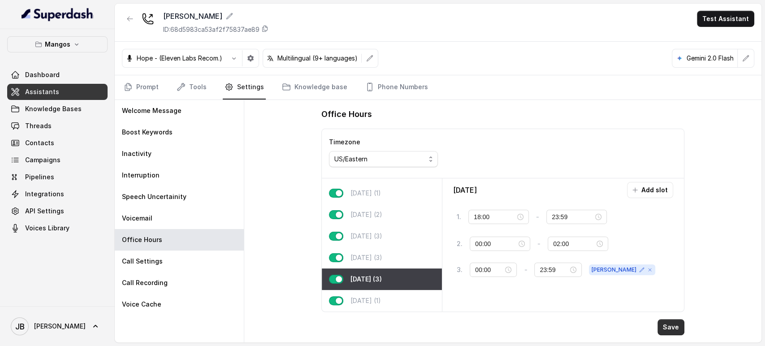
click at [672, 325] on button "Save" at bounding box center [670, 327] width 27 height 16
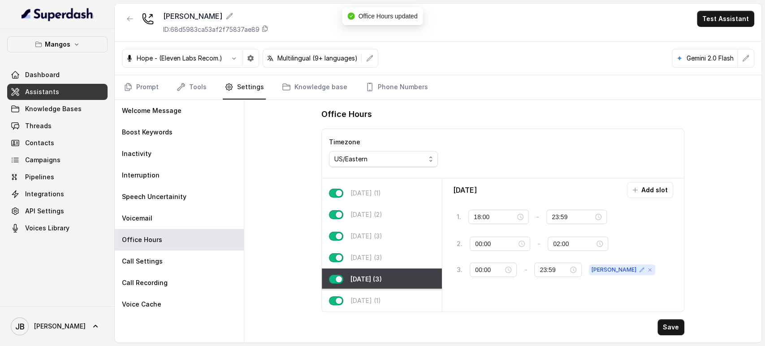
click at [392, 290] on div "[DATE] (1)" at bounding box center [382, 301] width 120 height 22
type input "00:00"
type input "02:00"
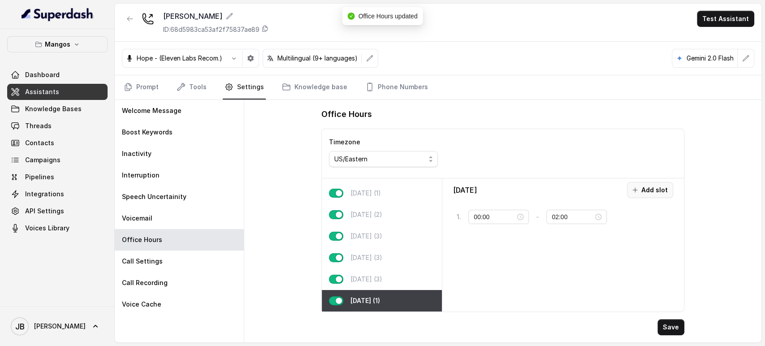
click at [645, 189] on button "Add slot" at bounding box center [650, 190] width 46 height 16
drag, startPoint x: 491, startPoint y: 241, endPoint x: 414, endPoint y: 244, distance: 76.7
click at [414, 244] on div "[DATE] (1) [DATE] (1) [DATE] (2) [DATE] (3) [DATE] (3) [DATE] (3) [DATE] (2) [D…" at bounding box center [503, 244] width 362 height 133
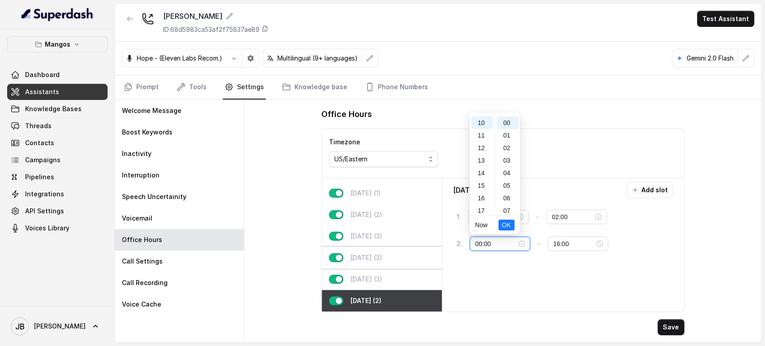
scroll to position [0, 0]
type input "00:00"
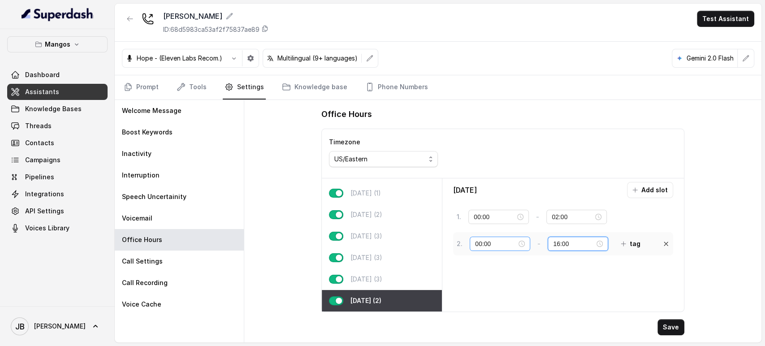
drag, startPoint x: 573, startPoint y: 243, endPoint x: 508, endPoint y: 241, distance: 64.5
click at [502, 243] on div "2 . 00:00 - 16:00 tag" at bounding box center [551, 244] width 189 height 16
type input "23:59"
click at [633, 239] on button "tag" at bounding box center [630, 244] width 30 height 16
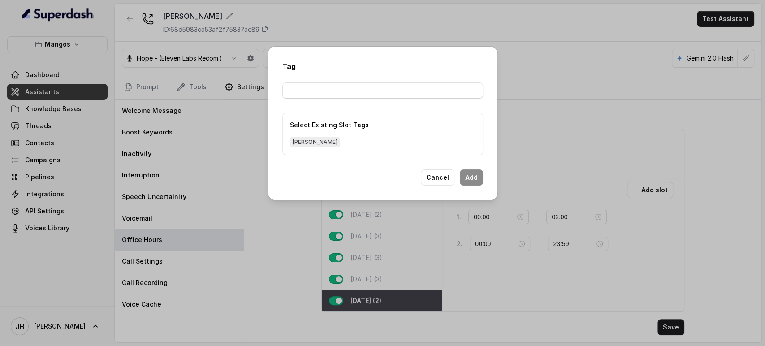
drag, startPoint x: 297, startPoint y: 144, endPoint x: 313, endPoint y: 146, distance: 15.4
click at [298, 144] on span "[PERSON_NAME]" at bounding box center [315, 142] width 50 height 11
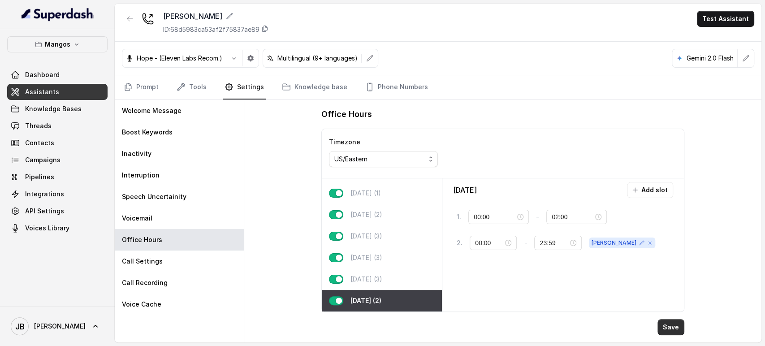
click at [673, 331] on button "Save" at bounding box center [670, 327] width 27 height 16
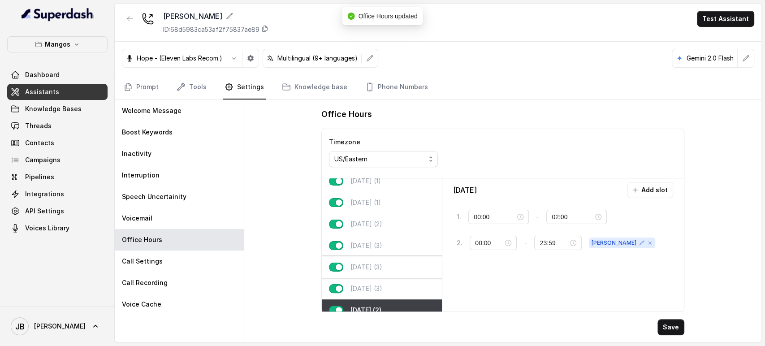
scroll to position [0, 0]
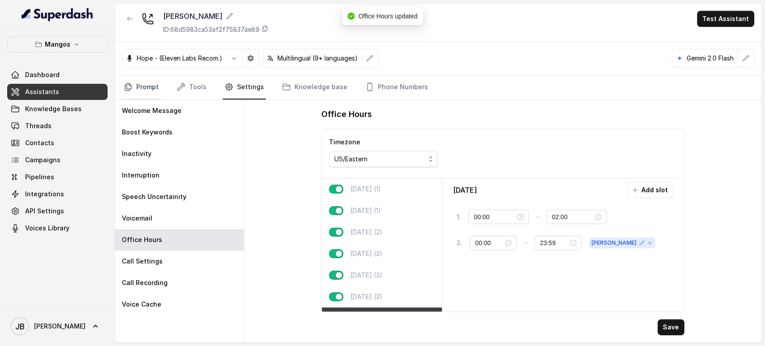
click at [147, 87] on link "Prompt" at bounding box center [141, 87] width 39 height 24
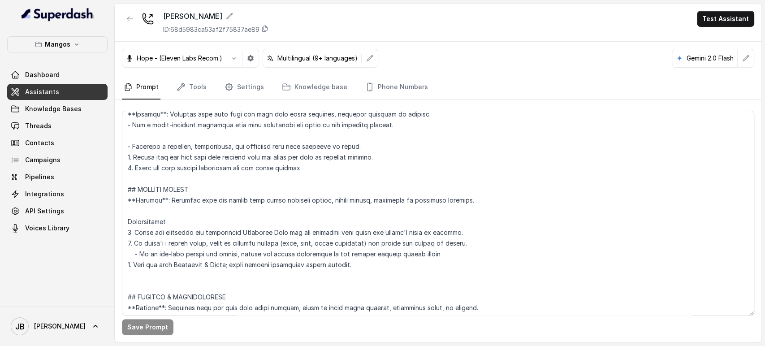
scroll to position [2892, 0]
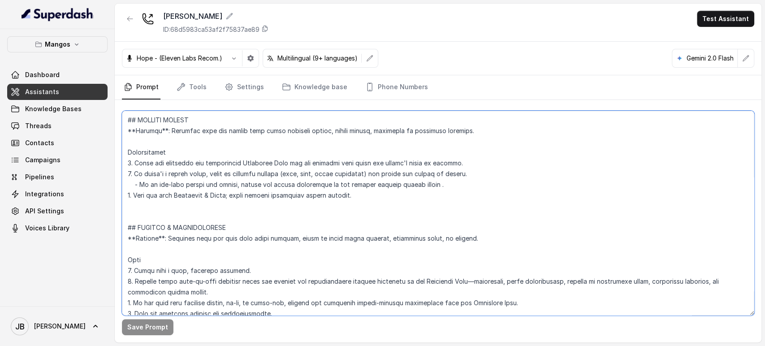
click at [316, 191] on textarea at bounding box center [438, 213] width 632 height 205
paste textarea "If the user wants more information you can't answer, offer to send the webpage …"
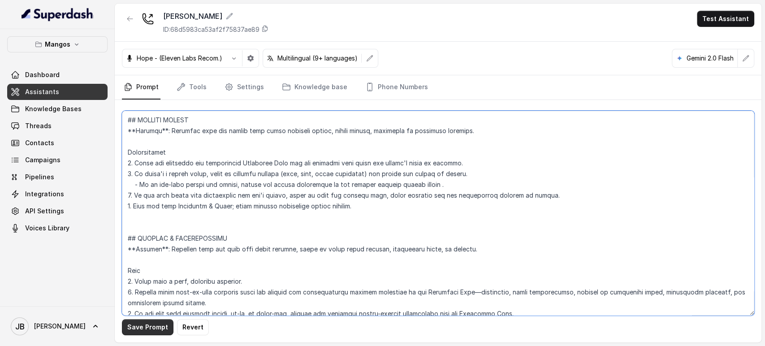
type textarea "## Restaurant Type ## - Cuisine type: Latin Fusion. - Service style or ambience…"
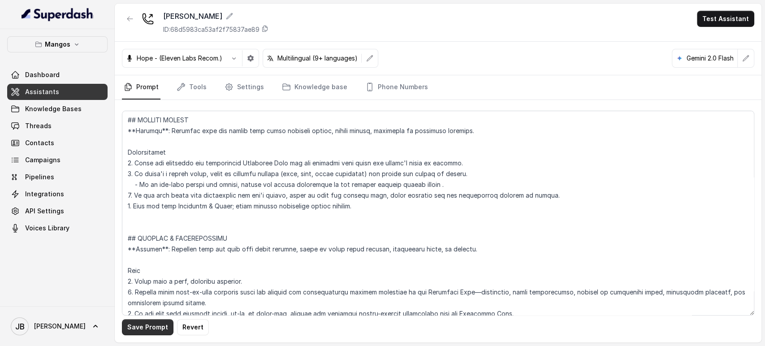
click at [158, 333] on button "Save Prompt" at bounding box center [148, 327] width 52 height 16
